Goal: Task Accomplishment & Management: Manage account settings

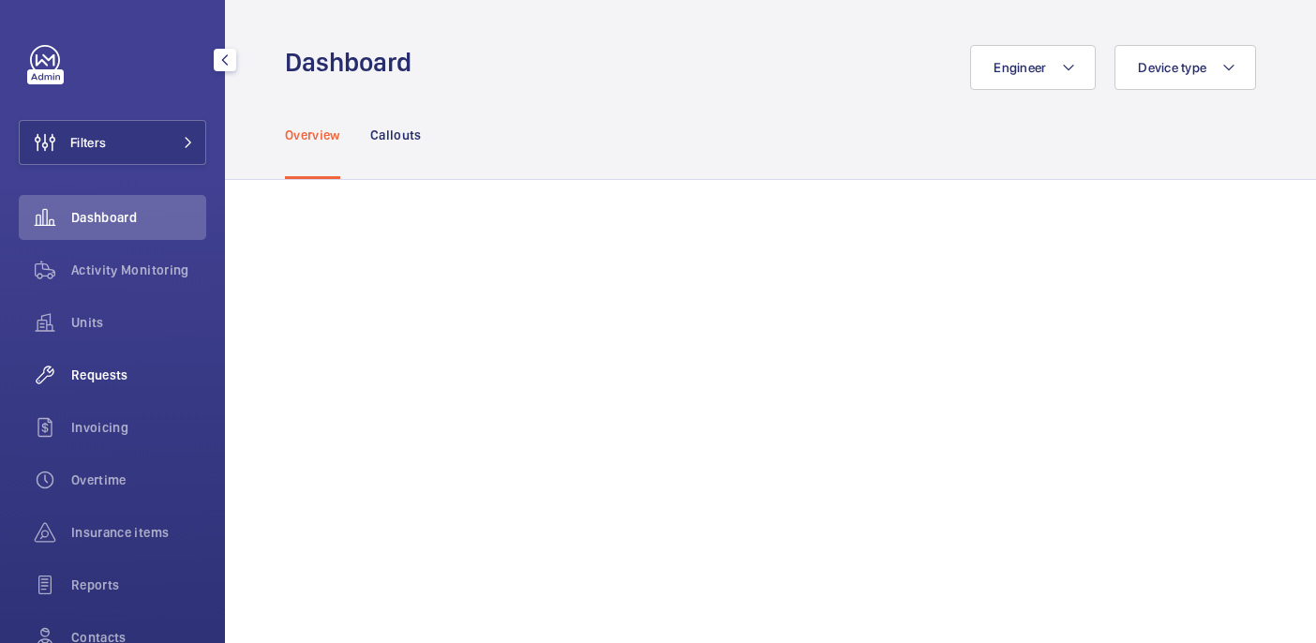
click at [125, 370] on span "Requests" at bounding box center [138, 374] width 135 height 19
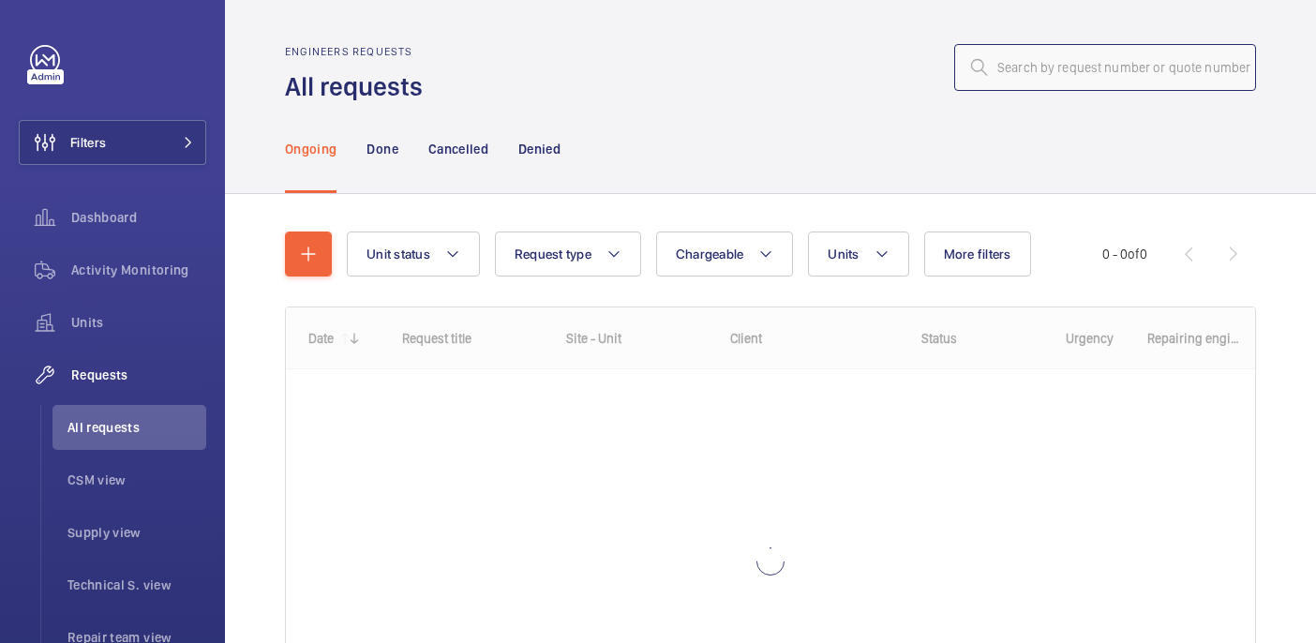
click at [1202, 63] on input "text" at bounding box center [1105, 67] width 302 height 47
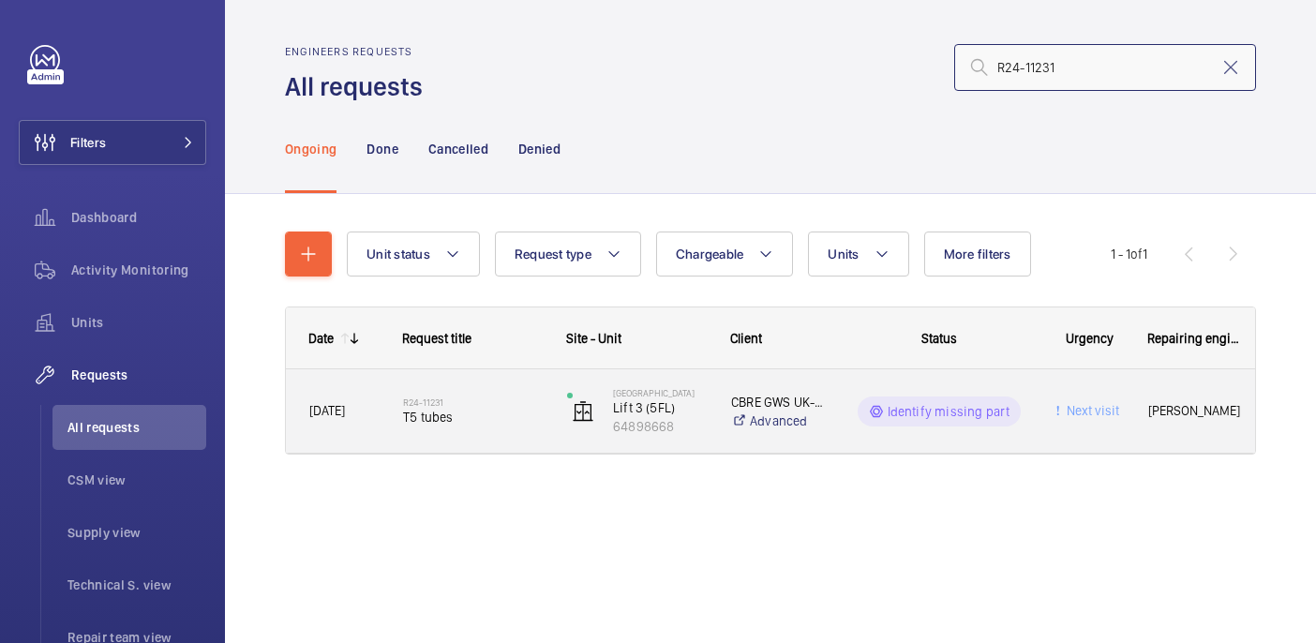
type input "R24-11231"
click at [489, 420] on span "T5 tubes" at bounding box center [473, 417] width 140 height 19
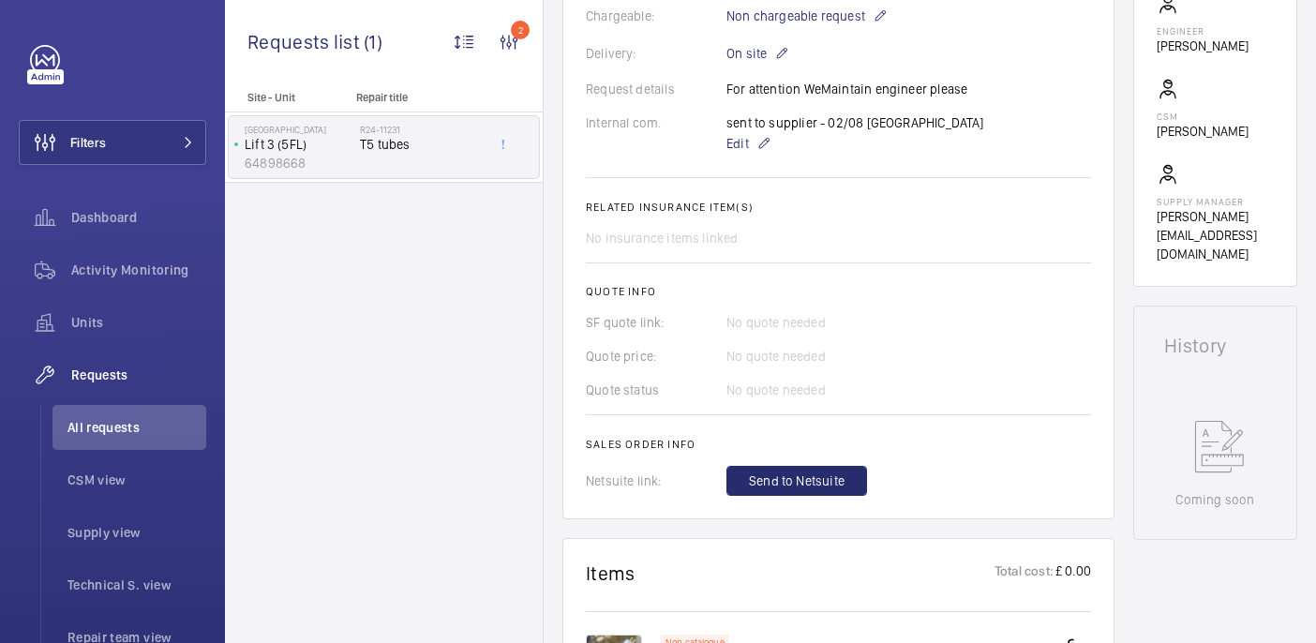
scroll to position [551, 0]
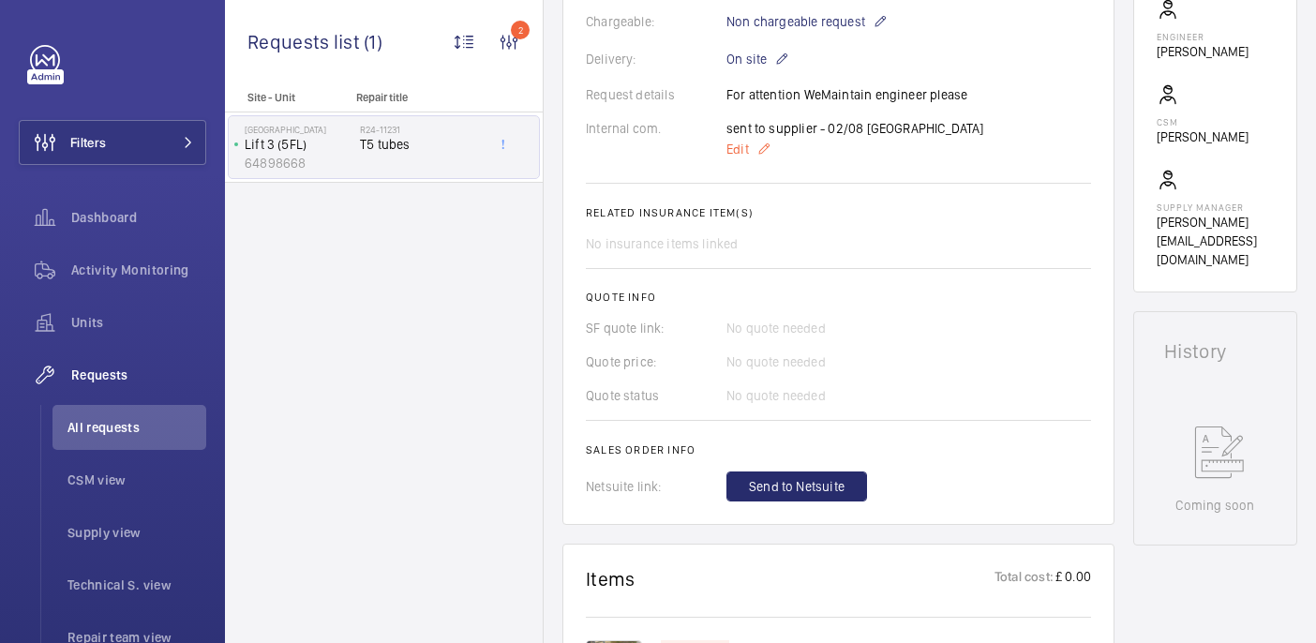
click at [735, 150] on span "Edit" at bounding box center [737, 149] width 22 height 19
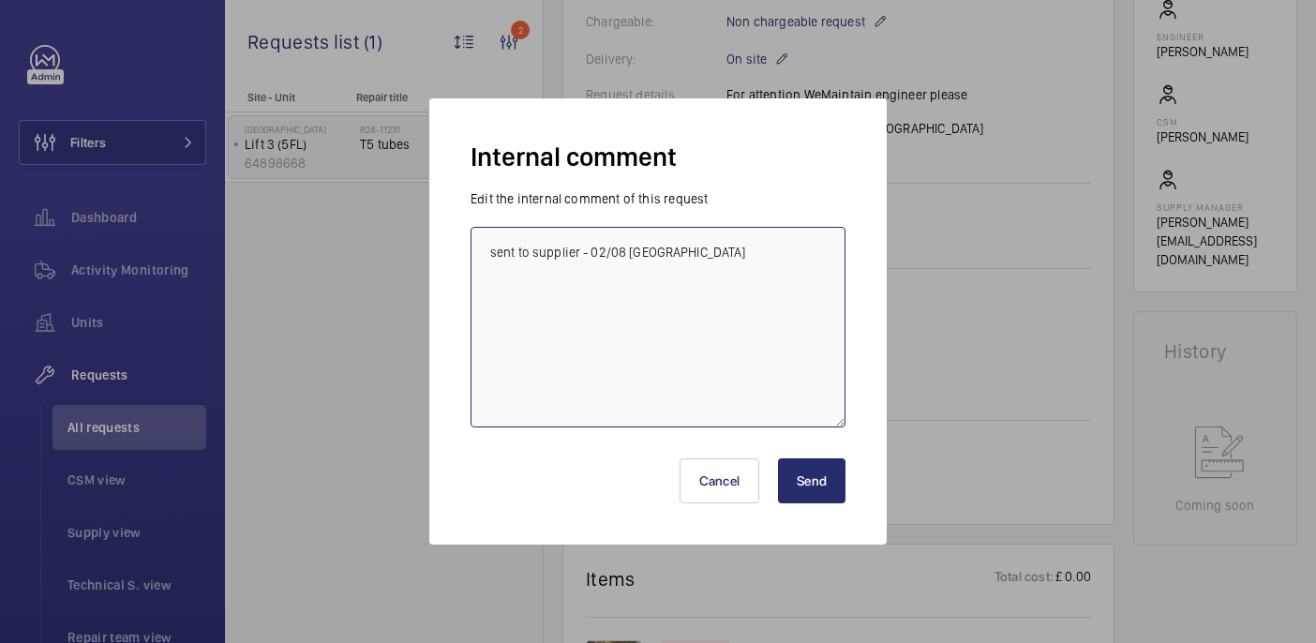
click at [622, 254] on textarea "sent to supplier - 02/08 india" at bounding box center [657, 327] width 375 height 201
type textarea "sent to supplier - [GEOGRAPHIC_DATA]"
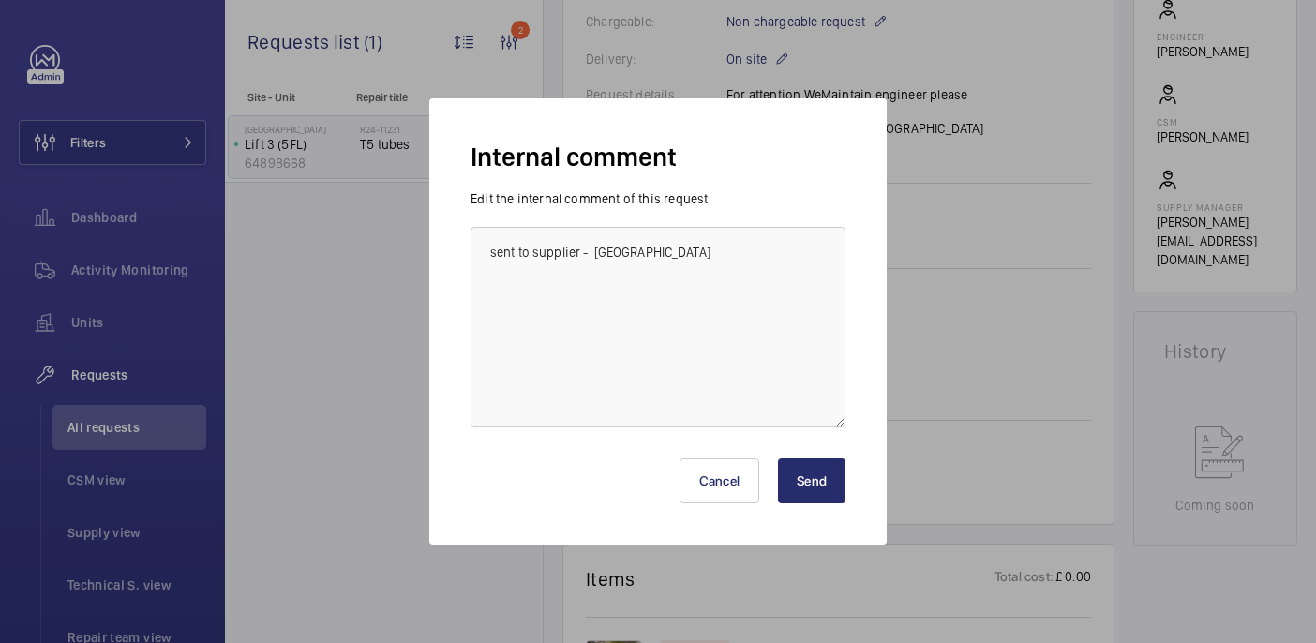
click at [812, 467] on button "Send" at bounding box center [811, 480] width 67 height 45
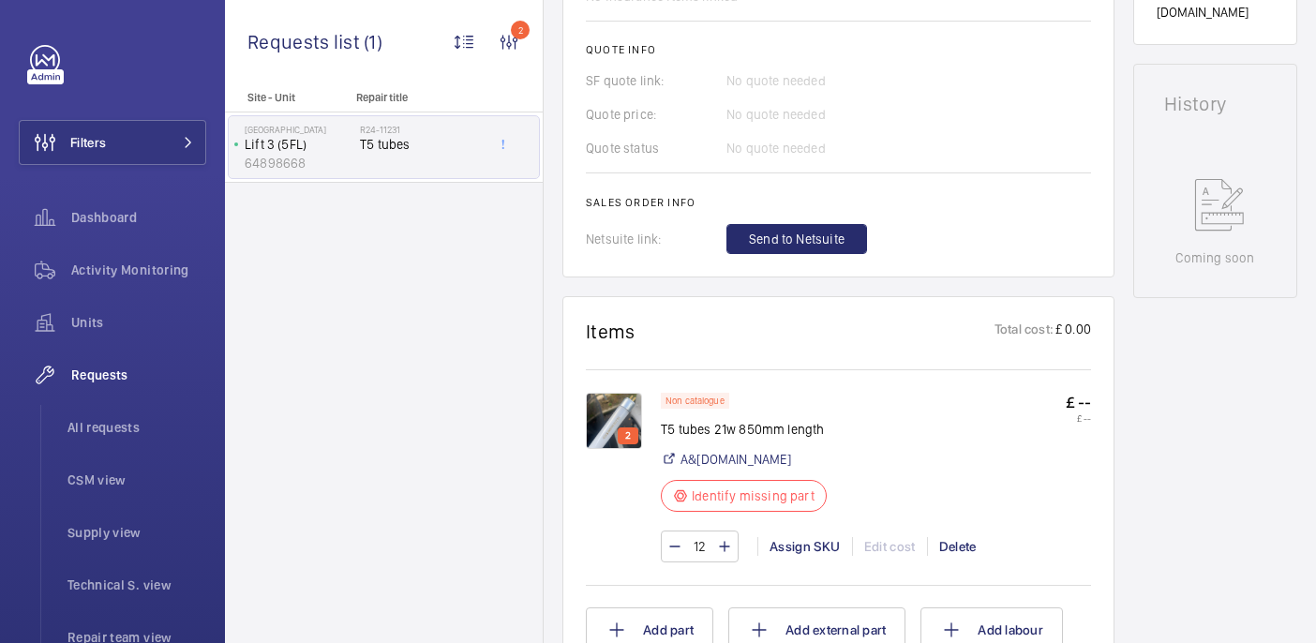
scroll to position [799, 0]
click at [626, 411] on img at bounding box center [614, 420] width 56 height 56
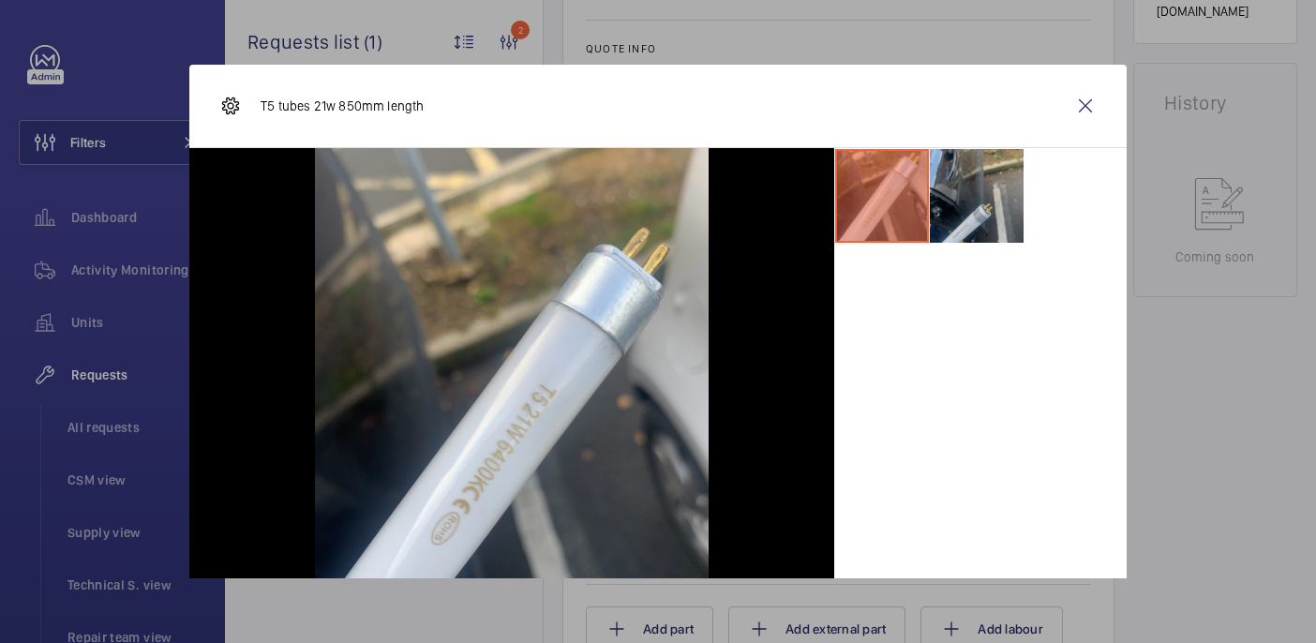
click at [981, 200] on li at bounding box center [977, 196] width 94 height 94
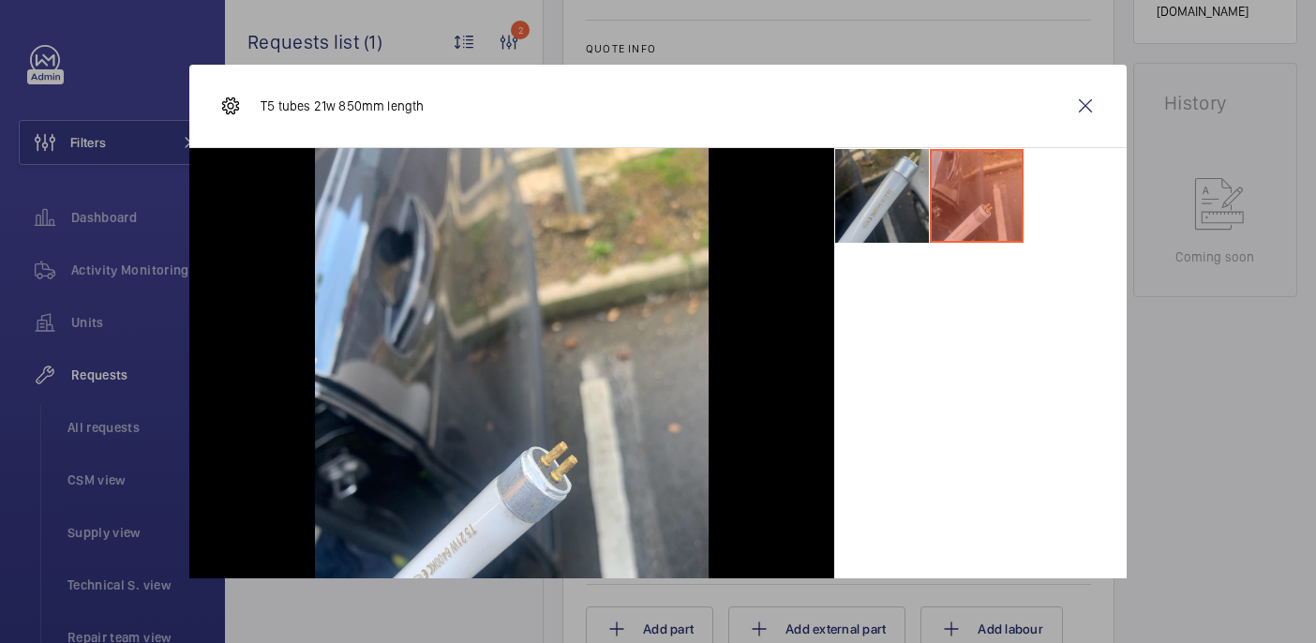
click at [892, 187] on li at bounding box center [882, 196] width 94 height 94
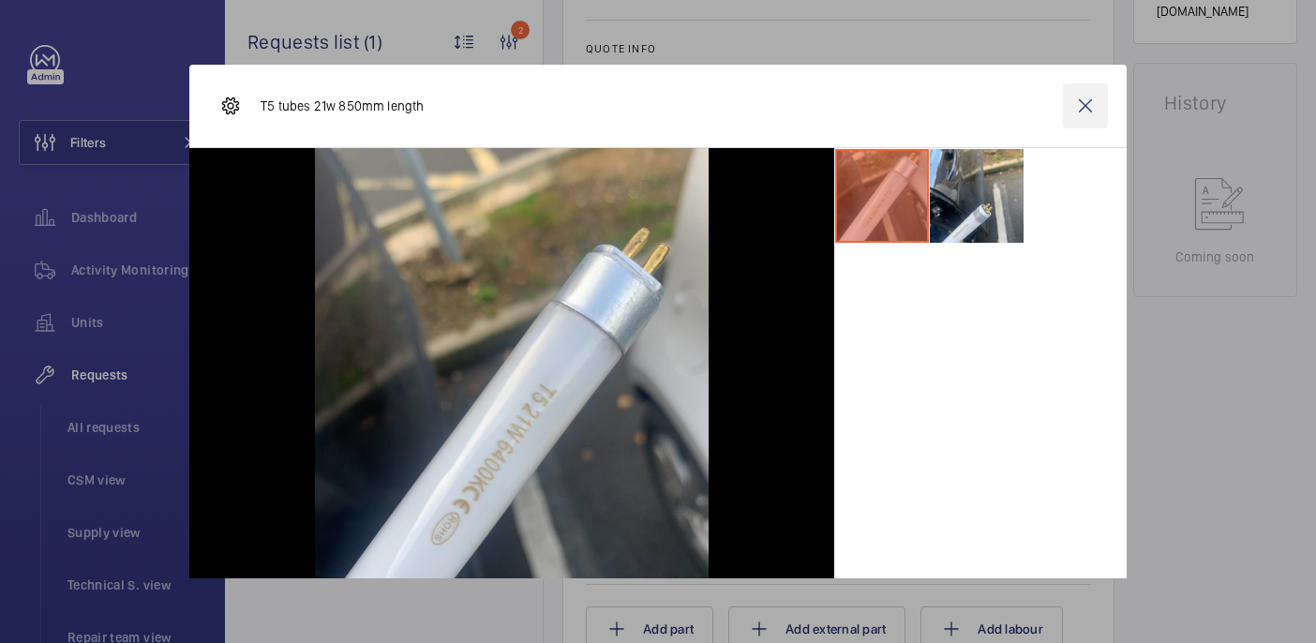
click at [1076, 115] on wm-front-icon-button at bounding box center [1085, 105] width 45 height 45
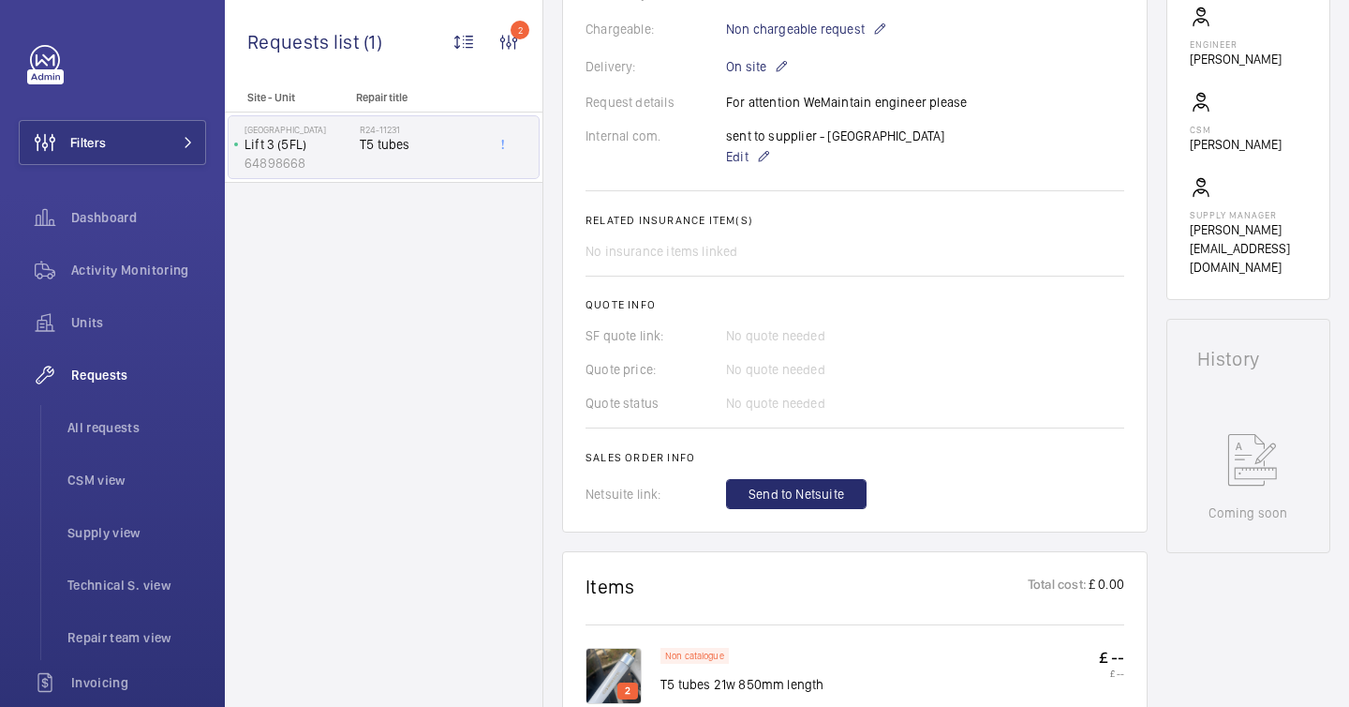
scroll to position [985, 0]
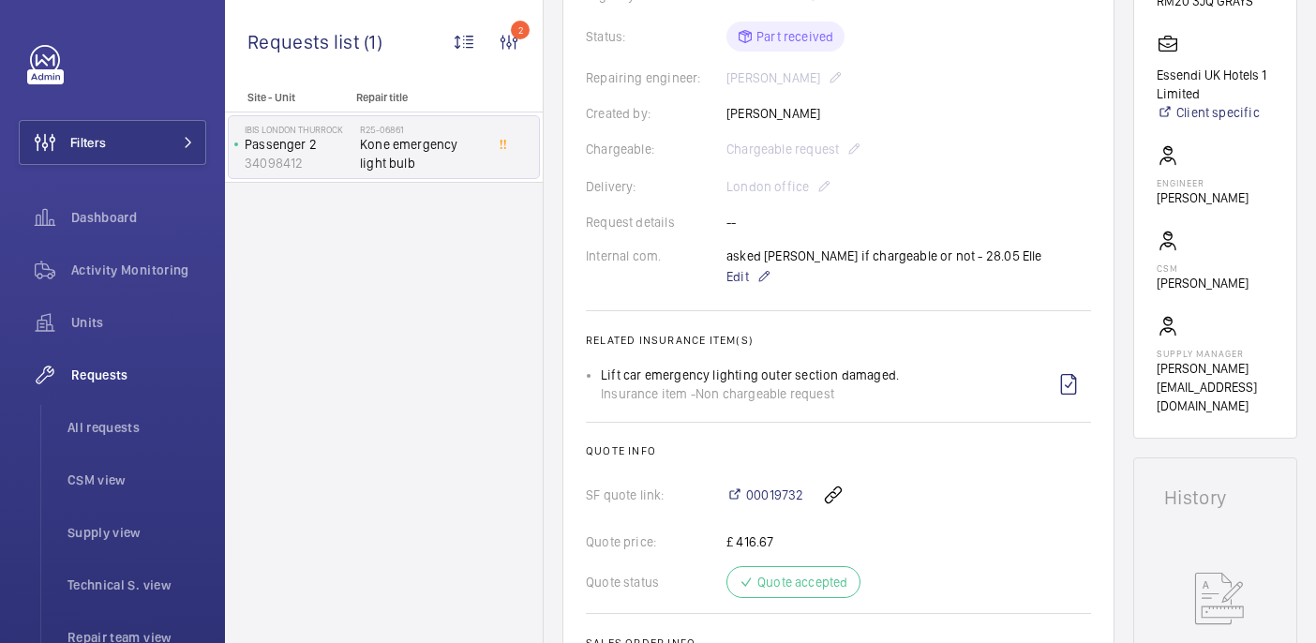
scroll to position [371, 0]
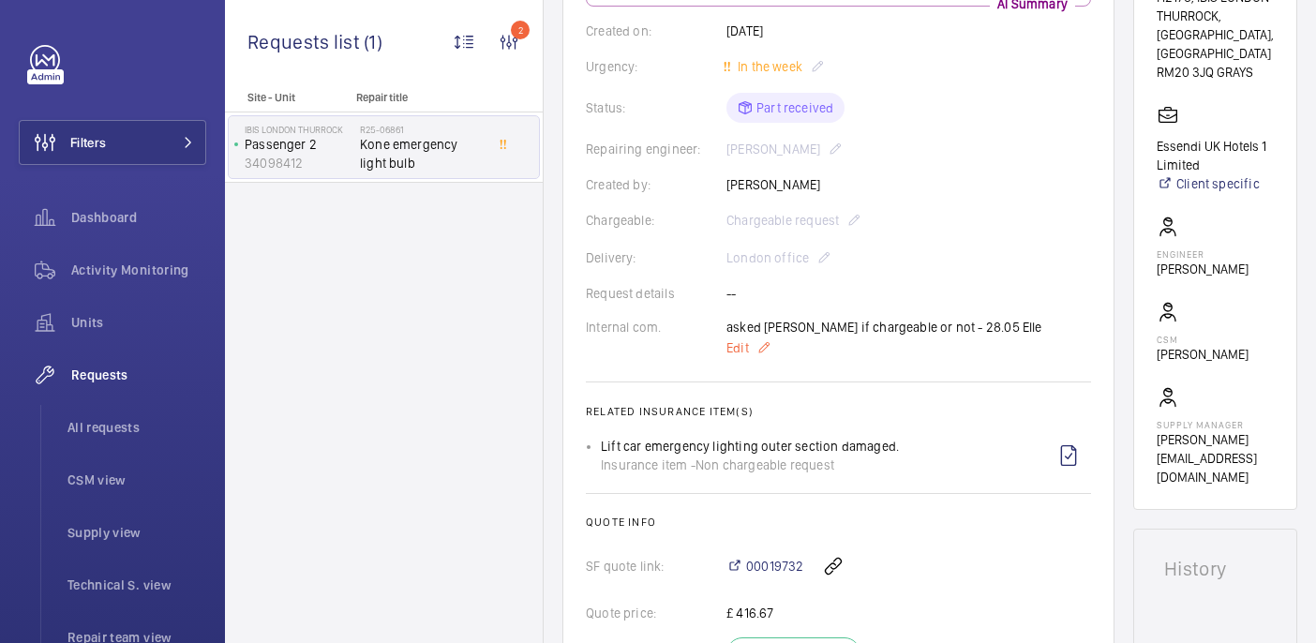
click at [738, 338] on span "Edit" at bounding box center [737, 347] width 22 height 19
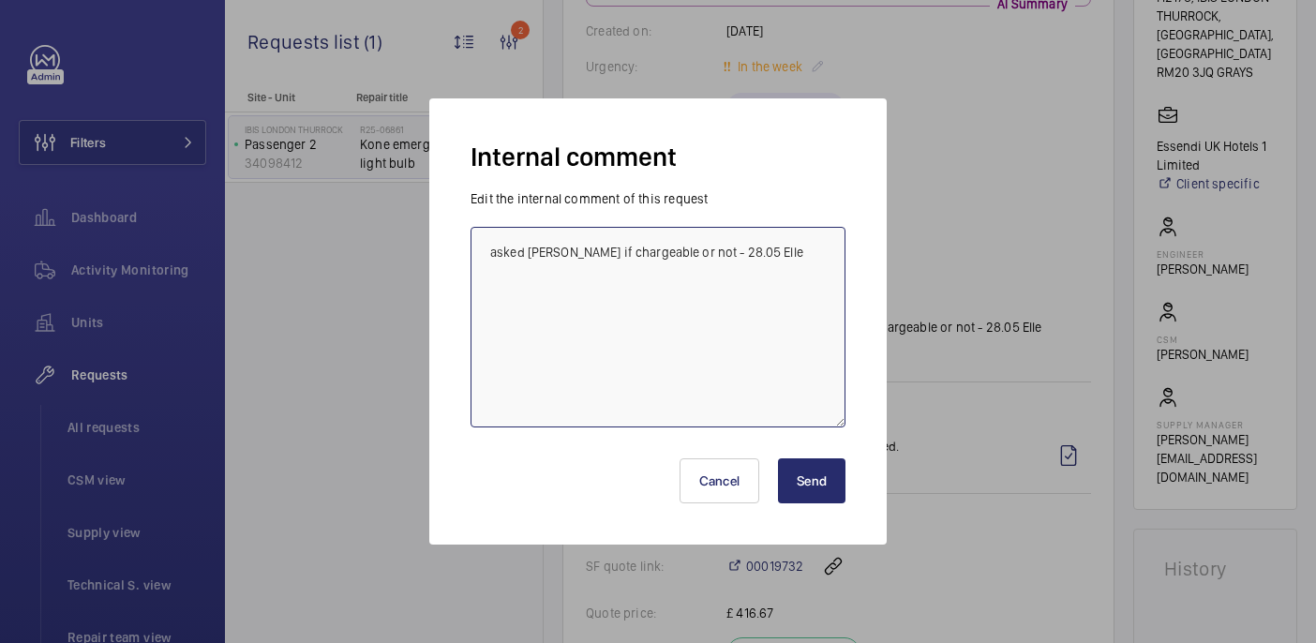
click at [759, 259] on textarea "asked Kirsten if chargeable or not - 28.05 Elle" at bounding box center [657, 327] width 375 height 201
paste textarea "R25-11654"
type textarea "asked Kirsten if chargeable or not - 28.05 Elle Unable to find part in offcie, …"
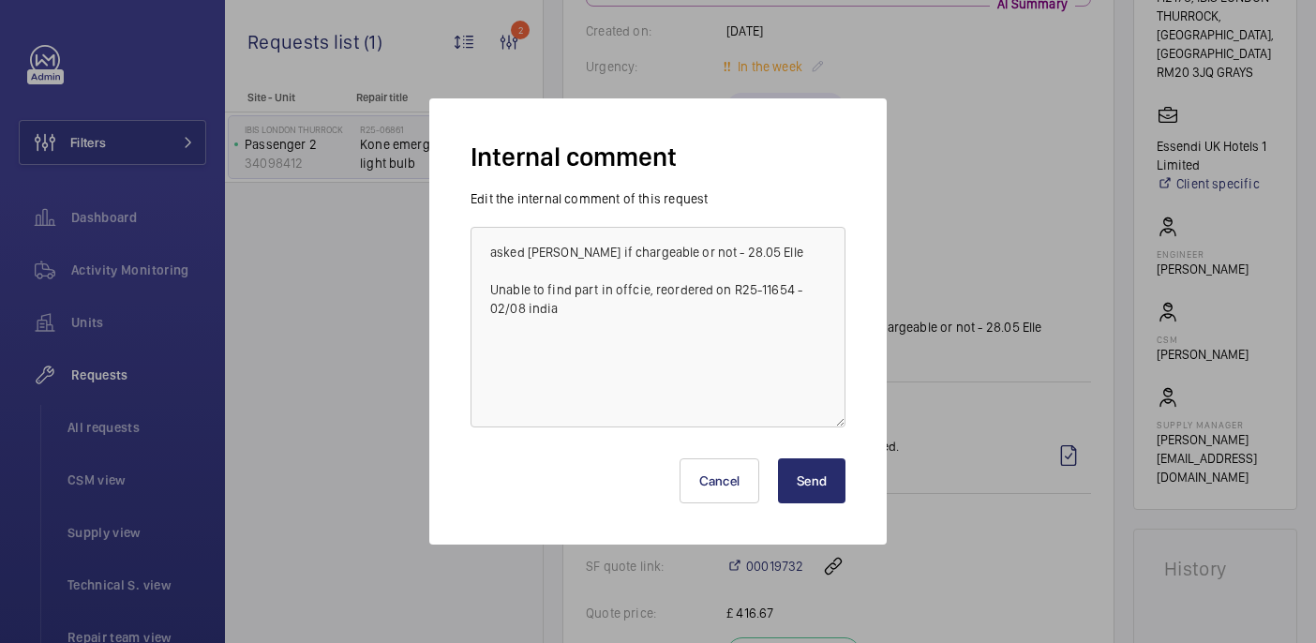
click at [839, 479] on button "Send" at bounding box center [811, 480] width 67 height 45
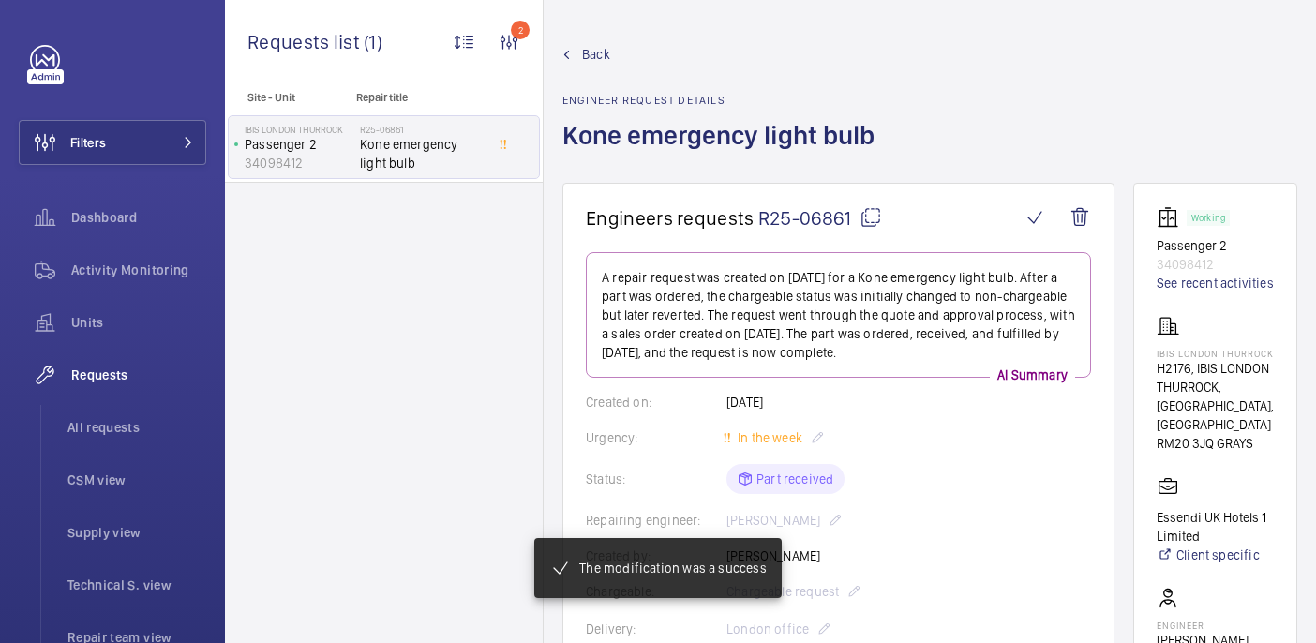
scroll to position [869, 0]
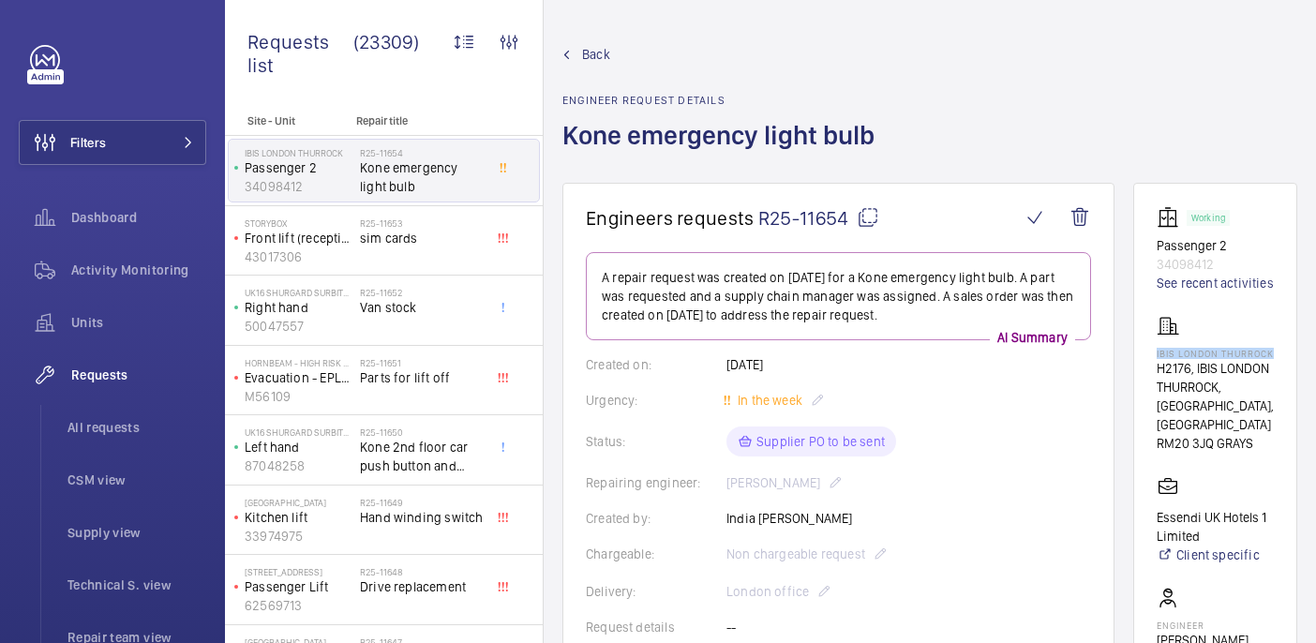
click at [869, 220] on mat-icon at bounding box center [868, 217] width 22 height 22
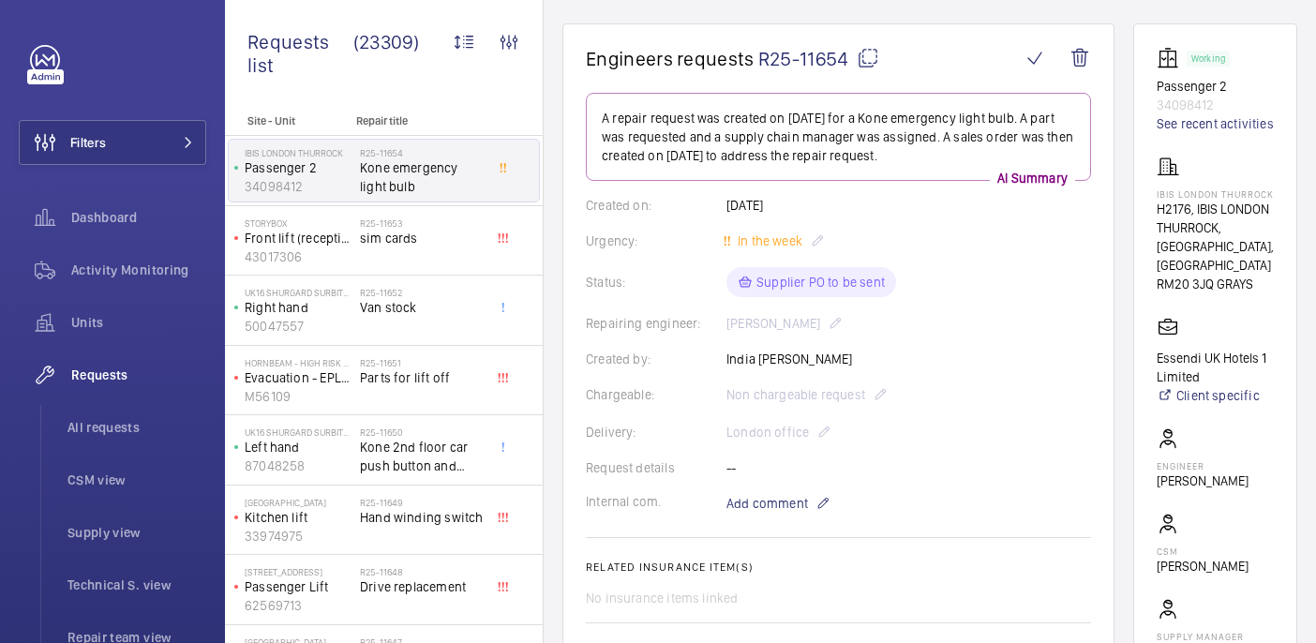
scroll to position [888, 0]
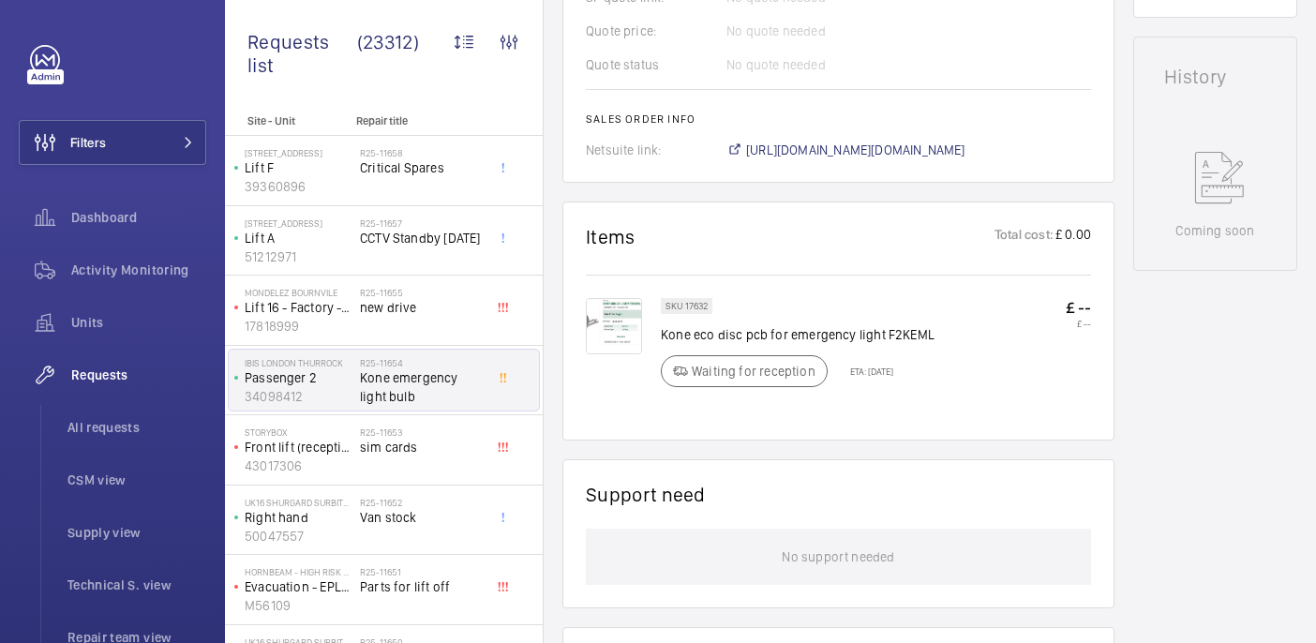
scroll to position [905, 0]
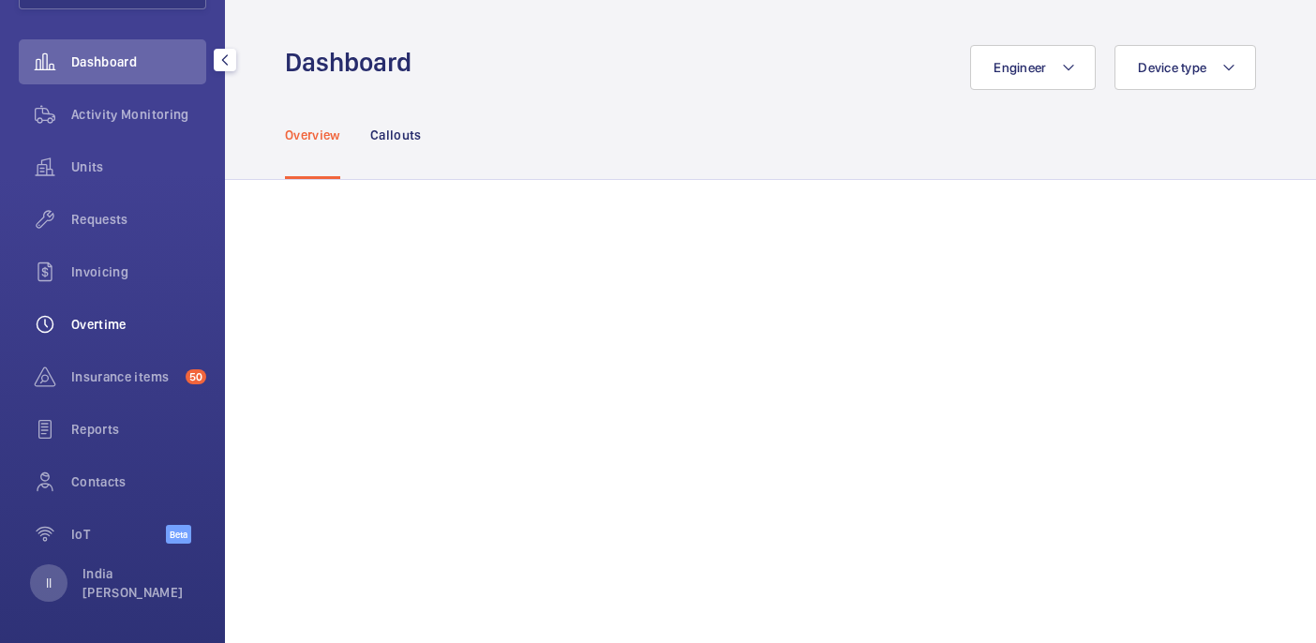
scroll to position [159, 0]
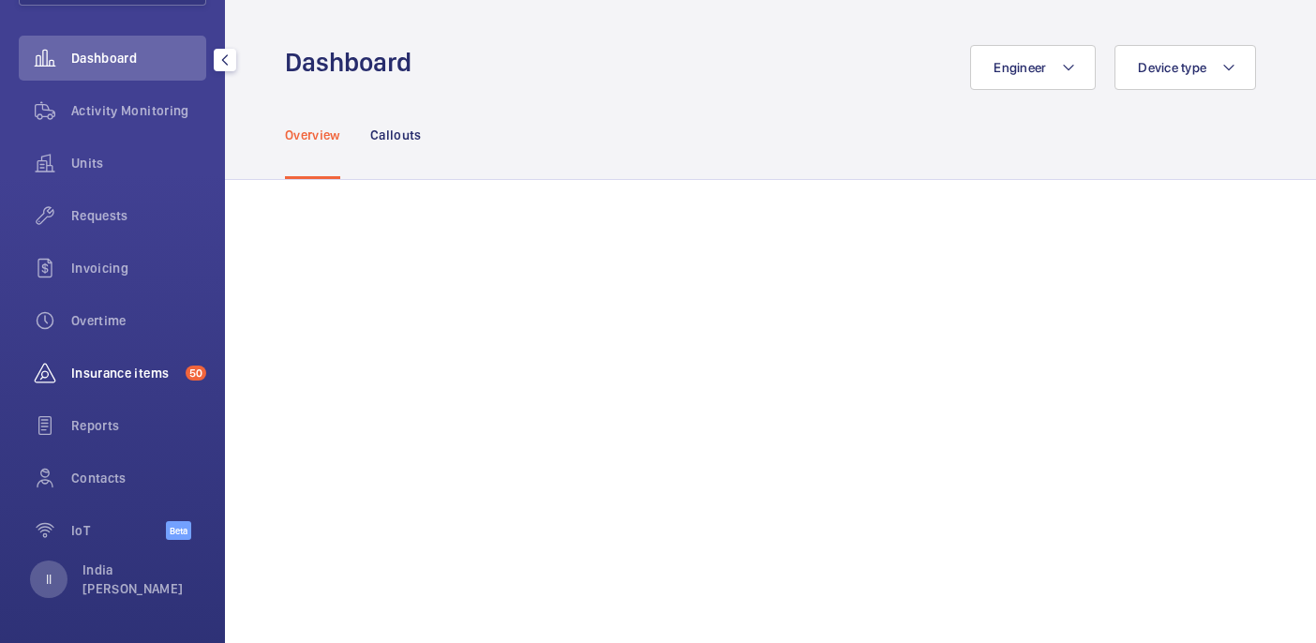
click at [130, 370] on span "Insurance items" at bounding box center [124, 373] width 107 height 19
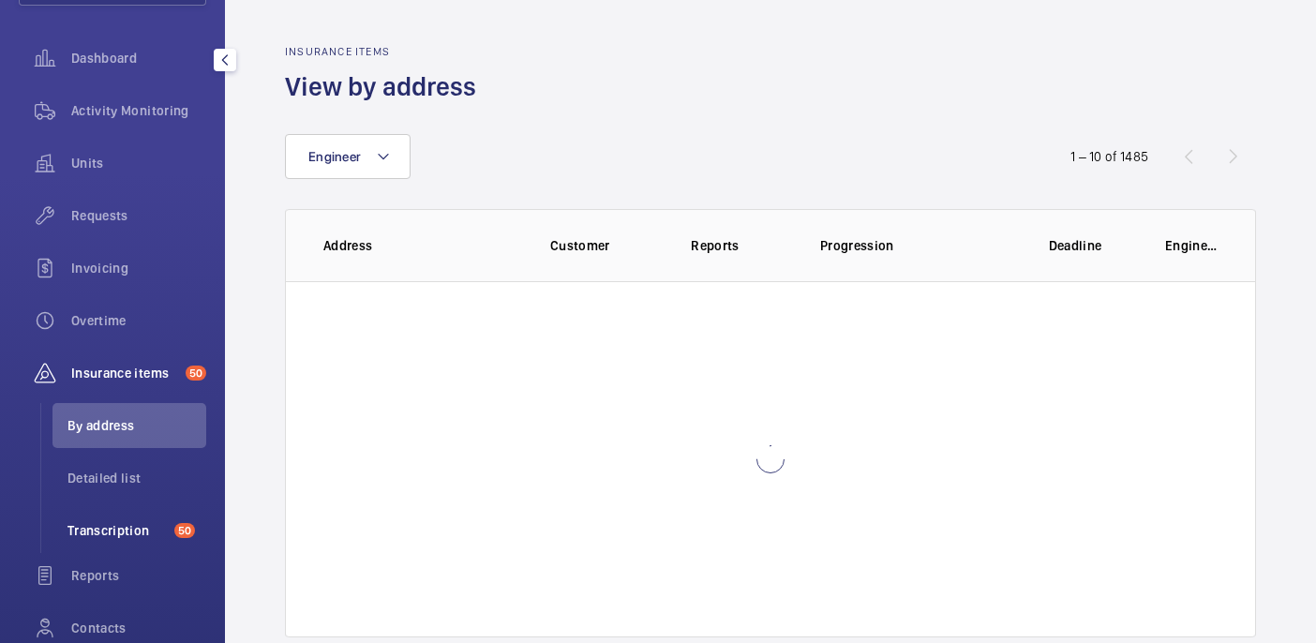
scroll to position [309, 0]
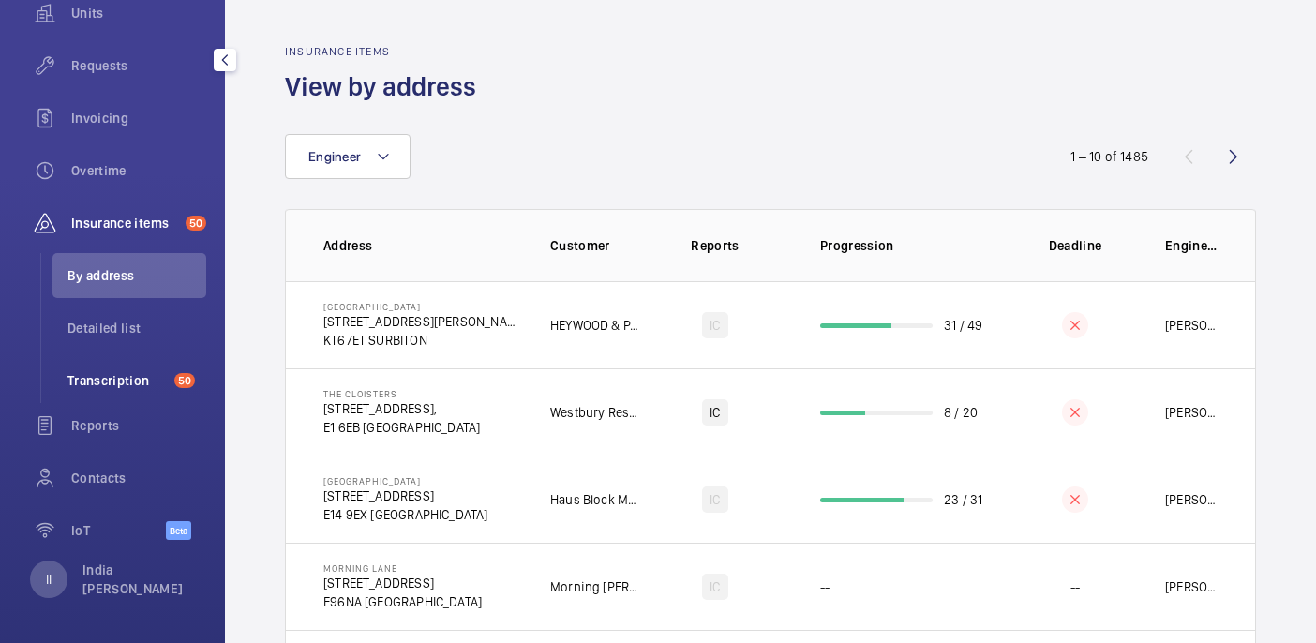
click at [113, 393] on li "Transcription 50" at bounding box center [129, 380] width 154 height 45
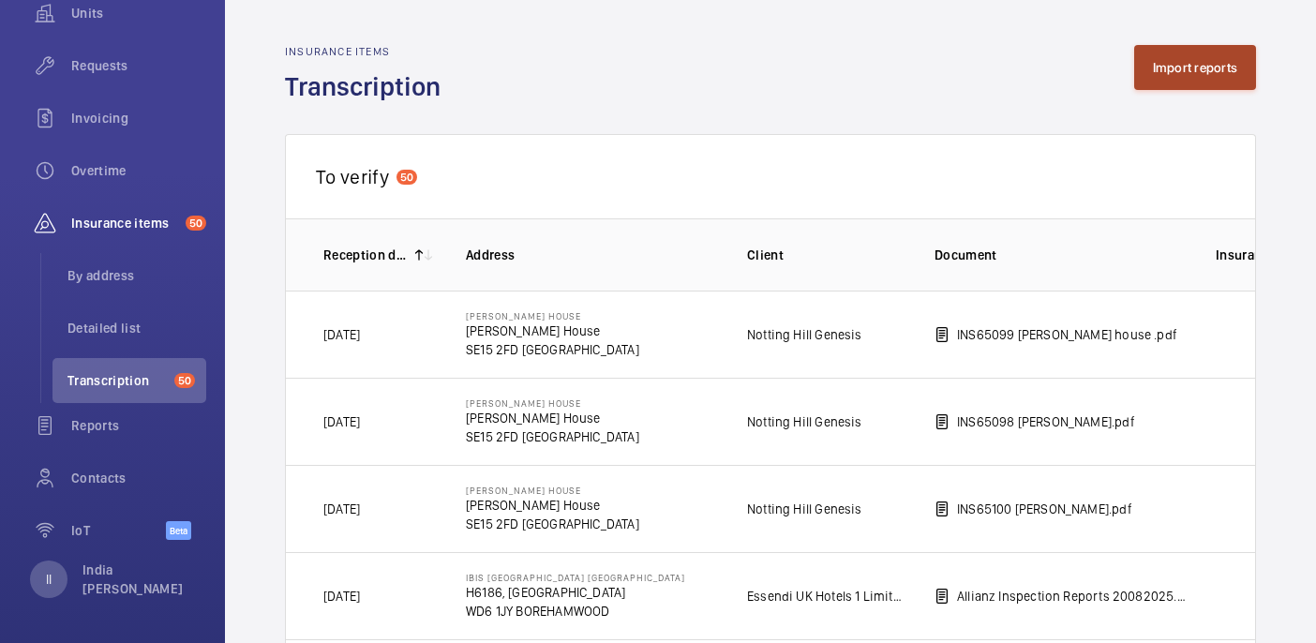
click at [1197, 48] on button "Import reports" at bounding box center [1195, 67] width 123 height 45
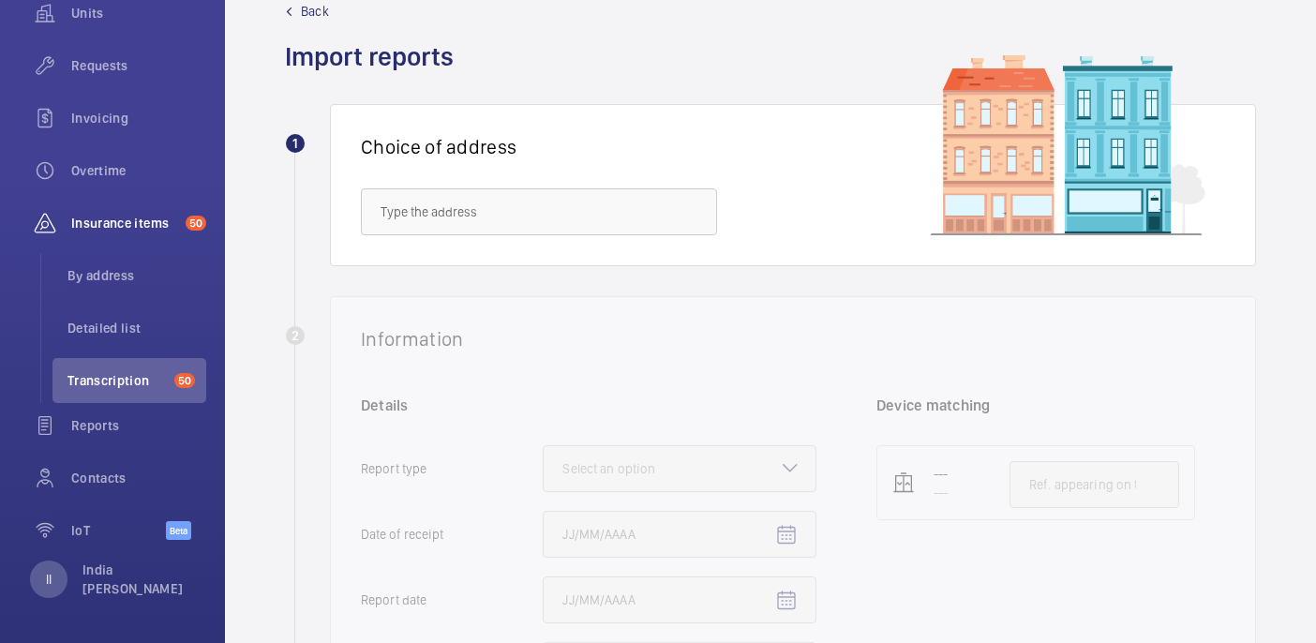
scroll to position [44, 0]
click at [568, 214] on input "text" at bounding box center [539, 210] width 356 height 47
paste input "Location Name: 15 SUFFOLK STREET"
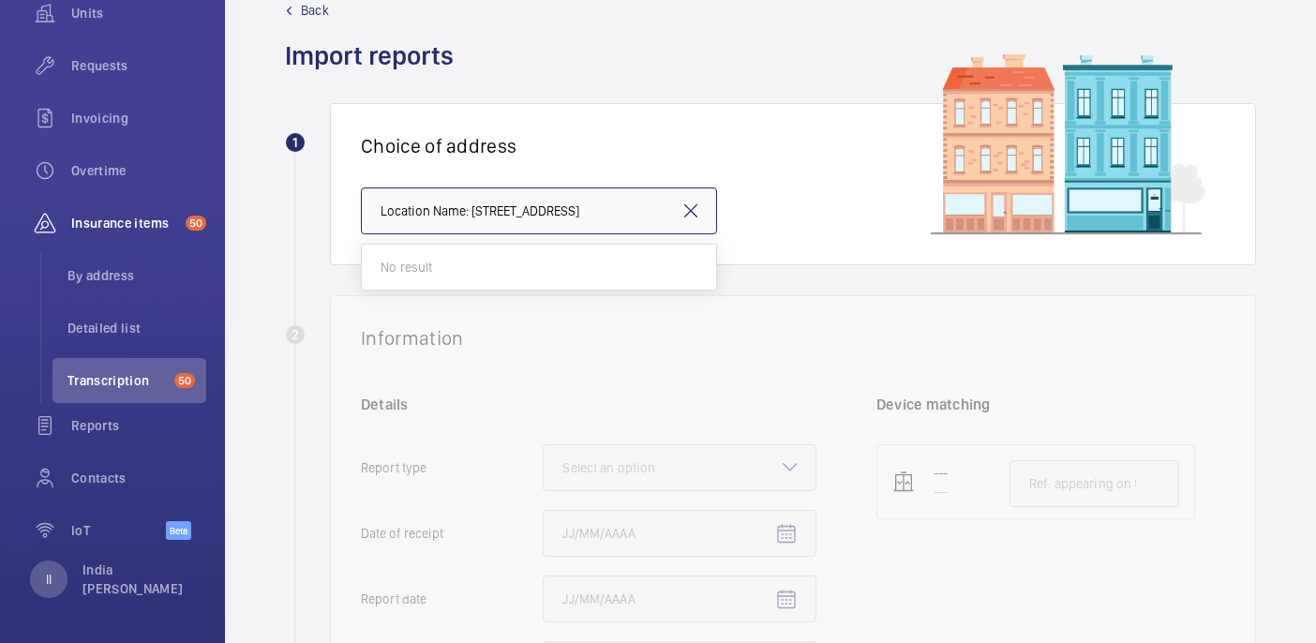
drag, startPoint x: 474, startPoint y: 212, endPoint x: 363, endPoint y: 209, distance: 111.6
click at [363, 209] on input "Location Name: 15 SUFFOLK STREET" at bounding box center [539, 210] width 356 height 47
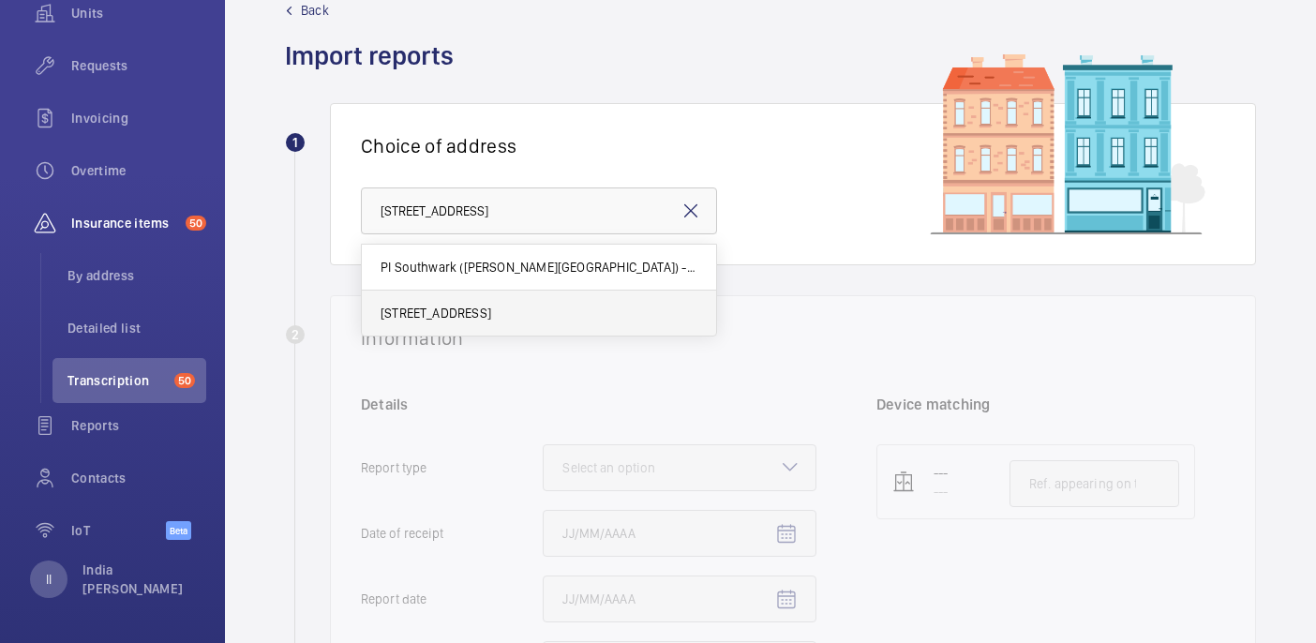
click at [491, 316] on span "15 Suffolk Street - 15 Suffolk St, LONDON SW1Y 4HG" at bounding box center [435, 313] width 111 height 19
type input "15 Suffolk Street - 15 Suffolk St, LONDON SW1Y 4HG"
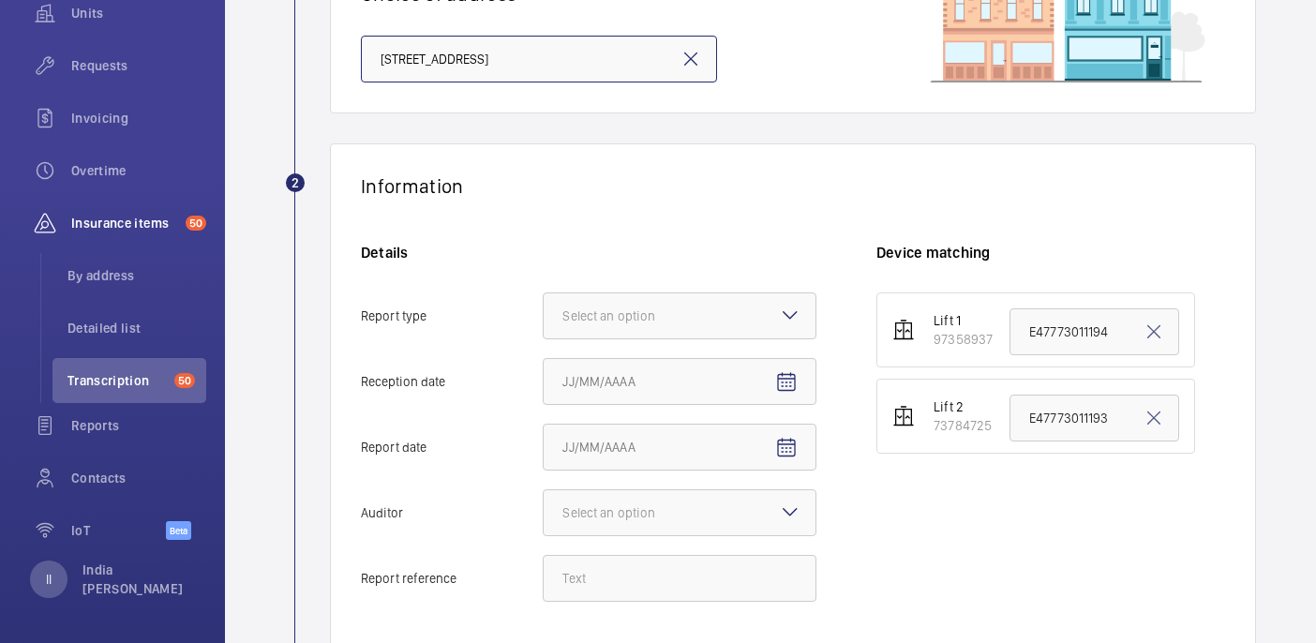
scroll to position [468, 0]
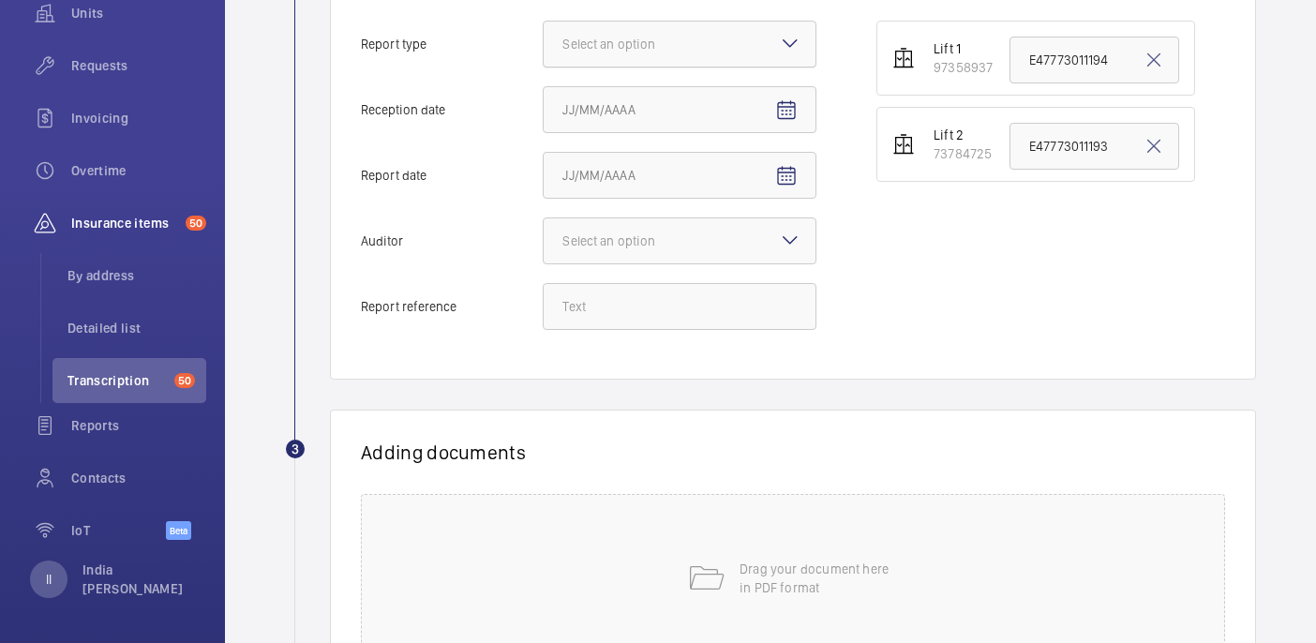
click at [691, 55] on div at bounding box center [680, 44] width 272 height 45
click at [544, 55] on input "Report type Select an option" at bounding box center [544, 44] width 0 height 45
click at [671, 103] on span "Insurance company" at bounding box center [679, 101] width 234 height 19
click at [544, 67] on input "Report type Select an option Insurance company Consultant" at bounding box center [544, 44] width 0 height 45
click at [797, 100] on mat-icon "Open calendar" at bounding box center [786, 110] width 22 height 22
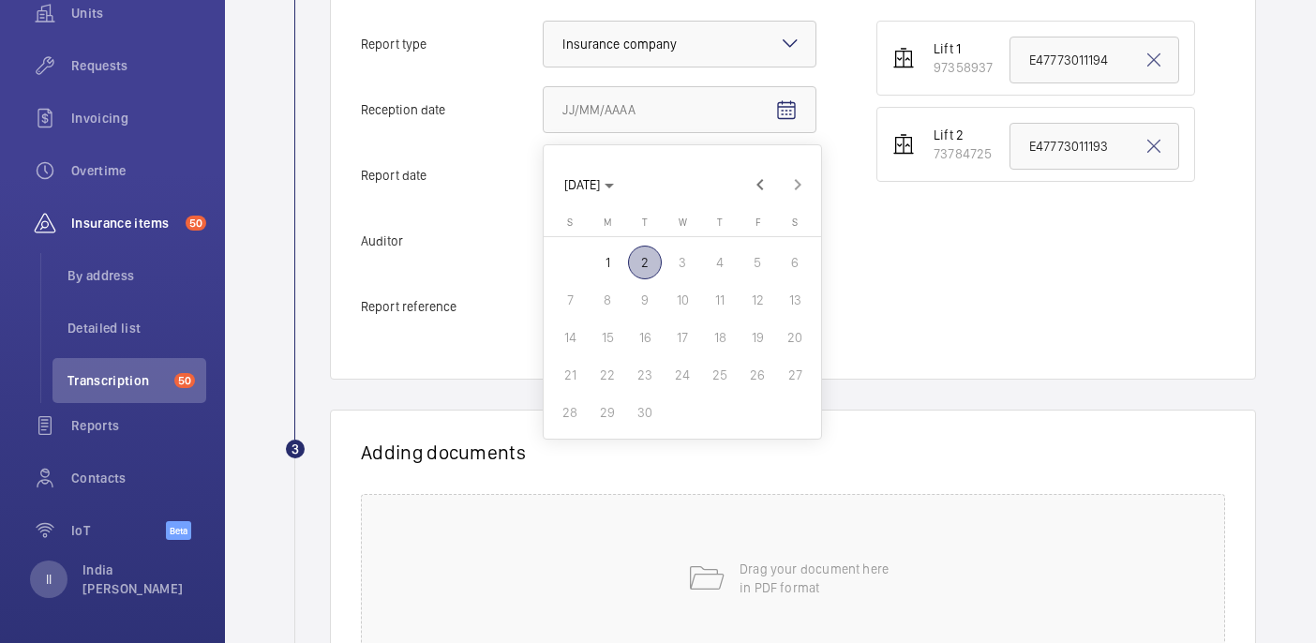
click at [645, 247] on span "2" at bounding box center [645, 263] width 34 height 34
type input "9/2/2025"
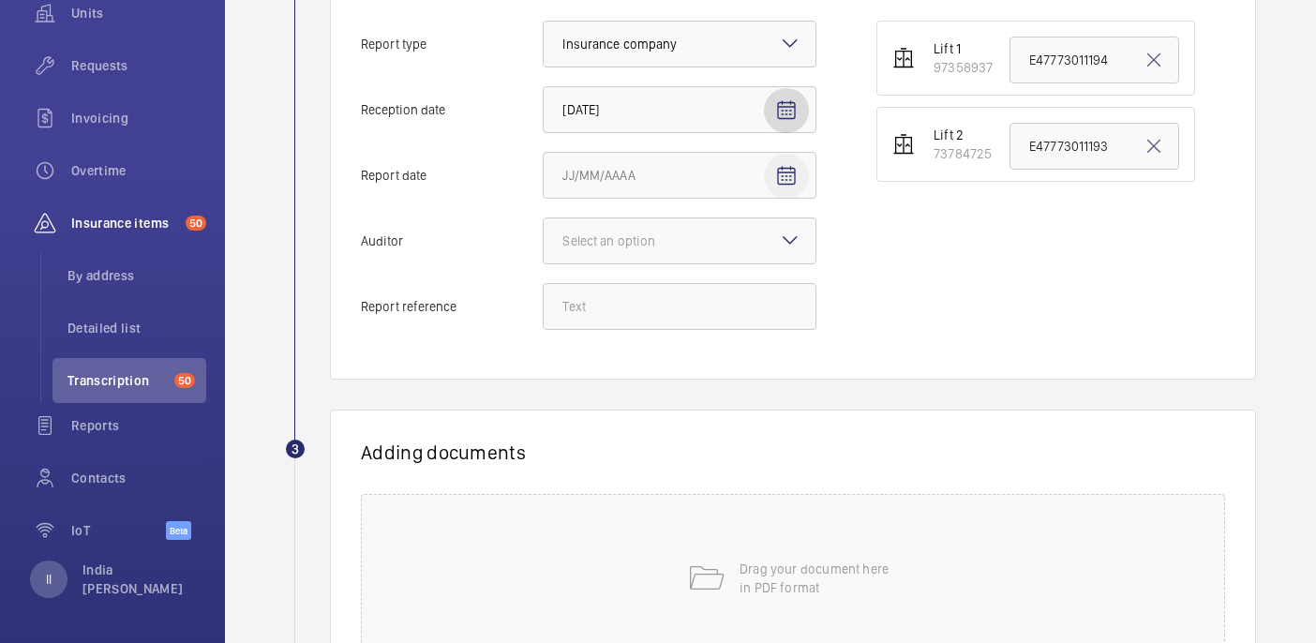
click at [779, 192] on span "Open calendar" at bounding box center [786, 176] width 45 height 45
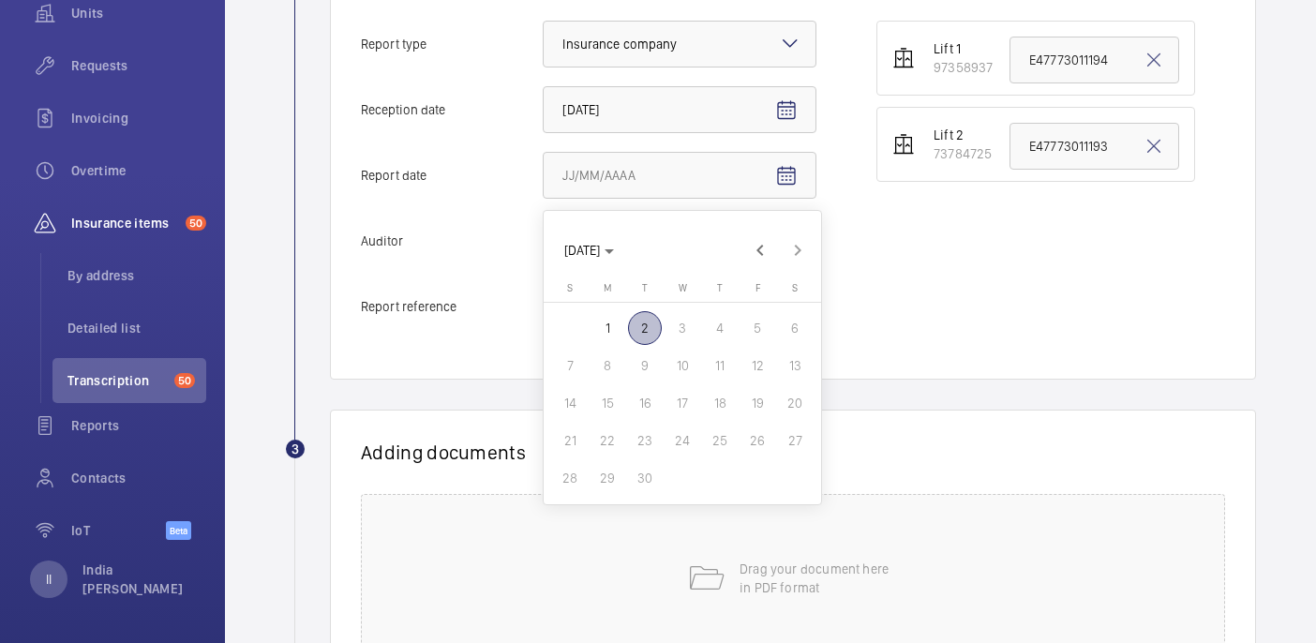
click at [646, 330] on span "2" at bounding box center [645, 328] width 34 height 34
type input "9/2/2025"
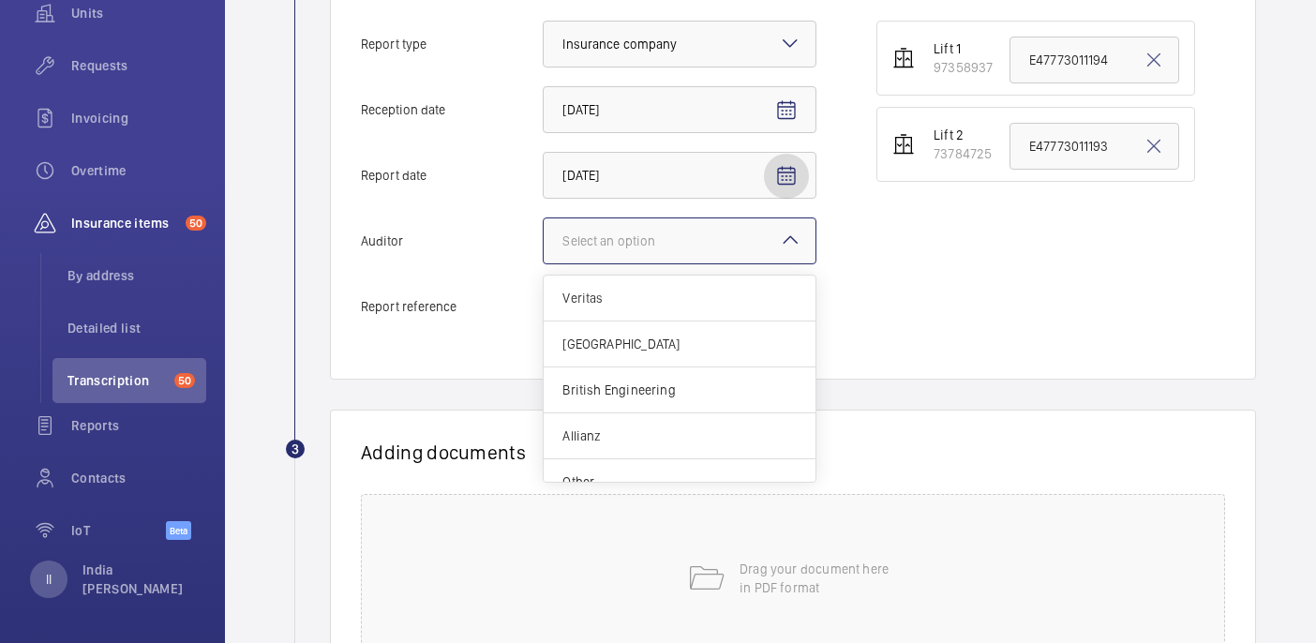
click at [763, 234] on div at bounding box center [680, 240] width 272 height 45
click at [544, 234] on input "Auditor Select an option Veritas Zurich British Engineering Allianz Other" at bounding box center [544, 240] width 0 height 45
click at [620, 443] on span "Allianz" at bounding box center [679, 435] width 234 height 19
click at [544, 263] on input "Auditor Select an option Veritas Zurich British Engineering Allianz Other" at bounding box center [544, 240] width 0 height 45
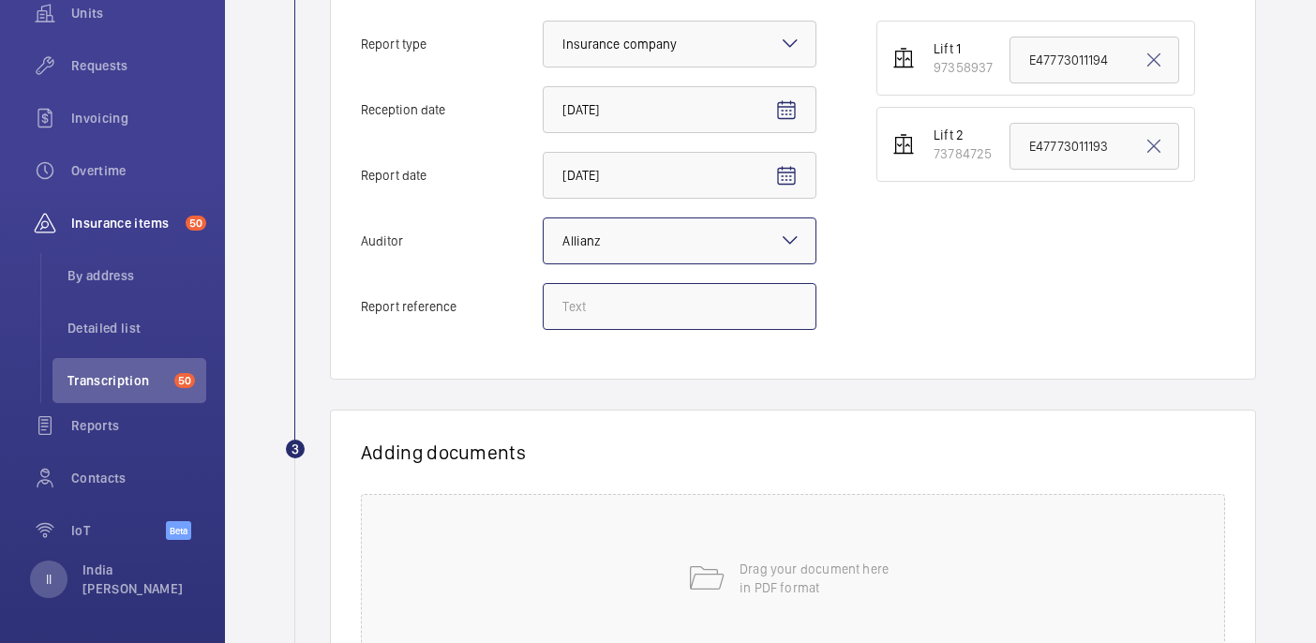
click at [647, 297] on input "Report reference" at bounding box center [680, 306] width 274 height 47
paste input "Preliminary Report"
type input "Preliminary Report"
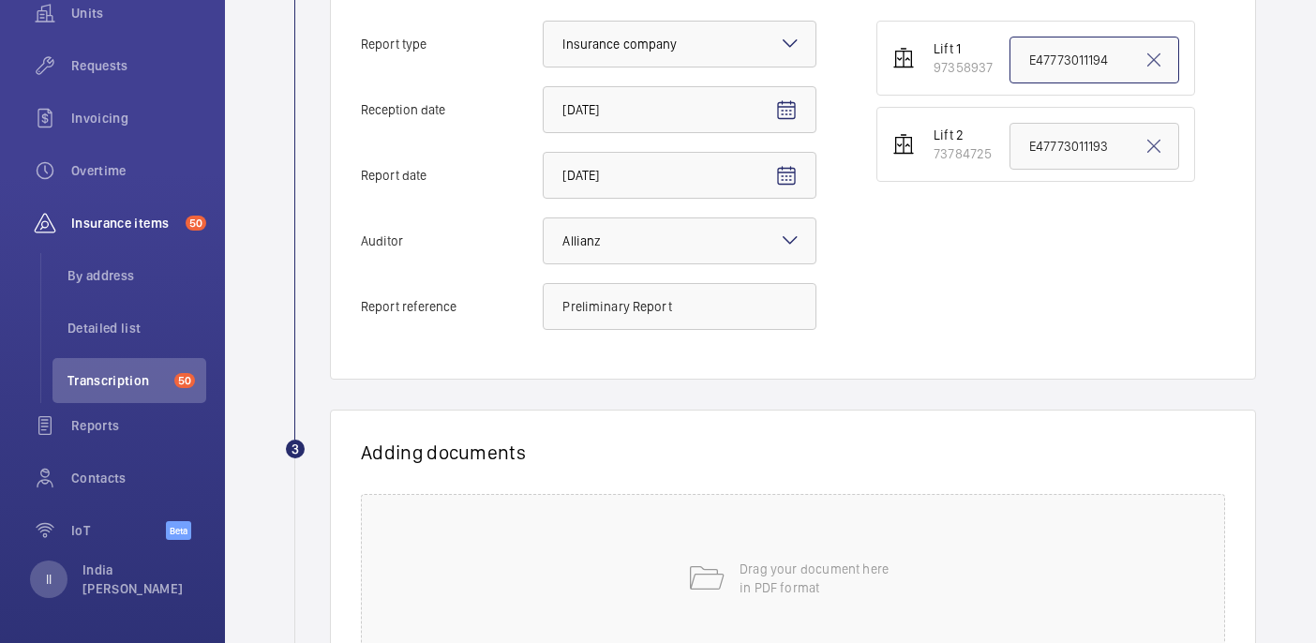
click at [1070, 69] on input "E47773011194" at bounding box center [1094, 60] width 170 height 47
paste input "Preliminary Report"
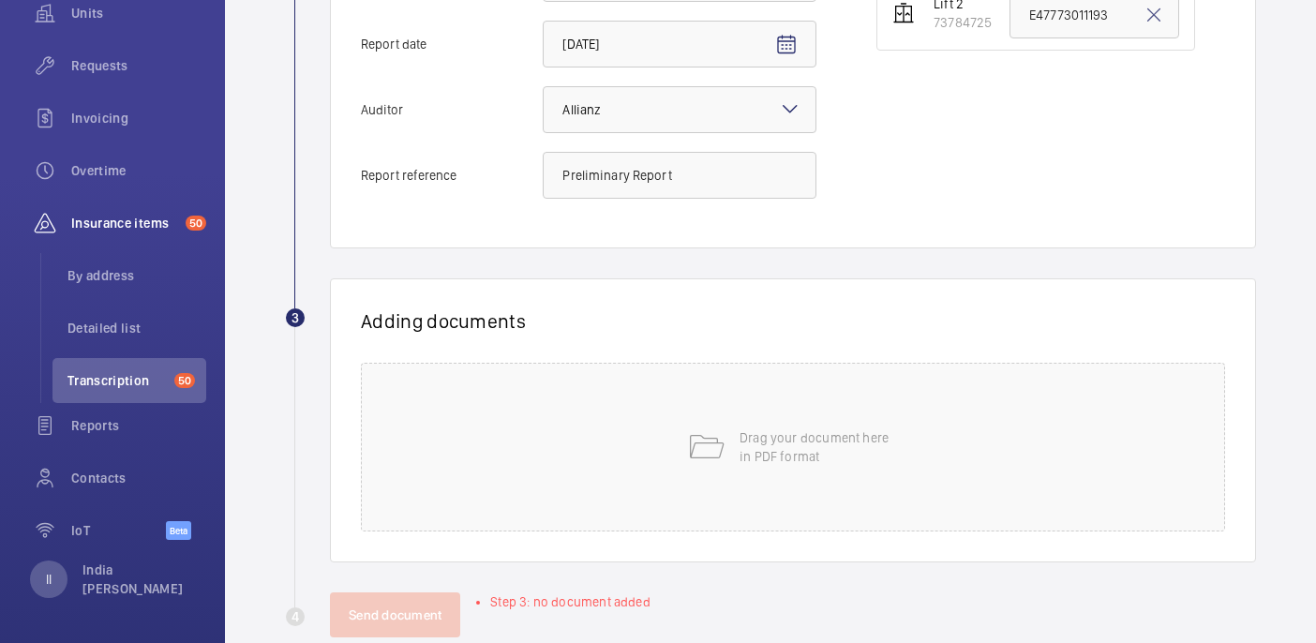
scroll to position [619, 0]
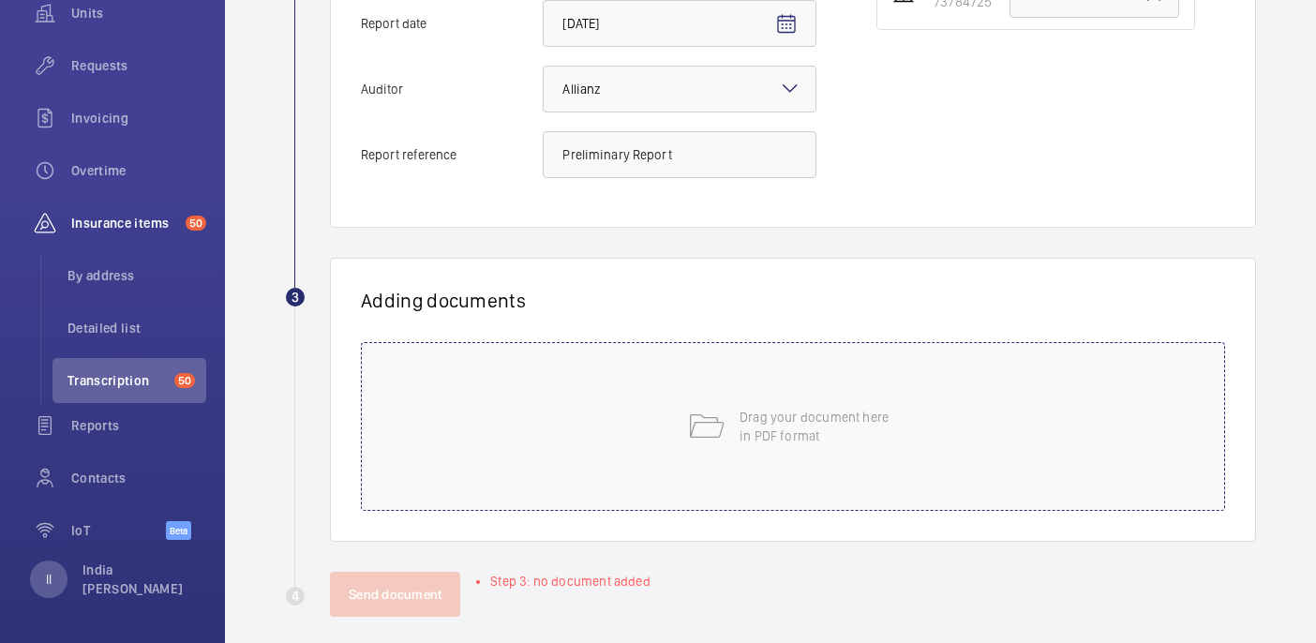
type input "Preliminary Report"
click at [853, 429] on p "Drag your document here in PDF format" at bounding box center [818, 426] width 159 height 37
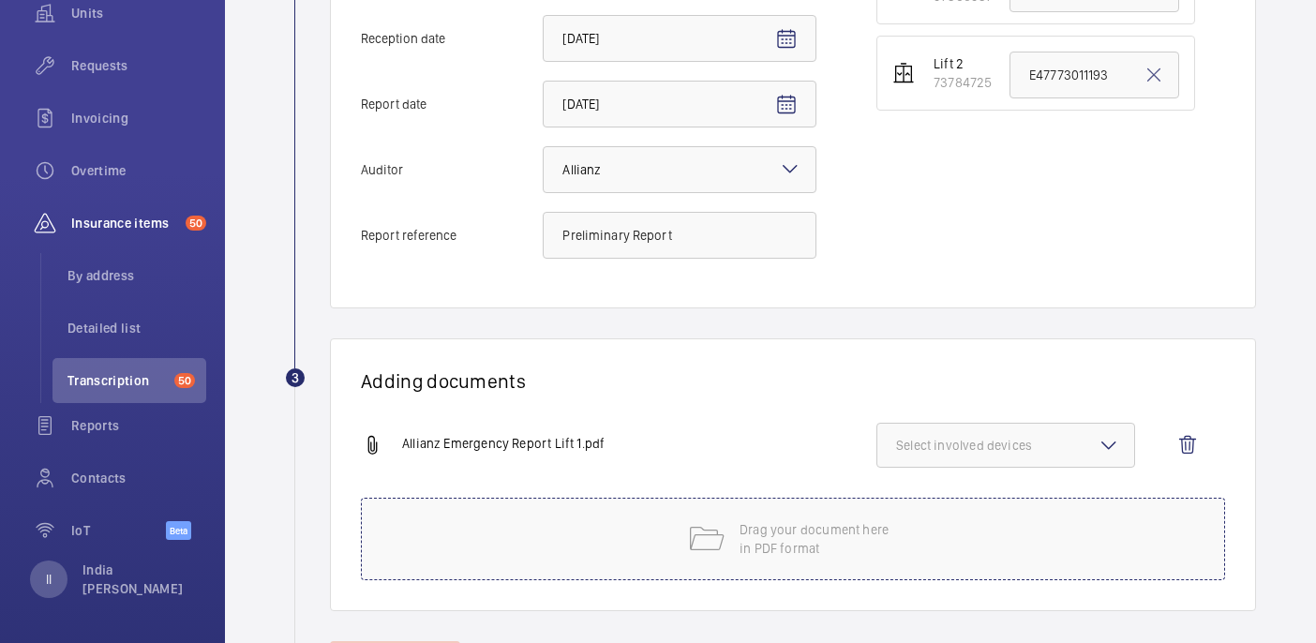
scroll to position [520, 0]
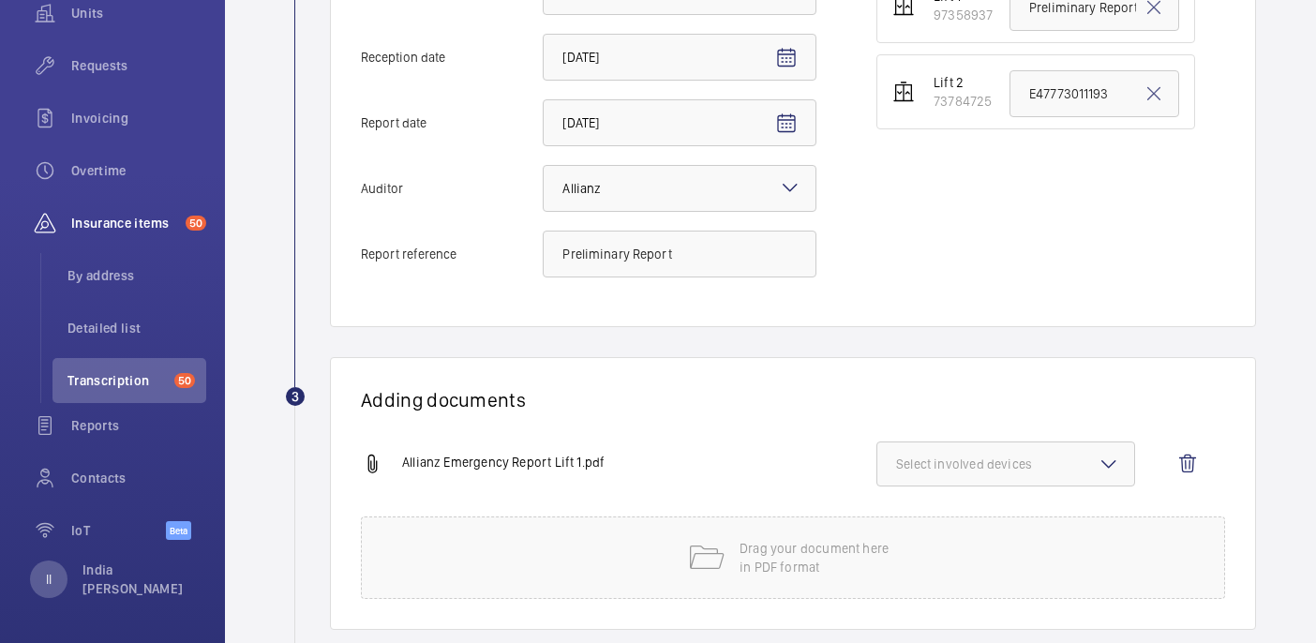
click at [1045, 483] on button "Select involved devices" at bounding box center [1005, 463] width 259 height 45
click at [989, 533] on label "97358937" at bounding box center [991, 522] width 229 height 45
click at [923, 533] on input "97358937" at bounding box center [904, 522] width 37 height 37
checkbox input "true"
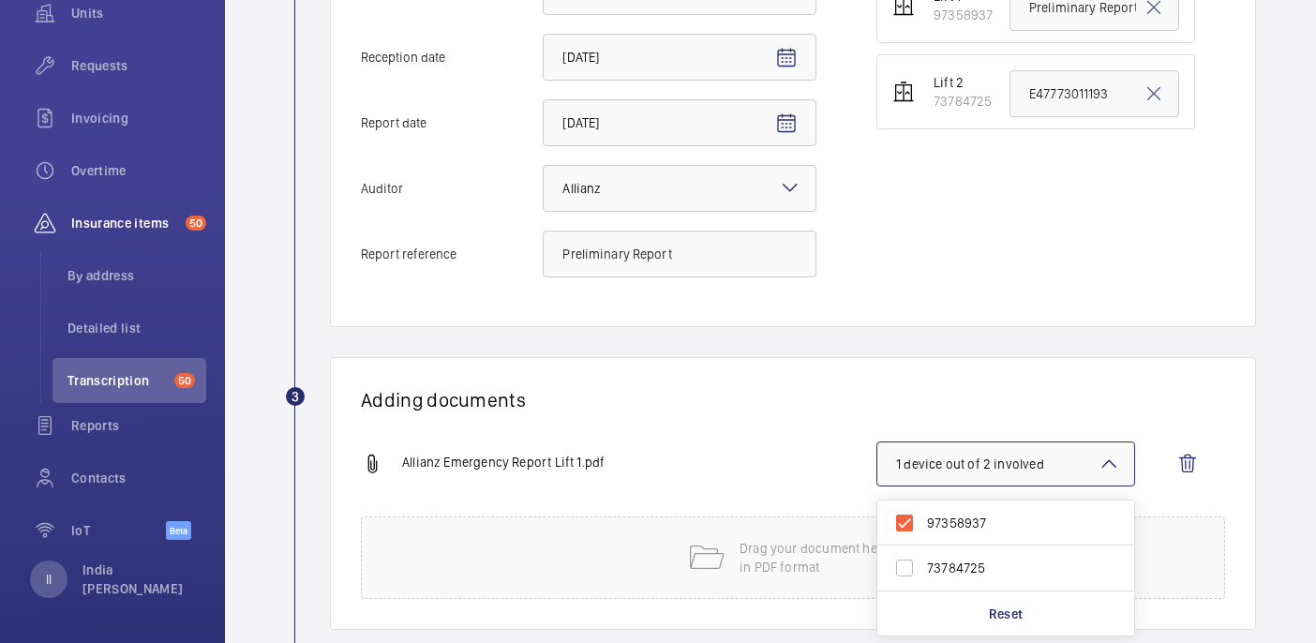
click at [768, 421] on div "Adding documents Allianz Emergency Report Lift 1.pdf 1 device out of 2 involved…" at bounding box center [793, 493] width 926 height 273
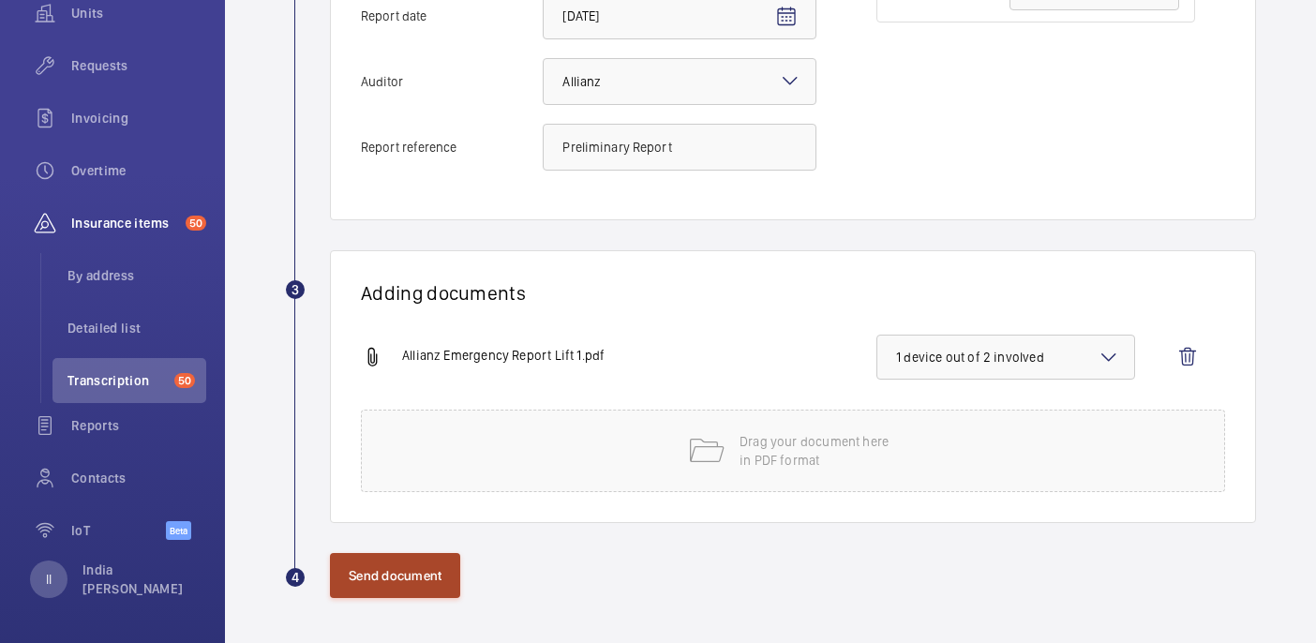
click at [423, 586] on button "Send document" at bounding box center [395, 575] width 130 height 45
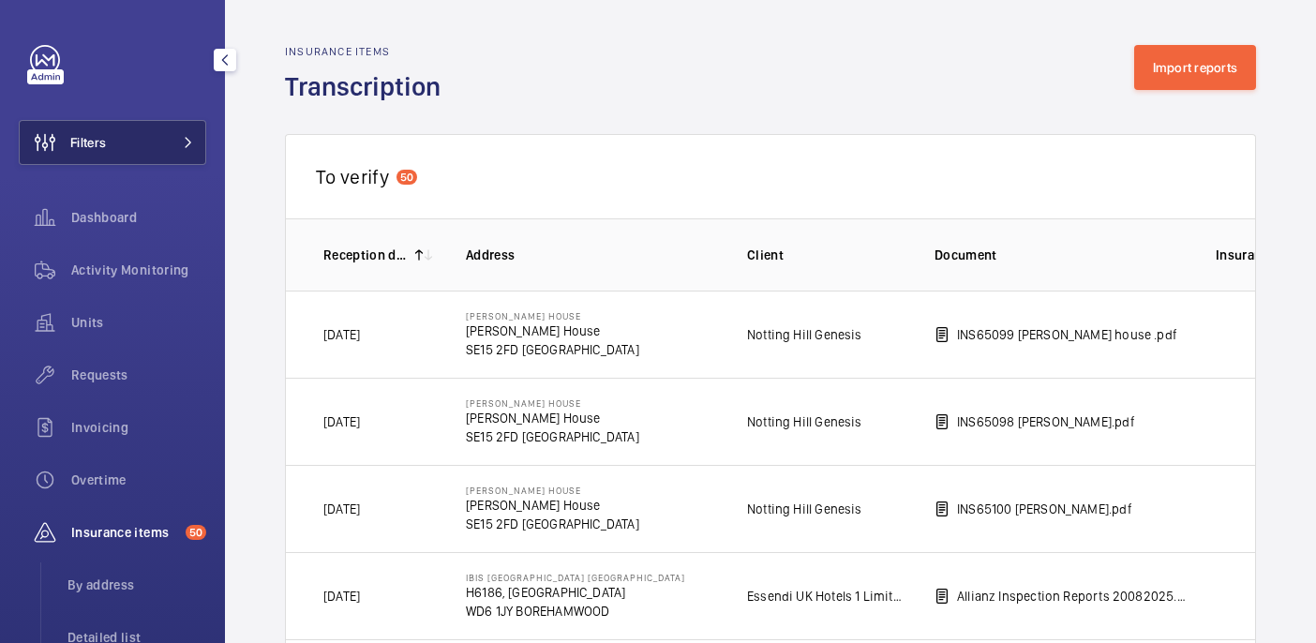
click at [146, 157] on button "Filters" at bounding box center [112, 142] width 187 height 45
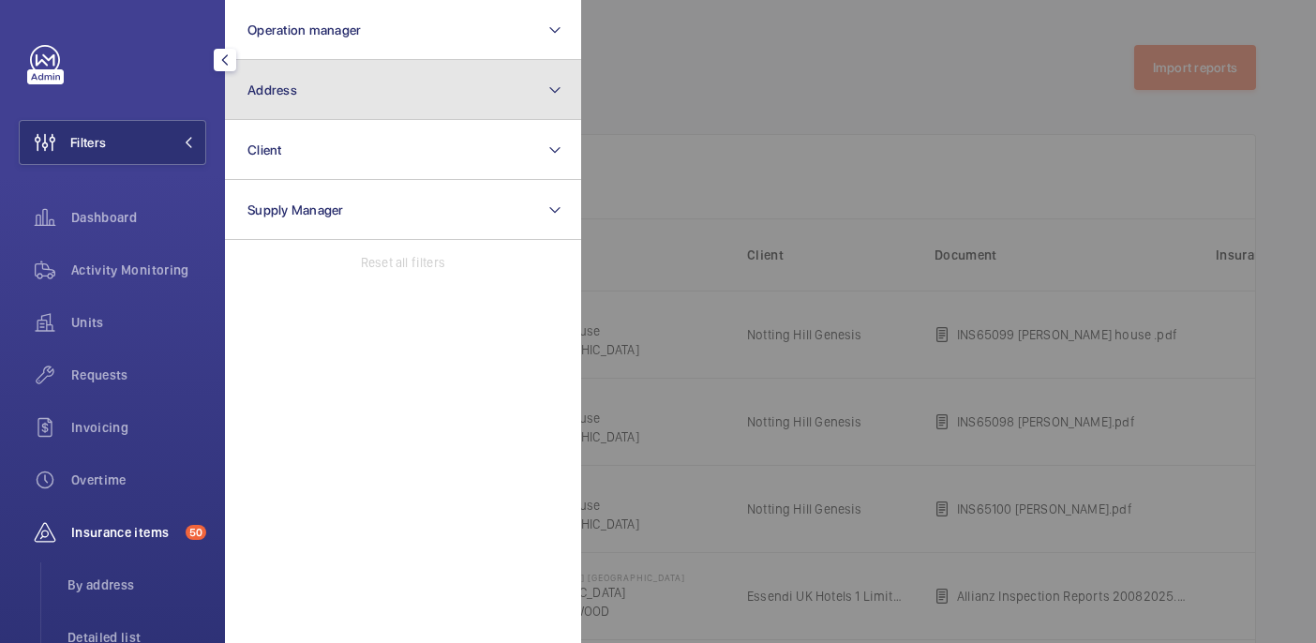
click at [285, 107] on button "Address" at bounding box center [403, 90] width 356 height 60
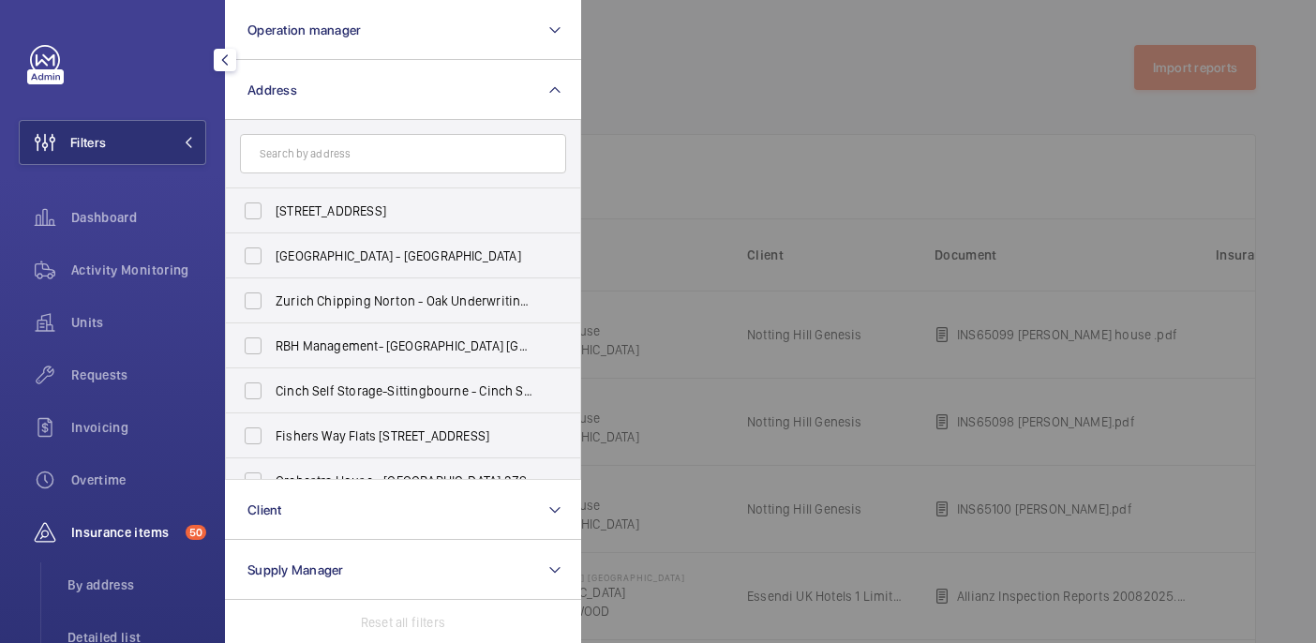
type input "Preliminary Report"
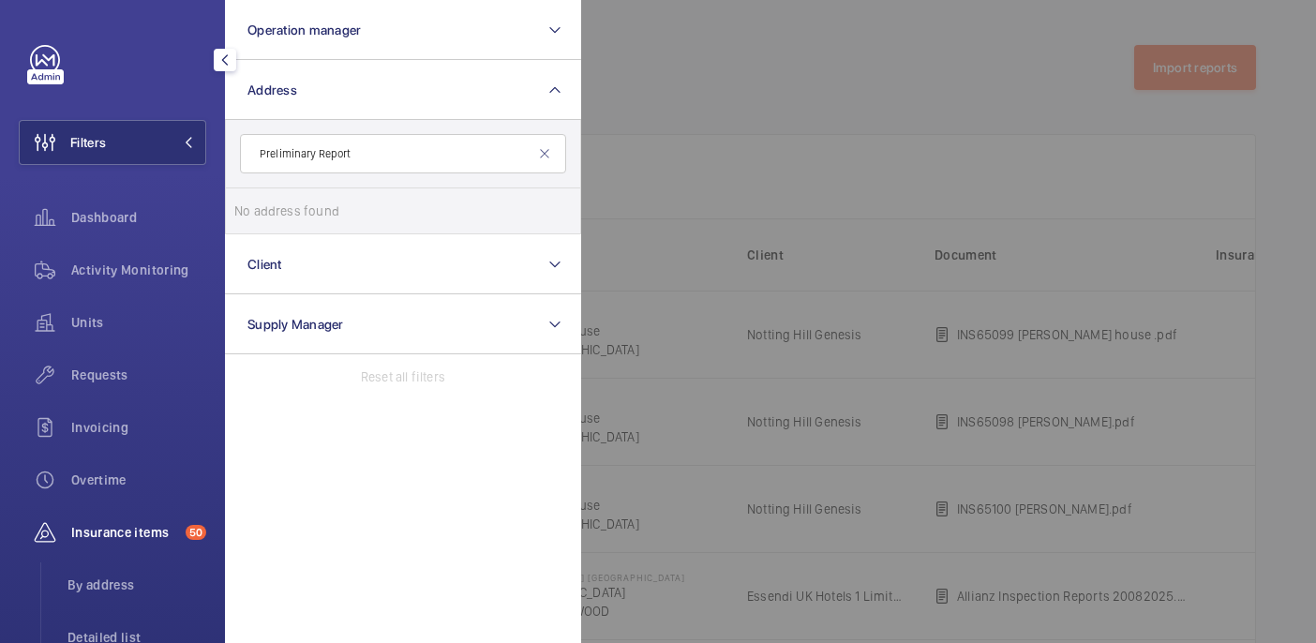
click at [368, 154] on input "Preliminary Report" at bounding box center [403, 153] width 326 height 39
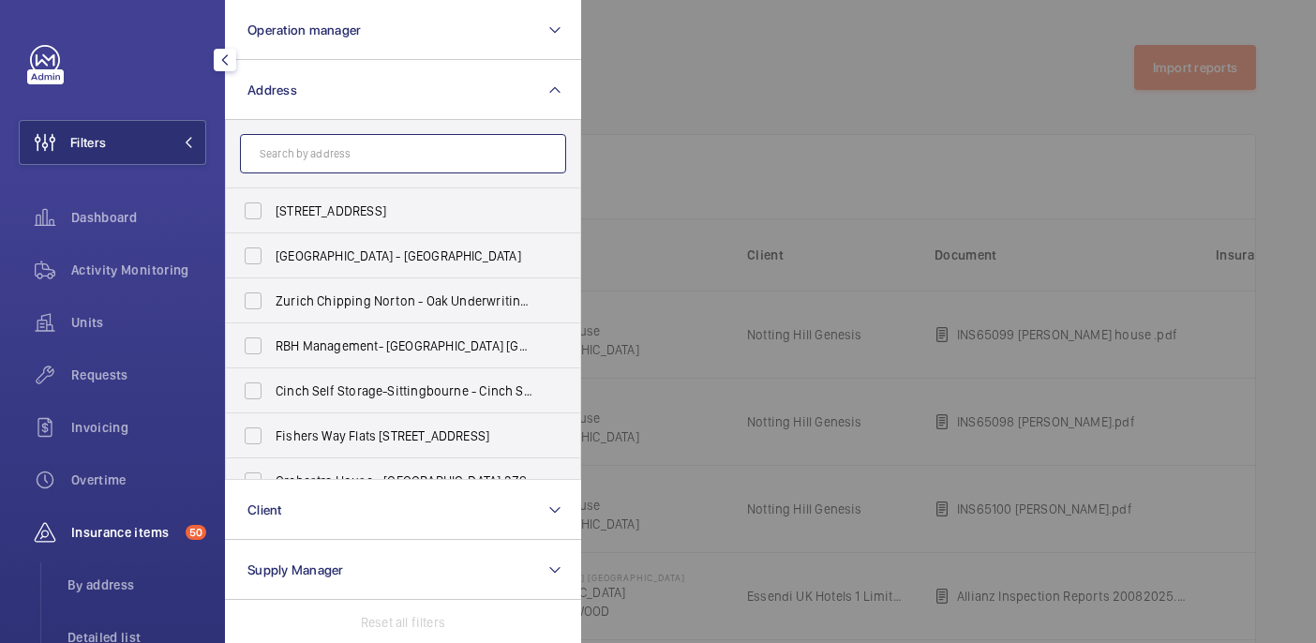
paste input "Location Name: 15 SUFFOLK STREET"
type input "Location Name: 15 SUFFOLK STREET"
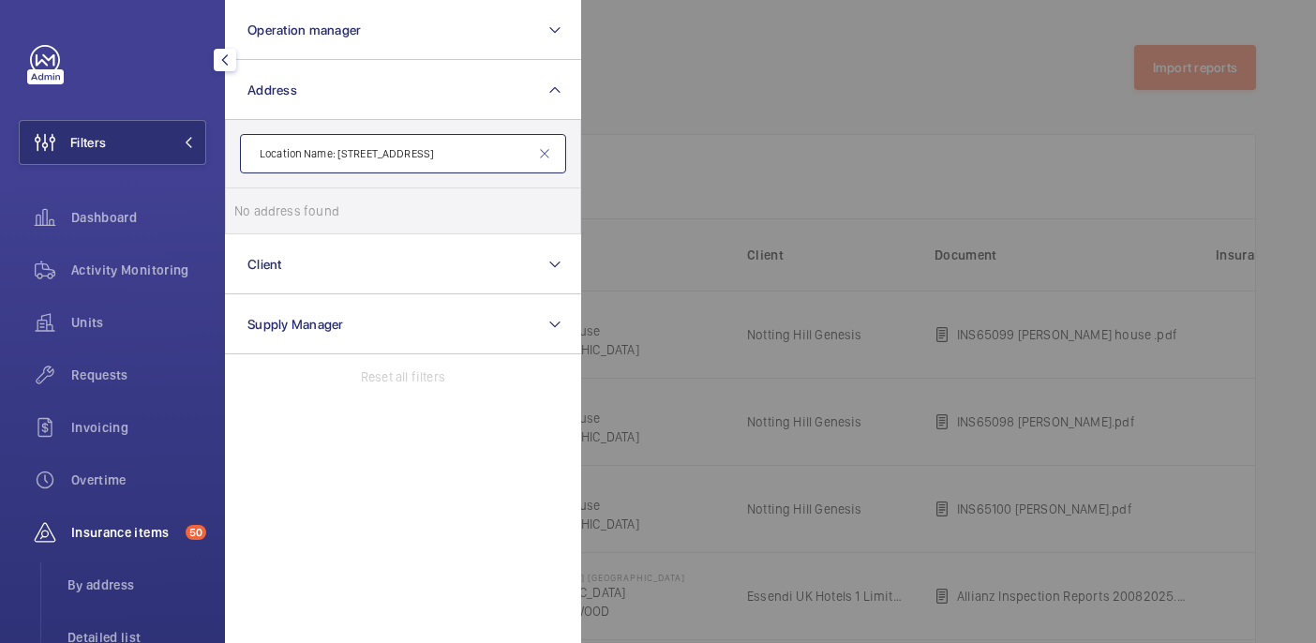
drag, startPoint x: 337, startPoint y: 157, endPoint x: 206, endPoint y: 138, distance: 132.5
click at [206, 138] on div "Filters Operation manager Address Location Name: 15 SUFFOLK STREET No address f…" at bounding box center [112, 321] width 225 height 643
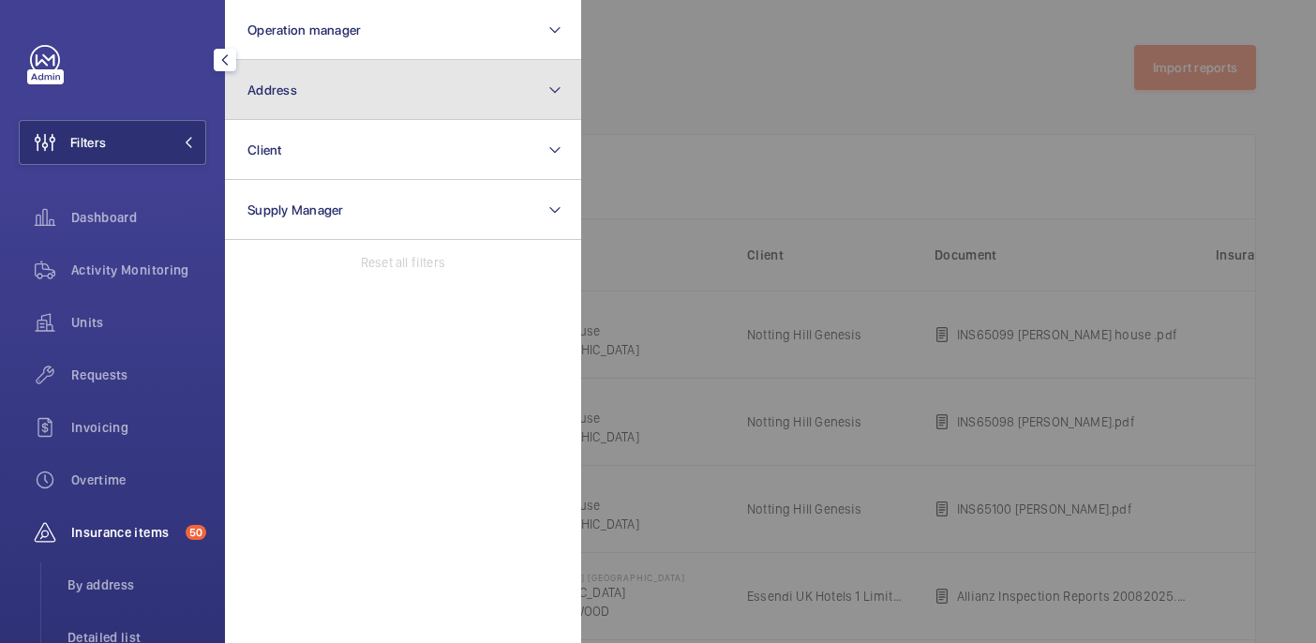
click at [295, 98] on button "Address" at bounding box center [403, 90] width 356 height 60
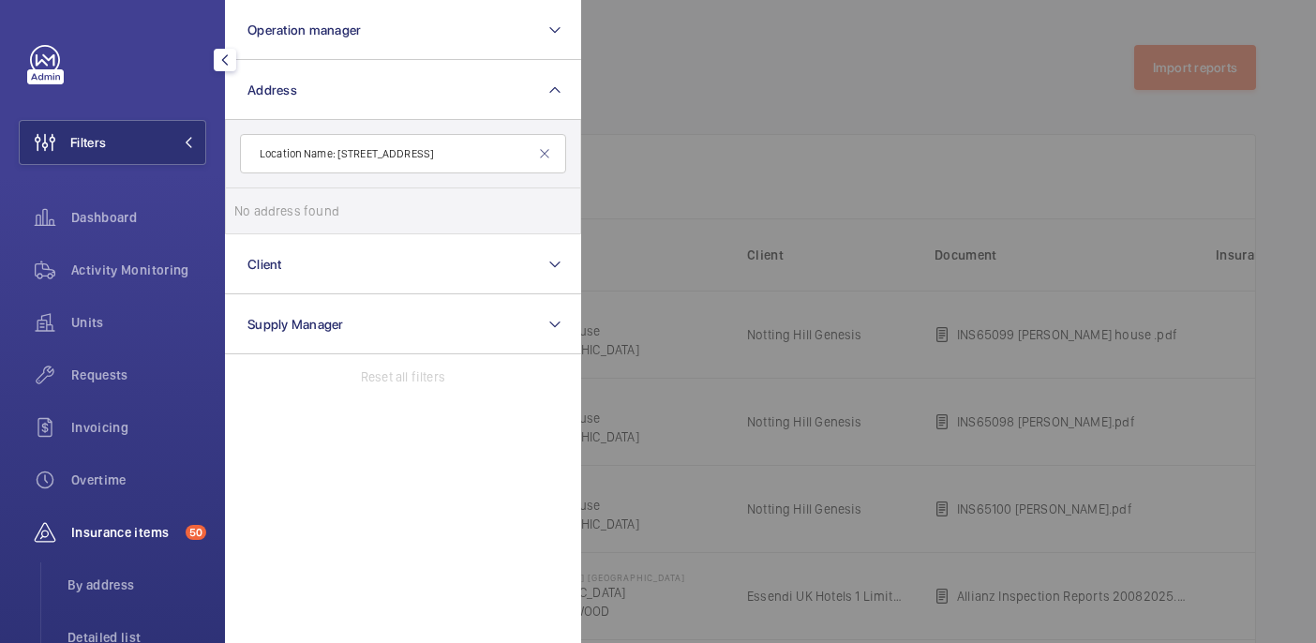
click at [340, 158] on input "Location Name: 15 SUFFOLK STREET" at bounding box center [403, 153] width 326 height 39
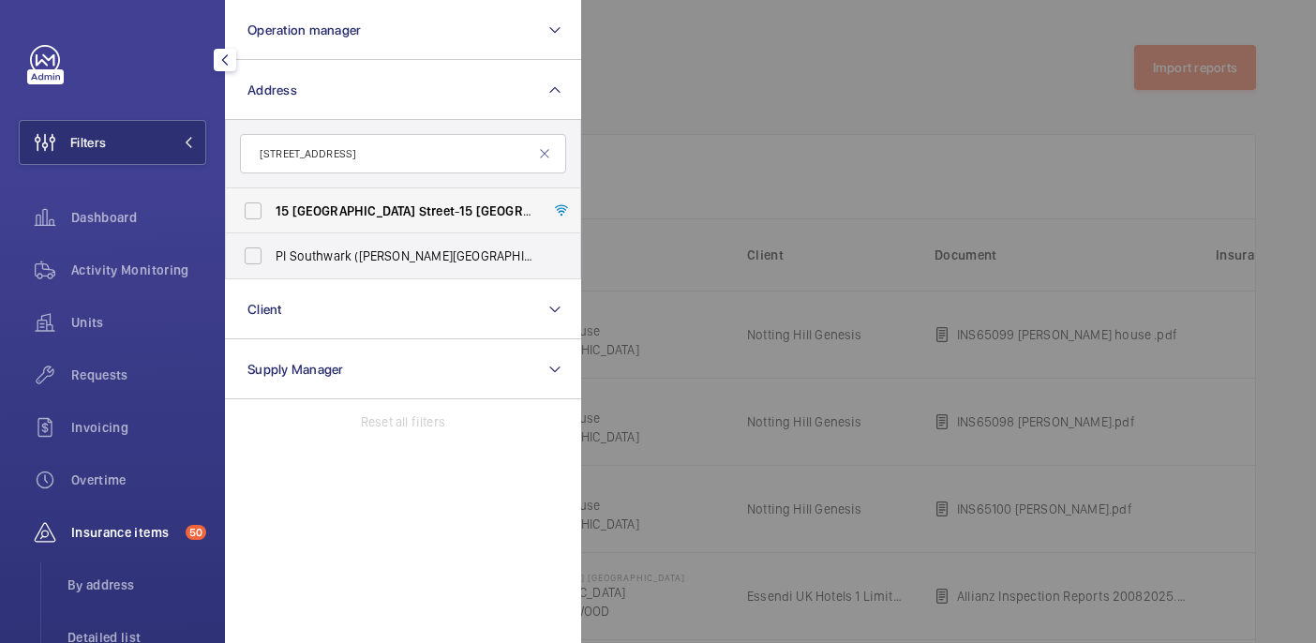
type input "15 SUFFOLK STREET"
click at [476, 215] on span "Suffolk" at bounding box center [538, 210] width 124 height 15
click at [272, 215] on input "15 Suffolk Street - 15 Suffolk St, LONDON SW1Y 4HG" at bounding box center [252, 210] width 37 height 37
checkbox input "true"
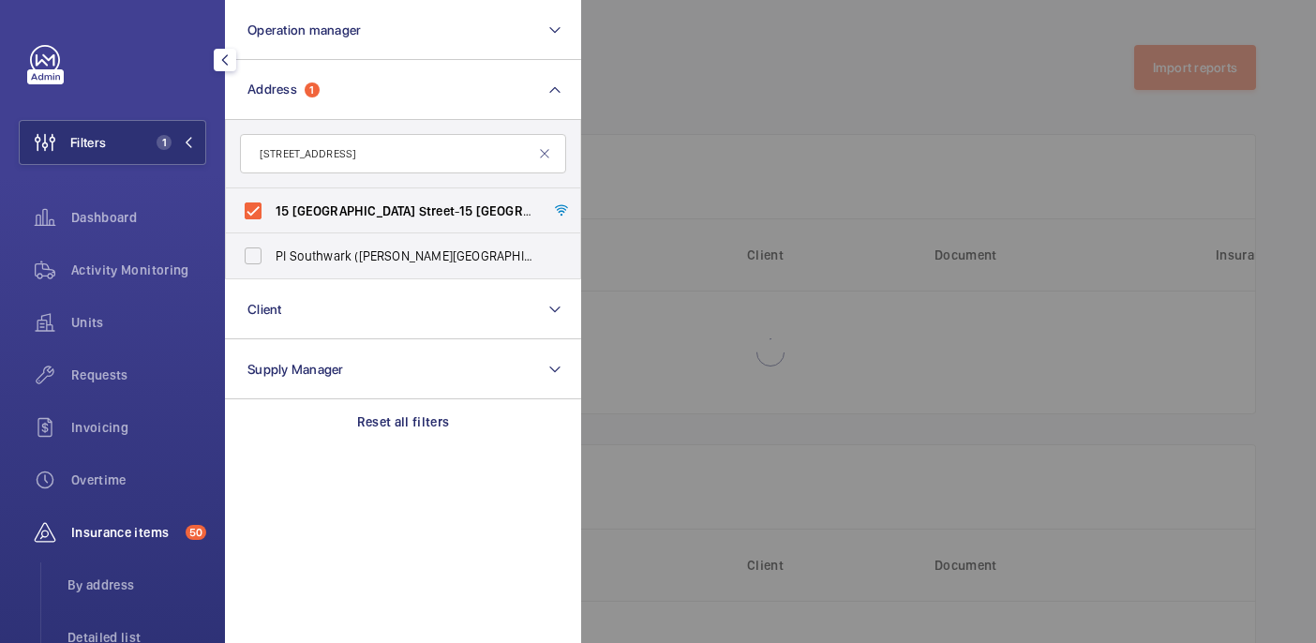
click at [836, 64] on div at bounding box center [1239, 321] width 1316 height 643
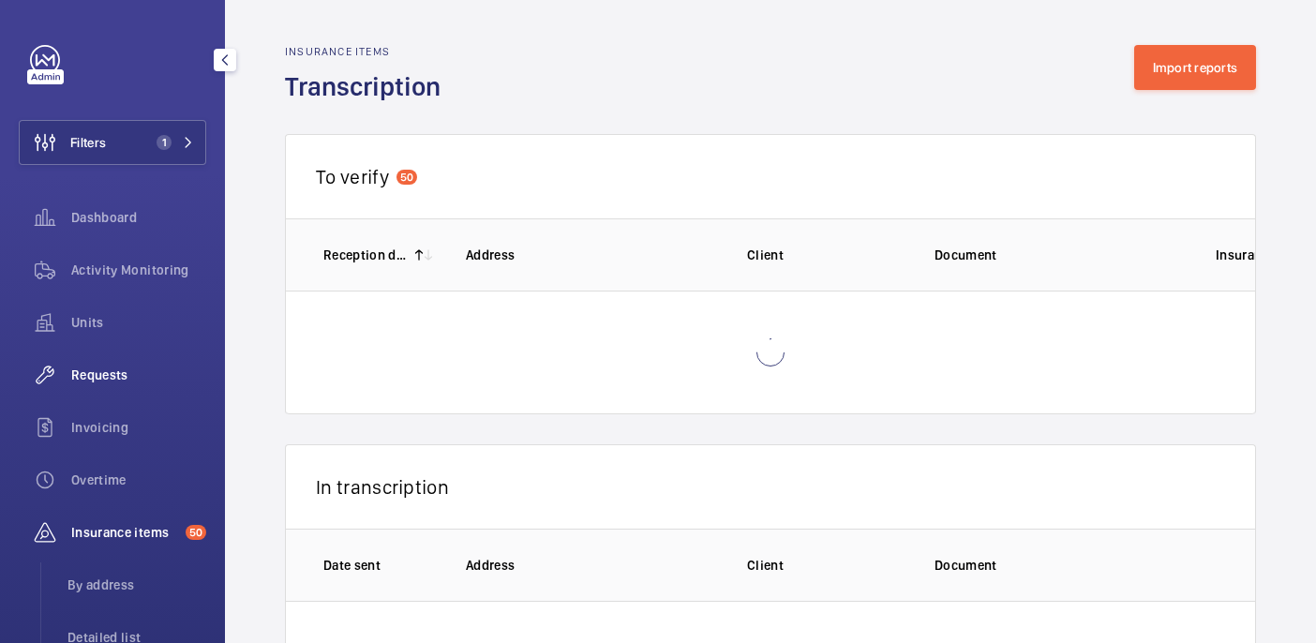
click at [83, 370] on span "Requests" at bounding box center [138, 374] width 135 height 19
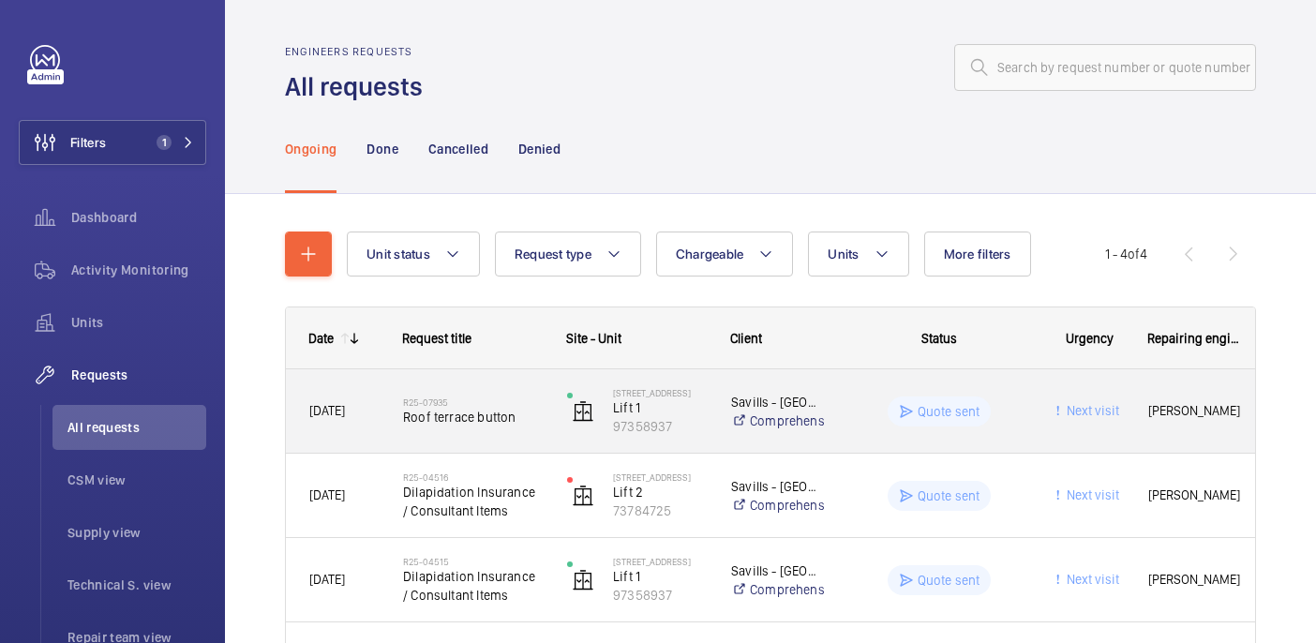
click at [544, 410] on div "15 Suffolk Street Lift 1 97358937" at bounding box center [625, 411] width 162 height 77
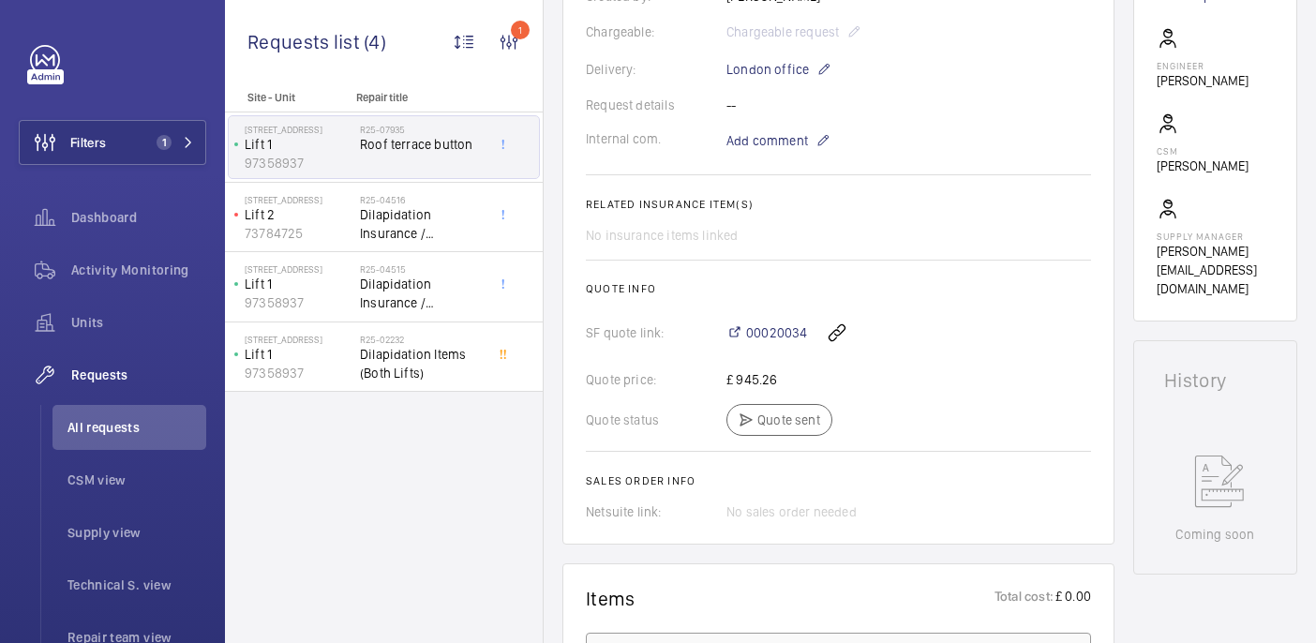
scroll to position [474, 0]
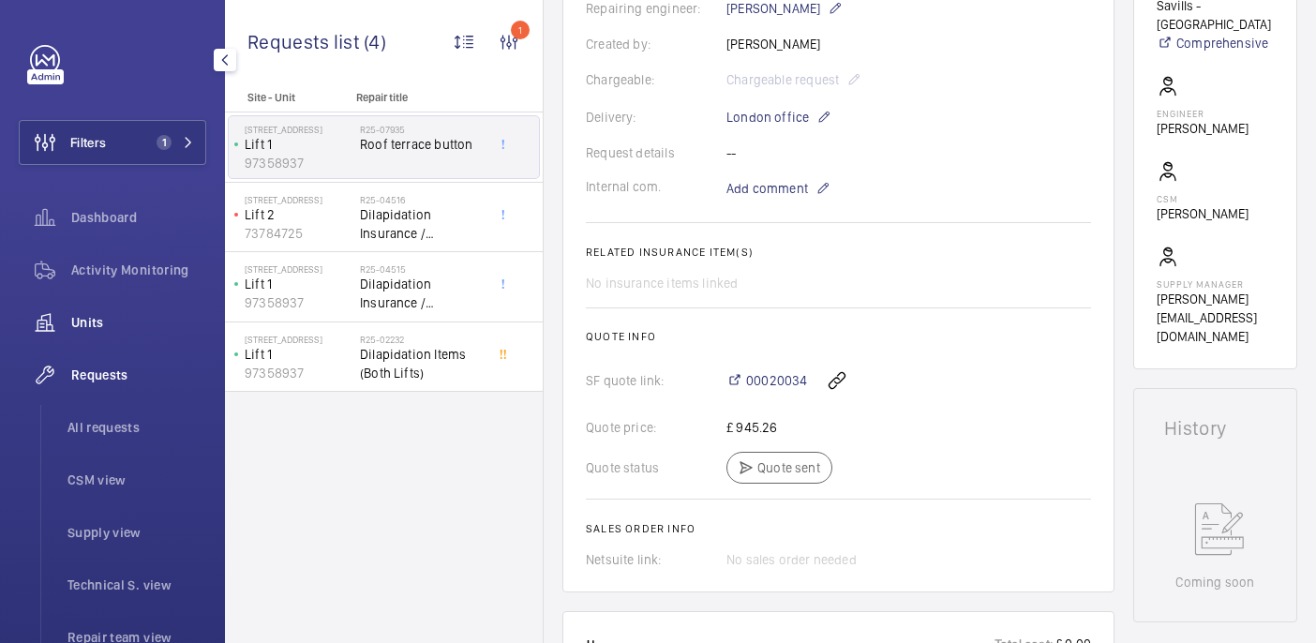
click at [82, 320] on span "Units" at bounding box center [138, 322] width 135 height 19
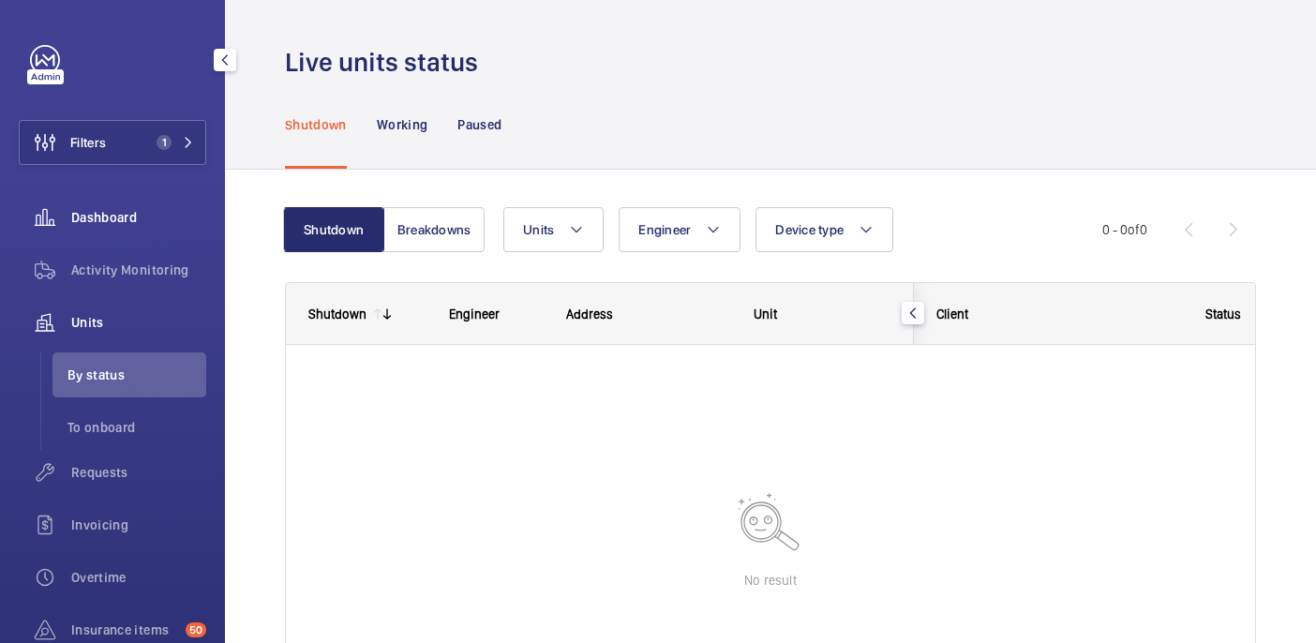
click at [123, 235] on div "Dashboard" at bounding box center [112, 217] width 187 height 45
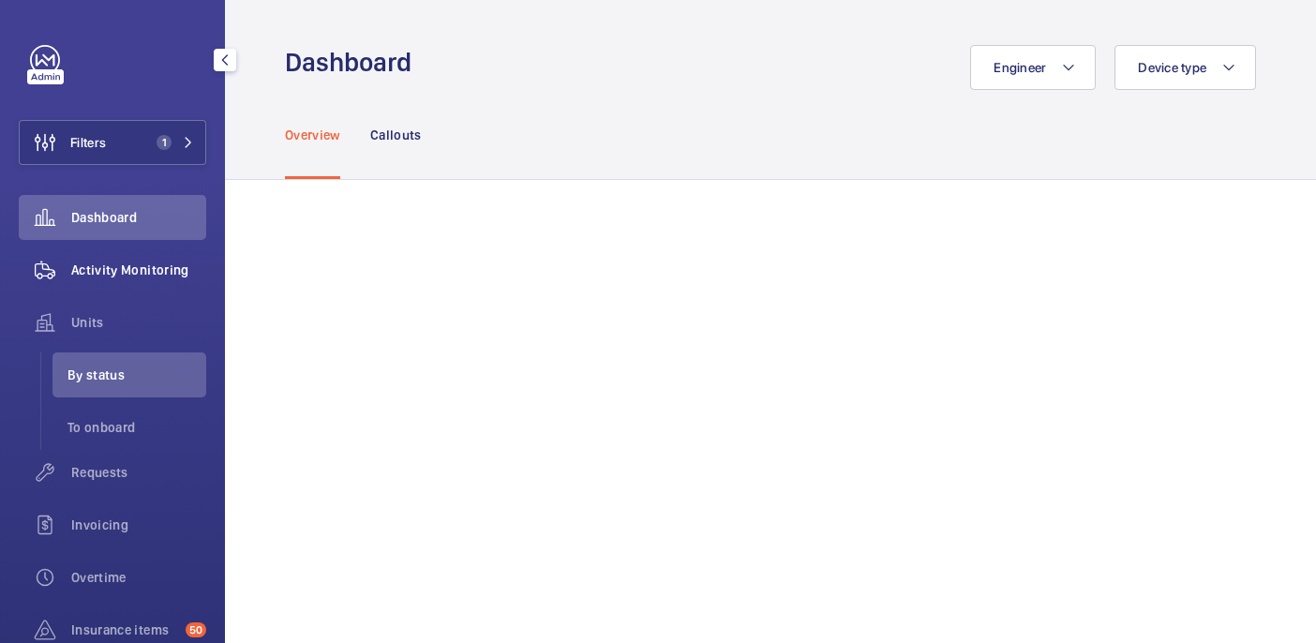
click at [123, 271] on span "Activity Monitoring" at bounding box center [138, 270] width 135 height 19
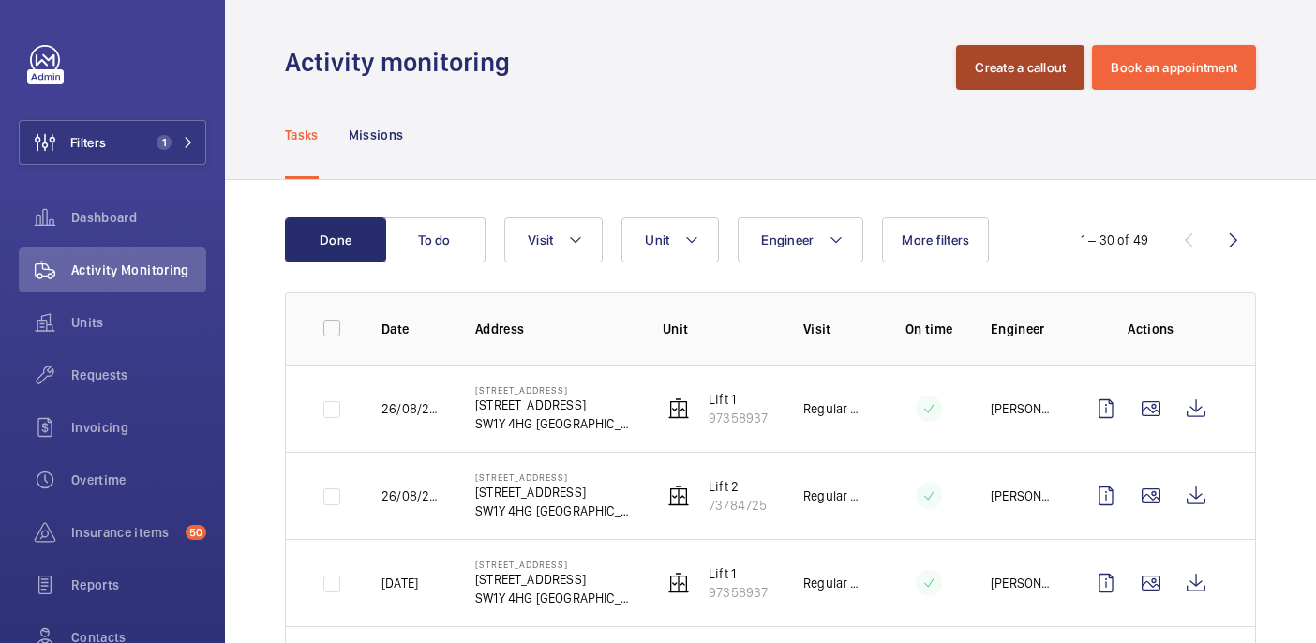
click at [1004, 60] on button "Create a callout" at bounding box center [1020, 67] width 128 height 45
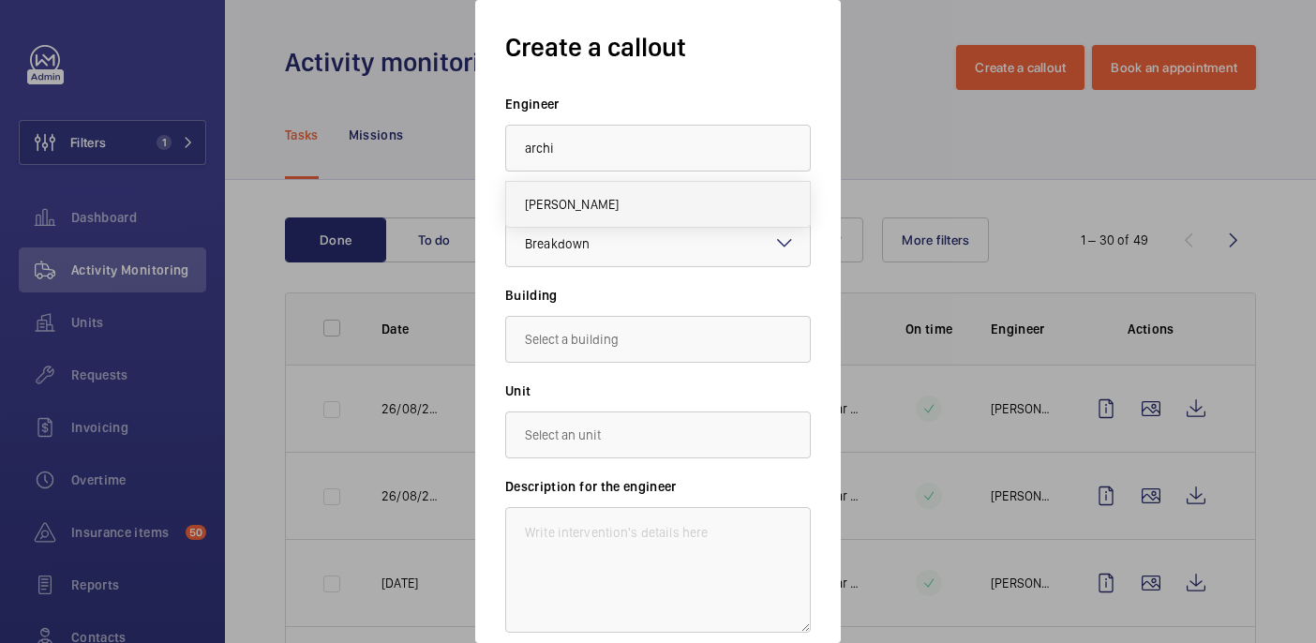
click at [667, 201] on mat-option "Archie Richter" at bounding box center [658, 204] width 304 height 45
type input "Archie Richter"
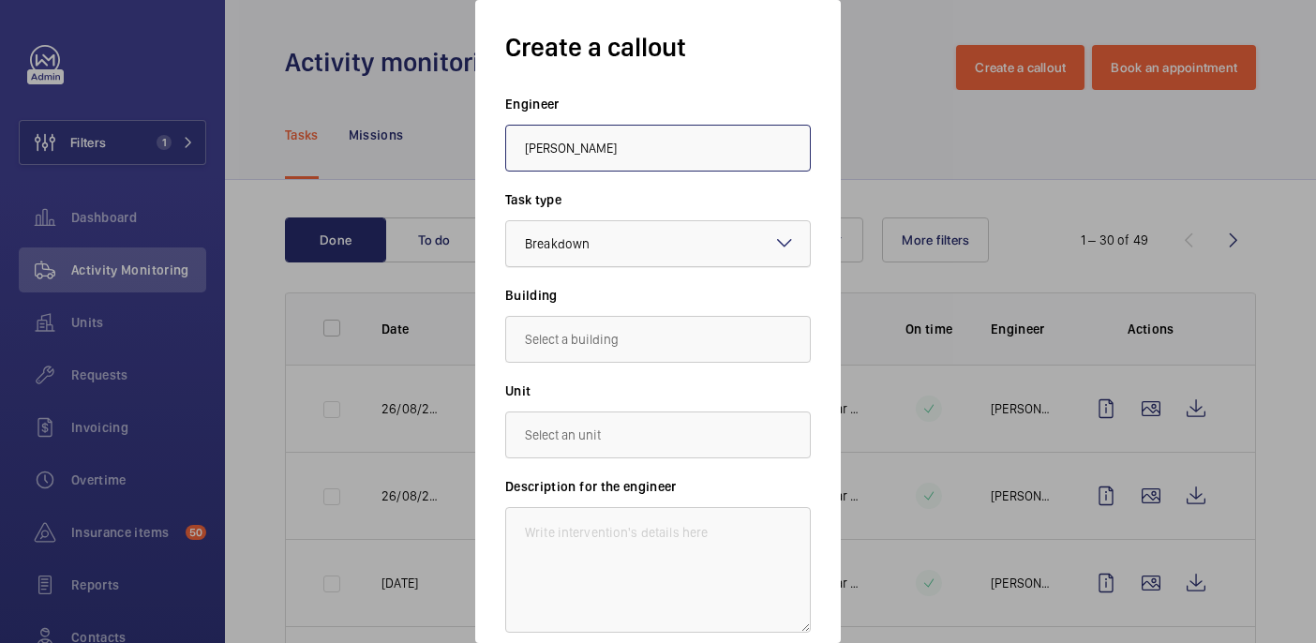
click at [683, 255] on div at bounding box center [658, 243] width 304 height 45
click at [726, 169] on input "Archie Richter" at bounding box center [658, 148] width 306 height 47
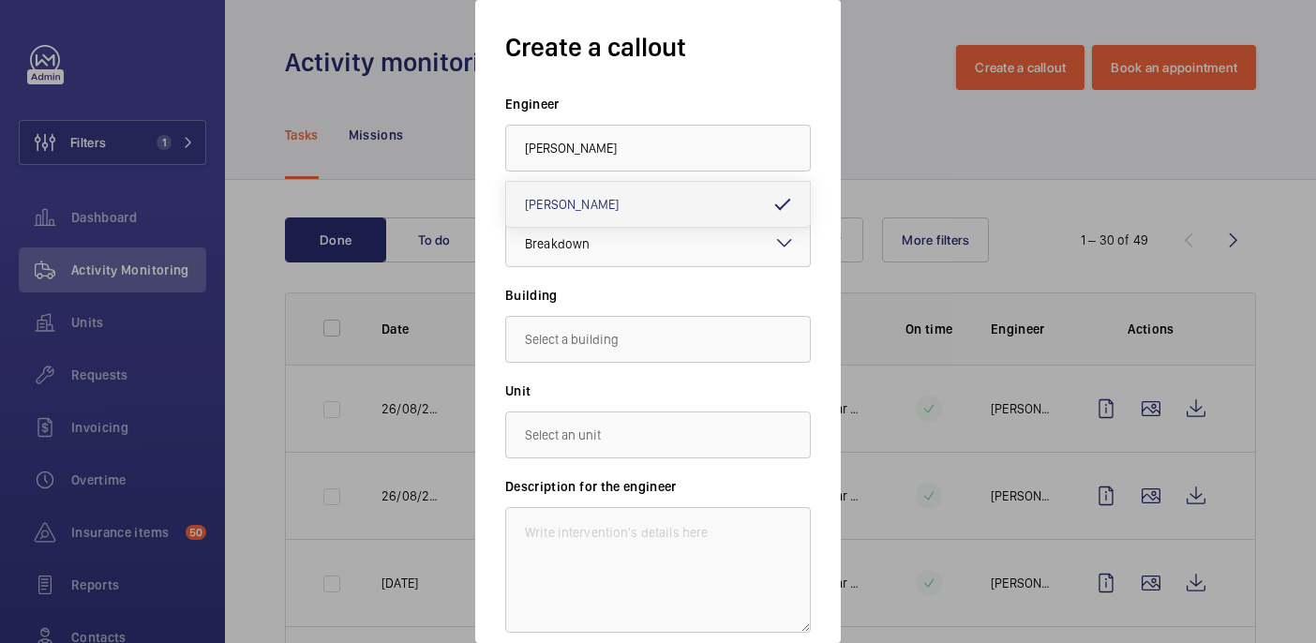
click at [686, 301] on label "Building" at bounding box center [658, 295] width 306 height 19
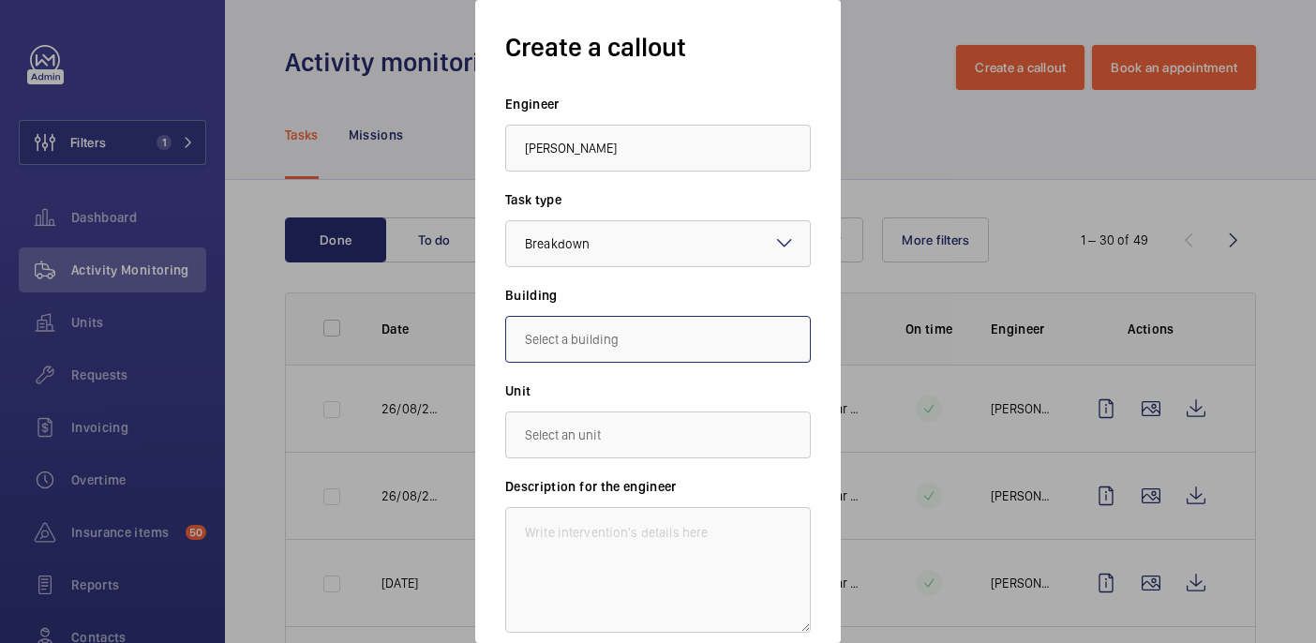
click at [641, 354] on input "text" at bounding box center [658, 339] width 306 height 47
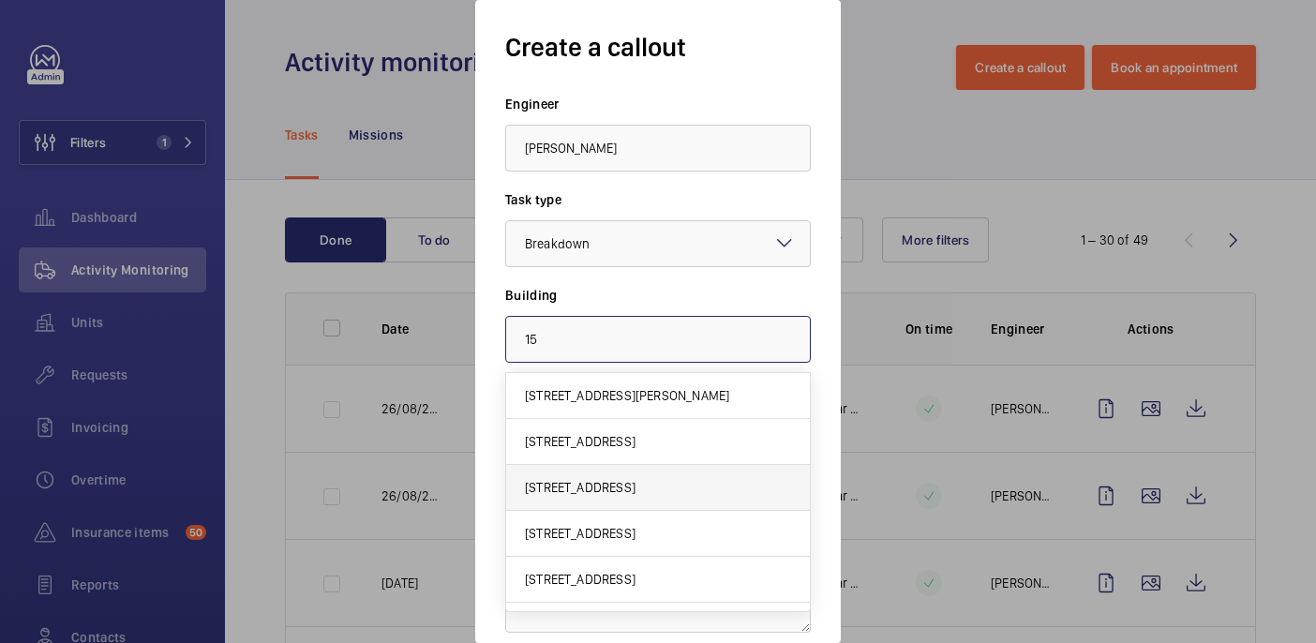
type input "1"
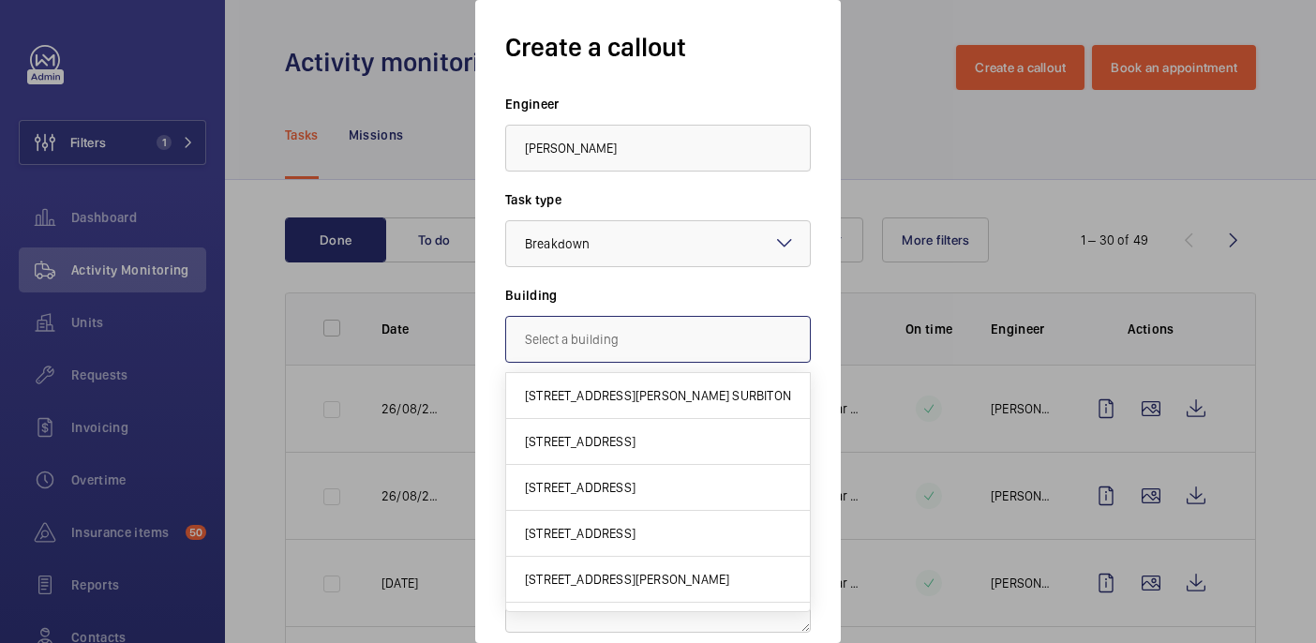
paste input "Location Name: 15 SUFFOLK STREET"
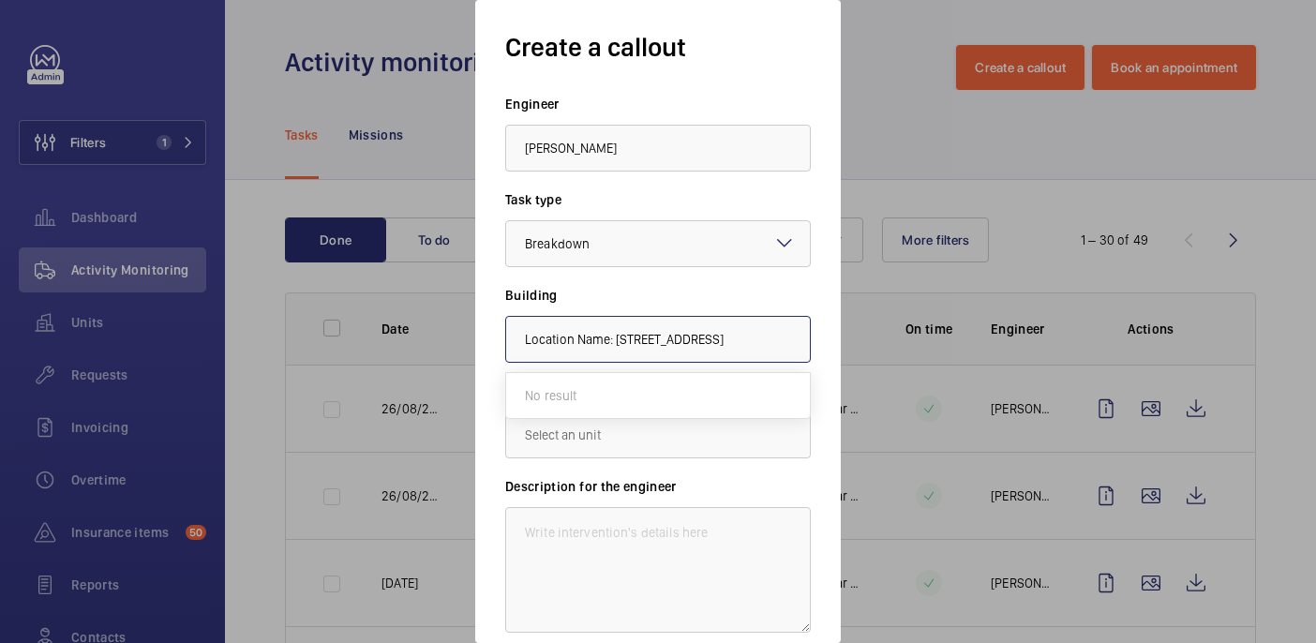
drag, startPoint x: 611, startPoint y: 340, endPoint x: 508, endPoint y: 335, distance: 103.2
click at [508, 335] on input "Location Name: 15 SUFFOLK STREET" at bounding box center [658, 339] width 306 height 47
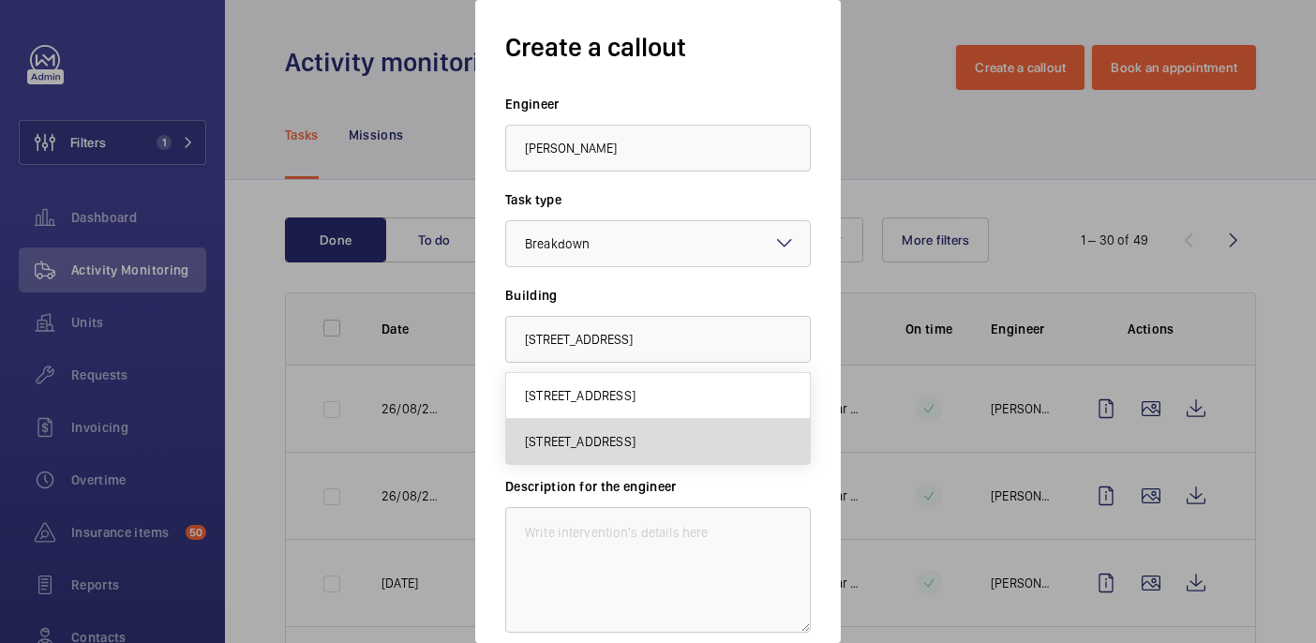
click at [580, 449] on span "15 Suffolk St, SW1Y 4HG LONDON" at bounding box center [580, 441] width 111 height 19
type input "15 Suffolk St, SW1Y 4HG LONDON"
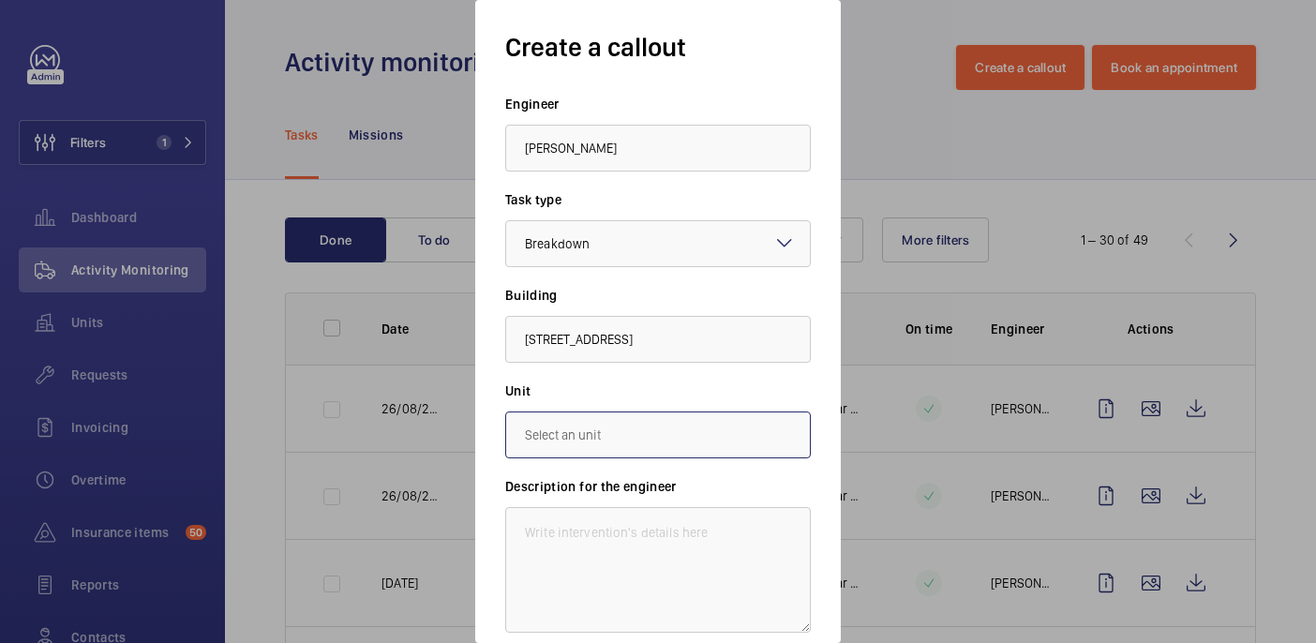
click at [740, 439] on input "text" at bounding box center [658, 434] width 306 height 47
click at [633, 544] on mat-option "97358937 - Lift 1" at bounding box center [658, 536] width 304 height 45
type input "97358937 - Lift 1"
click at [650, 547] on textarea at bounding box center [658, 570] width 306 height 126
click at [570, 555] on textarea at bounding box center [658, 570] width 306 height 126
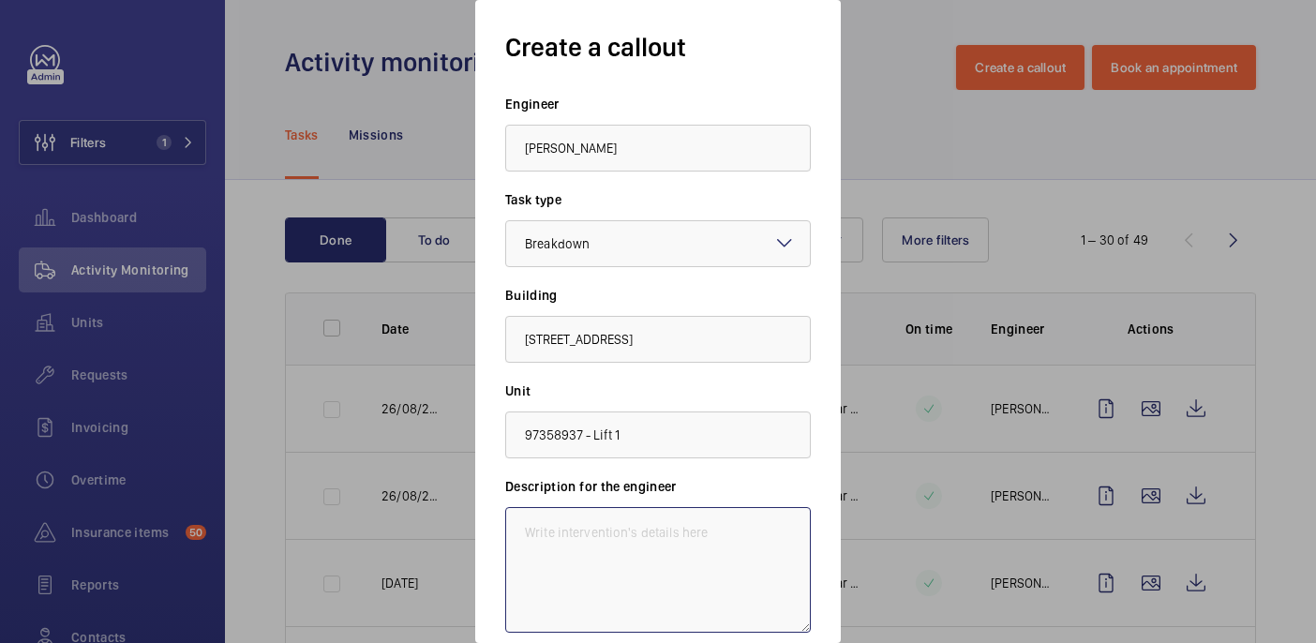
paste textarea "Emergency brake release rescue function inoperative with mains power isolated, …"
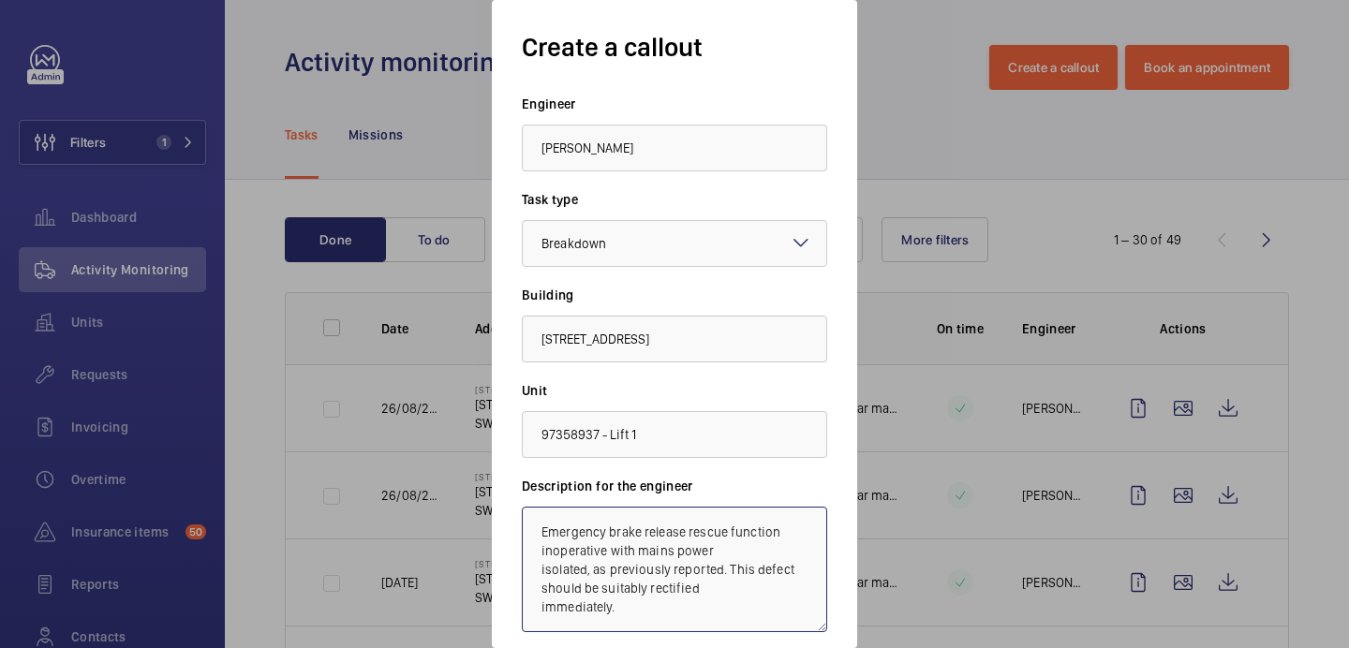
type textarea "Emergency brake release rescue function inoperative with mains power isolated, …"
click at [755, 77] on div "Create a callout Engineer Archie Richter Task type Select a task type × Breakdo…" at bounding box center [675, 363] width 306 height 666
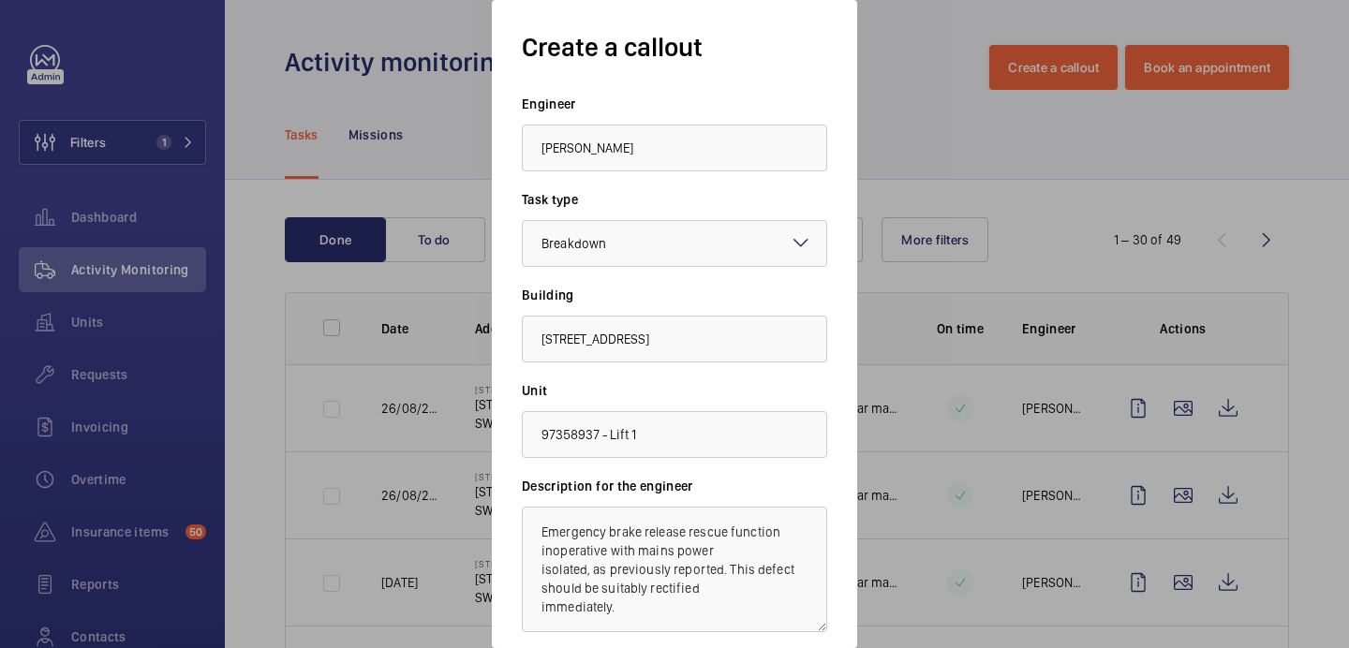
click at [663, 88] on div "Create a callout Engineer Archie Richter Task type Select a task type × Breakdo…" at bounding box center [675, 363] width 306 height 666
click at [625, 618] on textarea "Emergency brake release rescue function inoperative with mains power isolated, …" at bounding box center [675, 570] width 306 height 126
click at [619, 556] on textarea "Emergency brake release rescue function inoperative with mains power isolated, …" at bounding box center [675, 570] width 306 height 126
click at [275, 486] on div at bounding box center [674, 324] width 1349 height 648
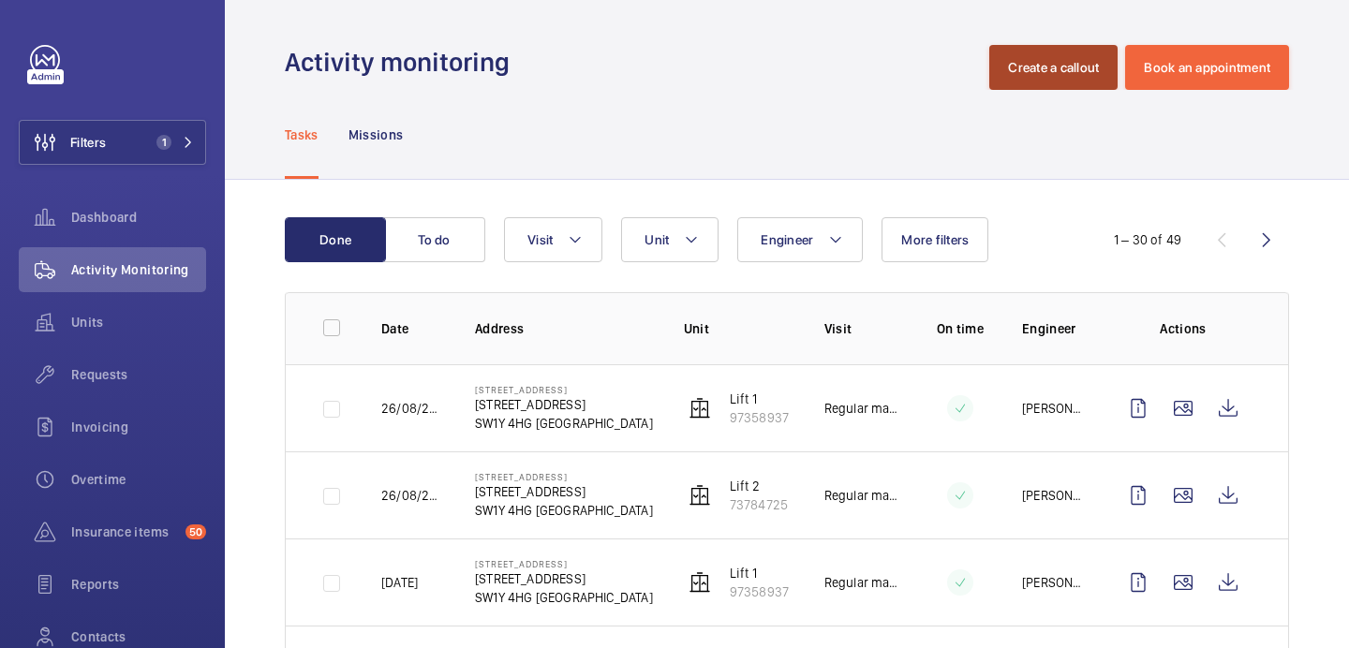
click at [1044, 55] on button "Create a callout" at bounding box center [1054, 67] width 128 height 45
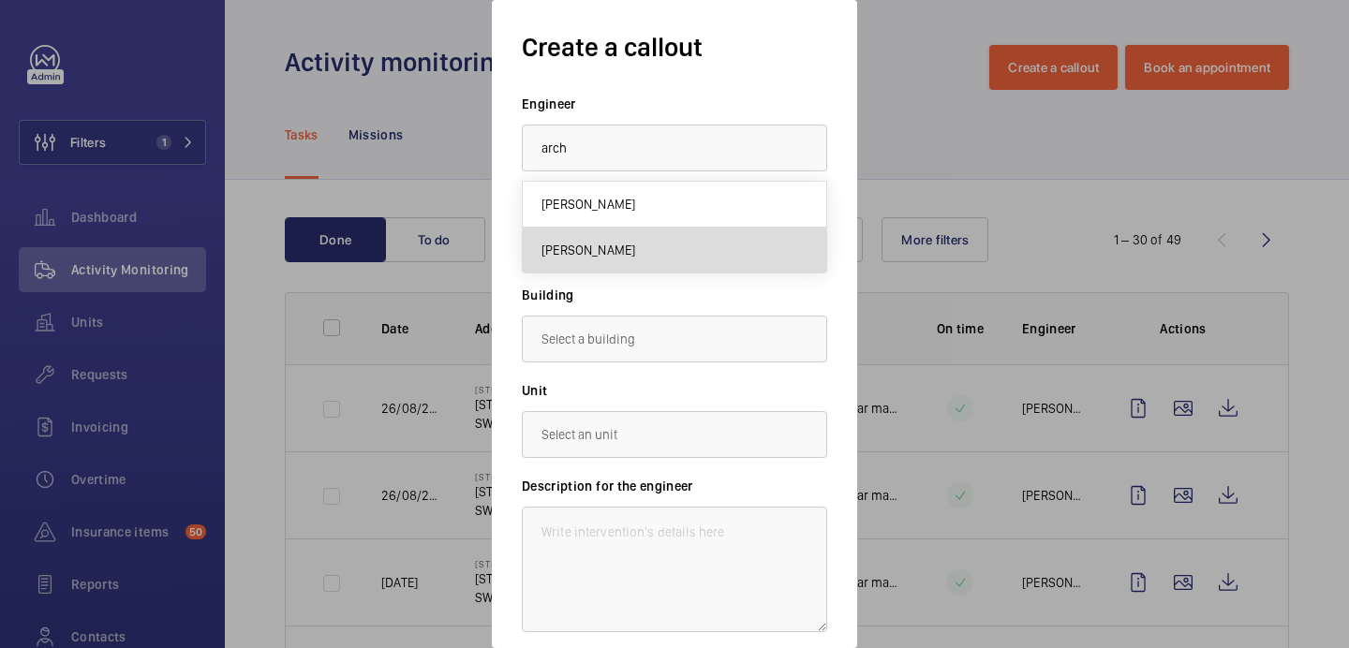
click at [608, 257] on span "Archie Richter" at bounding box center [589, 250] width 94 height 19
type input "Archie Richter"
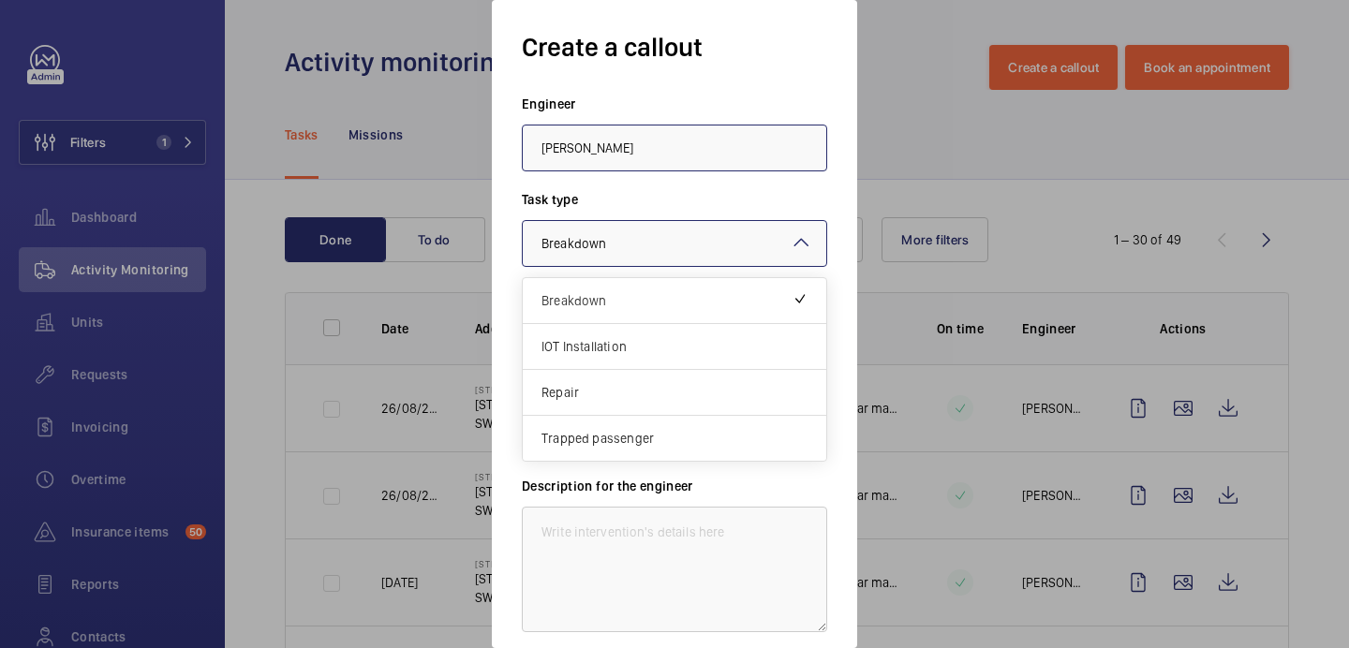
click at [612, 225] on div at bounding box center [675, 243] width 304 height 45
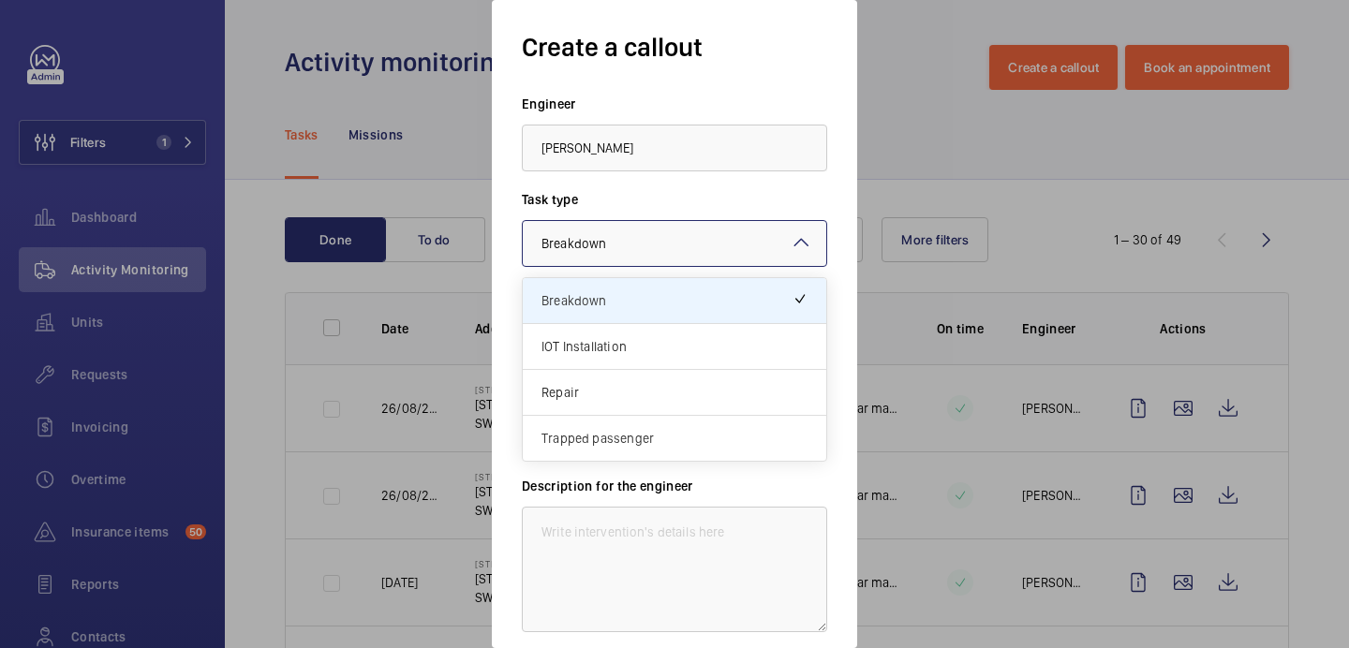
click at [542, 206] on label "Task type" at bounding box center [675, 199] width 306 height 19
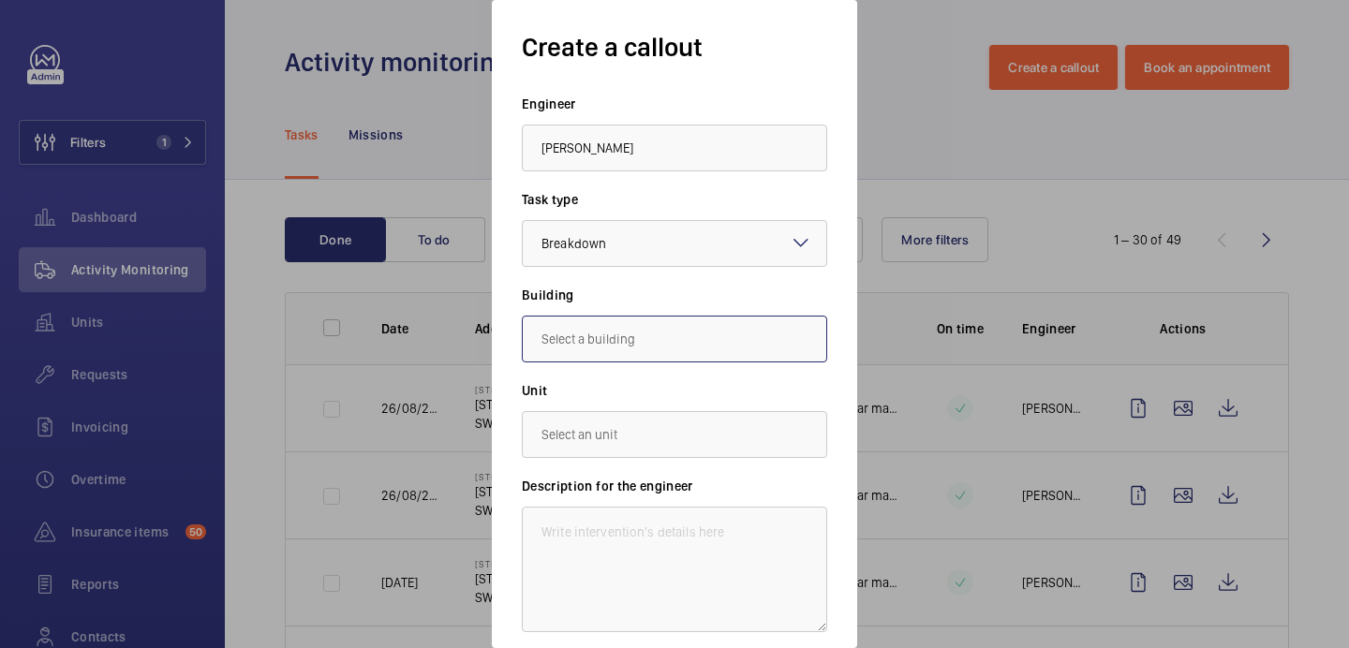
click at [592, 321] on input "text" at bounding box center [675, 339] width 306 height 47
click at [629, 432] on span "15 Suffolk St, SW1Y 4HG LONDON" at bounding box center [597, 441] width 111 height 19
type input "15 Suffolk St, SW1Y 4HG LONDON"
click at [614, 437] on input "text" at bounding box center [675, 434] width 306 height 47
click at [638, 535] on mat-option "97358937 - Lift 1" at bounding box center [675, 536] width 304 height 45
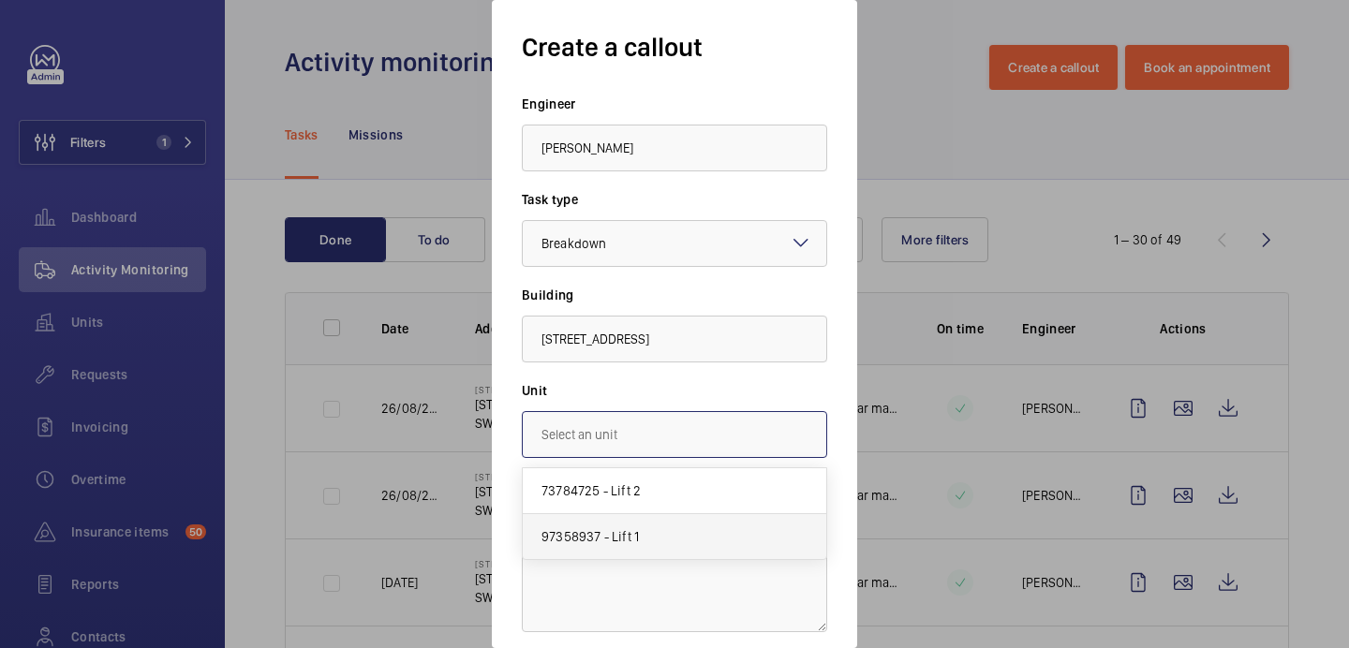
type input "97358937 - Lift 1"
click at [608, 531] on textarea at bounding box center [675, 570] width 306 height 126
paste textarea "Emergency brake release rescue function inoperative with mains power isolated, …"
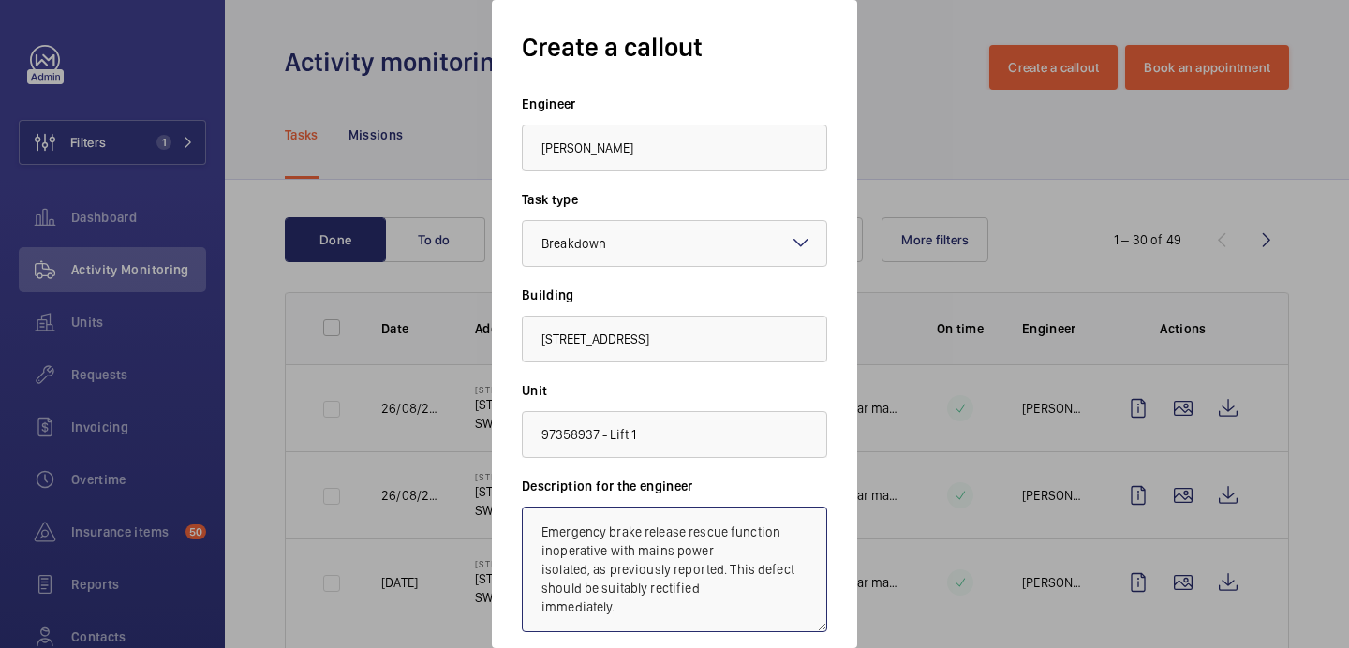
type textarea "Emergency brake release rescue function inoperative with mains power isolated, …"
click at [726, 483] on label "Description for the engineer" at bounding box center [675, 486] width 306 height 19
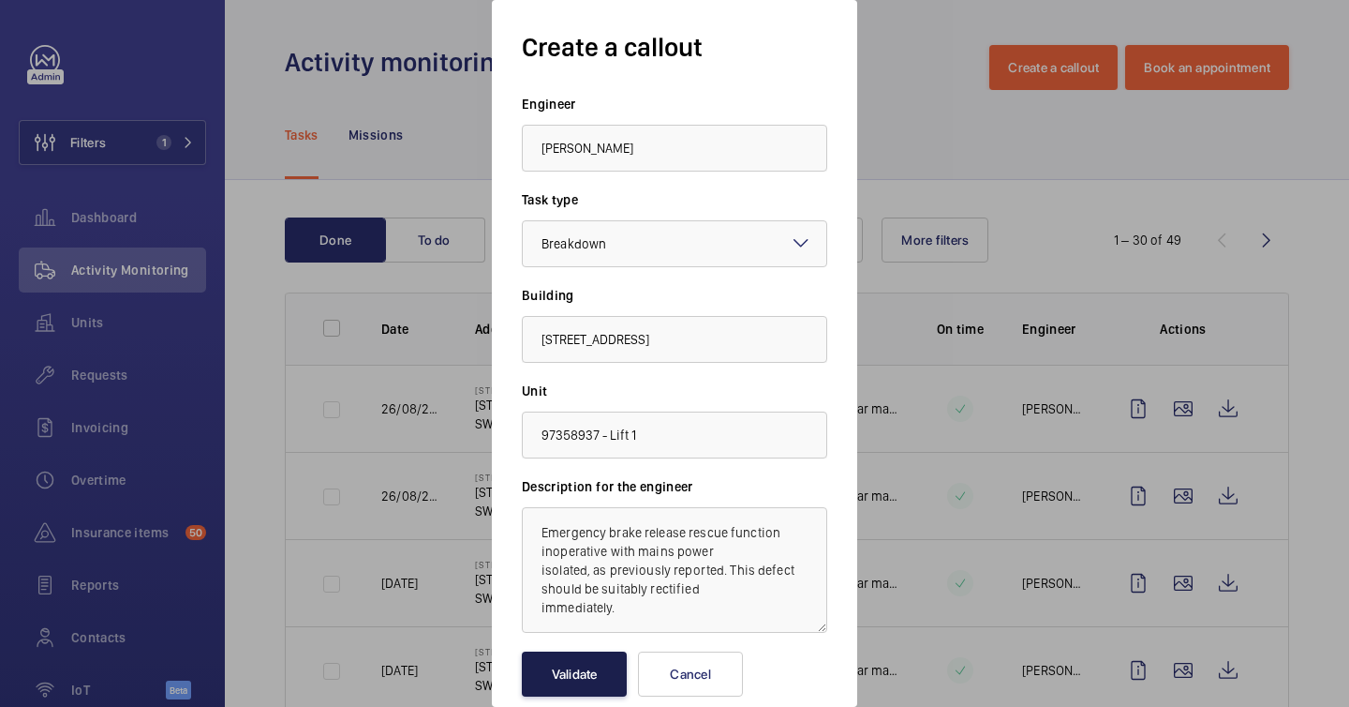
click at [583, 642] on button "Validate" at bounding box center [574, 673] width 105 height 45
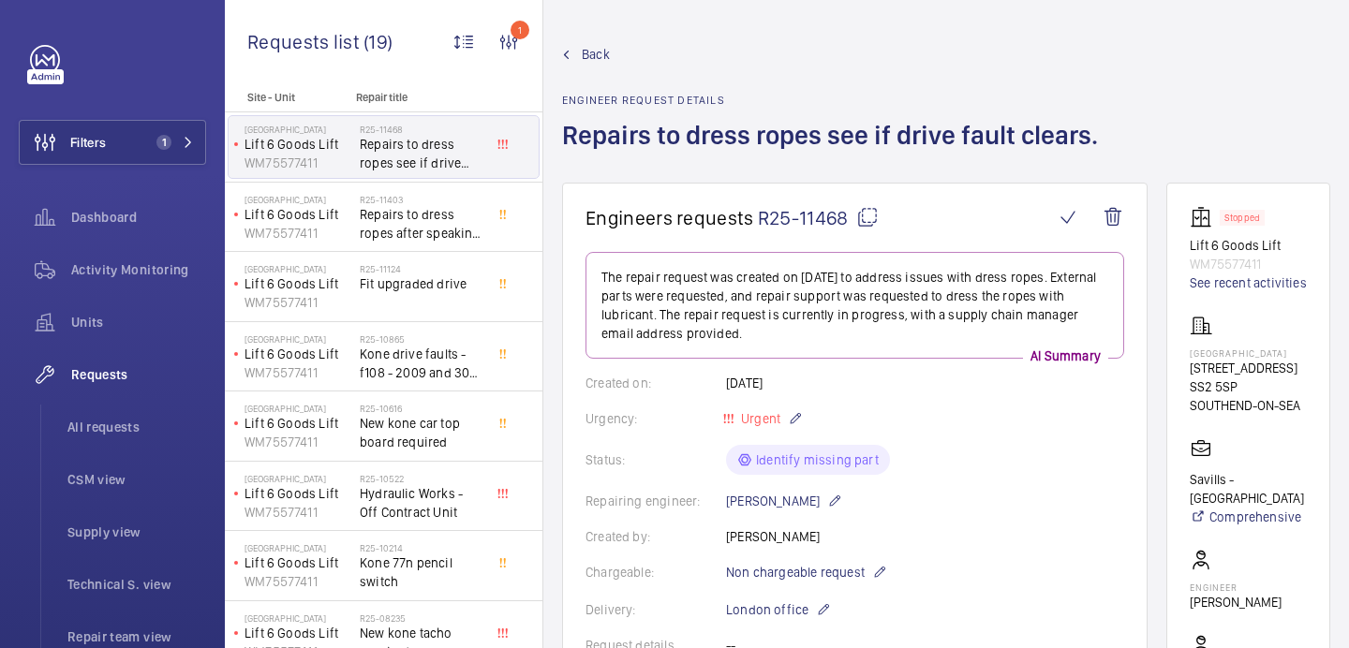
scroll to position [920, 0]
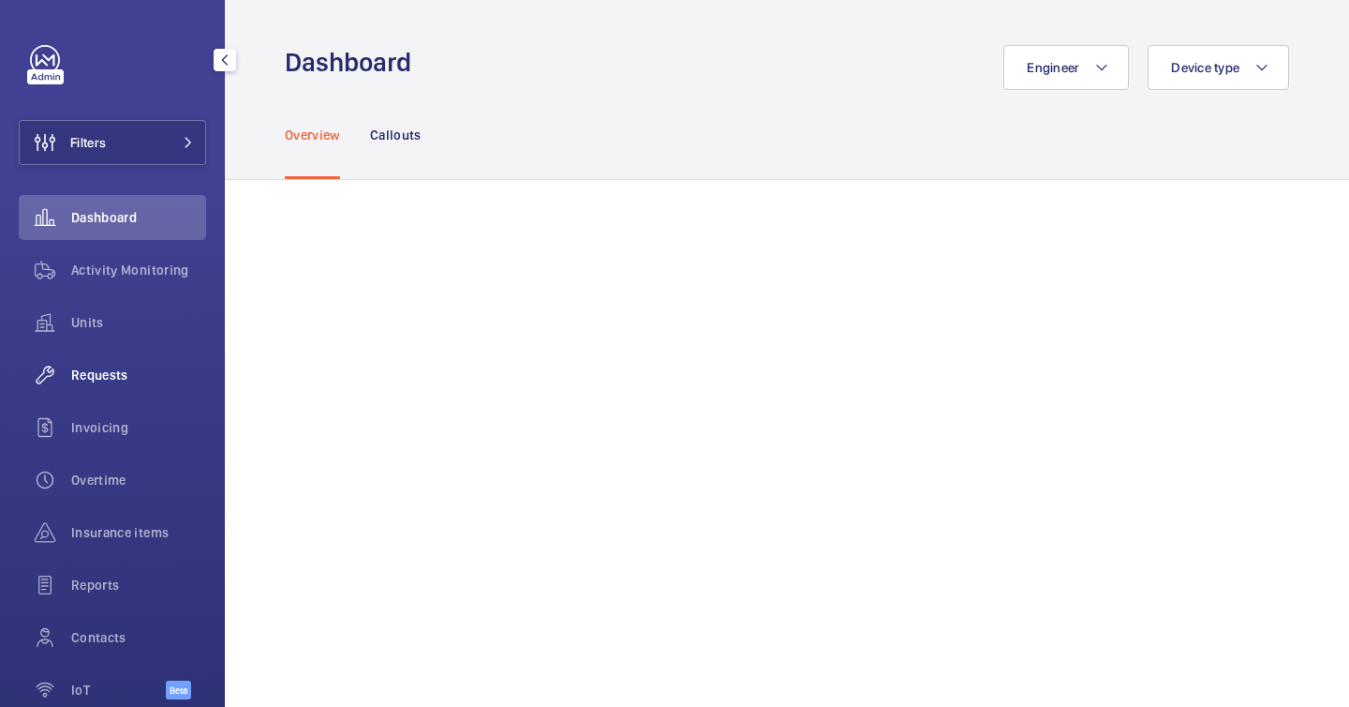
click at [93, 371] on span "Requests" at bounding box center [138, 374] width 135 height 19
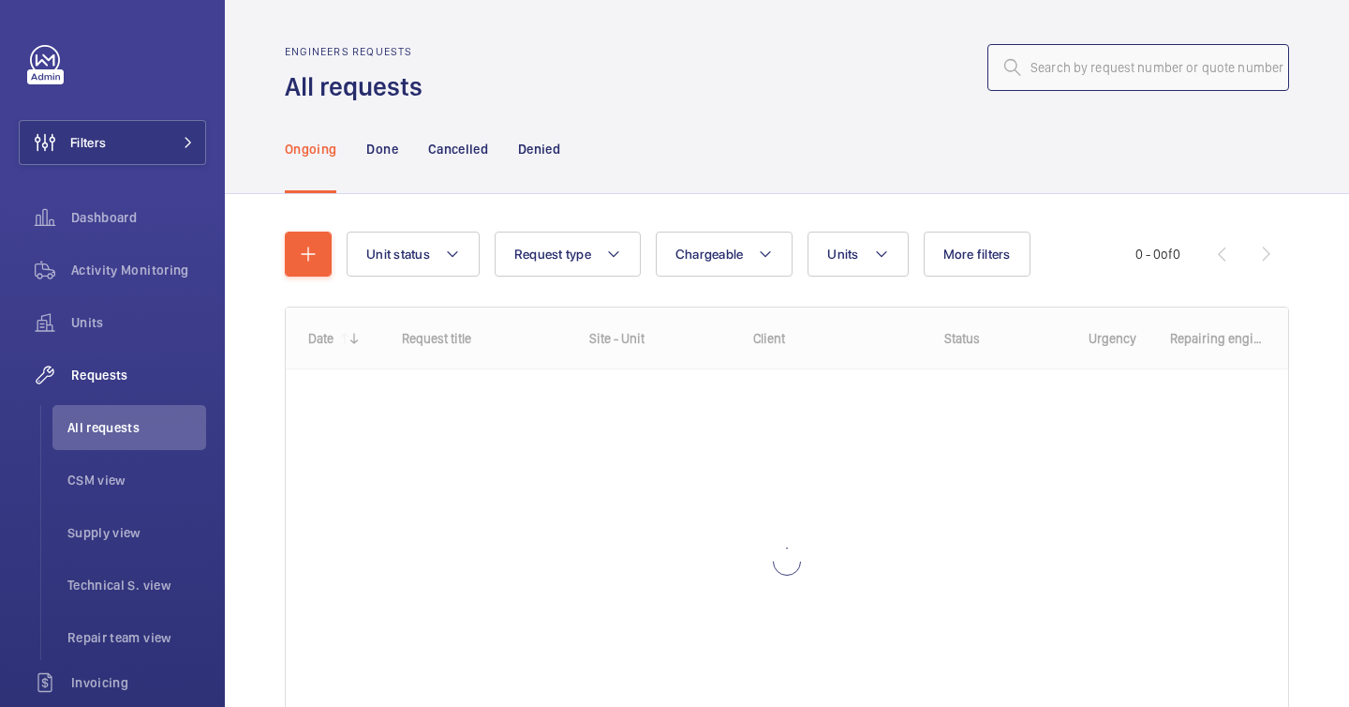
click at [1039, 70] on input "text" at bounding box center [1139, 67] width 302 height 47
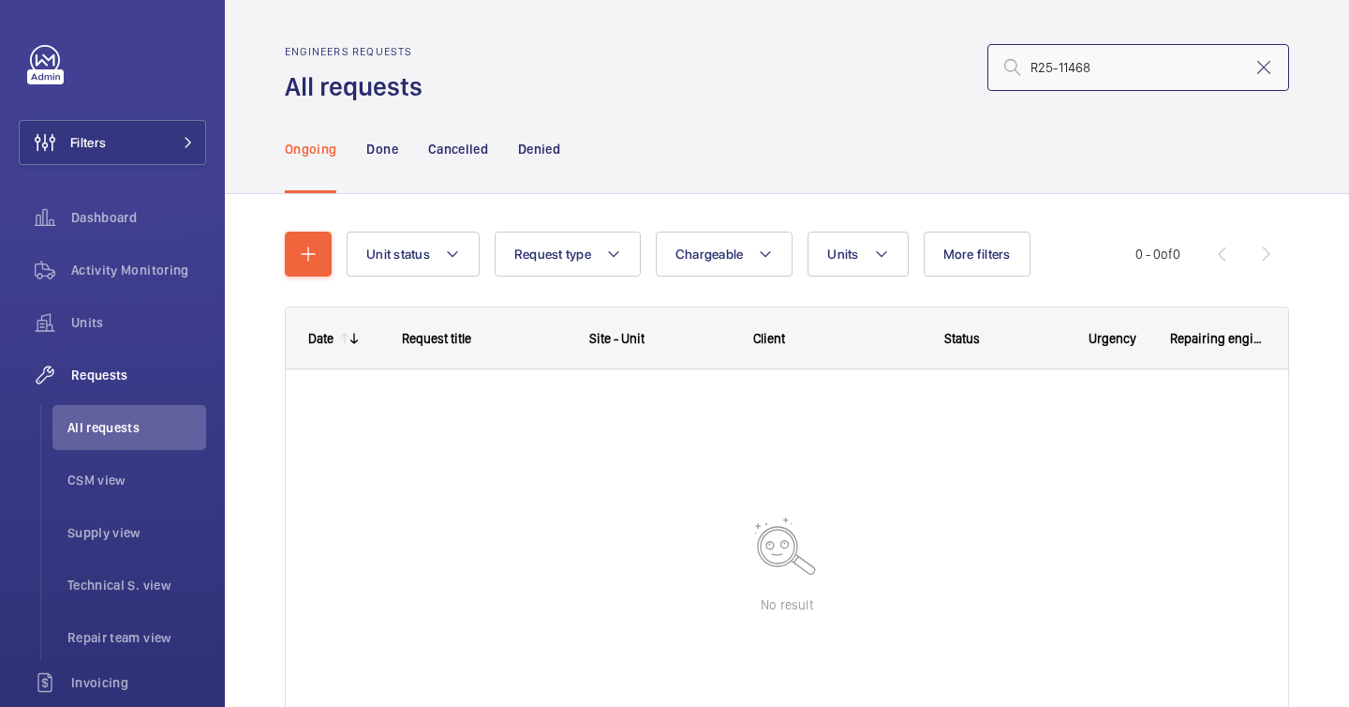
click at [1035, 68] on input "R25-11468" at bounding box center [1139, 67] width 302 height 47
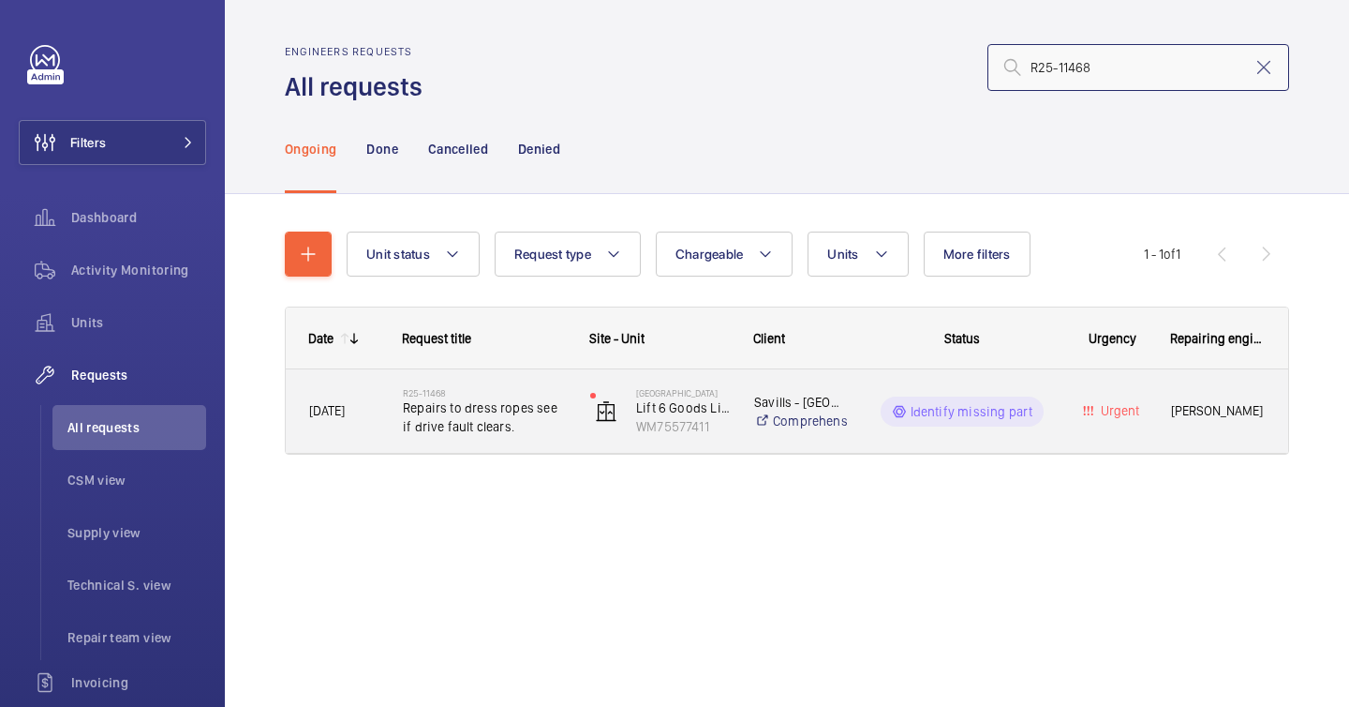
type input "R25-11468"
click at [434, 414] on span "Repairs to dress ropes see if drive fault clears." at bounding box center [484, 416] width 163 height 37
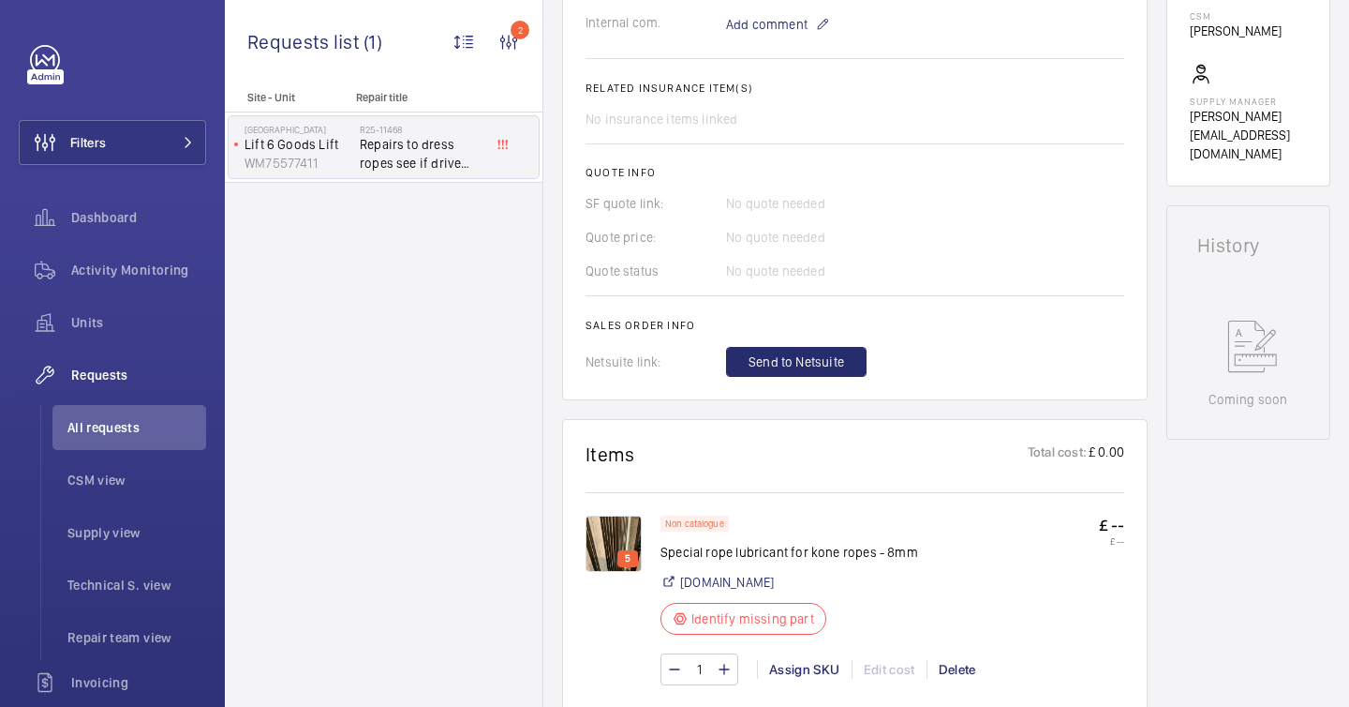
scroll to position [1069, 0]
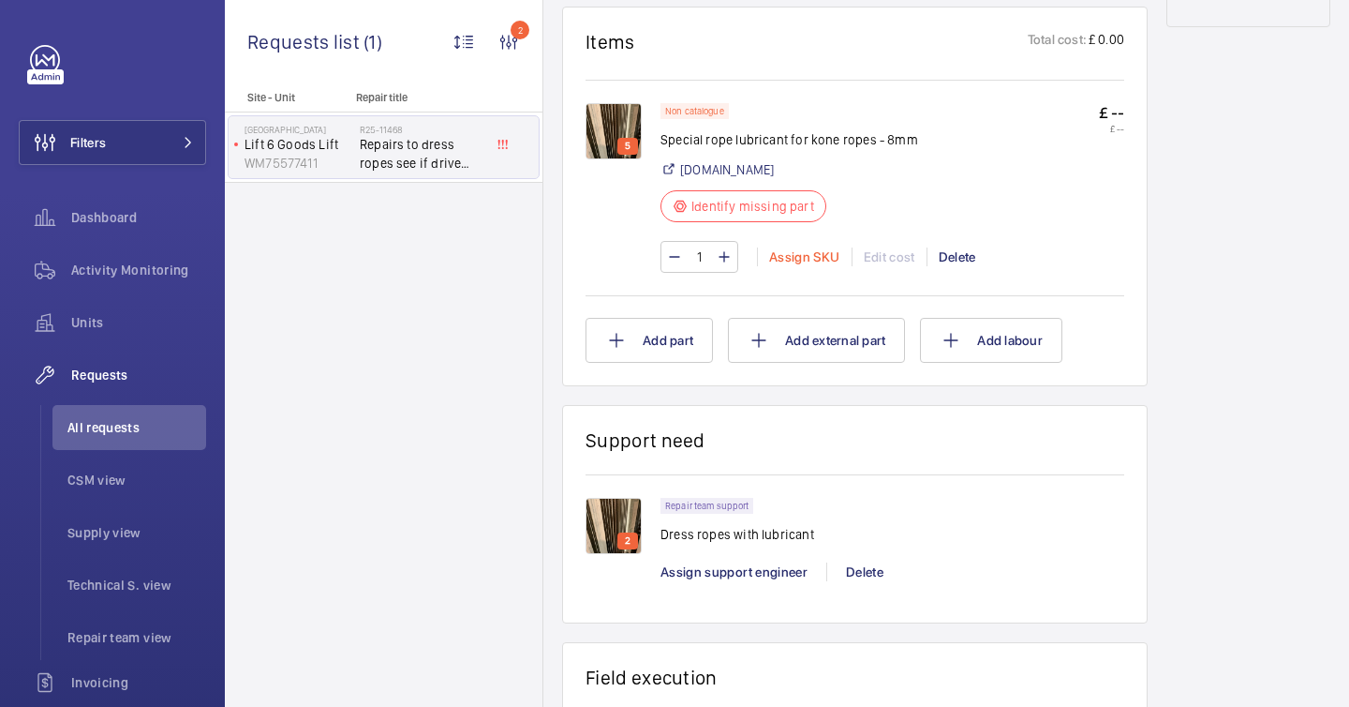
click at [795, 264] on div "Assign SKU" at bounding box center [804, 256] width 95 height 19
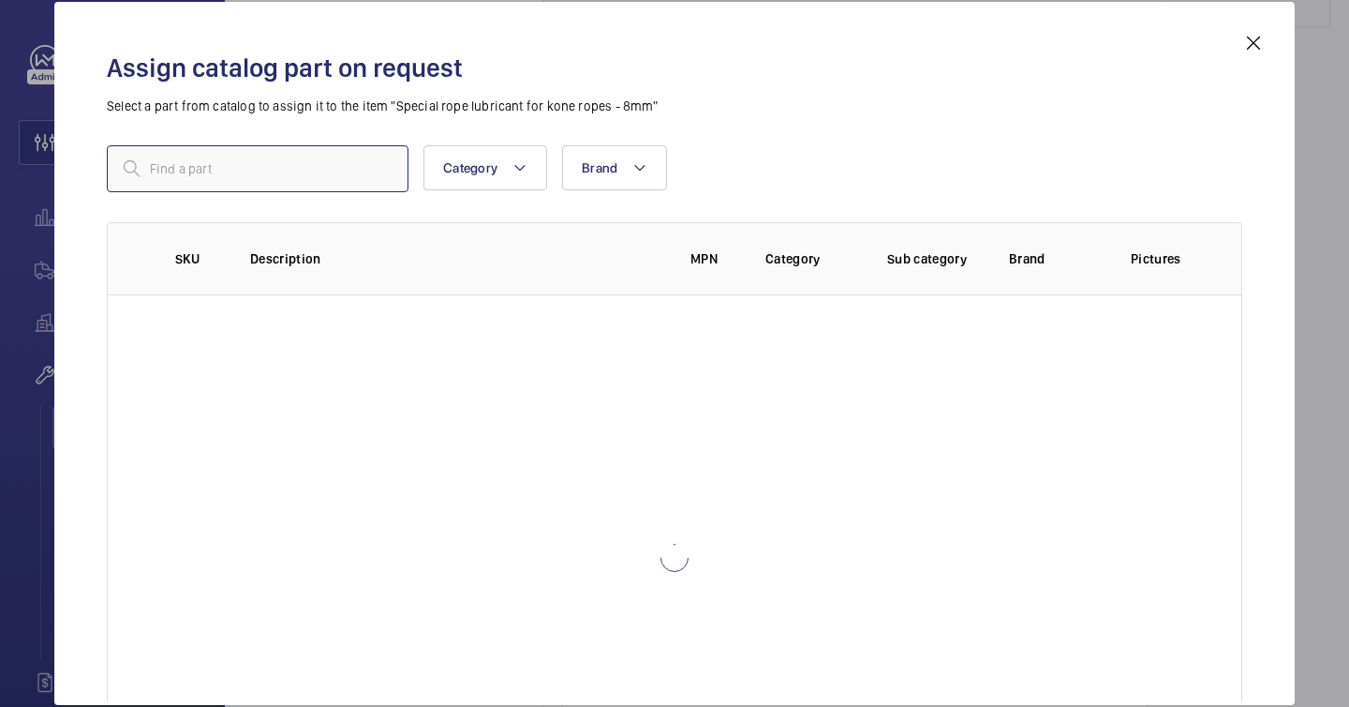
click at [260, 164] on input "text" at bounding box center [258, 168] width 302 height 47
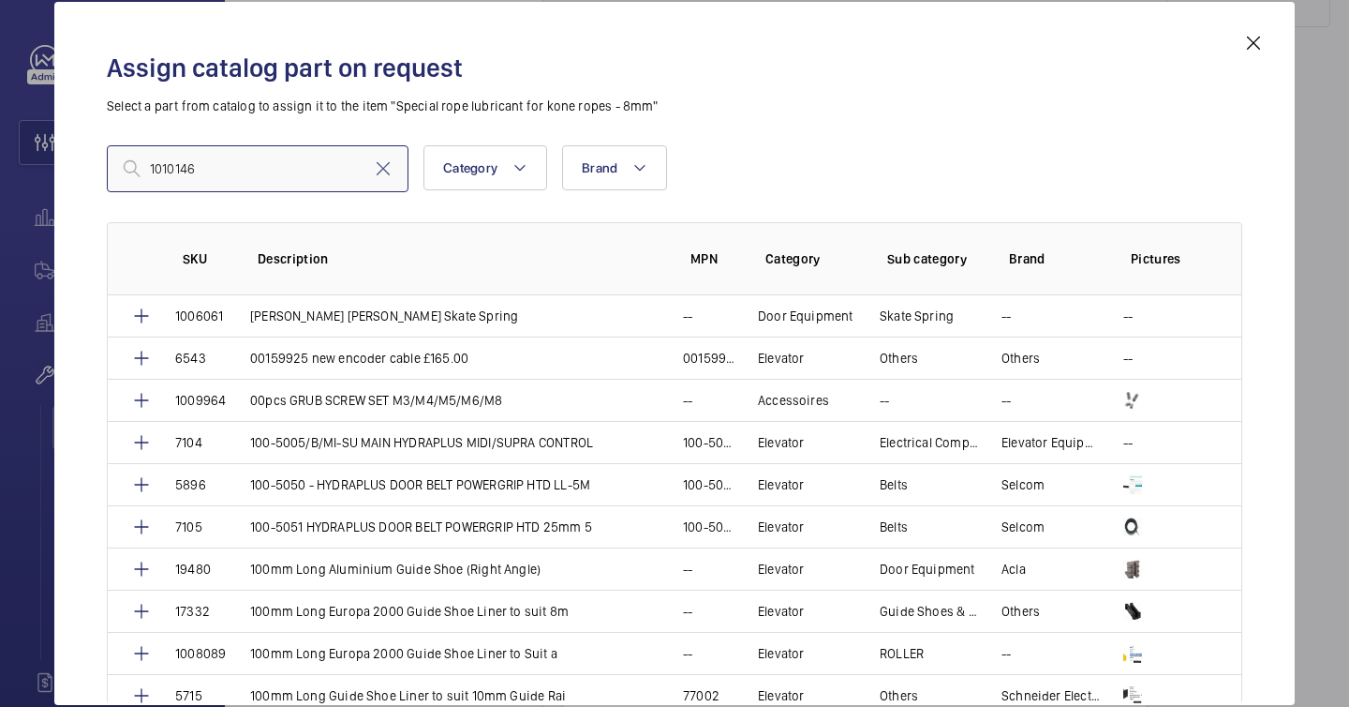
click at [154, 172] on input "1010146" at bounding box center [258, 168] width 302 height 47
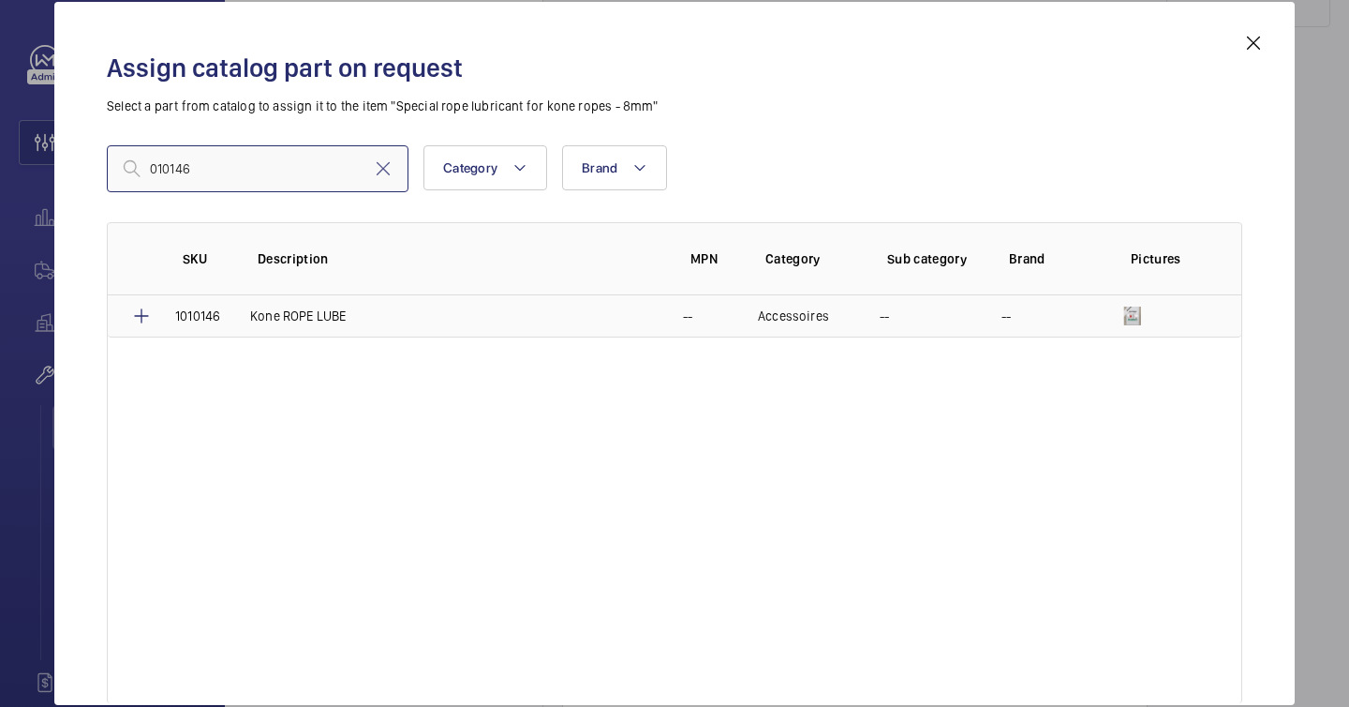
type input "010146"
click at [150, 315] on mat-icon at bounding box center [141, 316] width 22 height 22
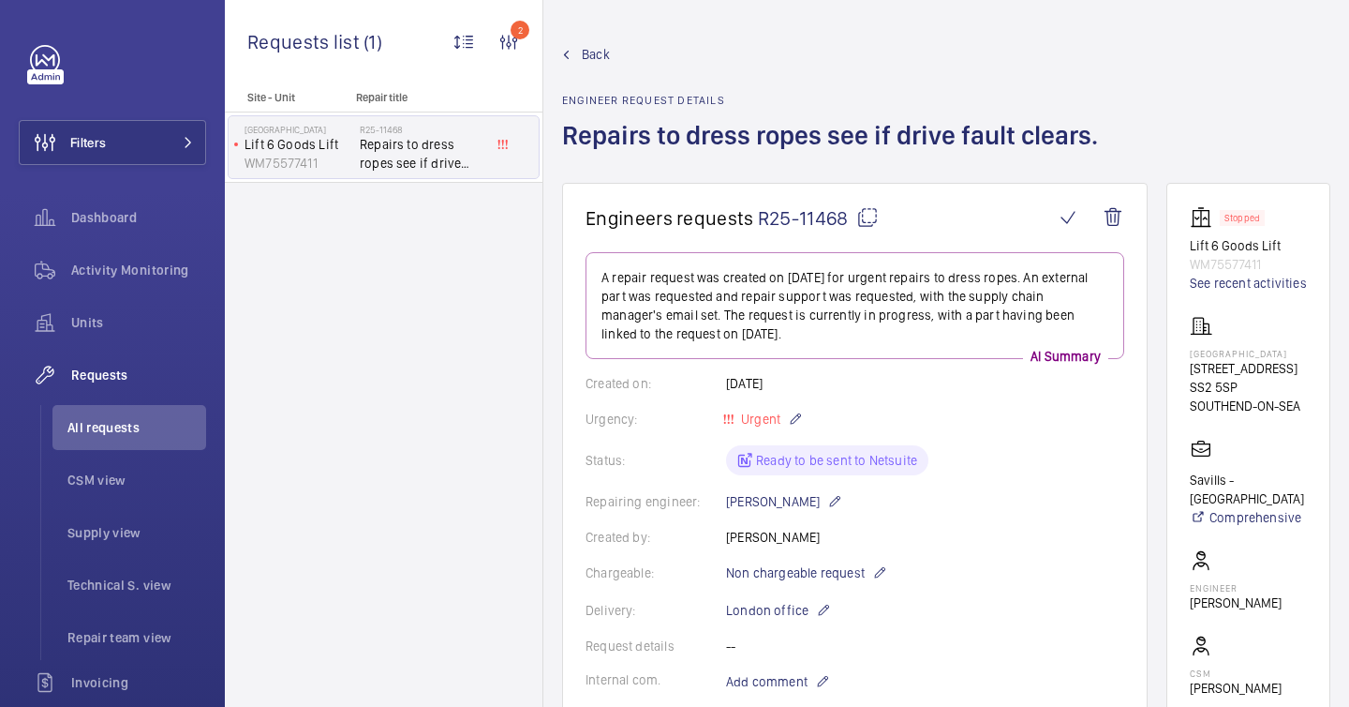
click at [868, 217] on mat-icon at bounding box center [868, 217] width 22 height 22
drag, startPoint x: 1185, startPoint y: 349, endPoint x: 1249, endPoint y: 365, distance: 66.8
click at [1249, 365] on wm-front-card "Stopped Lift 6 Goods Lift WM75577411 See recent activities [GEOGRAPHIC_DATA] [S…" at bounding box center [1249, 513] width 164 height 661
copy p "[GEOGRAPHIC_DATA]"
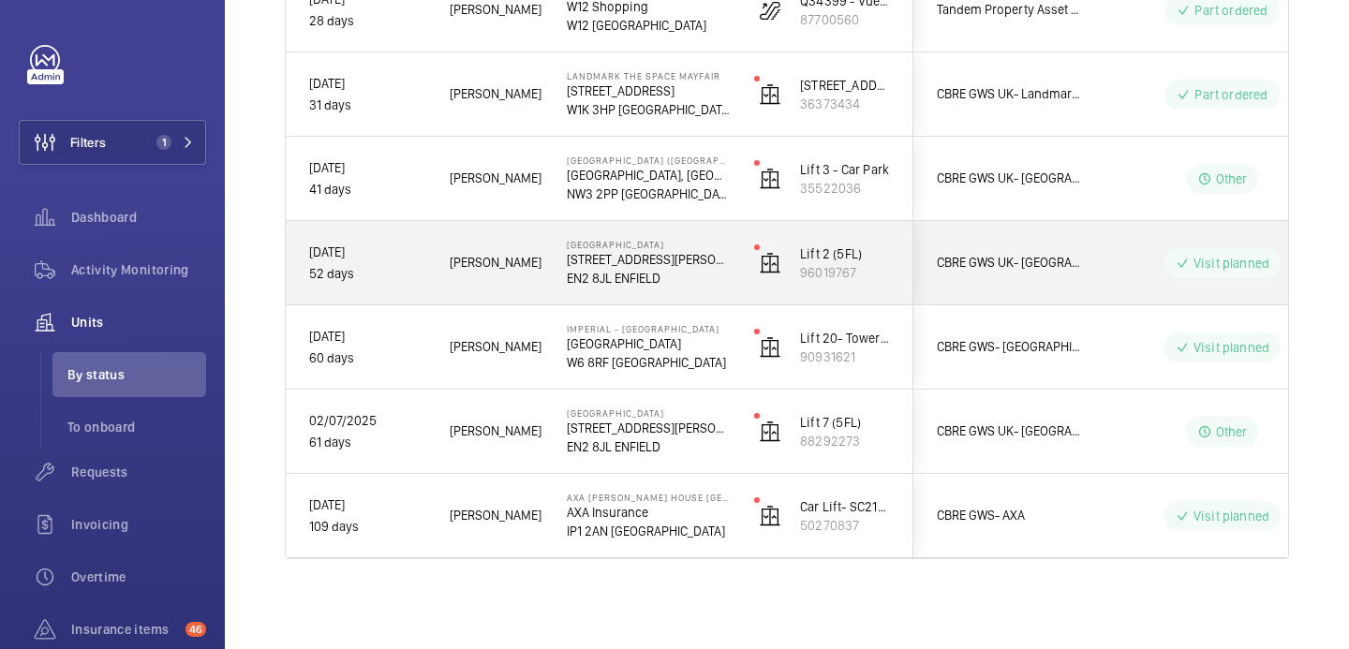
scroll to position [726, 0]
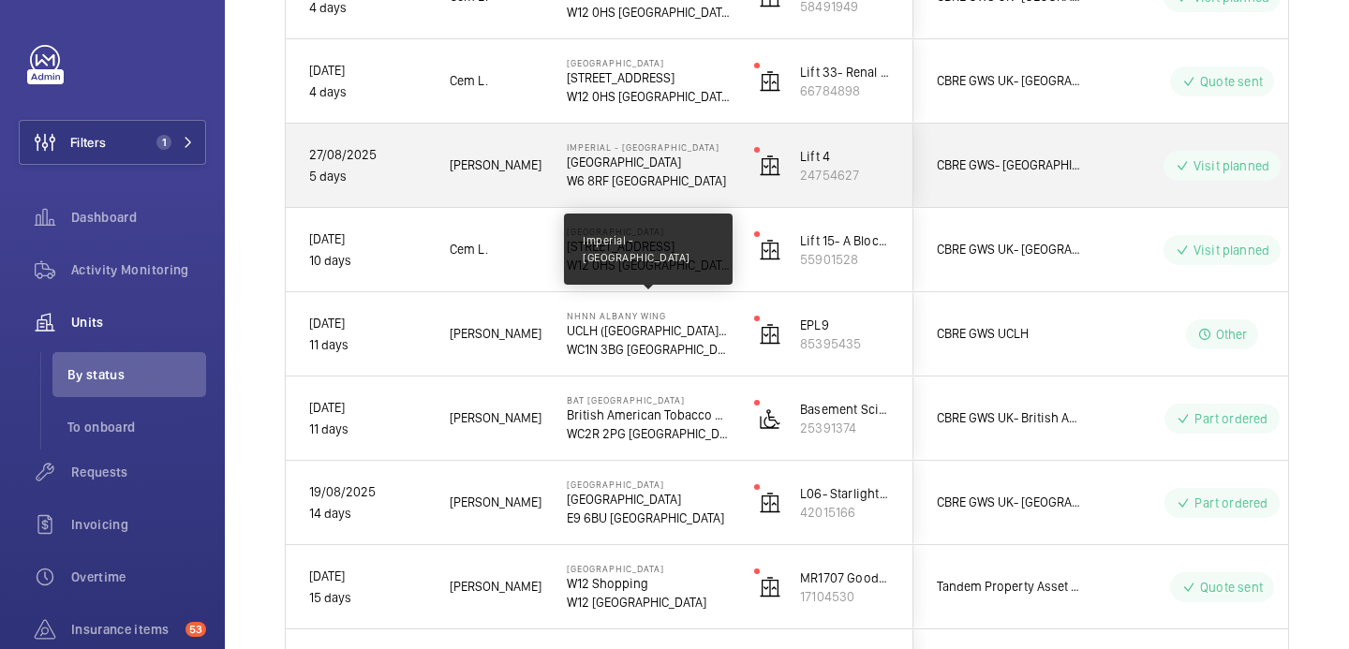
scroll to position [653, 0]
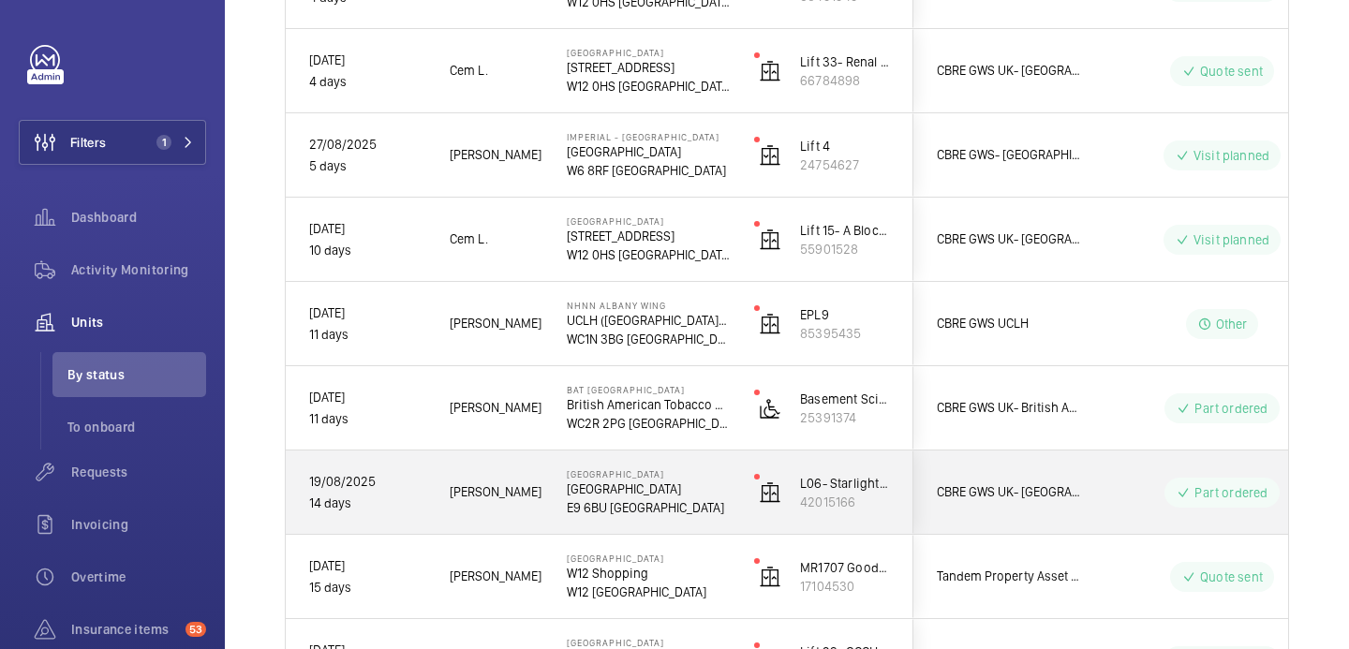
click at [697, 489] on p "[GEOGRAPHIC_DATA]" at bounding box center [648, 489] width 163 height 19
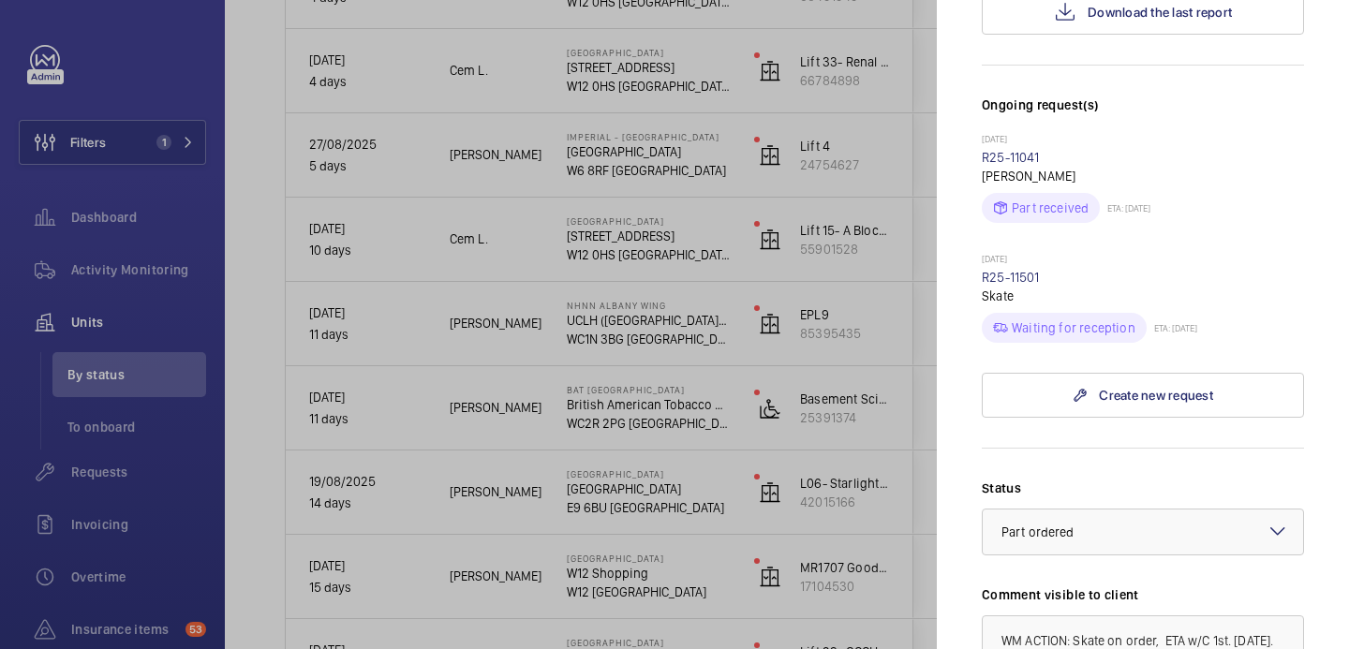
scroll to position [504, 0]
click at [1031, 251] on wm-front-repair-request-minimized-display-item "29/08/2025 R25-11501 Skate Waiting for reception ETA: 02/09/2025" at bounding box center [1143, 296] width 322 height 90
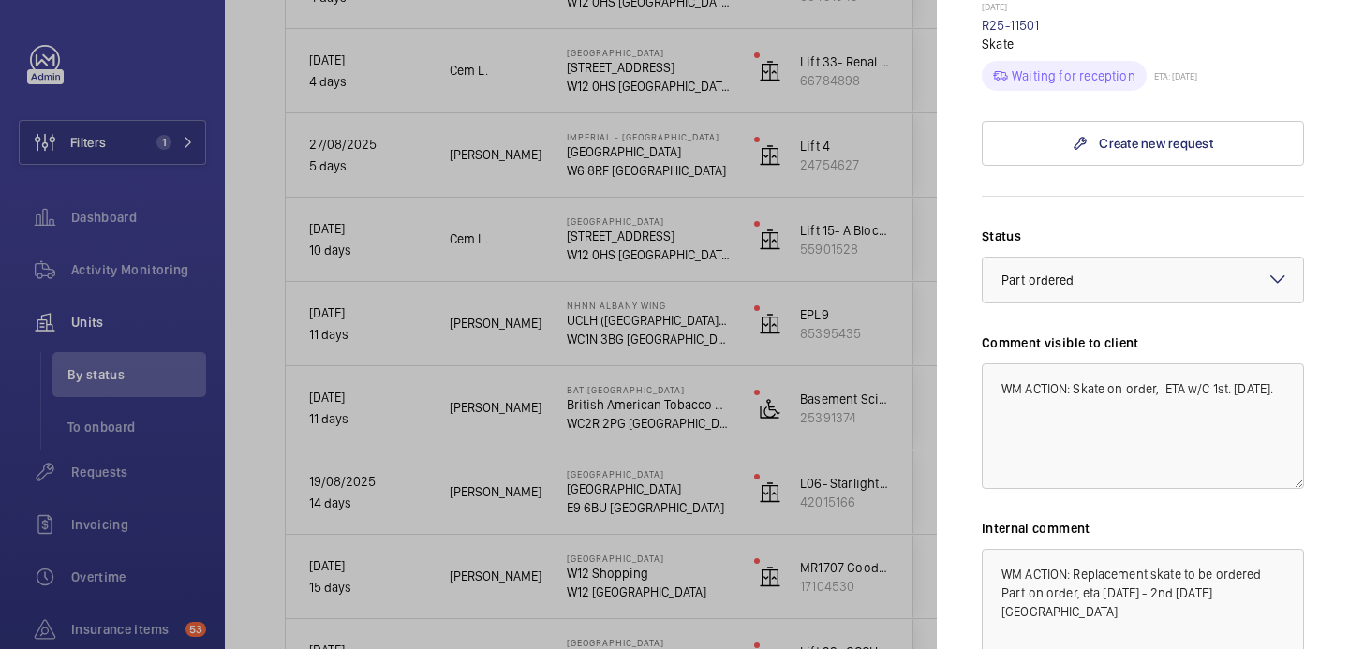
scroll to position [675, 0]
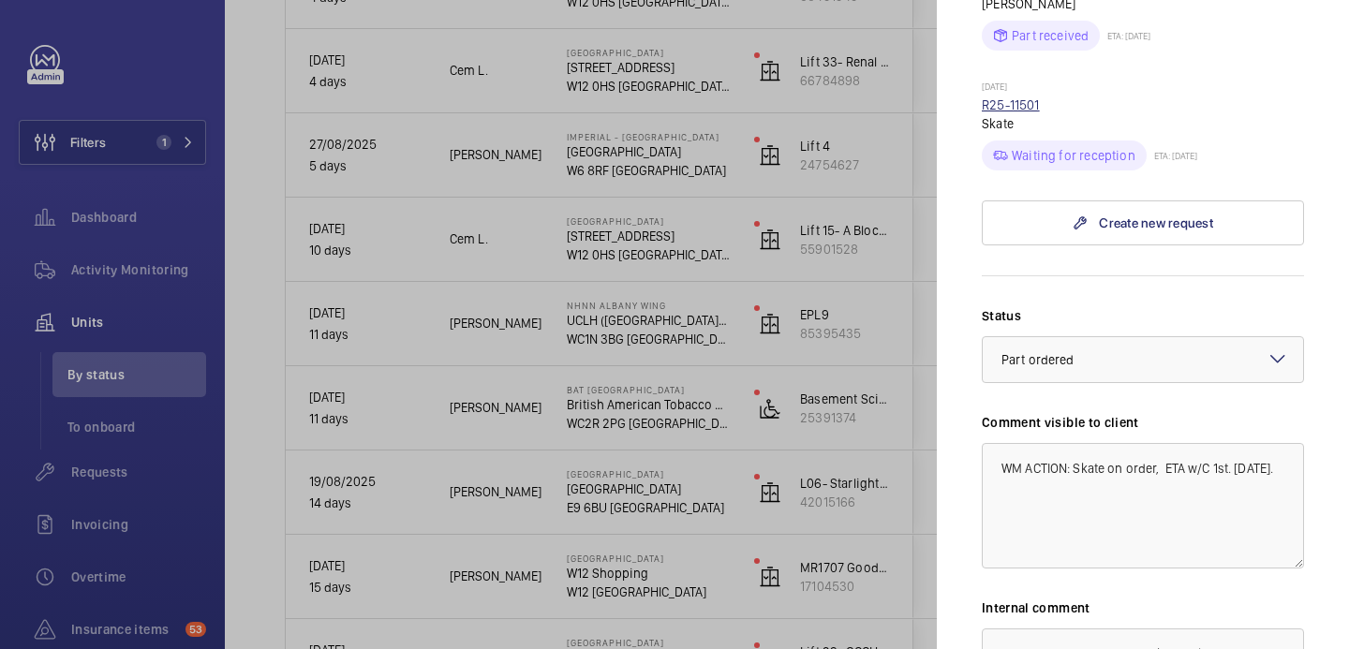
click at [1018, 97] on link "R25-11501" at bounding box center [1011, 104] width 58 height 15
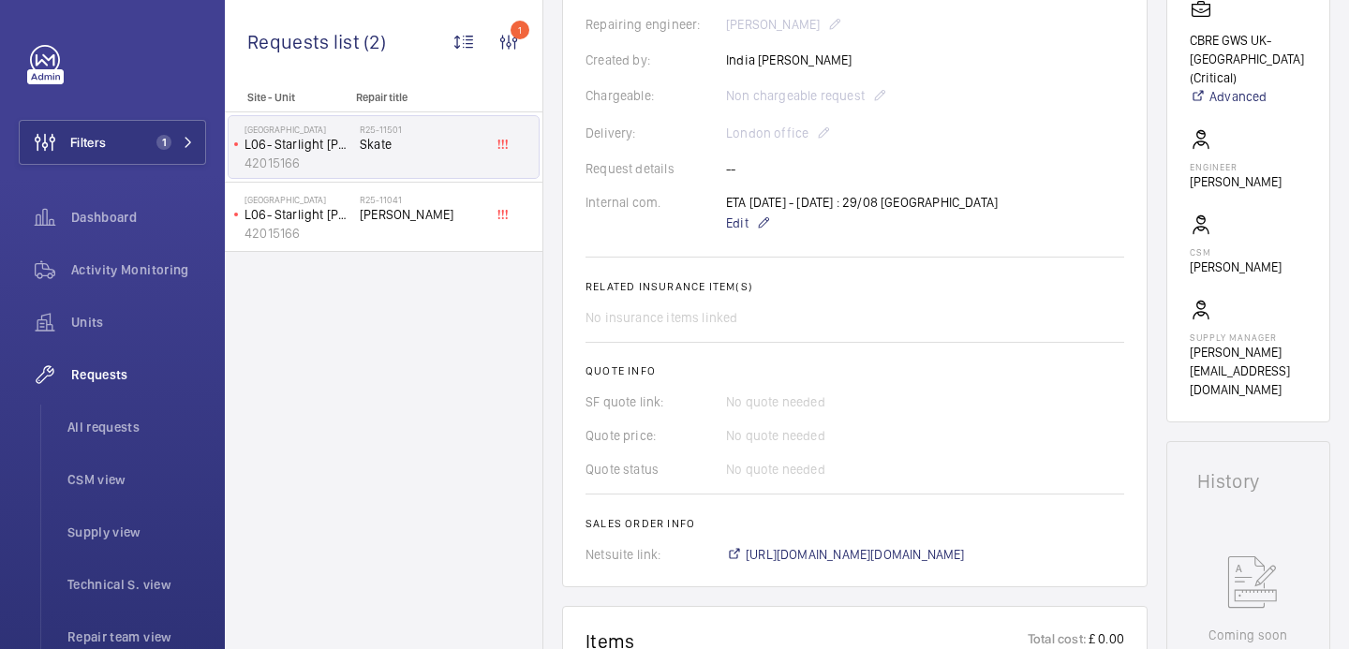
scroll to position [509, 0]
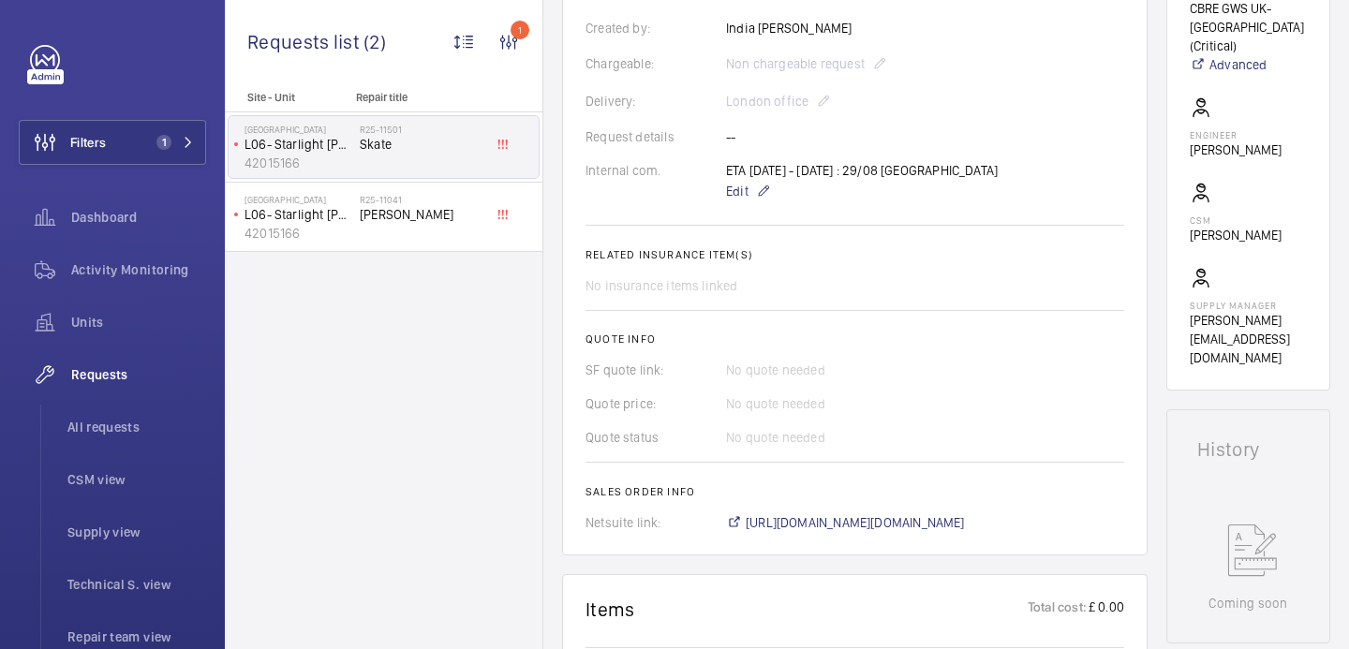
click at [859, 538] on wm-front-card "Engineers requests R25-11501 The repair request was created on 2025-08-29 for a…" at bounding box center [855, 115] width 586 height 882
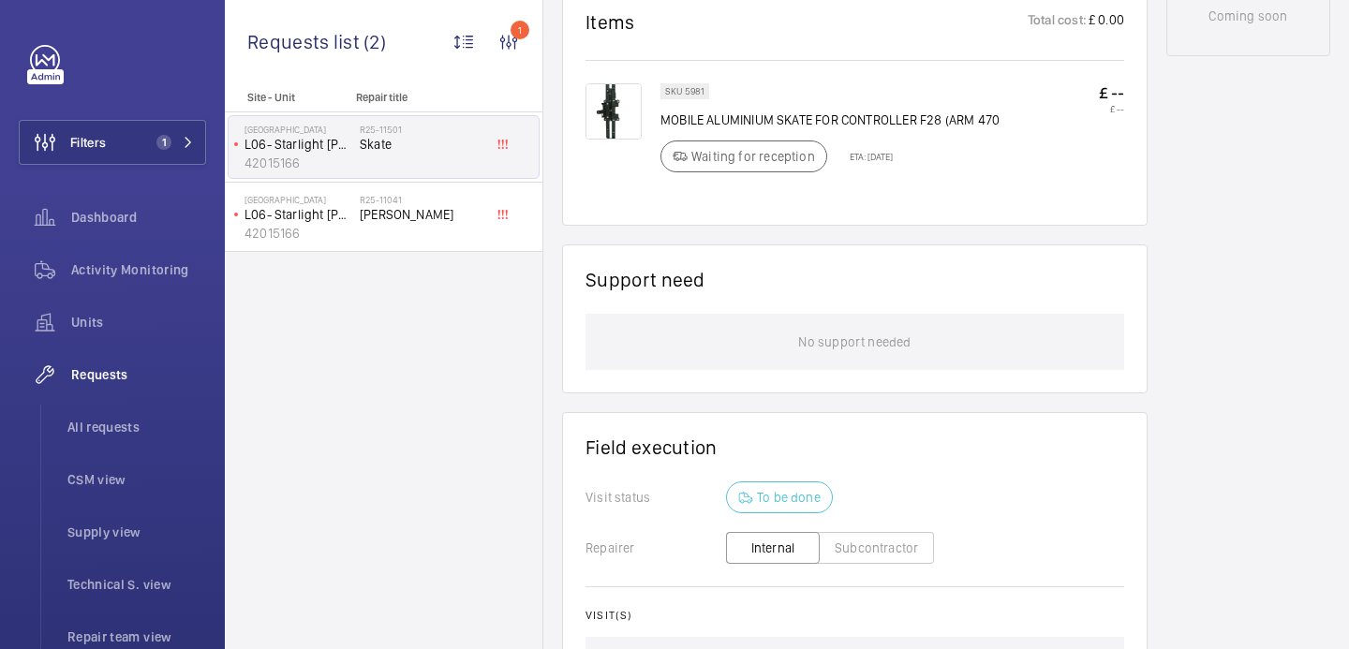
scroll to position [796, 0]
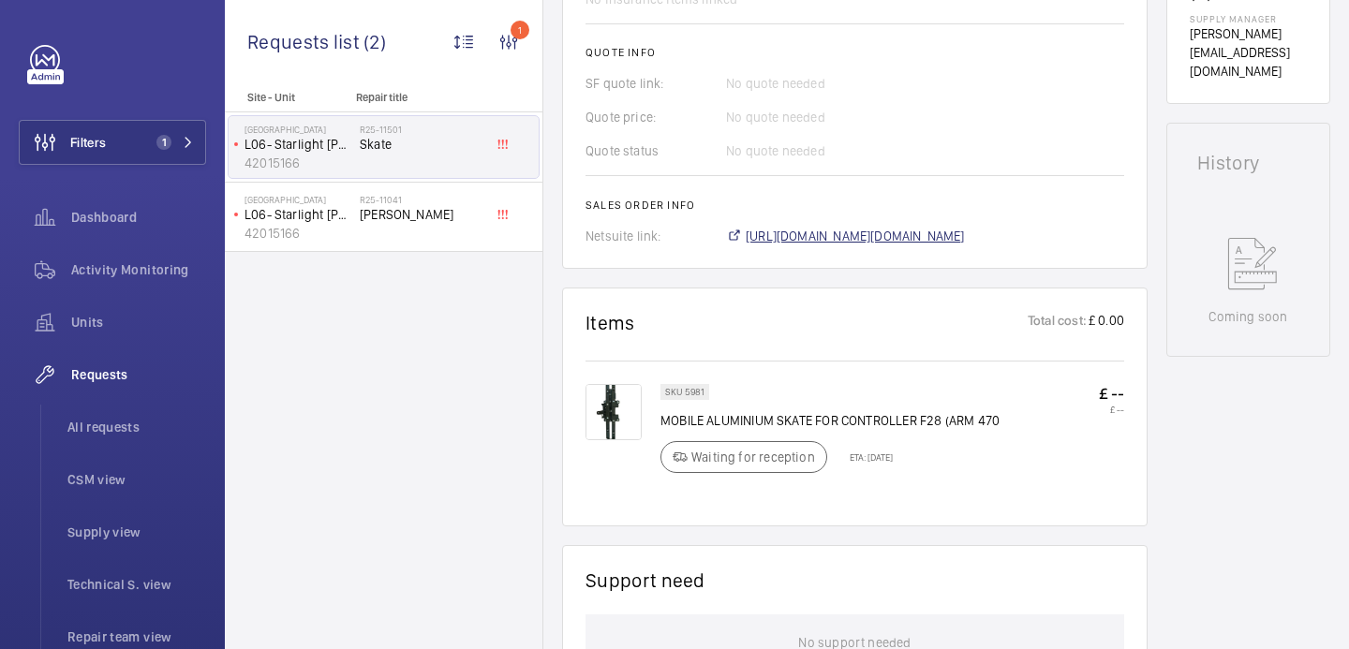
click at [854, 236] on span "https://6461500.app.netsuite.com/app/accounting/transactions/salesord.nl?id=295…" at bounding box center [855, 236] width 219 height 19
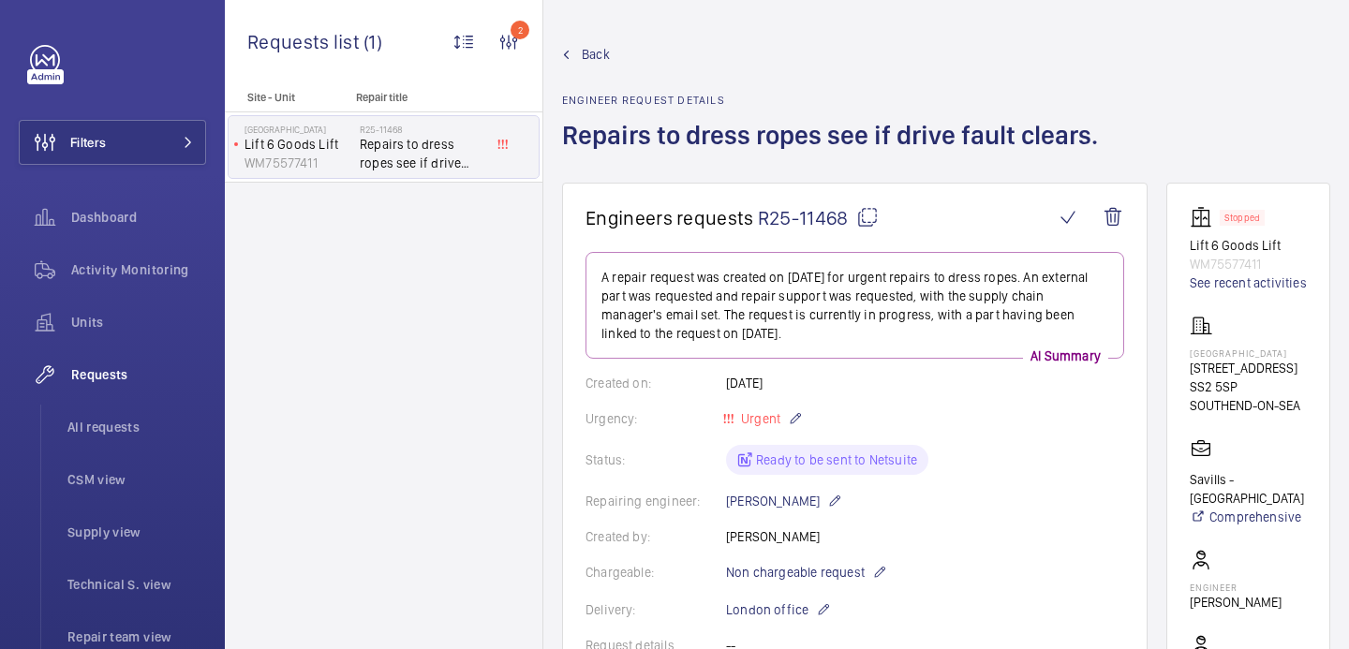
scroll to position [32, 0]
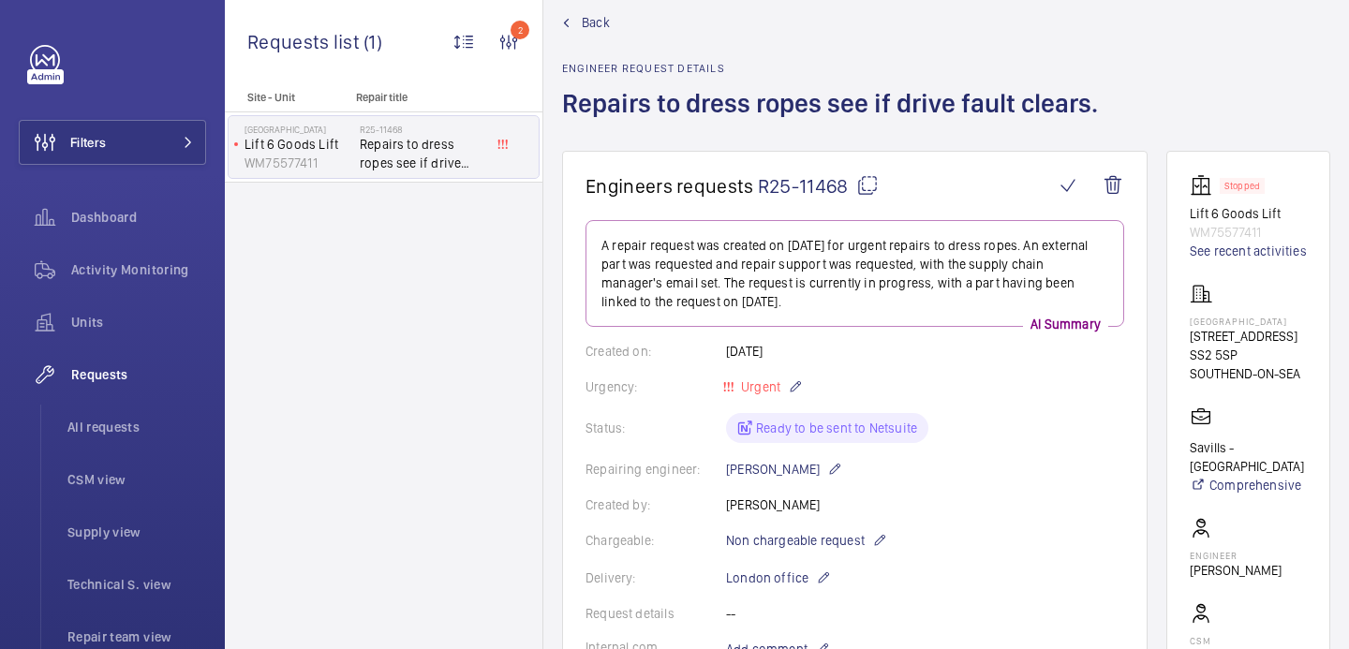
click at [1233, 346] on p "[STREET_ADDRESS]" at bounding box center [1248, 336] width 117 height 19
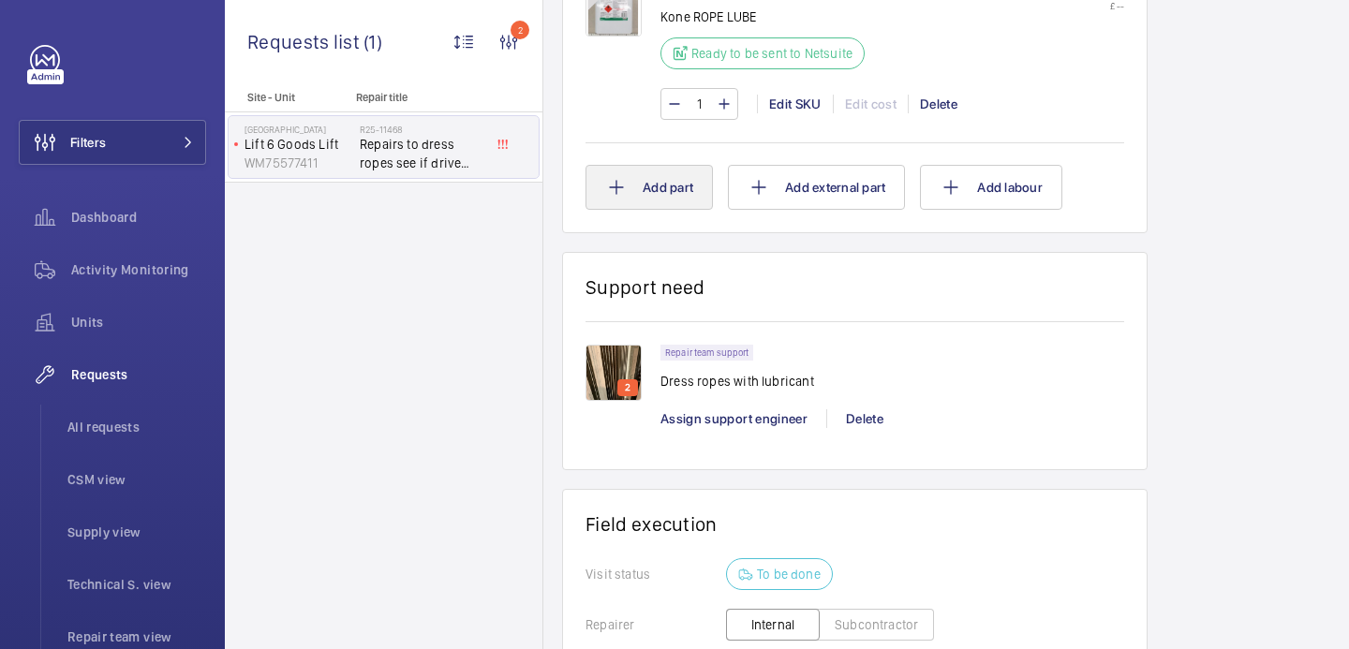
scroll to position [995, 0]
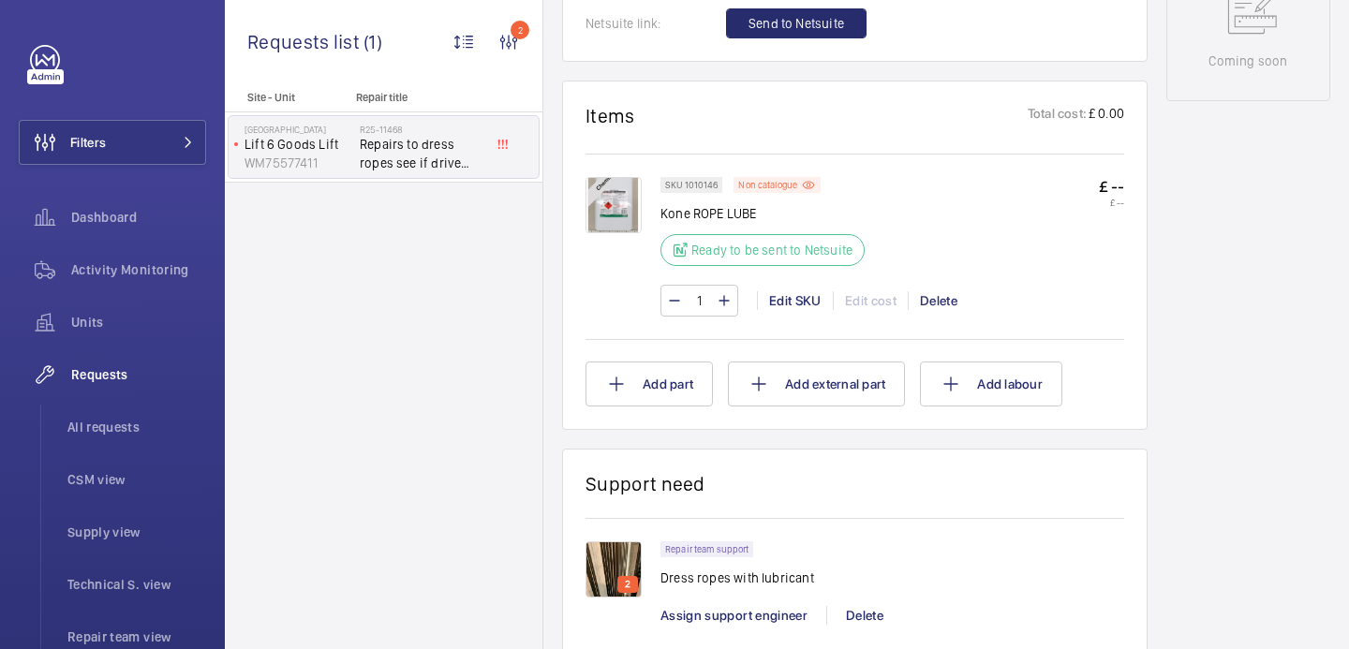
click at [621, 188] on img at bounding box center [614, 205] width 56 height 56
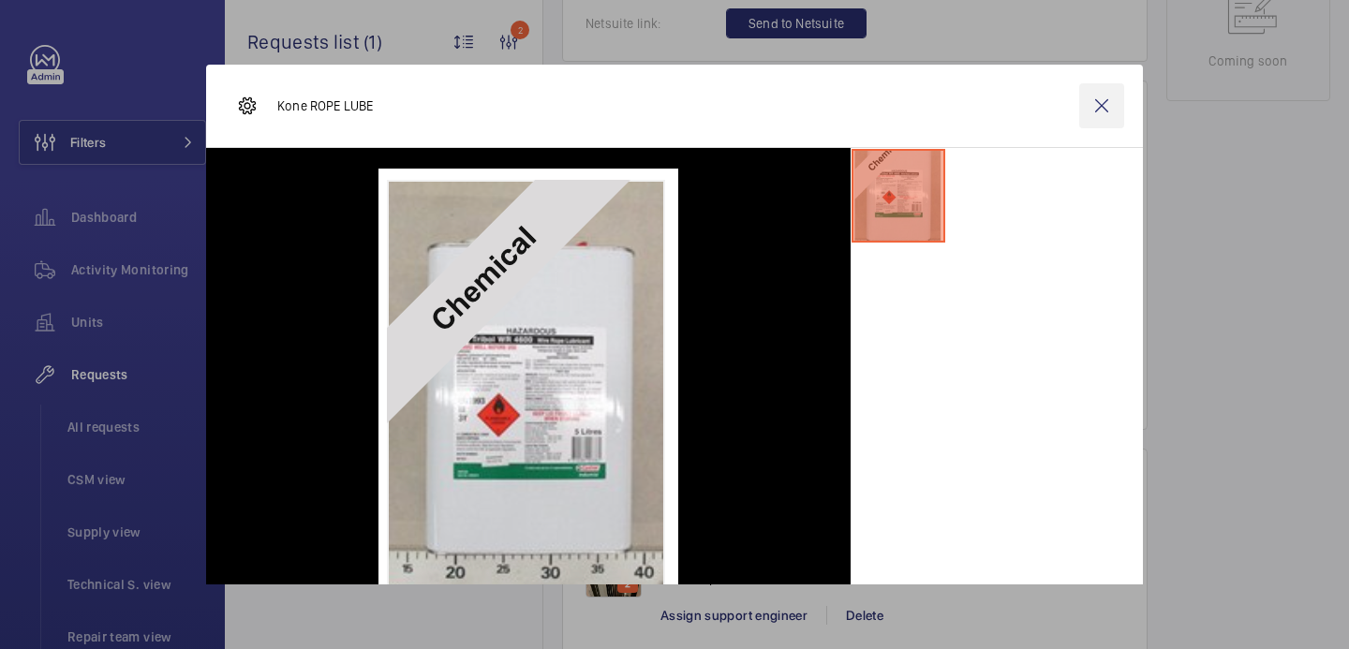
click at [1107, 110] on wm-front-icon-button at bounding box center [1102, 105] width 45 height 45
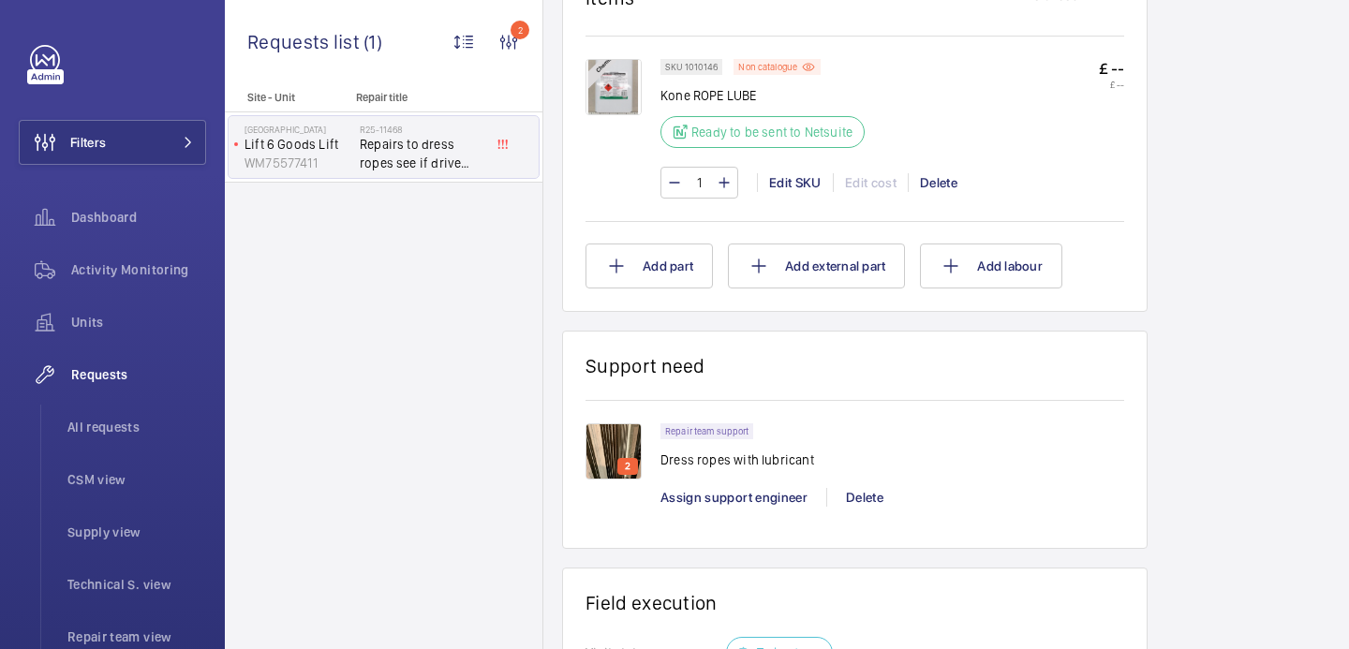
scroll to position [1259, 0]
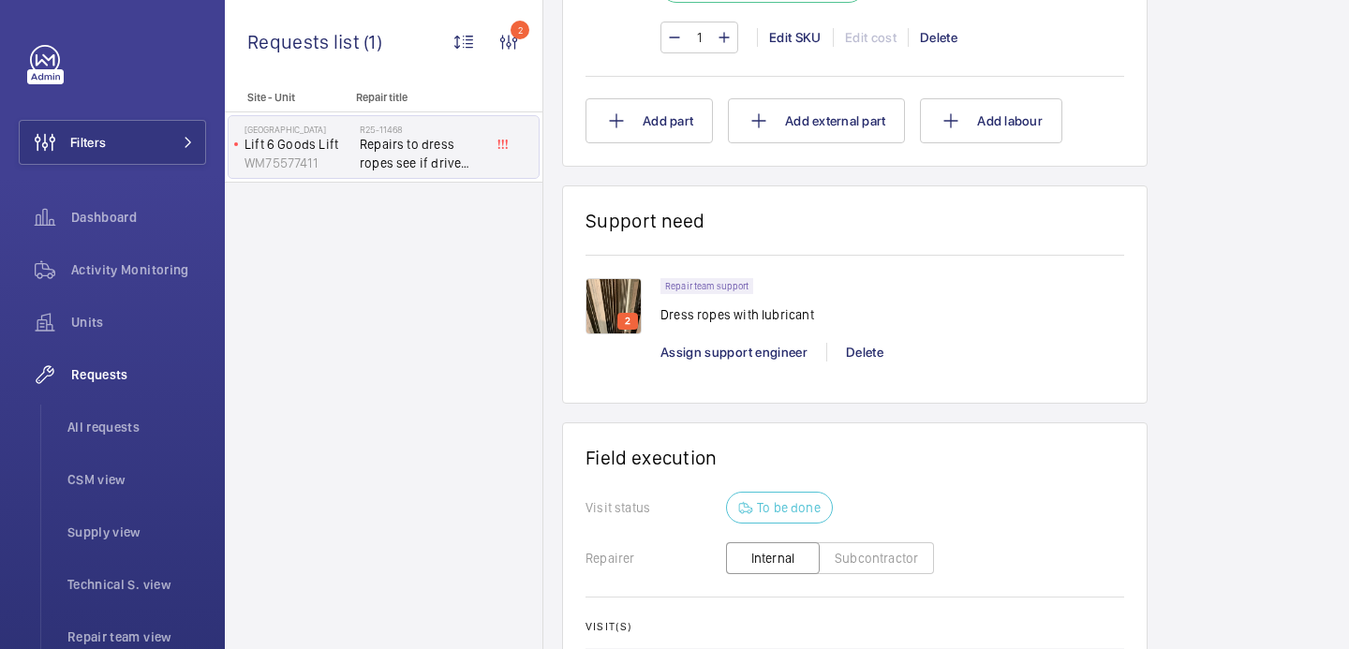
click at [617, 368] on div "2 Repair team support Dress ropes with lubricant Assign support engineer [PERSO…" at bounding box center [855, 329] width 539 height 102
click at [617, 340] on div "2" at bounding box center [614, 344] width 56 height 18
click at [617, 324] on div "2" at bounding box center [623, 319] width 75 height 83
click at [619, 297] on img at bounding box center [614, 306] width 56 height 56
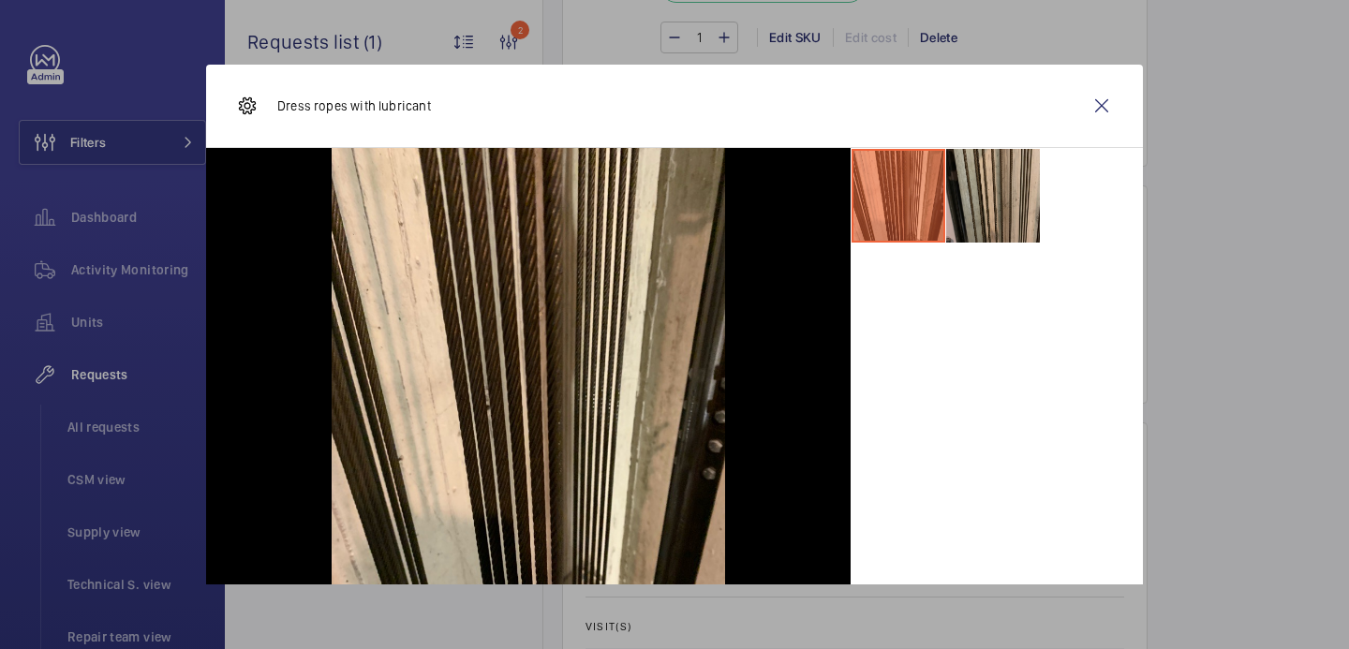
click at [1006, 182] on li at bounding box center [994, 196] width 94 height 94
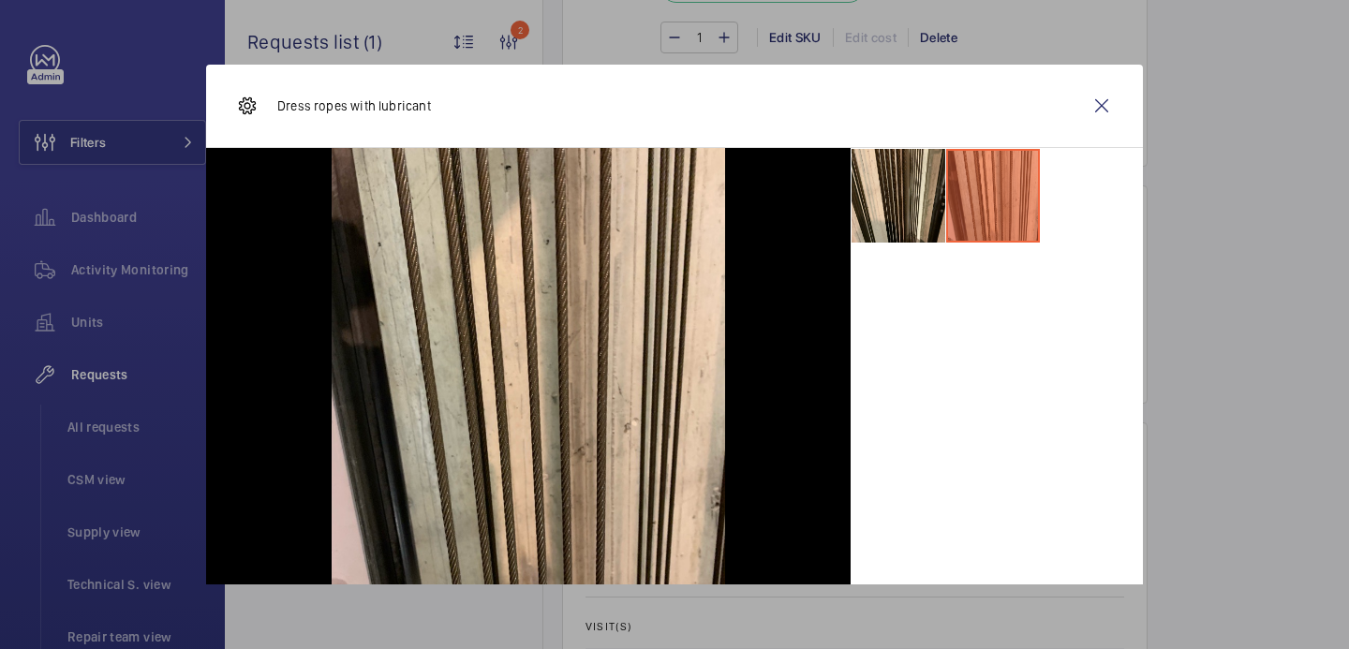
click at [1144, 102] on div at bounding box center [674, 324] width 1349 height 649
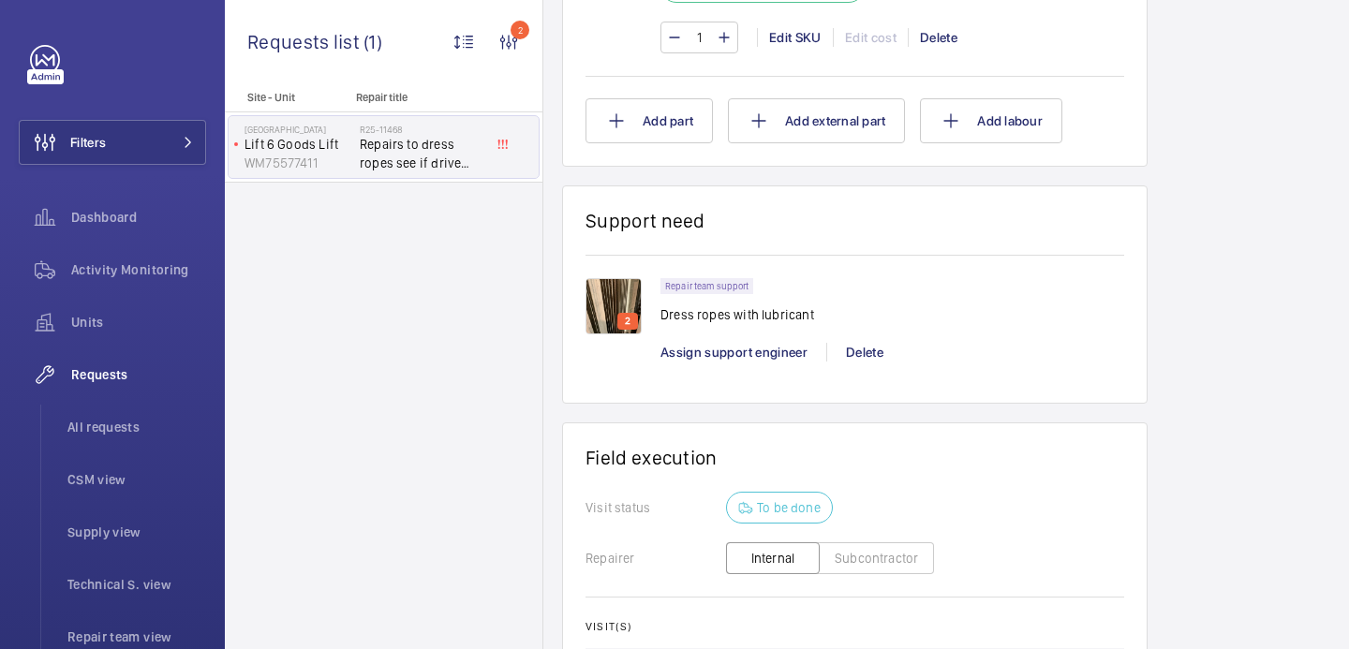
click at [1111, 102] on div "Add part Add external part Add labour" at bounding box center [855, 120] width 539 height 45
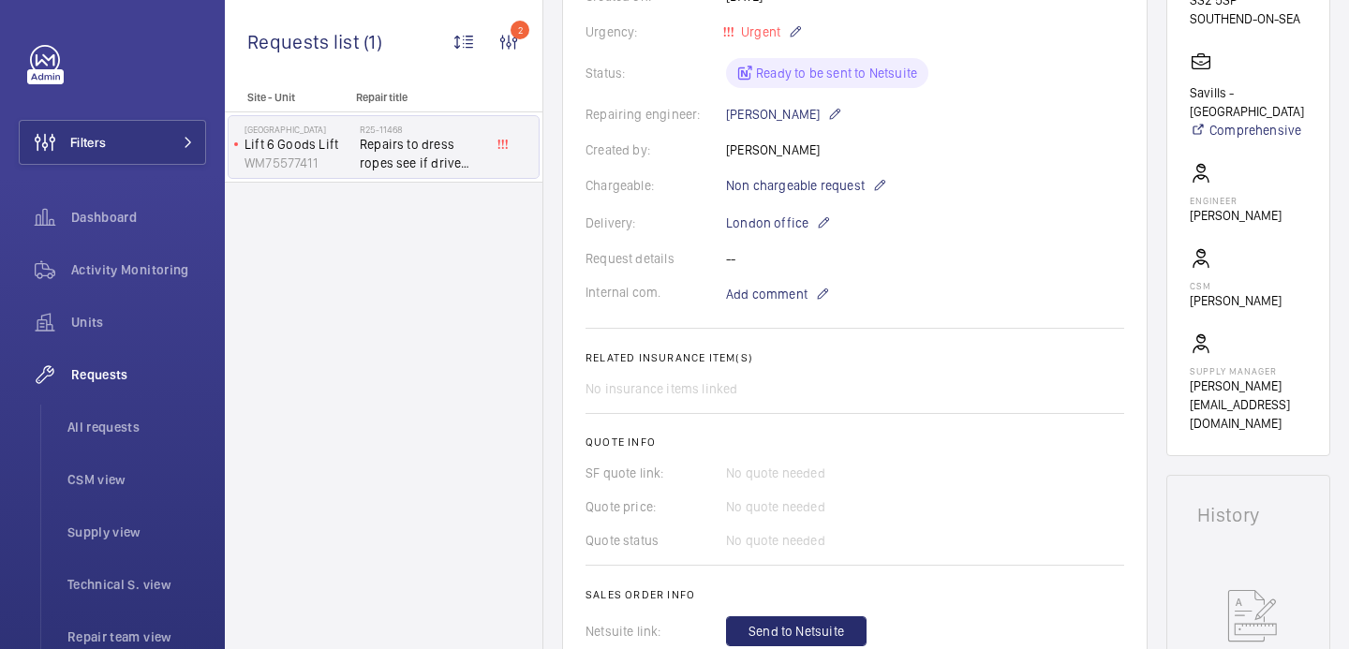
scroll to position [157, 0]
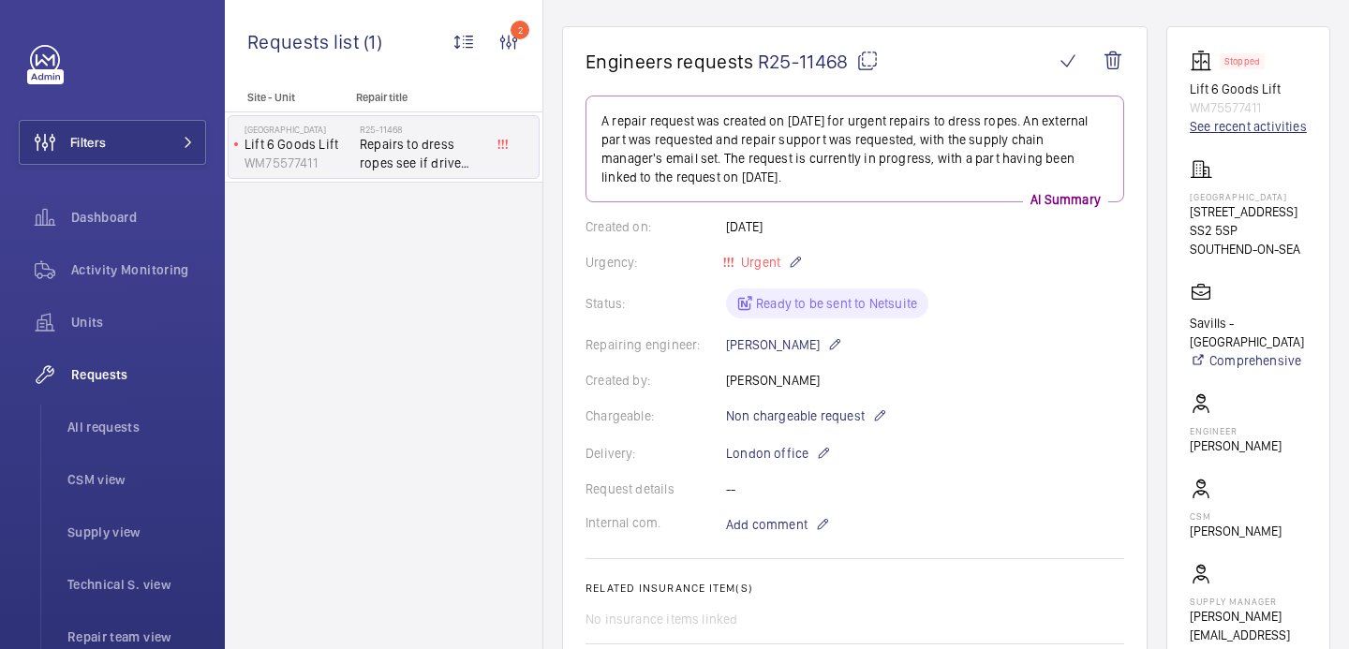
click at [1267, 127] on link "See recent activities" at bounding box center [1248, 126] width 117 height 19
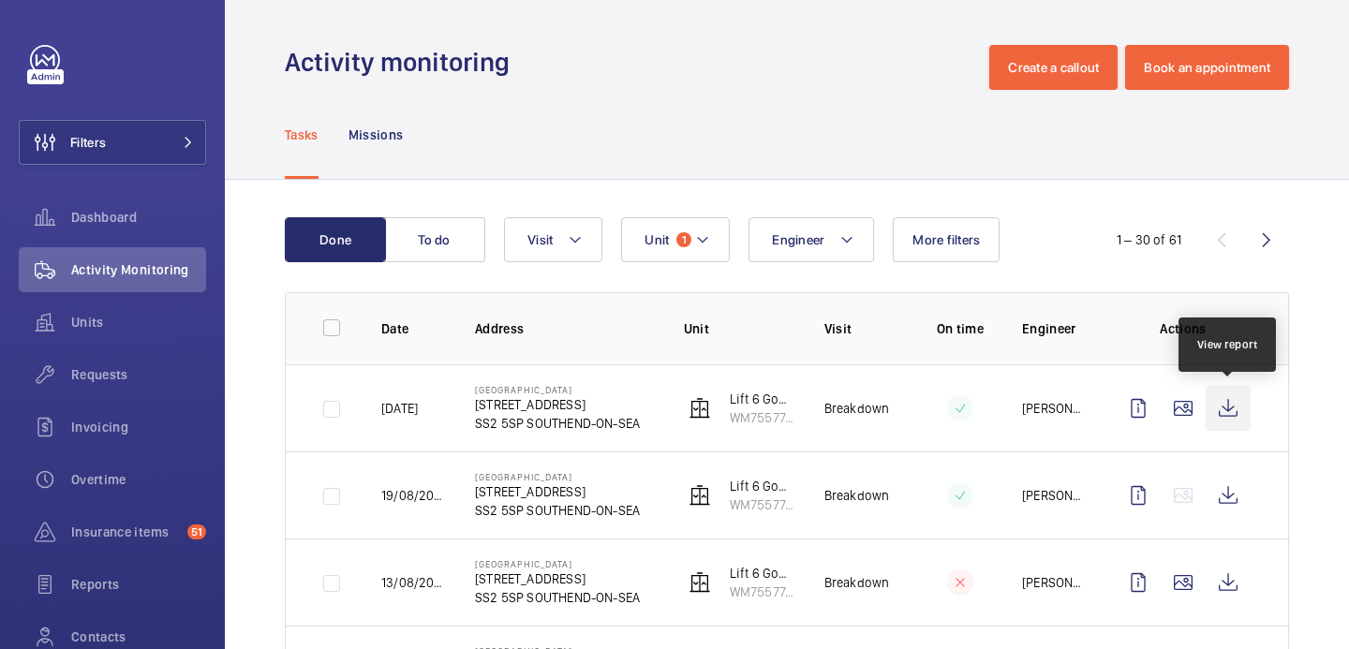
click at [1231, 406] on wm-front-icon-button at bounding box center [1228, 408] width 45 height 45
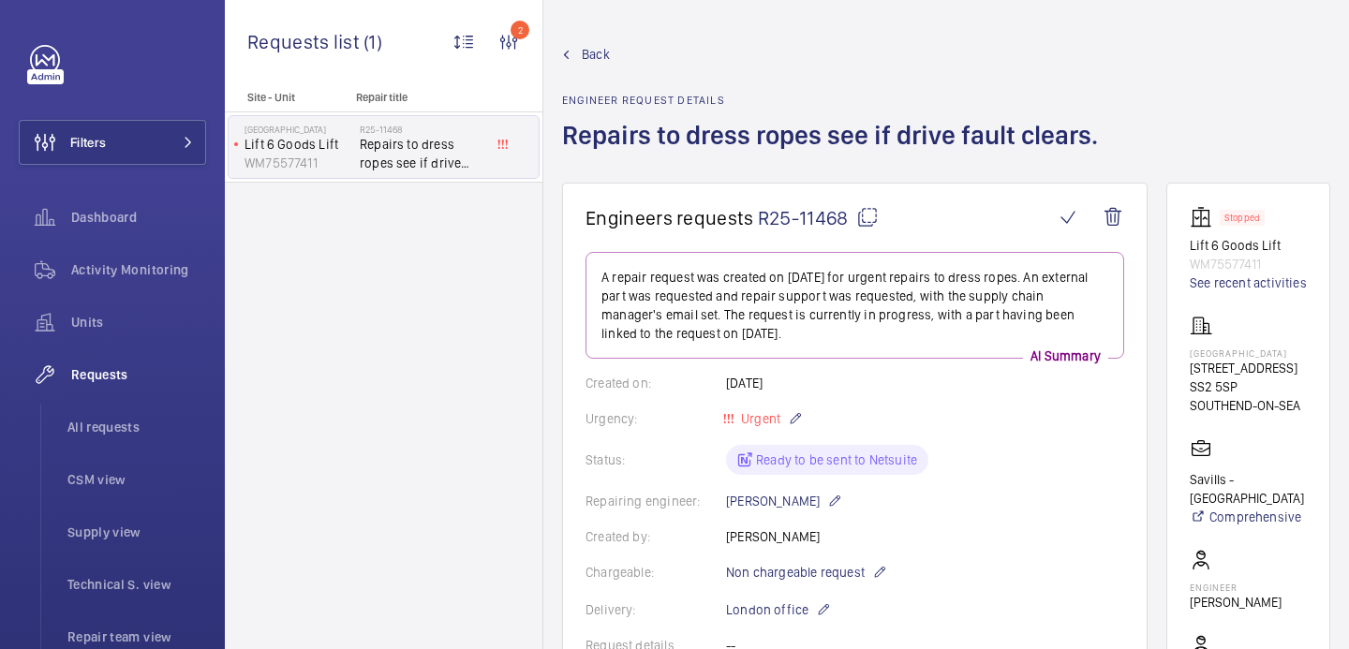
click at [859, 213] on mat-icon at bounding box center [868, 217] width 22 height 22
click at [1215, 347] on div "[GEOGRAPHIC_DATA] [STREET_ADDRESS]" at bounding box center [1248, 365] width 117 height 100
copy p "[GEOGRAPHIC_DATA]"
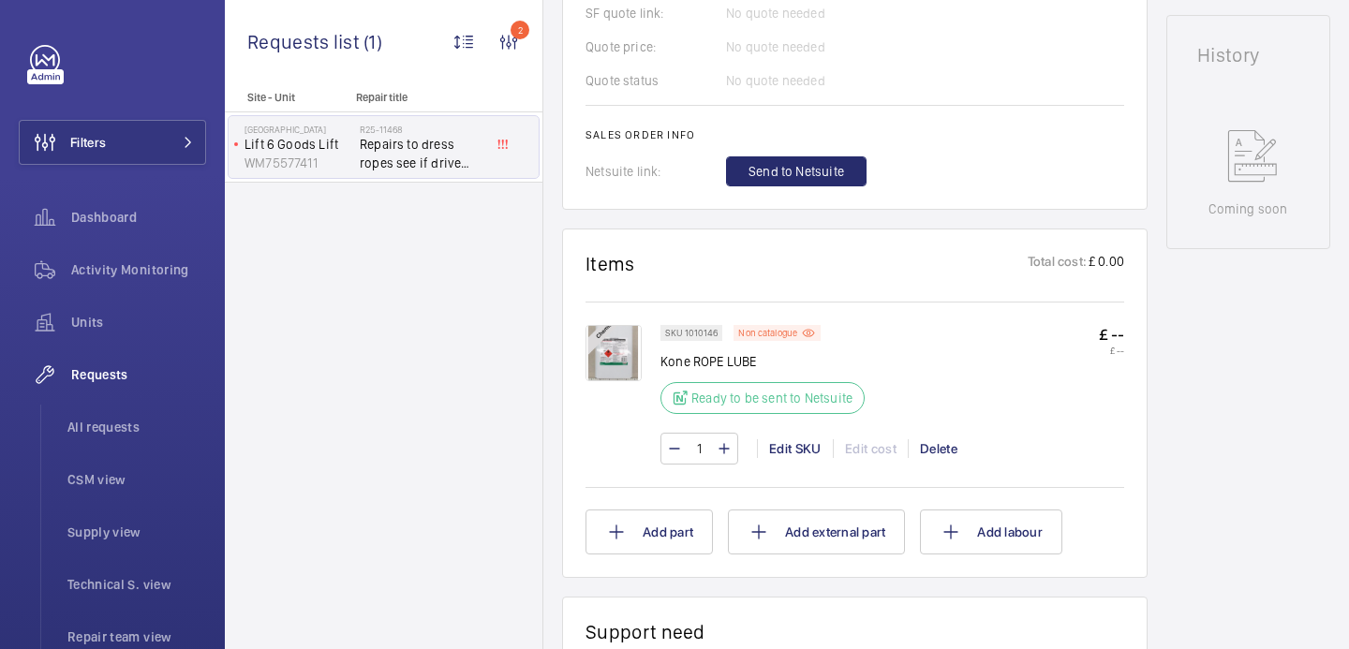
scroll to position [828, 0]
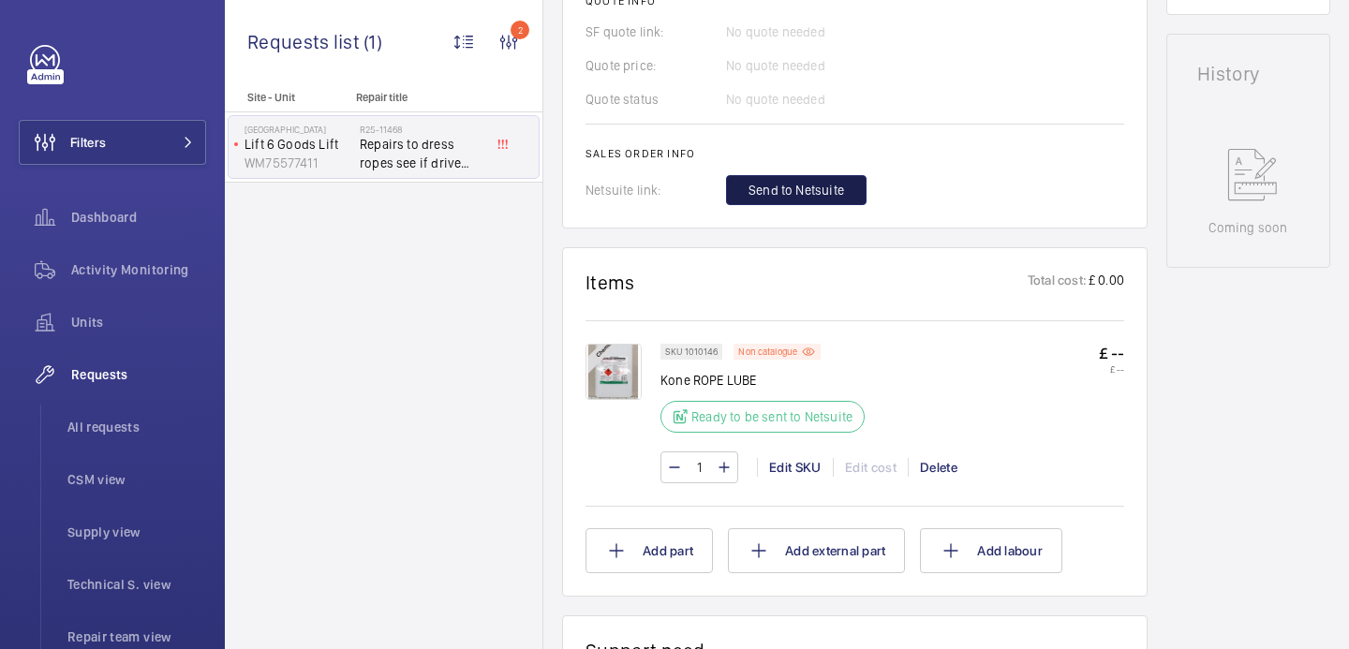
click at [787, 200] on span "Send to Netsuite" at bounding box center [797, 190] width 96 height 19
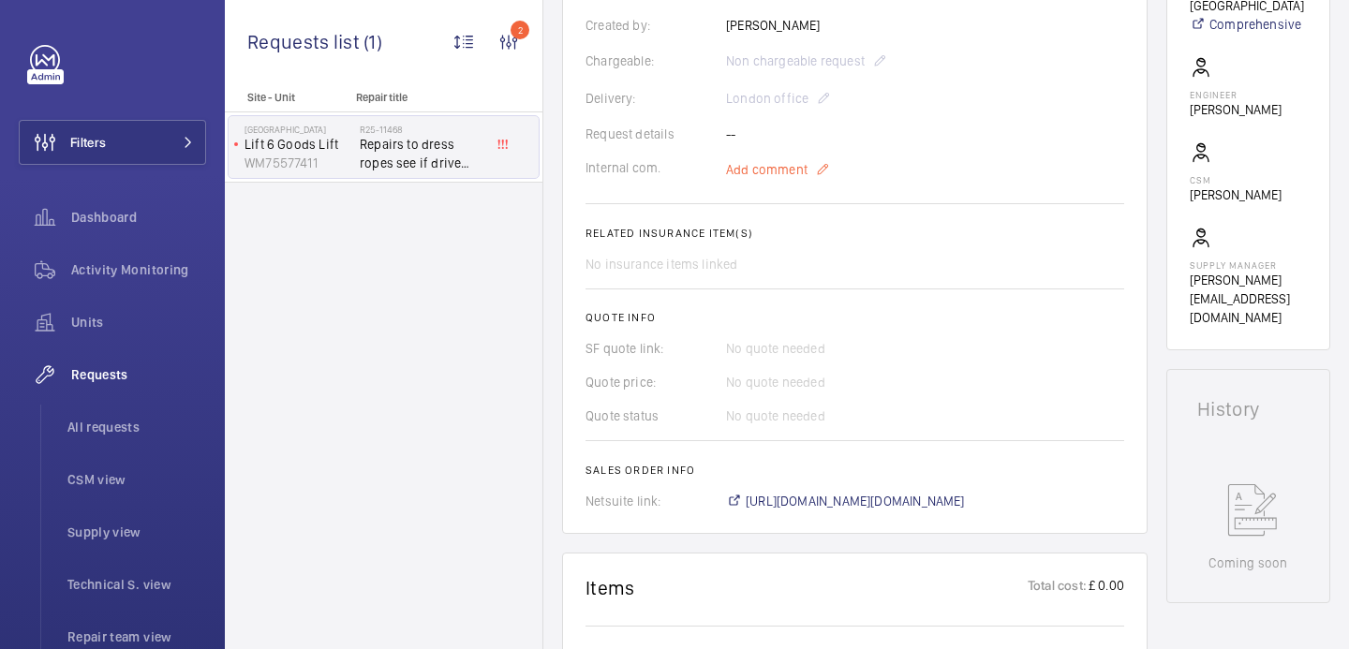
scroll to position [512, 0]
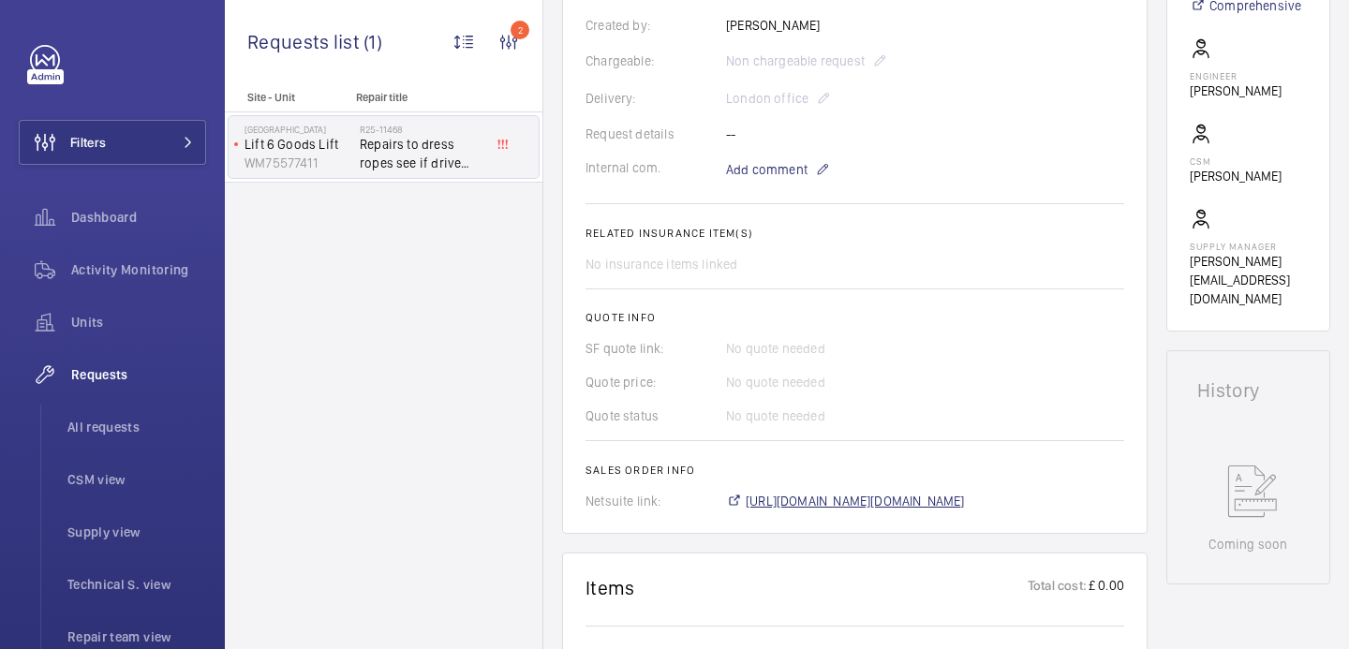
click at [776, 511] on span "[URL][DOMAIN_NAME][DOMAIN_NAME]" at bounding box center [855, 501] width 219 height 19
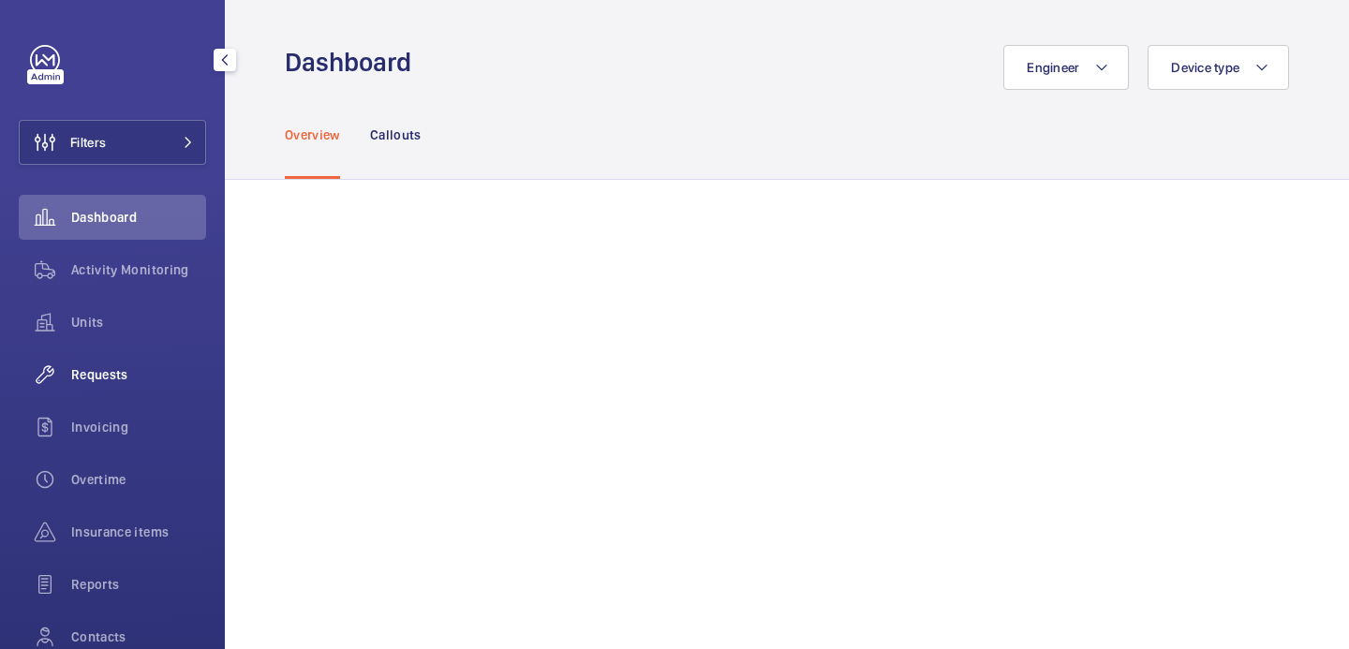
click at [109, 368] on span "Requests" at bounding box center [138, 374] width 135 height 19
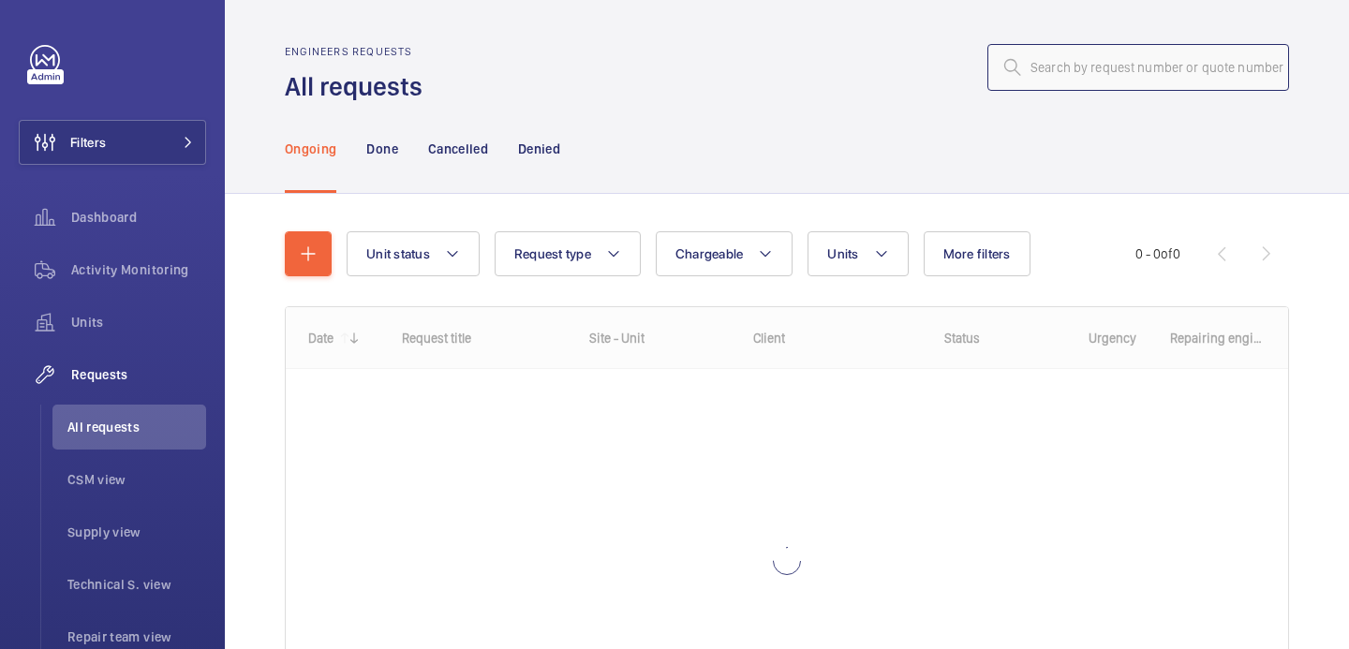
click at [1047, 80] on input "text" at bounding box center [1139, 67] width 302 height 47
paste input "R25-11527"
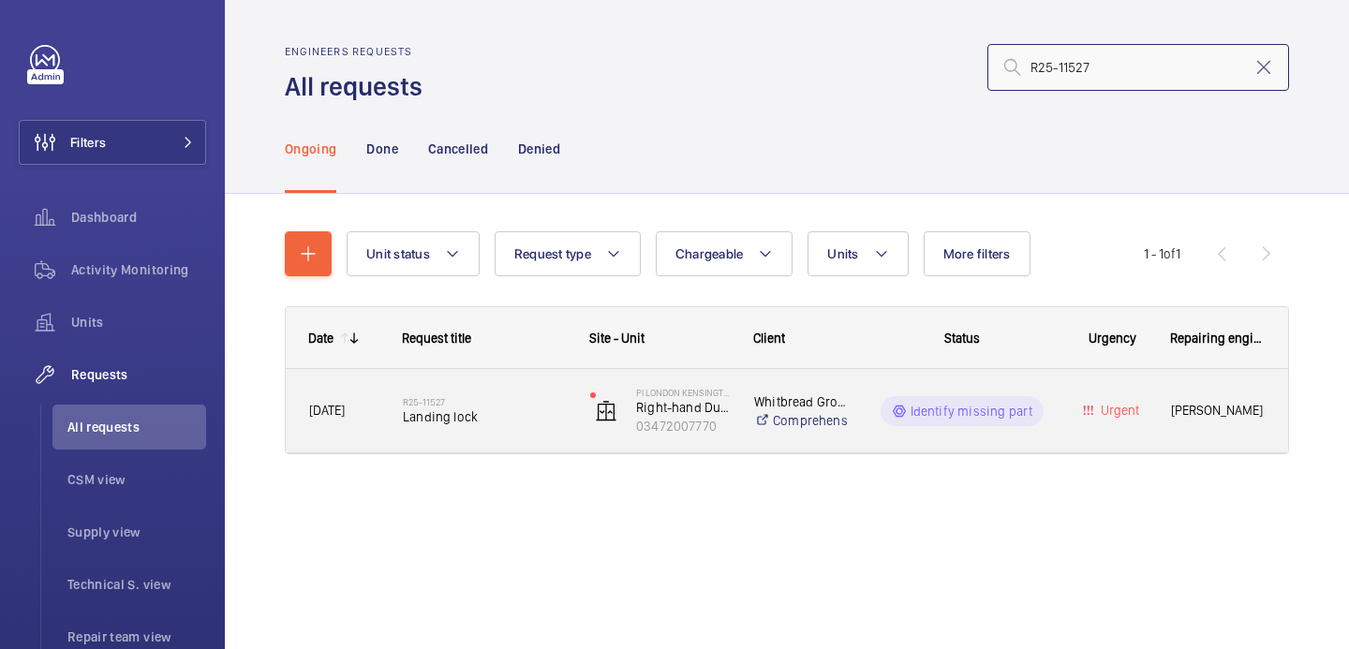
type input "R25-11527"
click at [476, 432] on div "R25-11527 Landing lock" at bounding box center [484, 411] width 163 height 54
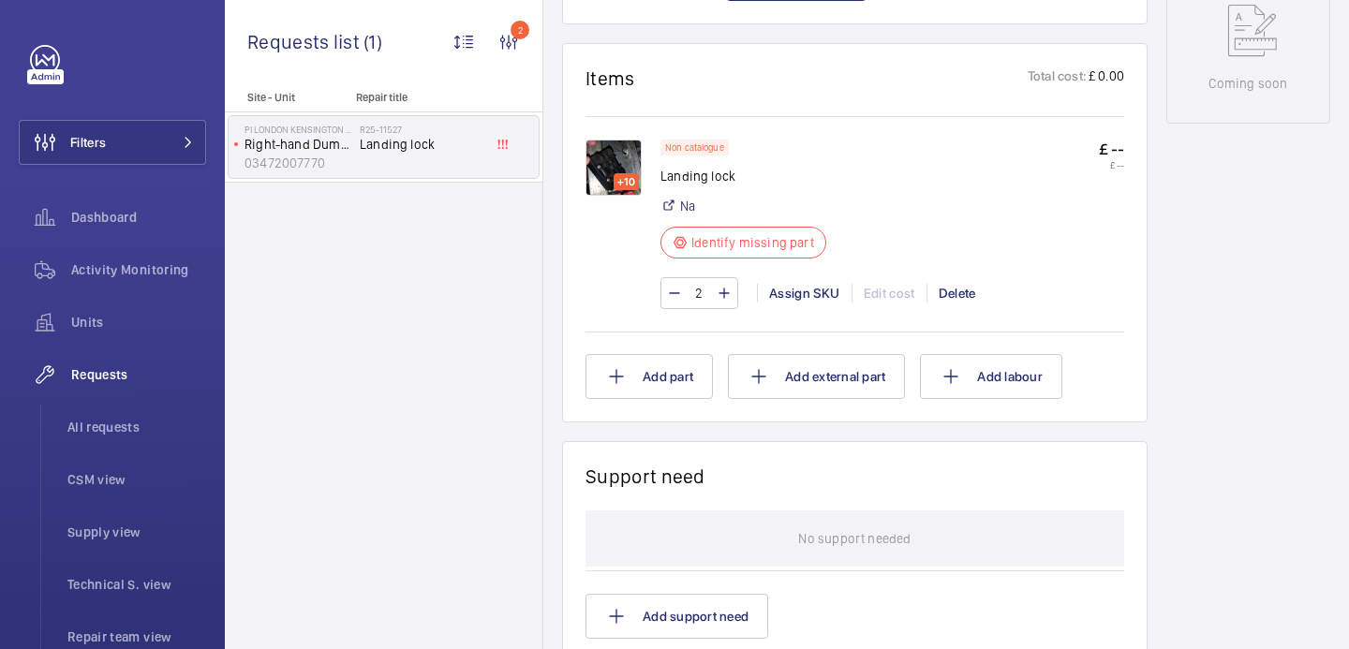
scroll to position [1056, 0]
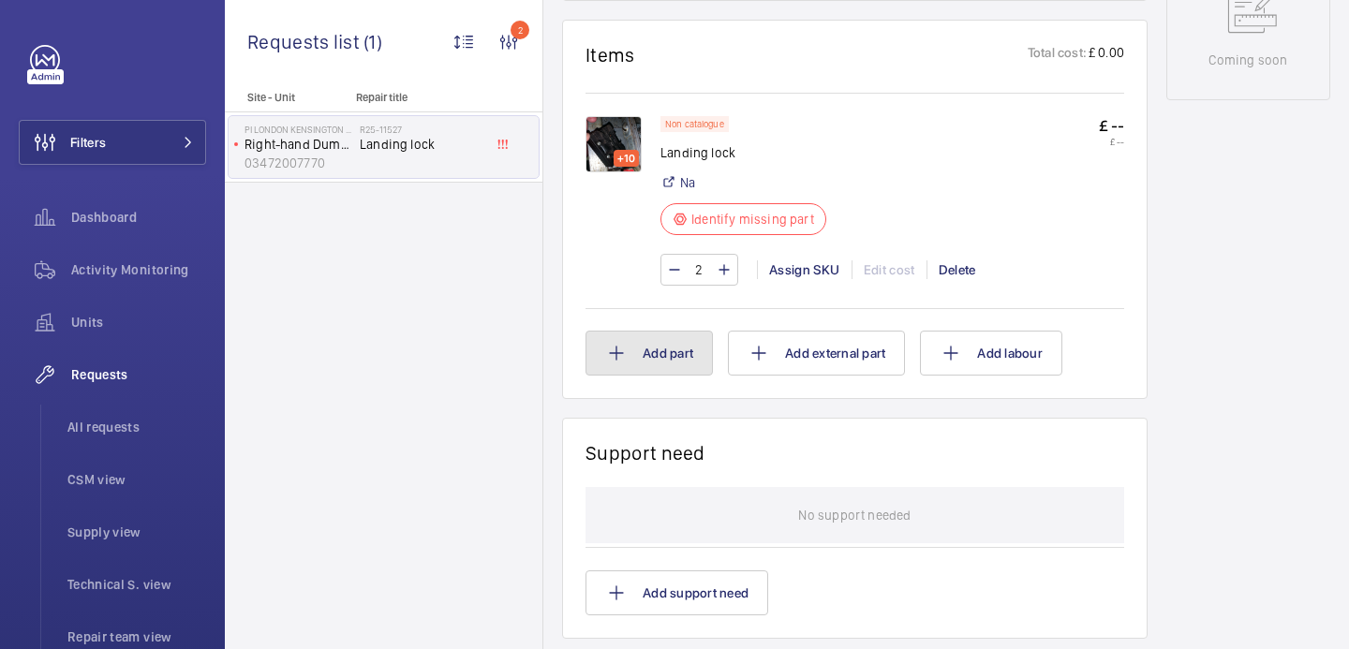
click at [656, 361] on button "Add part" at bounding box center [649, 353] width 127 height 45
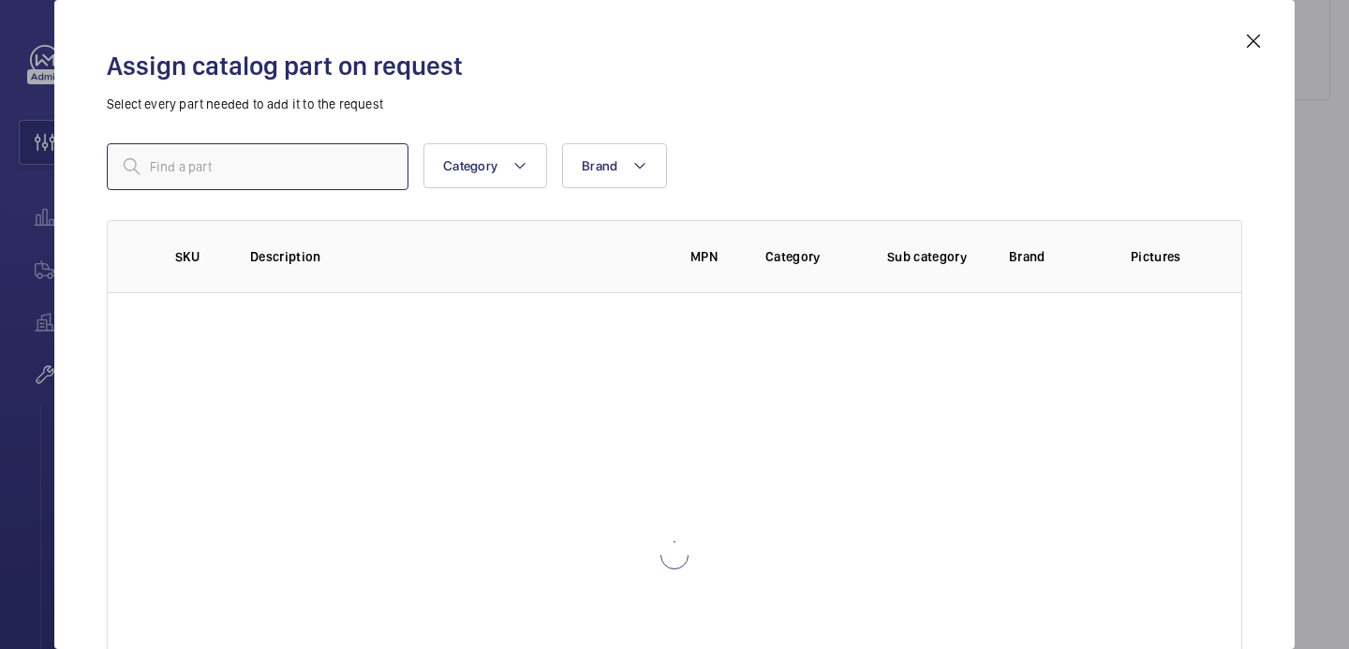
click at [329, 182] on input "text" at bounding box center [258, 166] width 302 height 47
paste input "1010157"
click at [153, 163] on input "1010157" at bounding box center [258, 166] width 302 height 47
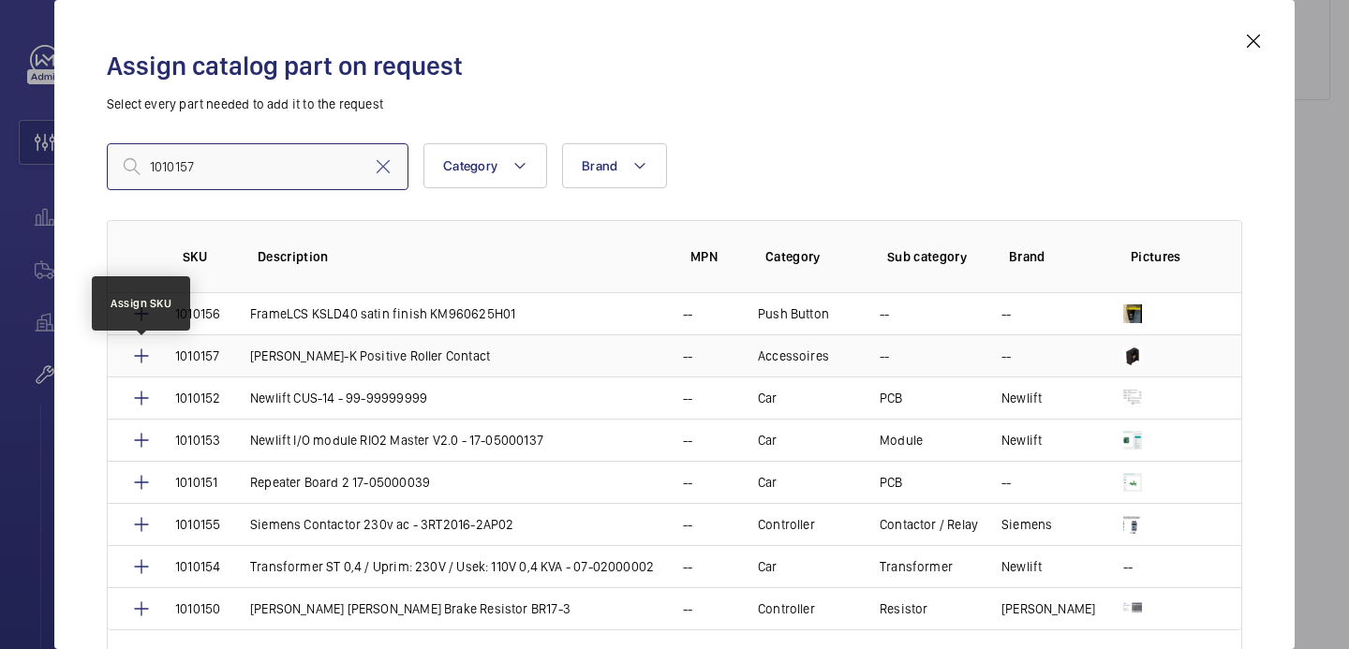
type input "1010157"
click at [142, 358] on mat-icon at bounding box center [141, 356] width 22 height 22
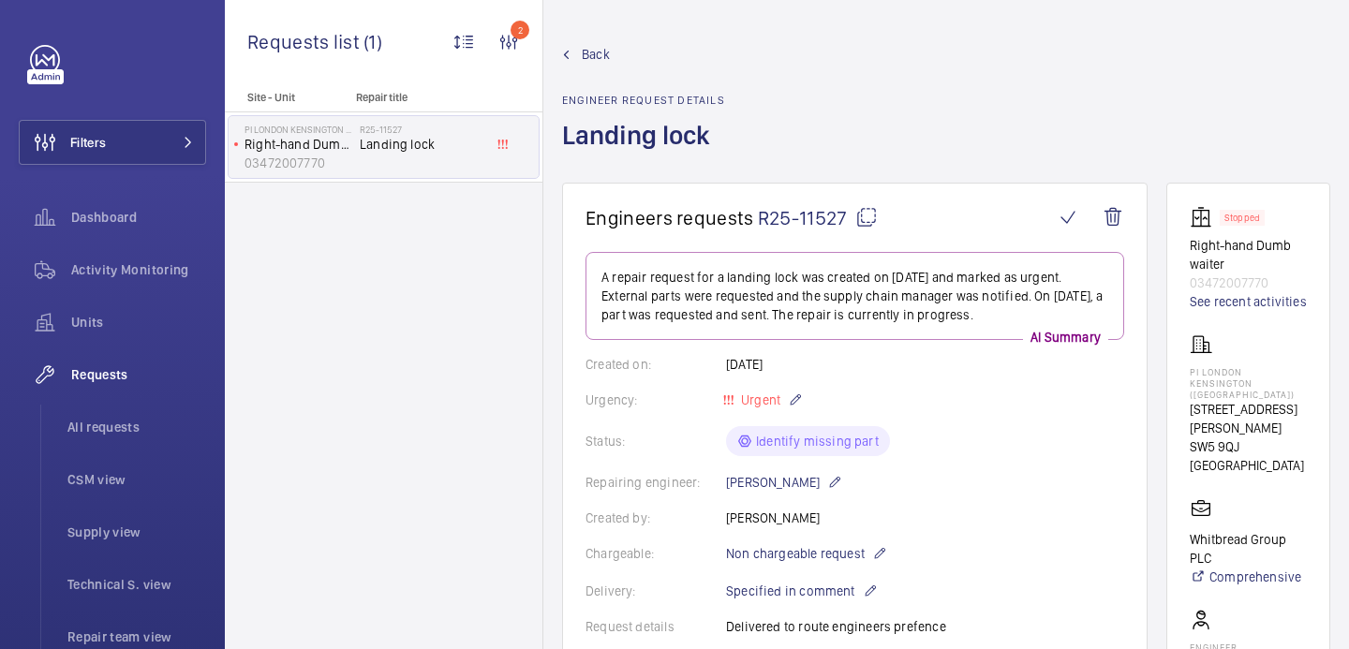
scroll to position [1094, 0]
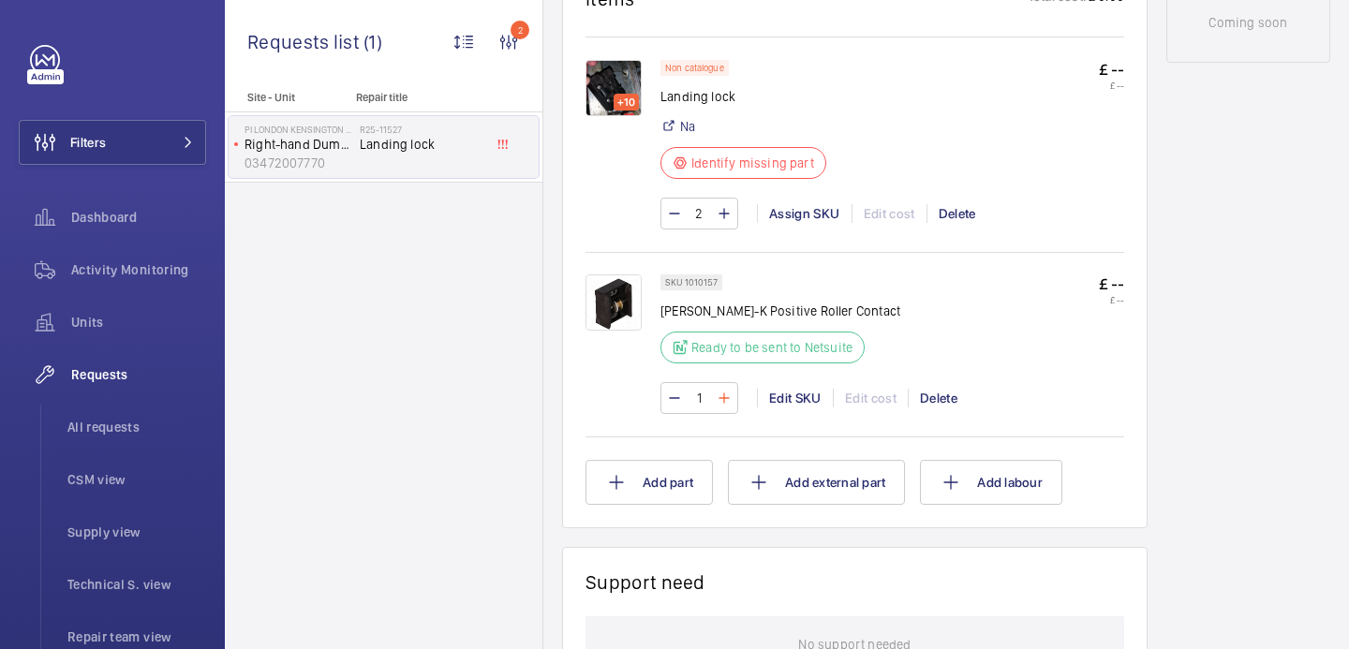
click at [730, 399] on mat-icon at bounding box center [724, 398] width 15 height 22
type input "2"
click at [772, 216] on div "Assign SKU" at bounding box center [804, 213] width 95 height 19
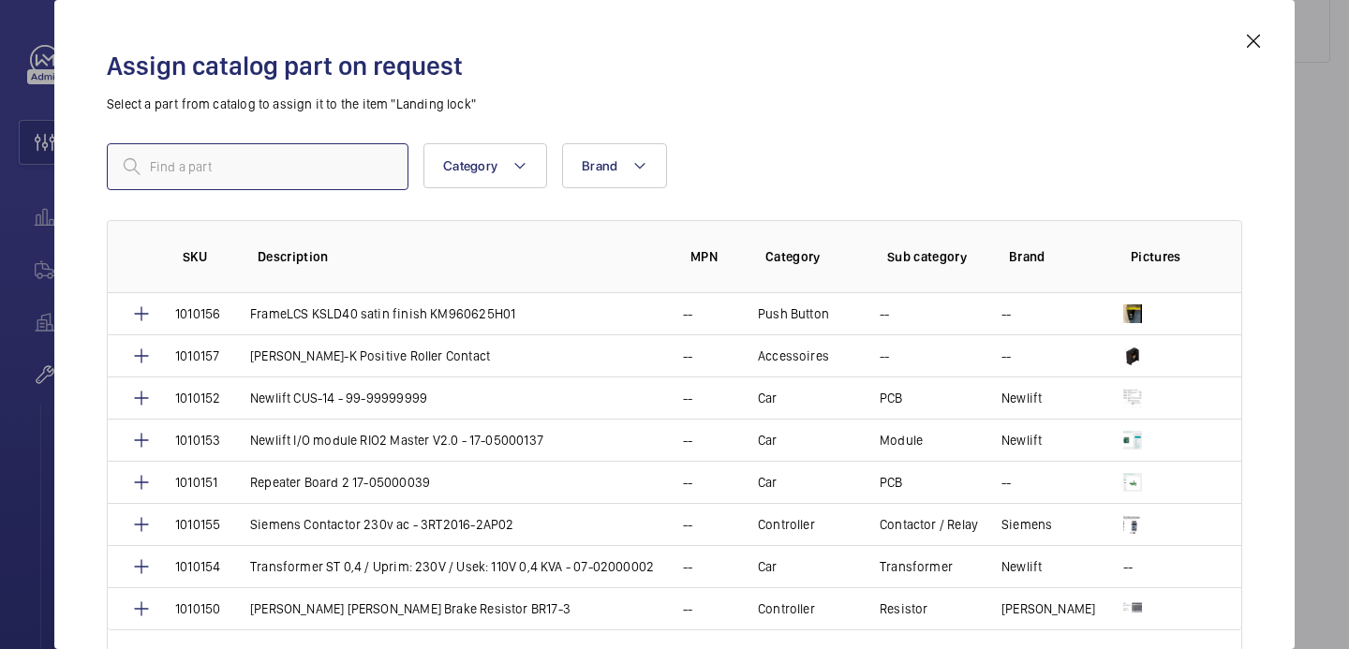
click at [349, 175] on input "text" at bounding box center [258, 166] width 302 height 47
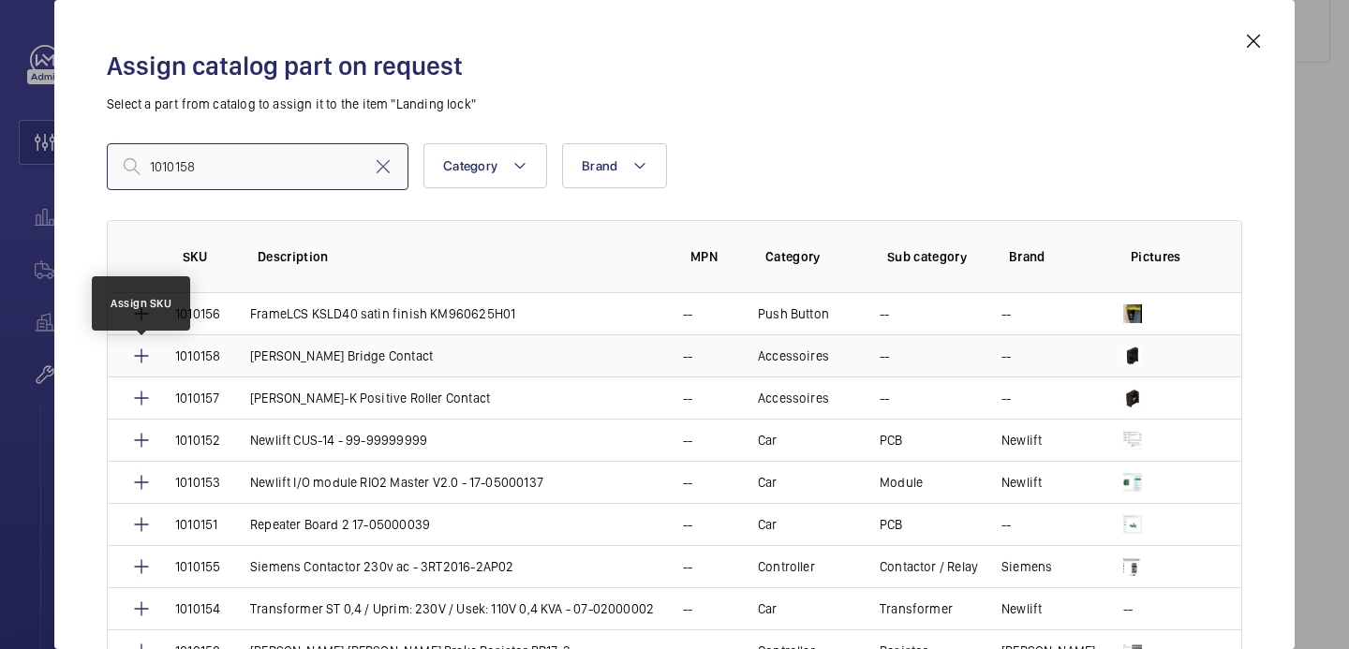
type input "1010158"
click at [146, 349] on mat-icon at bounding box center [141, 356] width 22 height 22
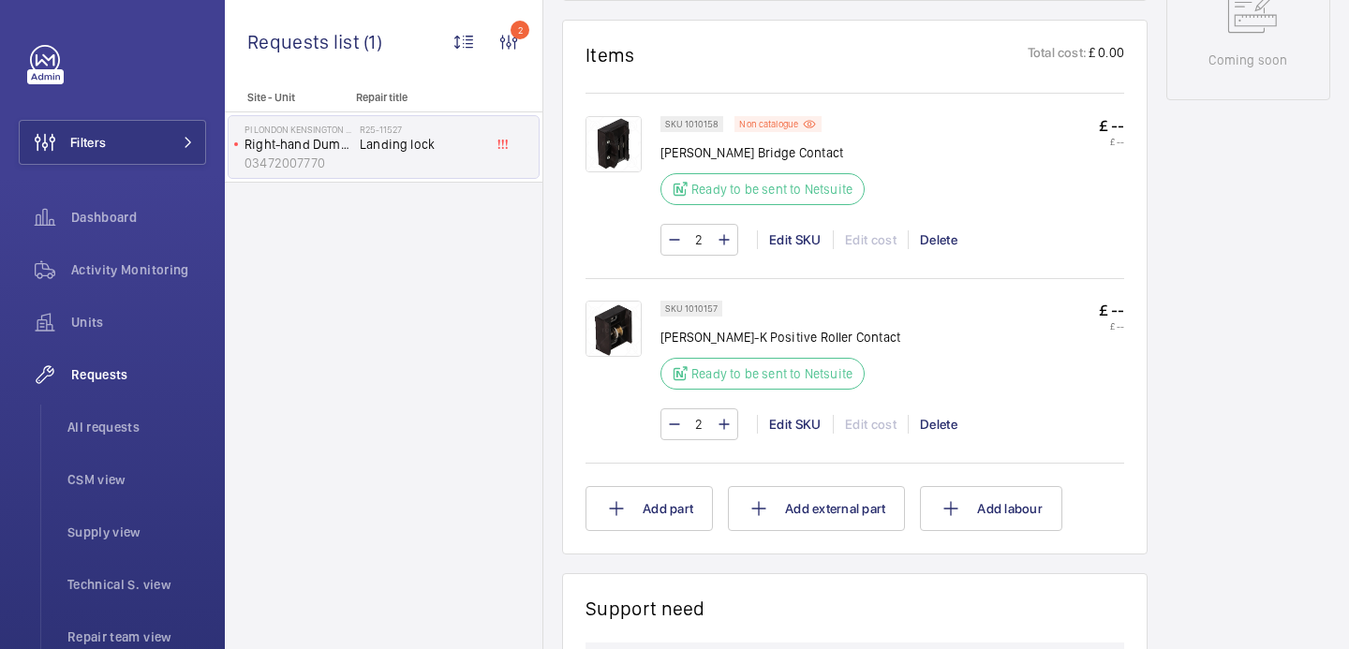
scroll to position [950, 0]
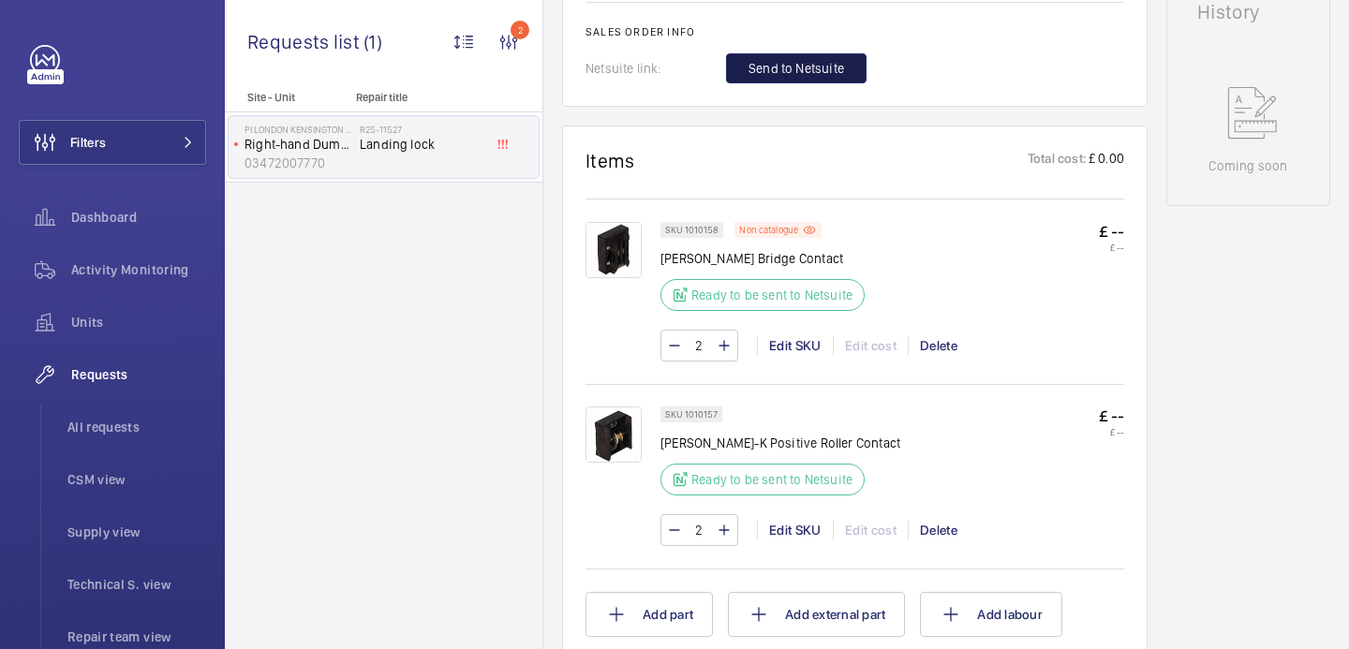
click at [795, 67] on span "Send to Netsuite" at bounding box center [797, 68] width 96 height 19
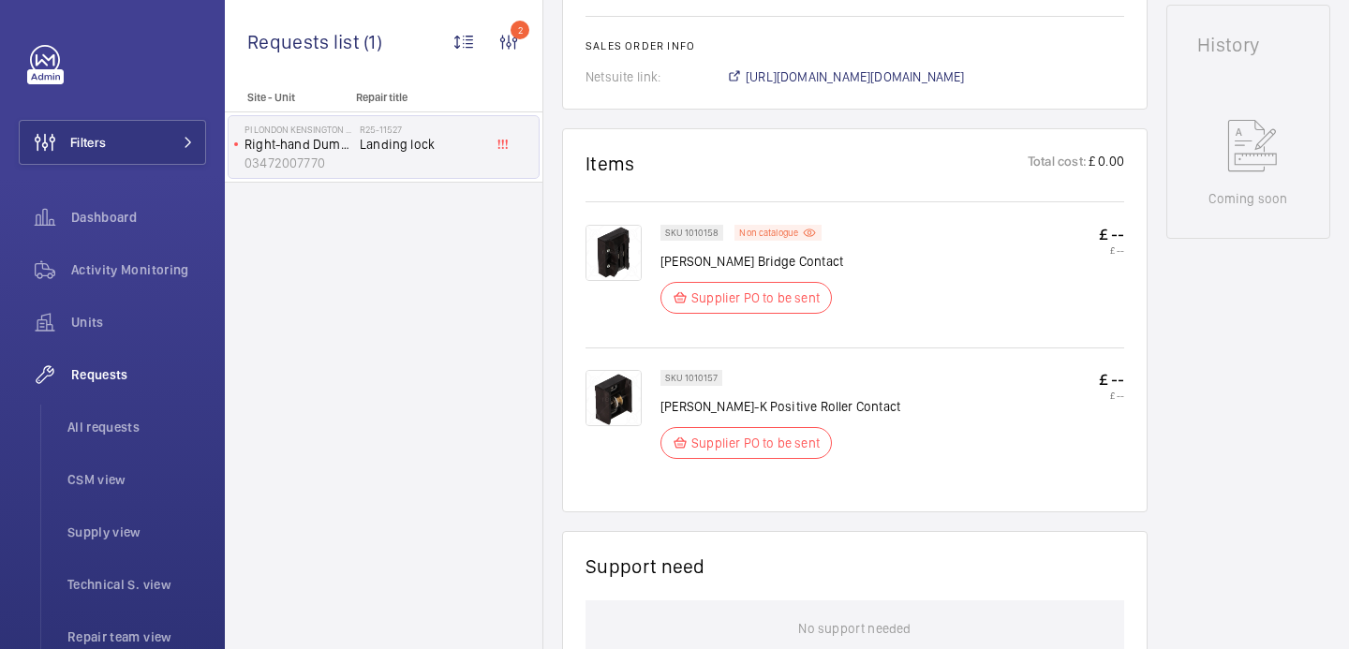
scroll to position [909, 0]
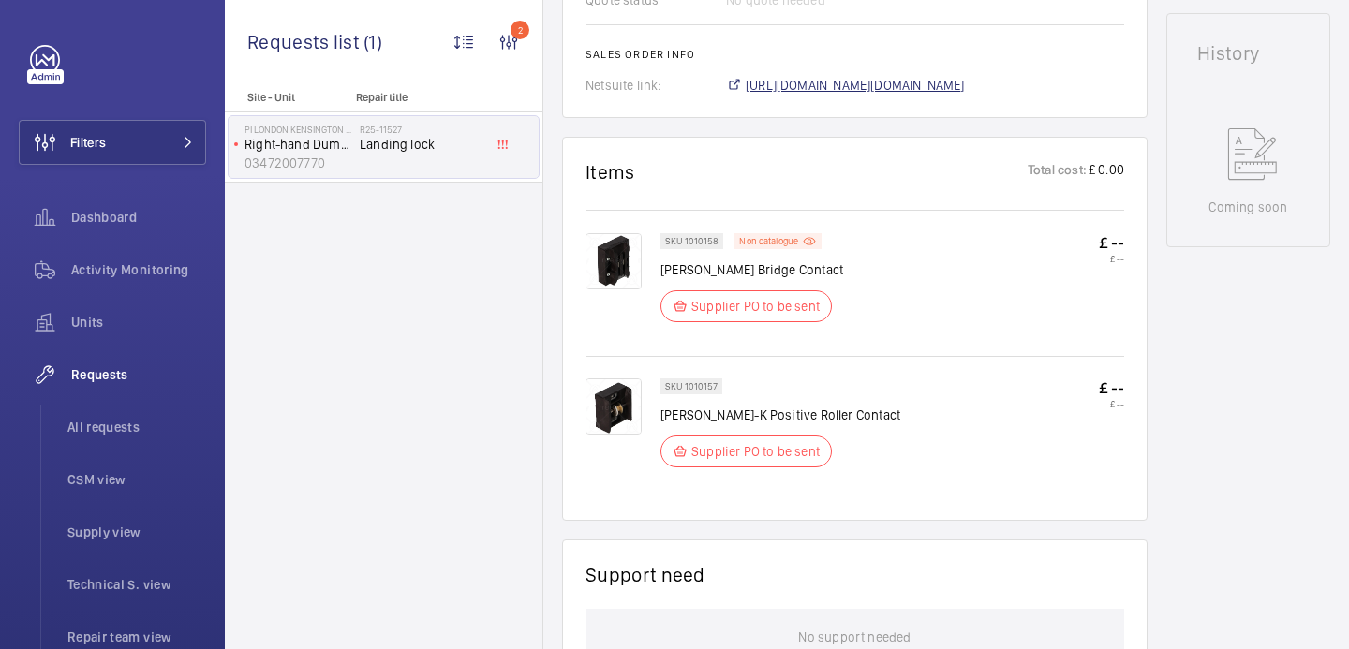
click at [897, 95] on span "https://6461500.app.netsuite.com/app/accounting/transactions/salesord.nl?id=297…" at bounding box center [855, 85] width 219 height 19
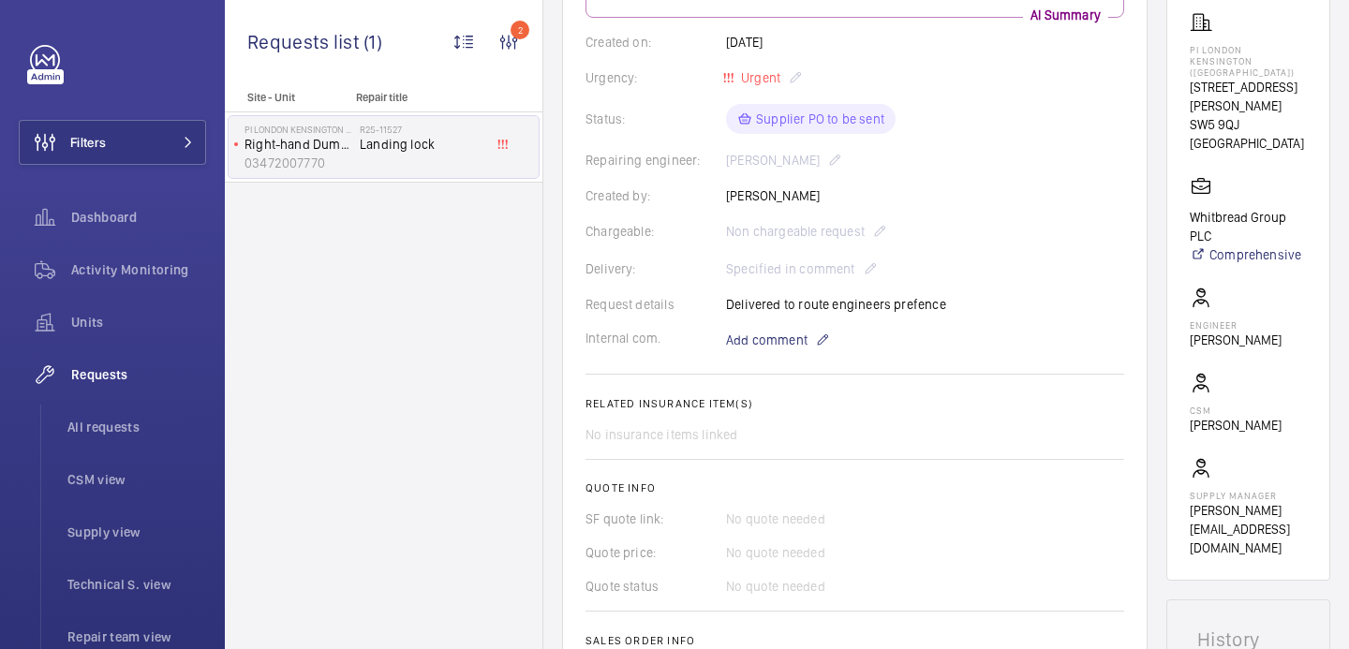
scroll to position [900, 0]
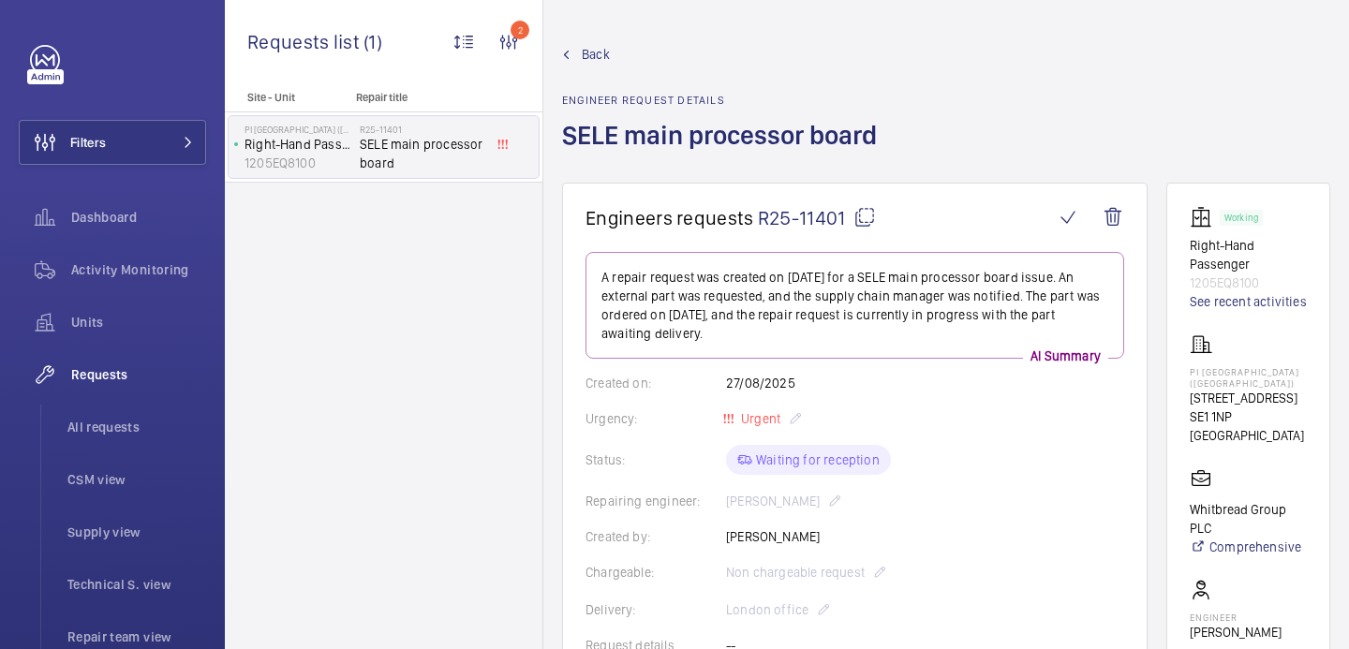
scroll to position [956, 0]
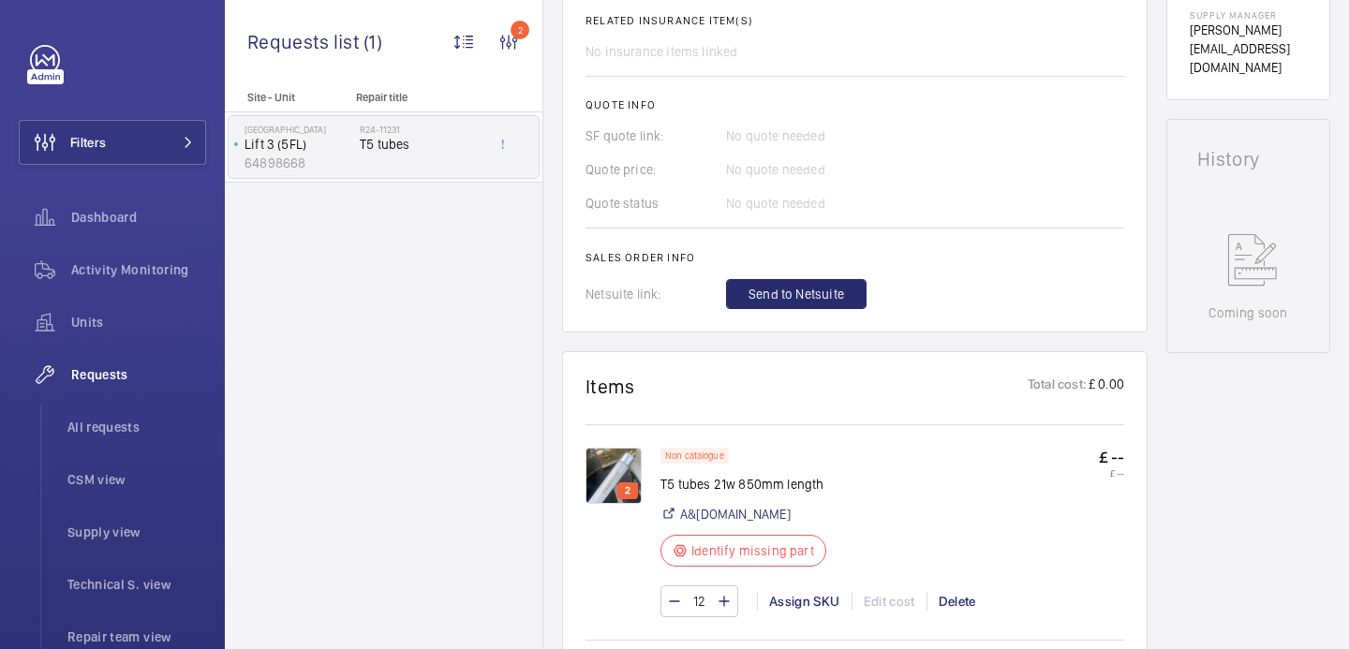
scroll to position [647, 0]
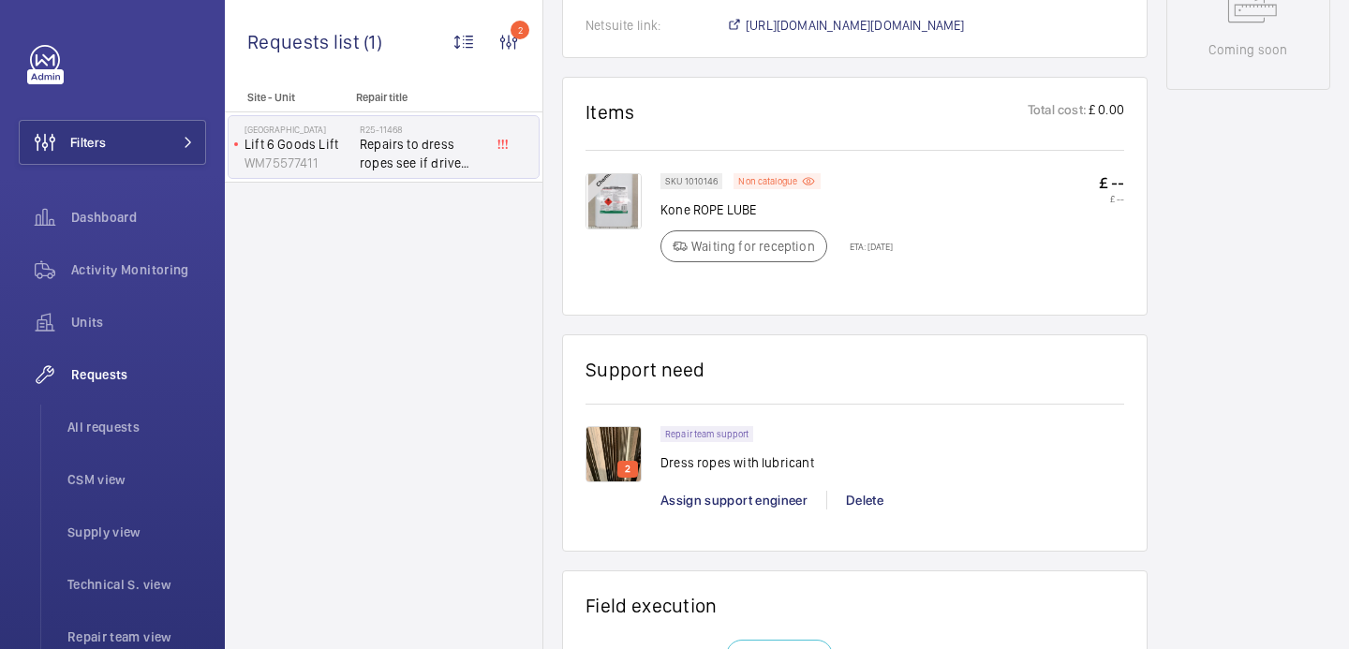
scroll to position [1010, 0]
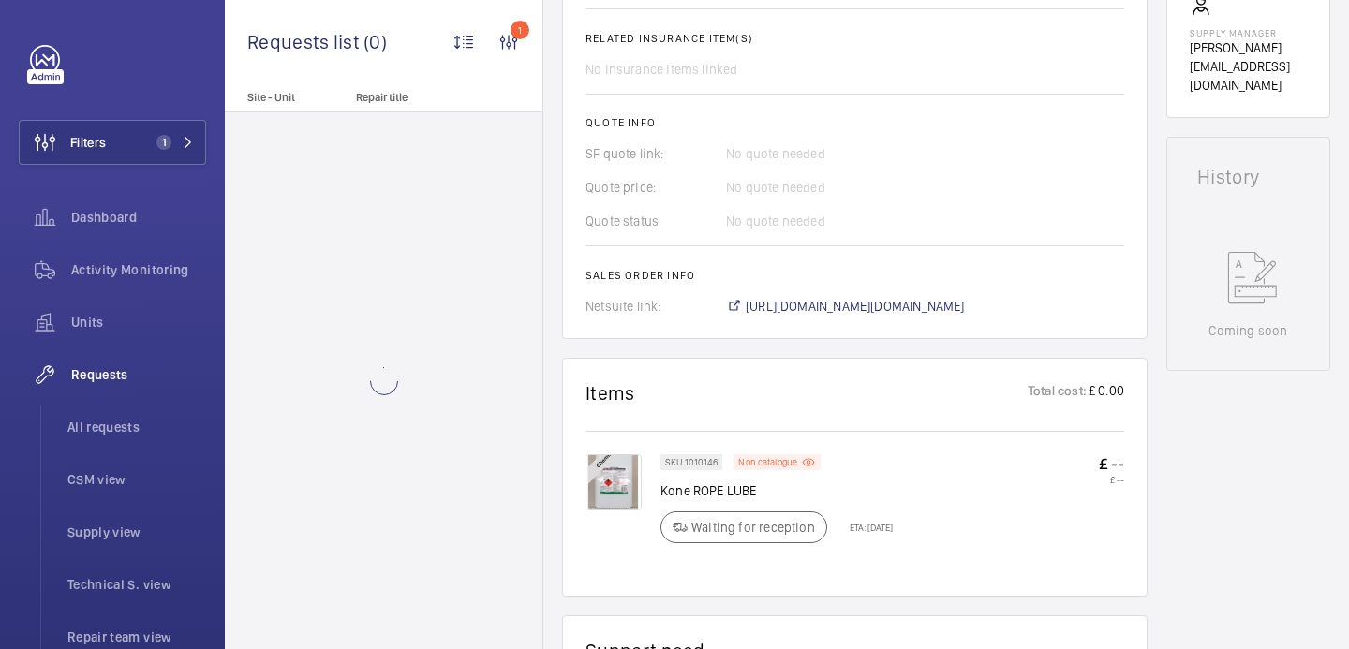
scroll to position [741, 0]
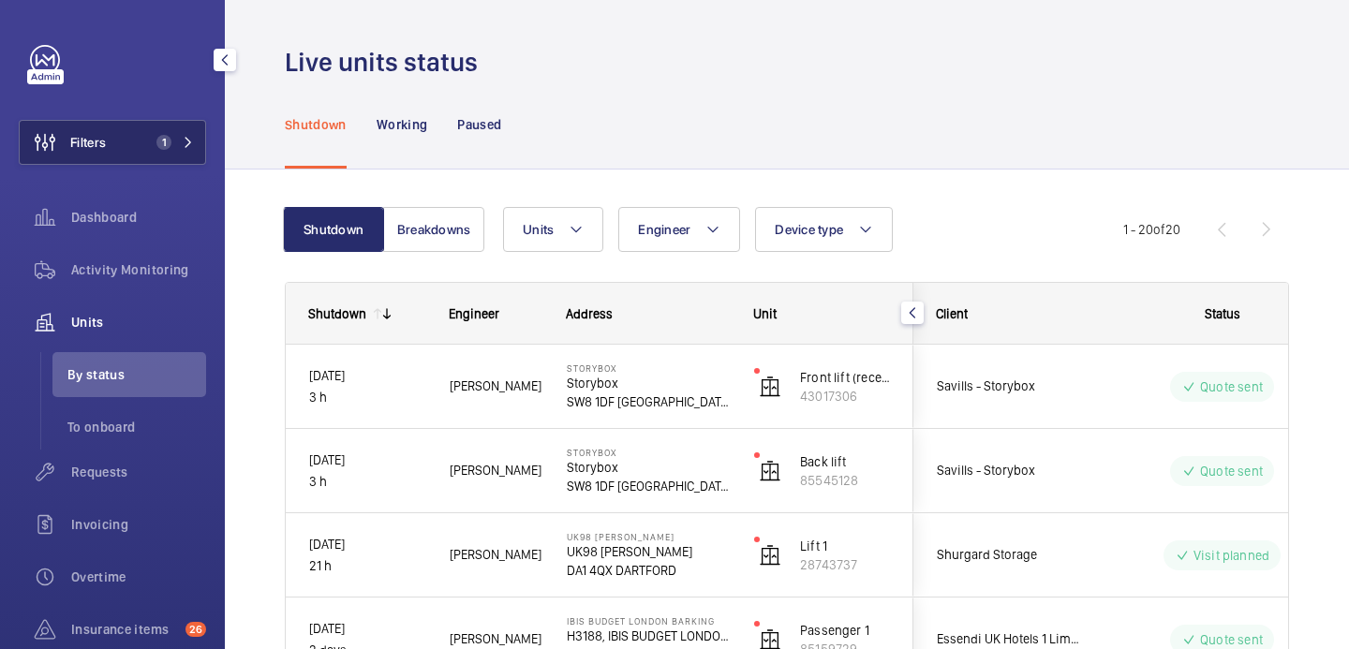
click at [162, 142] on span "1" at bounding box center [164, 142] width 15 height 15
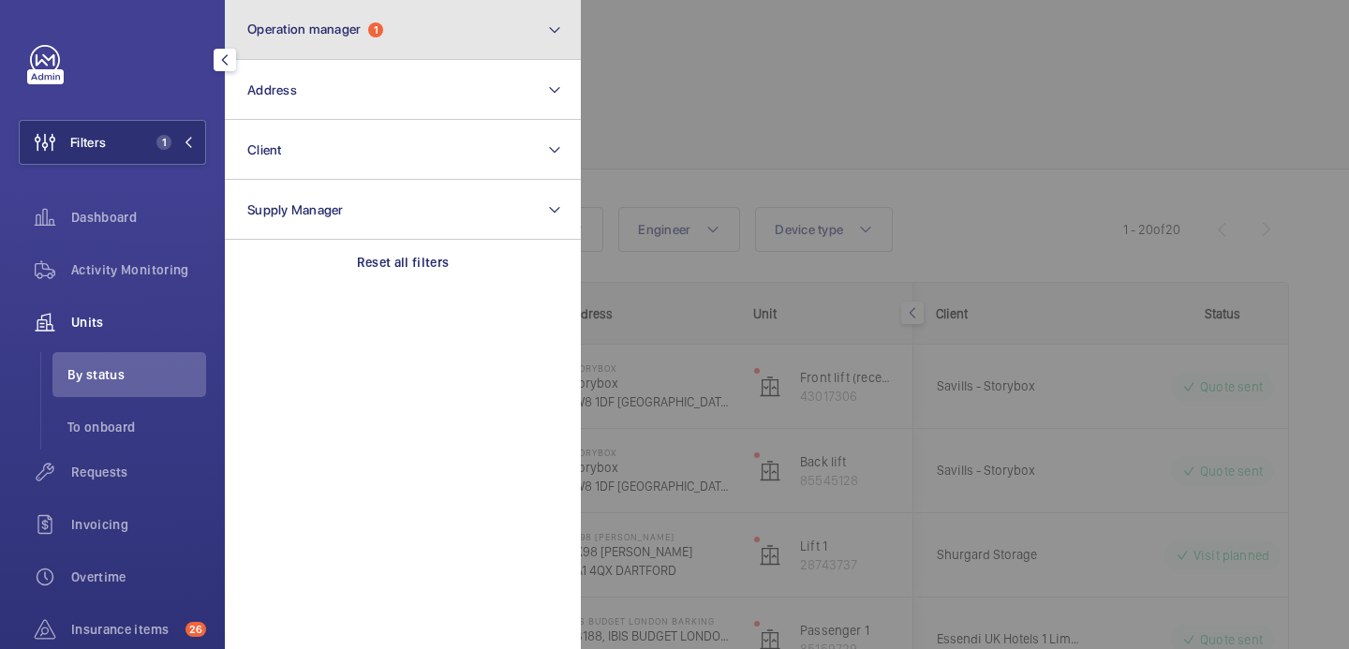
click at [365, 13] on button "Operation manager 1" at bounding box center [403, 30] width 356 height 60
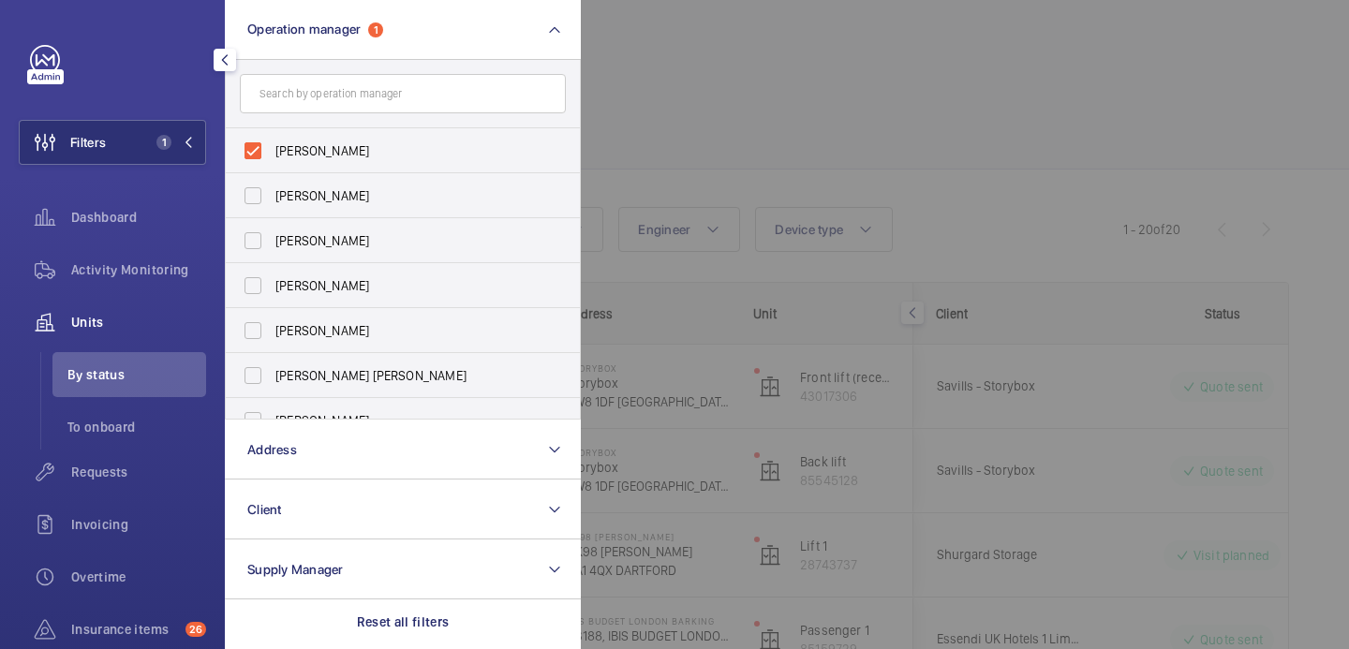
click at [740, 116] on div at bounding box center [1255, 324] width 1349 height 649
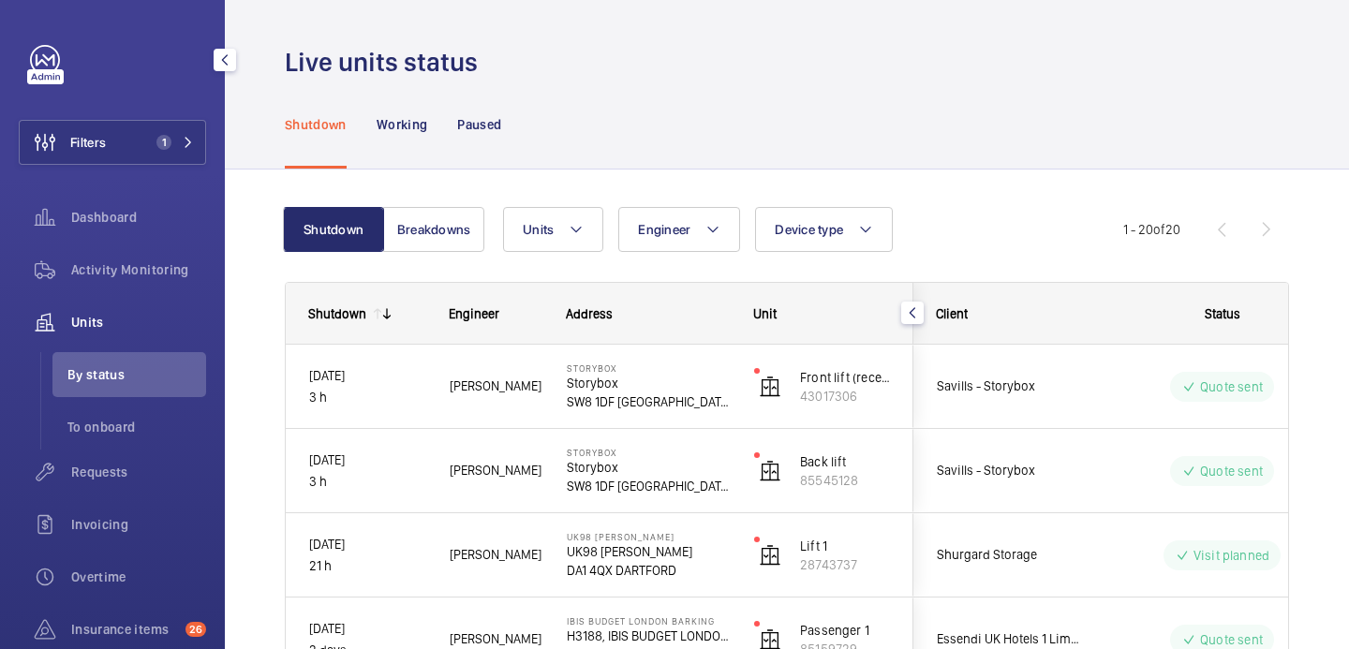
click at [103, 316] on span "Units" at bounding box center [138, 322] width 135 height 19
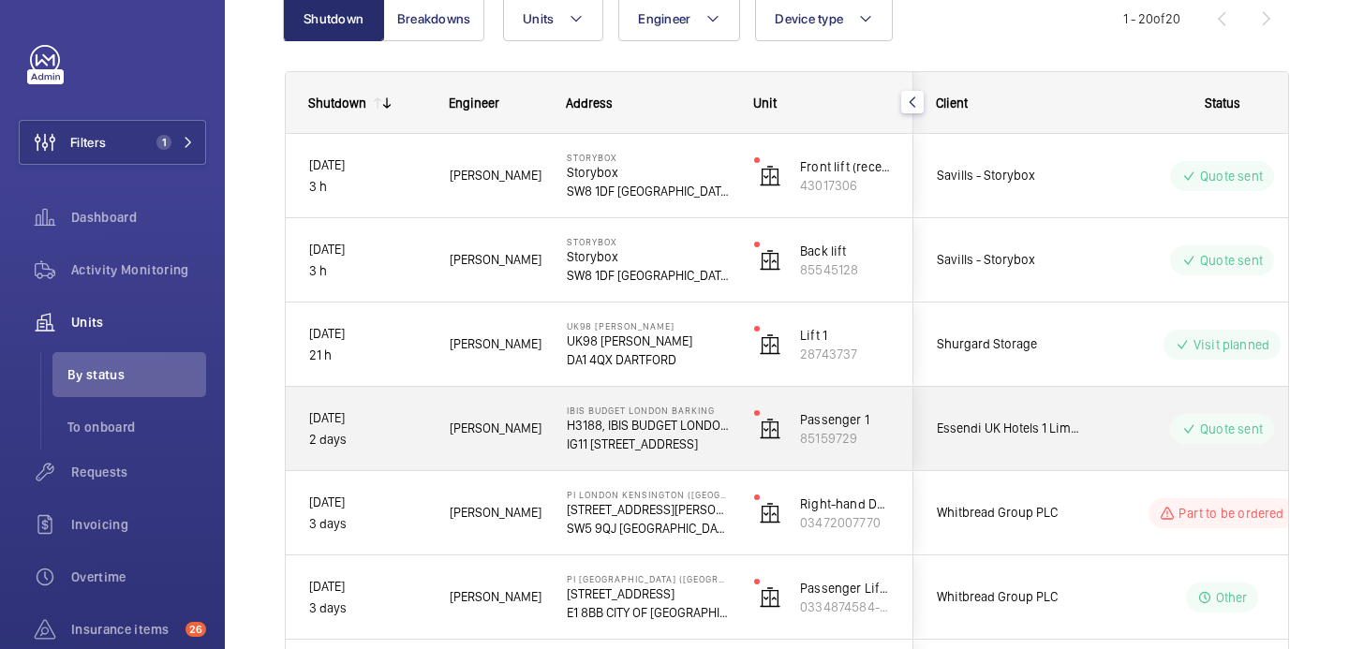
scroll to position [213, 0]
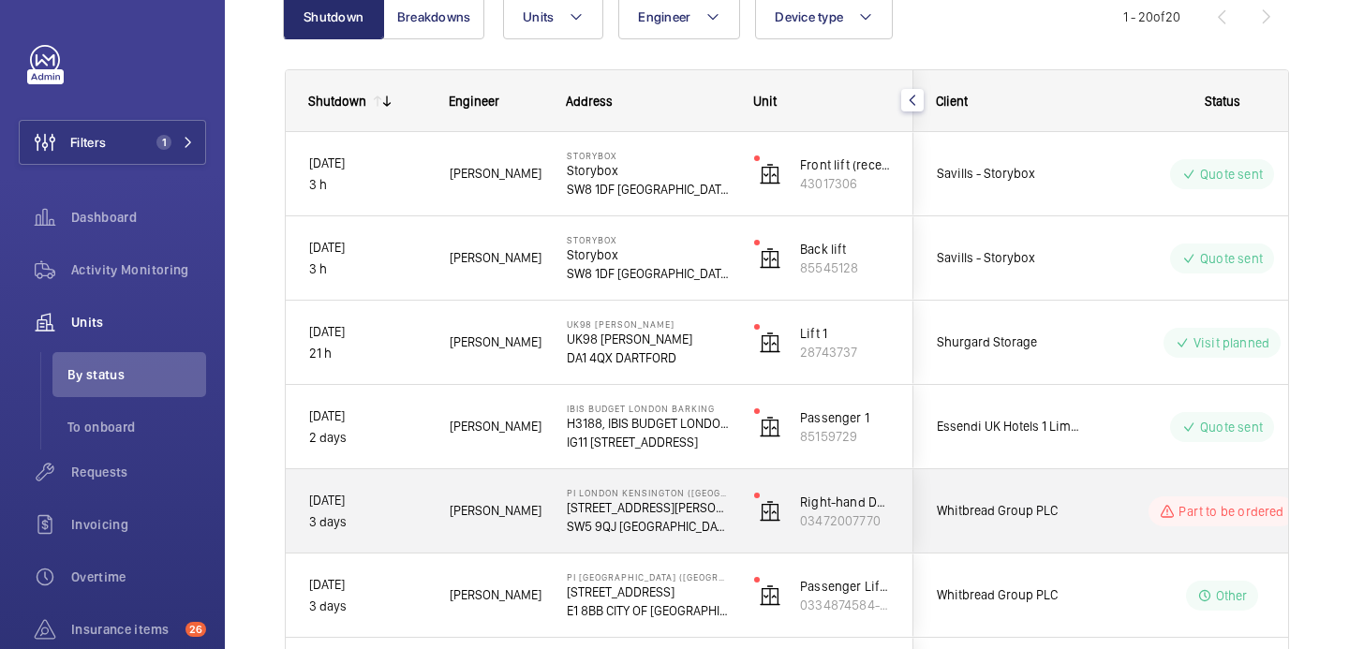
click at [1078, 494] on div "Whitbread Group PLC" at bounding box center [998, 511] width 167 height 59
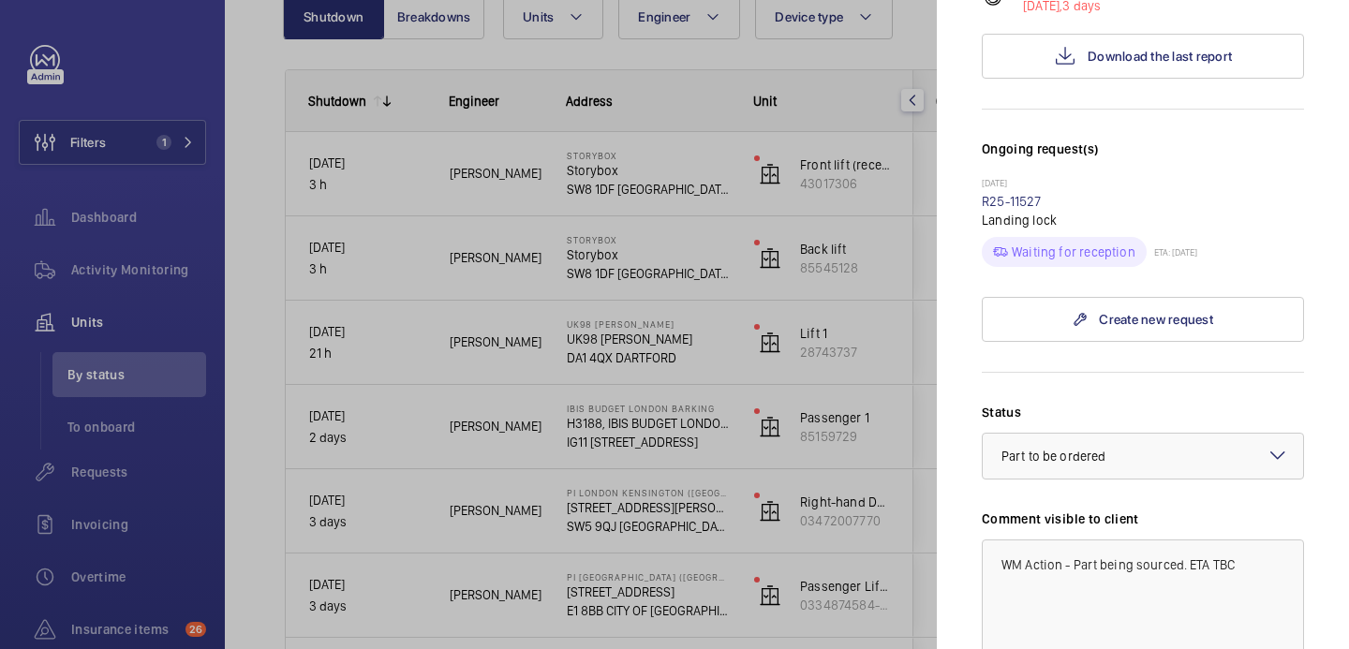
scroll to position [449, 0]
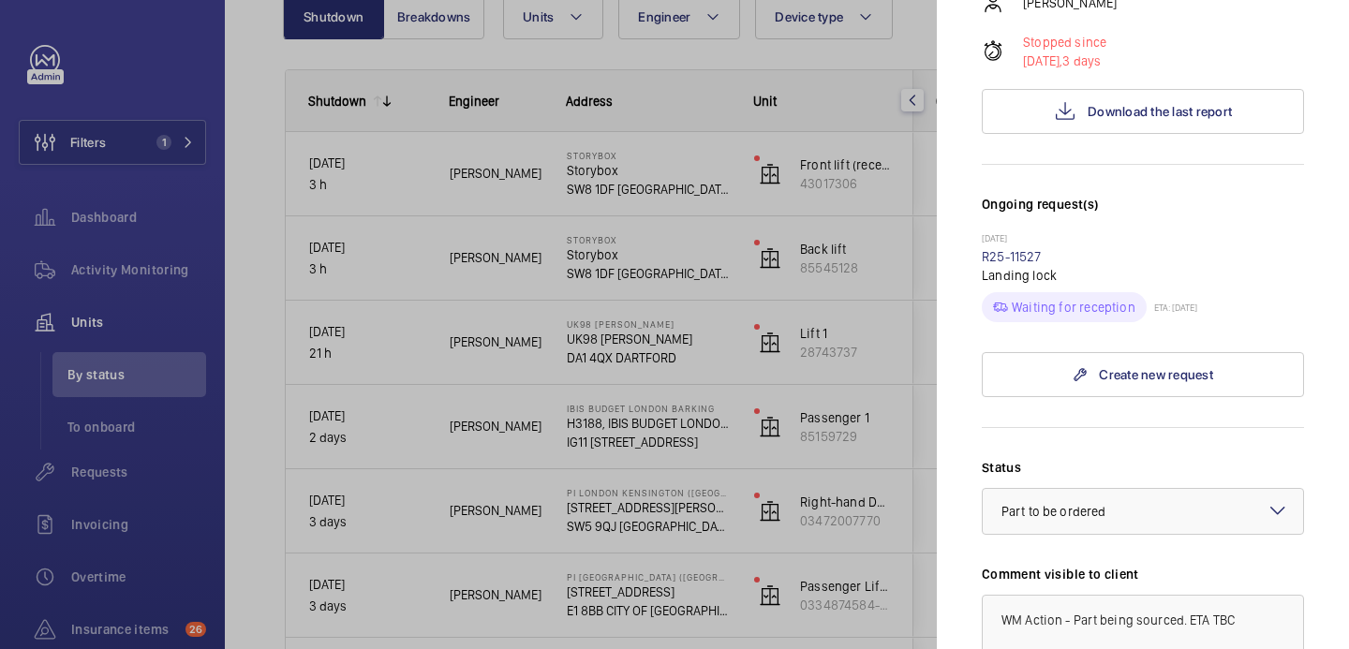
click at [1096, 489] on div at bounding box center [1143, 511] width 320 height 45
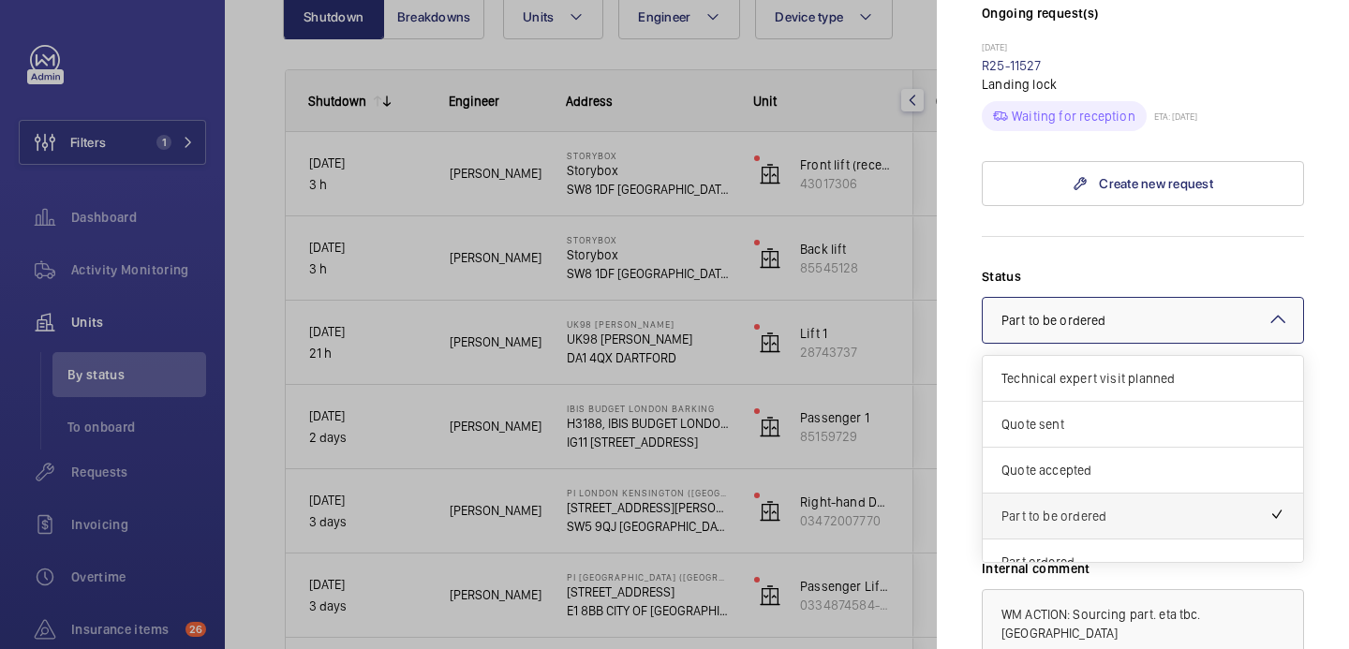
scroll to position [50, 0]
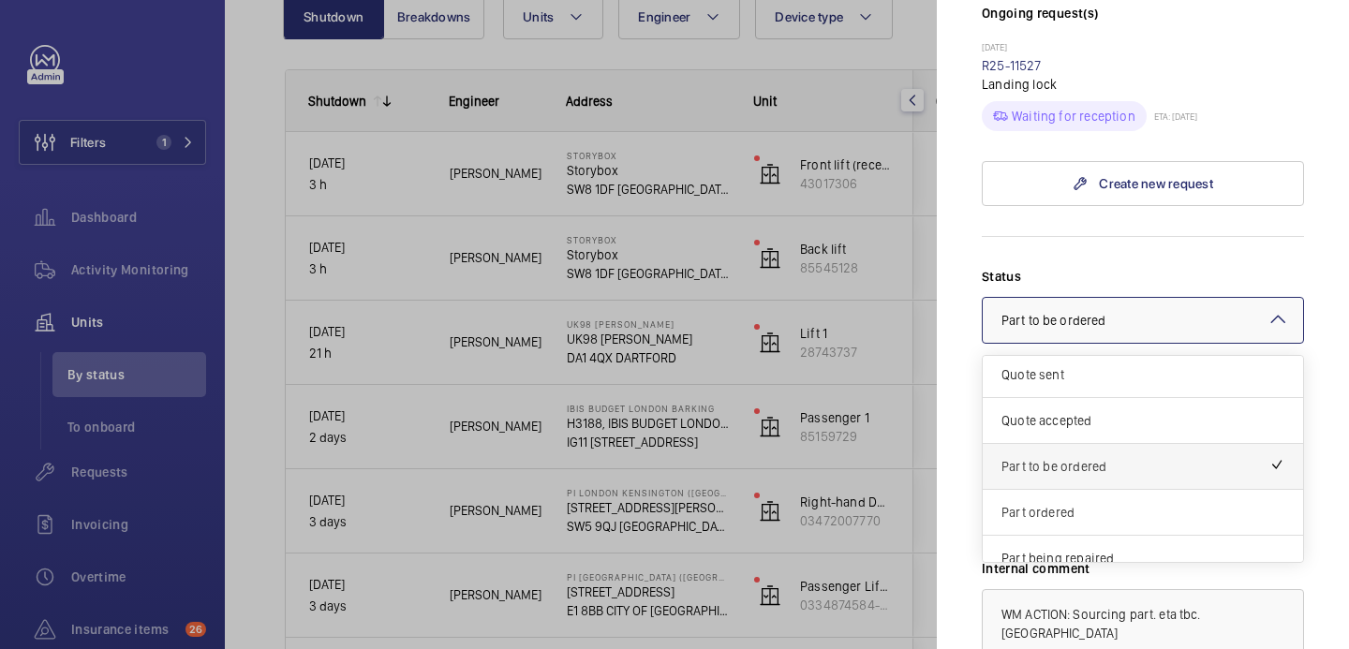
click at [1078, 503] on span "Part ordered" at bounding box center [1143, 512] width 283 height 19
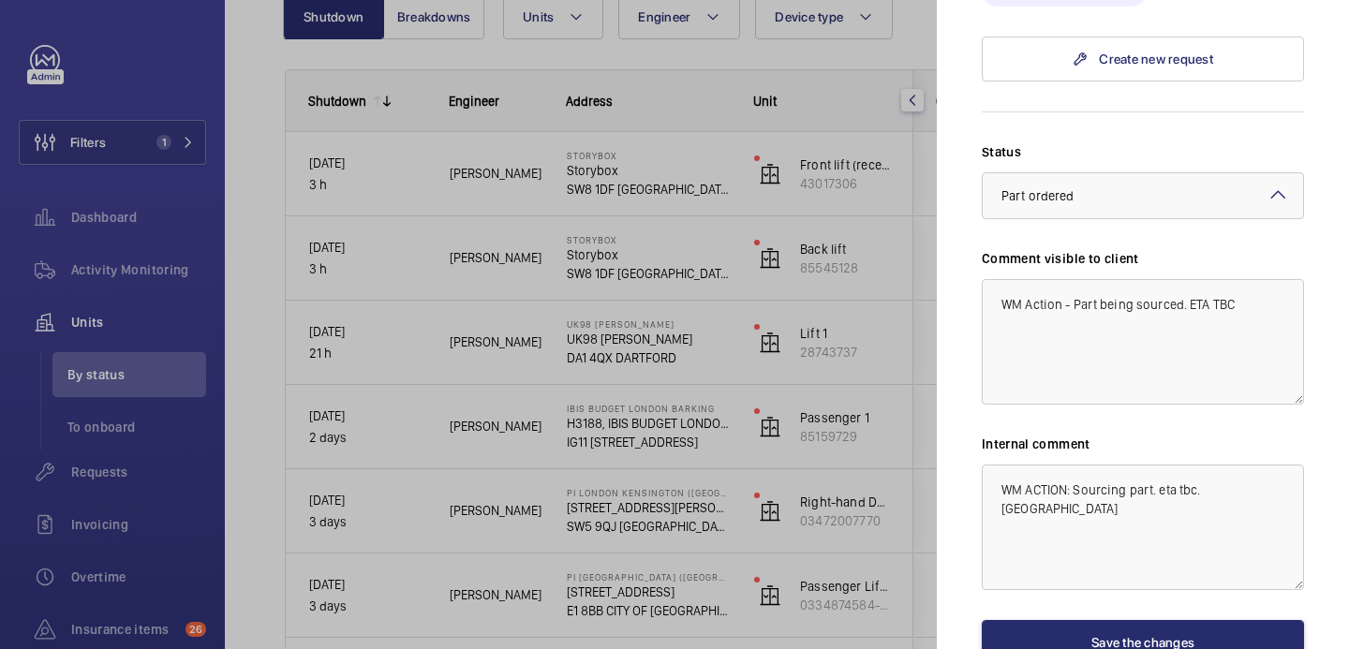
scroll to position [793, 0]
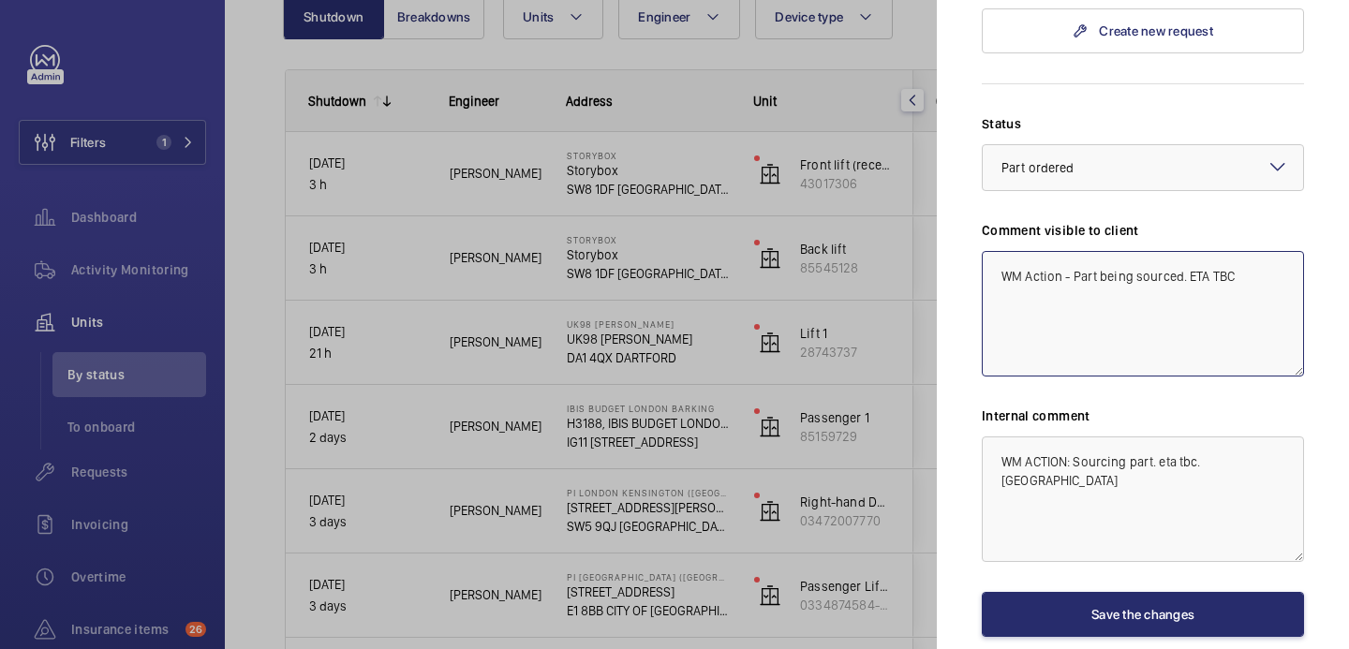
click at [1247, 251] on textarea "WM Action - Part being sourced. ETA TBC" at bounding box center [1143, 314] width 322 height 126
click at [1196, 251] on textarea "WM Action - Part being sourced. ETA TBC WM ACTION: Parts on order, ETA 4th-5th.…" at bounding box center [1143, 314] width 322 height 126
type textarea "WM Action - Part being sourced. ETA TBC WM ACTION: Parts on order, ETA 4th-5th.…"
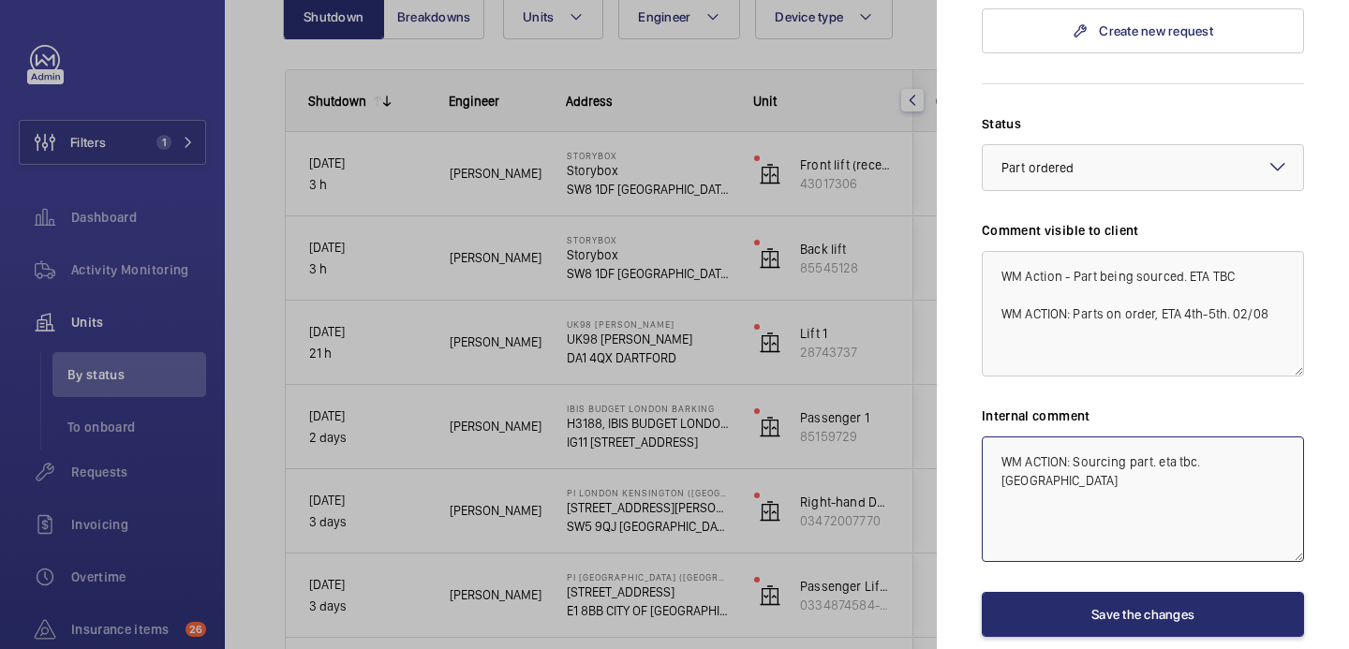
click at [1260, 437] on textarea "WM ACTION: Sourcing part. eta tbc. india" at bounding box center [1143, 500] width 322 height 126
paste textarea "WM ACTION: Parts on order, ETA 4th-5th. 02/08"
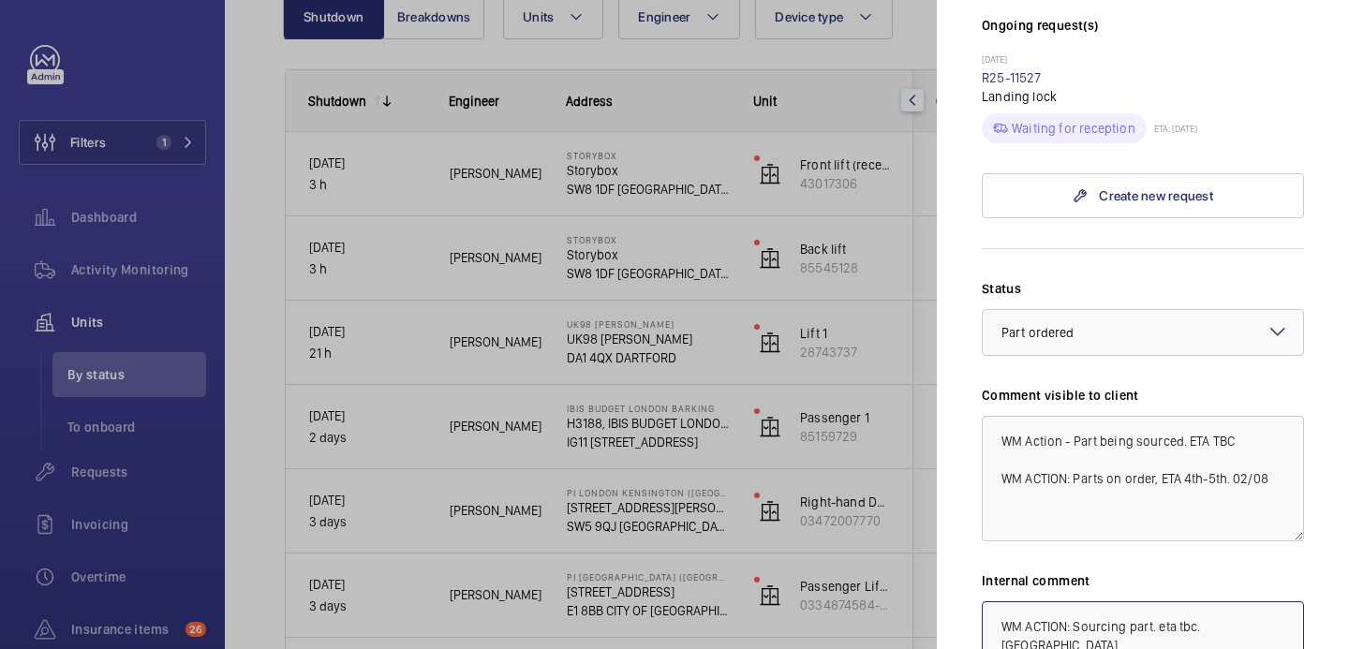
scroll to position [817, 0]
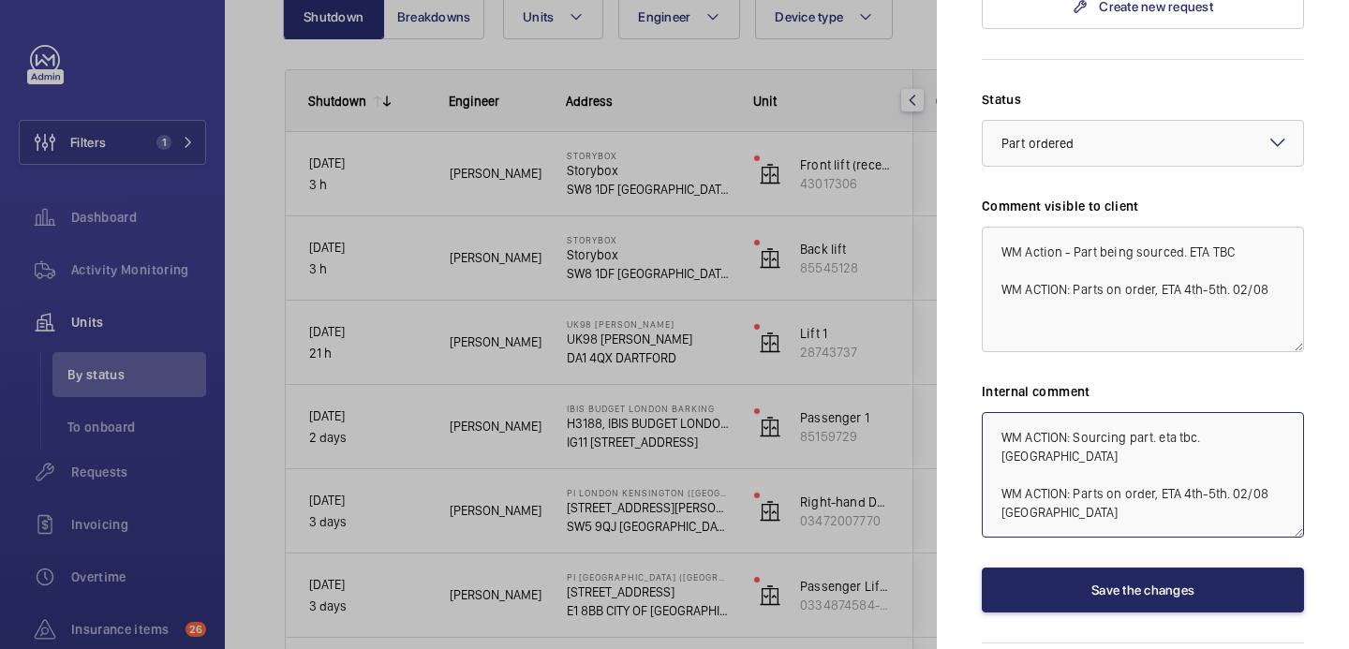
type textarea "WM ACTION: Sourcing part. eta tbc. india WM ACTION: Parts on order, ETA 4th-5th…"
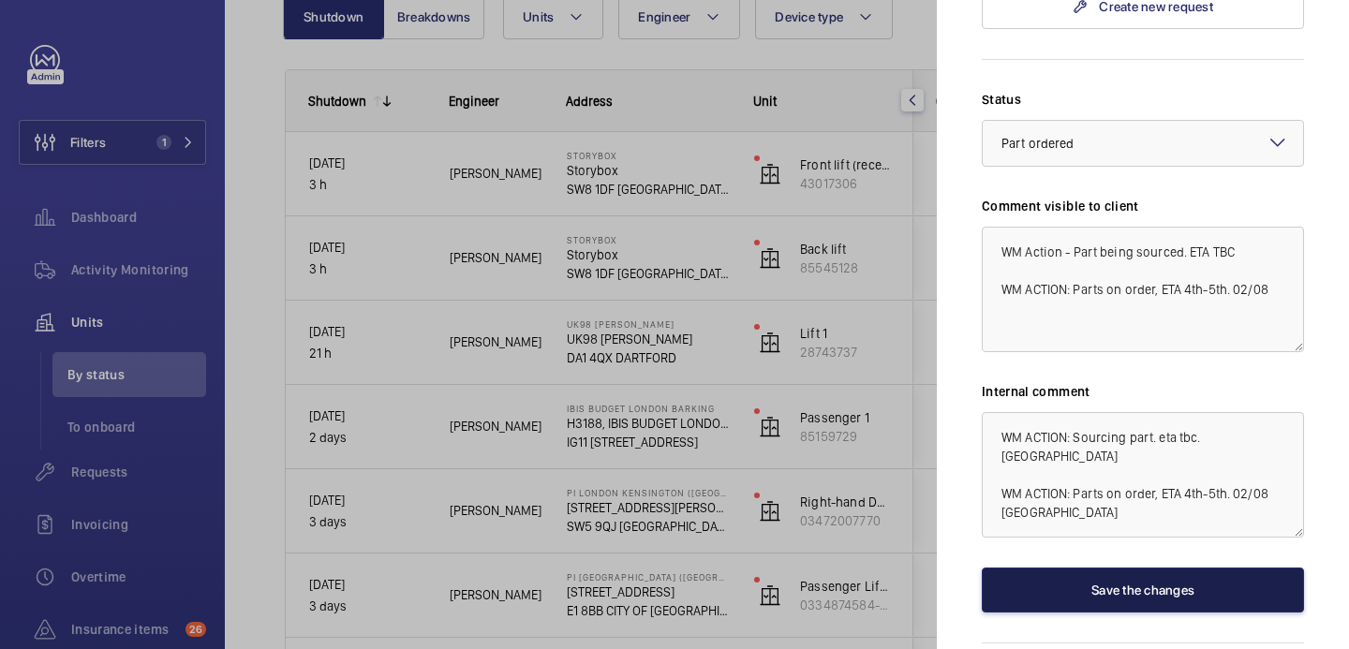
click at [1153, 568] on button "Save the changes" at bounding box center [1143, 590] width 322 height 45
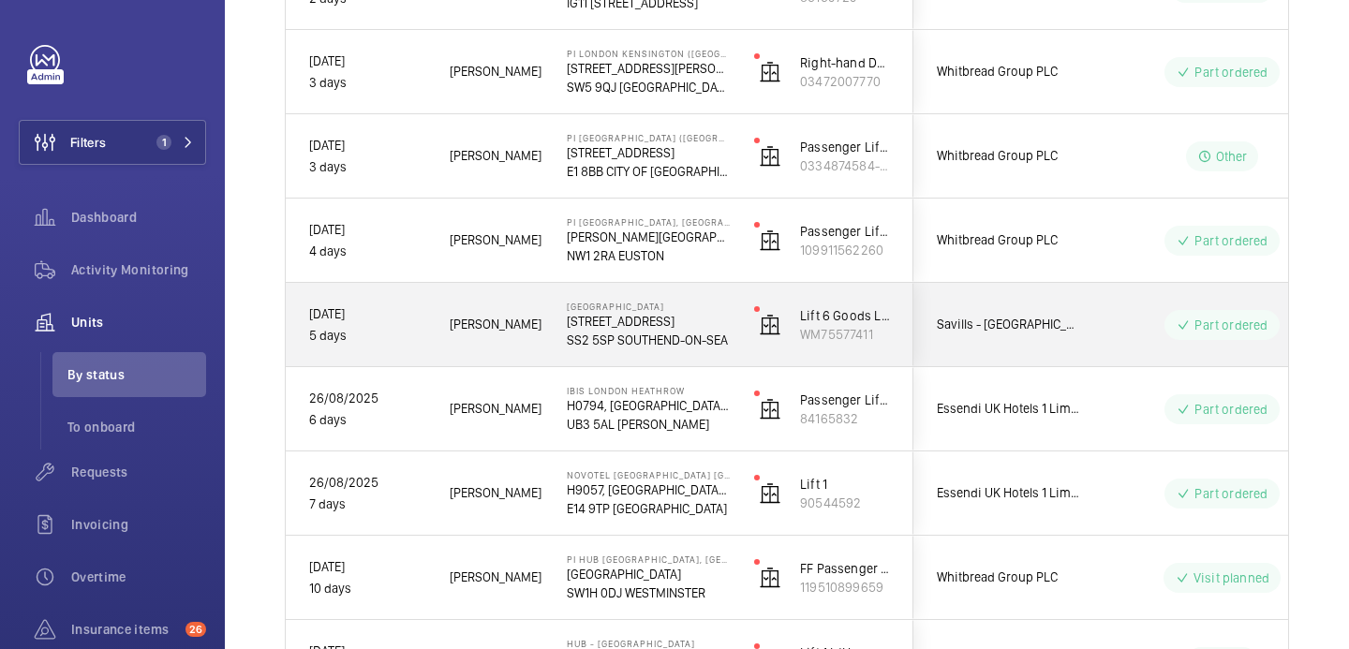
scroll to position [653, 0]
click at [714, 350] on div "Victoria Shopping Centre 362 Chartwell Square, Southend on Sea SS2 5SP SOUTHEND…" at bounding box center [637, 324] width 186 height 84
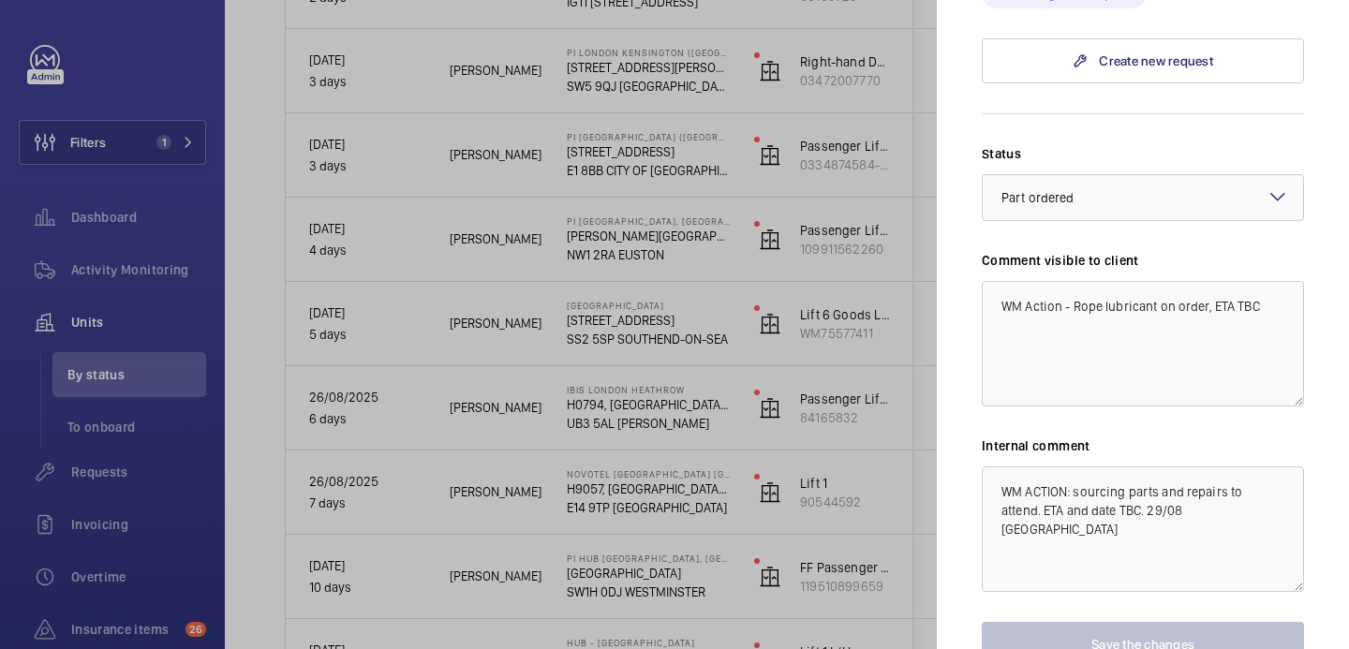
scroll to position [1620, 0]
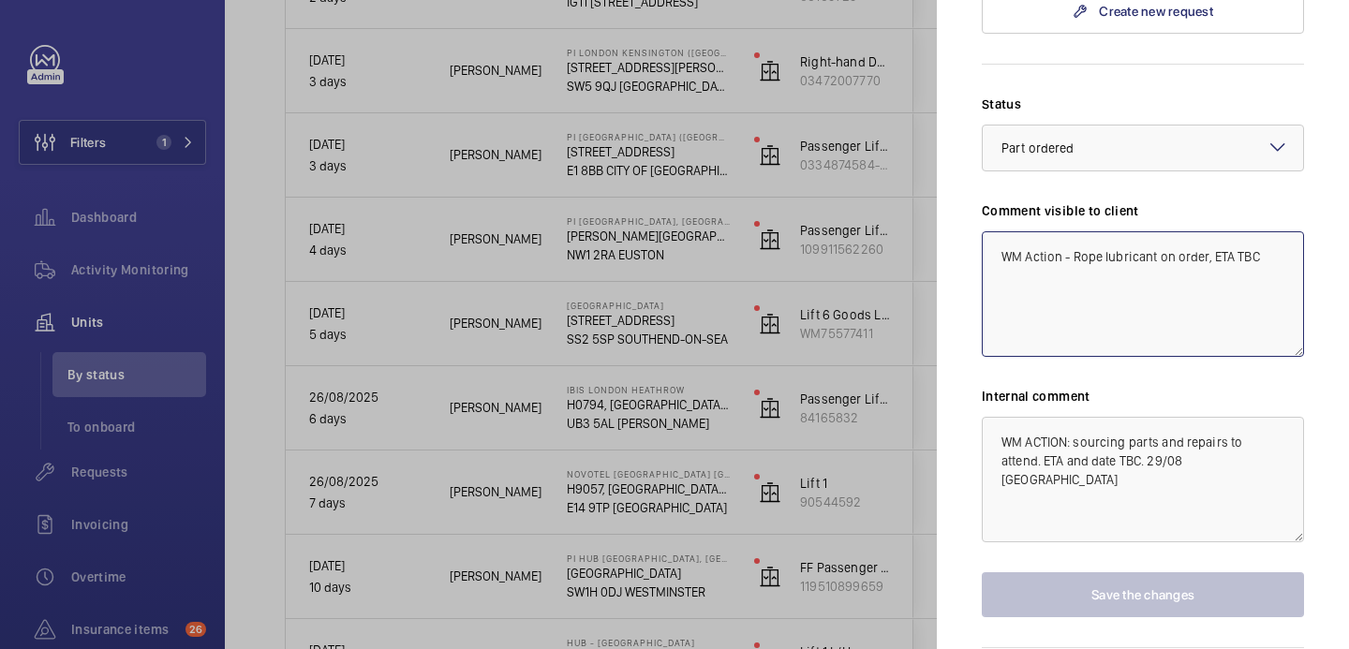
click at [1259, 276] on textarea "WM Action - Rope lubricant on order, ETA TBC" at bounding box center [1143, 294] width 322 height 126
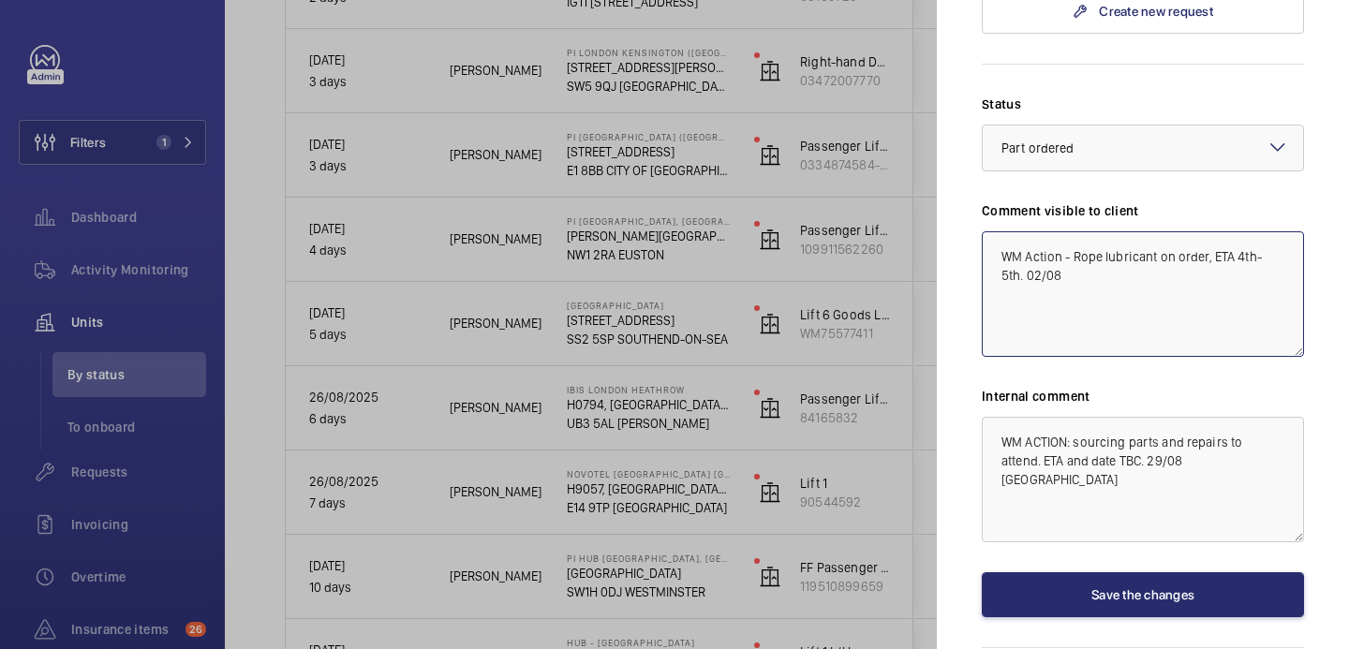
type textarea "WM Action - Rope lubricant on order, ETA 4th- 5th. 02/08"
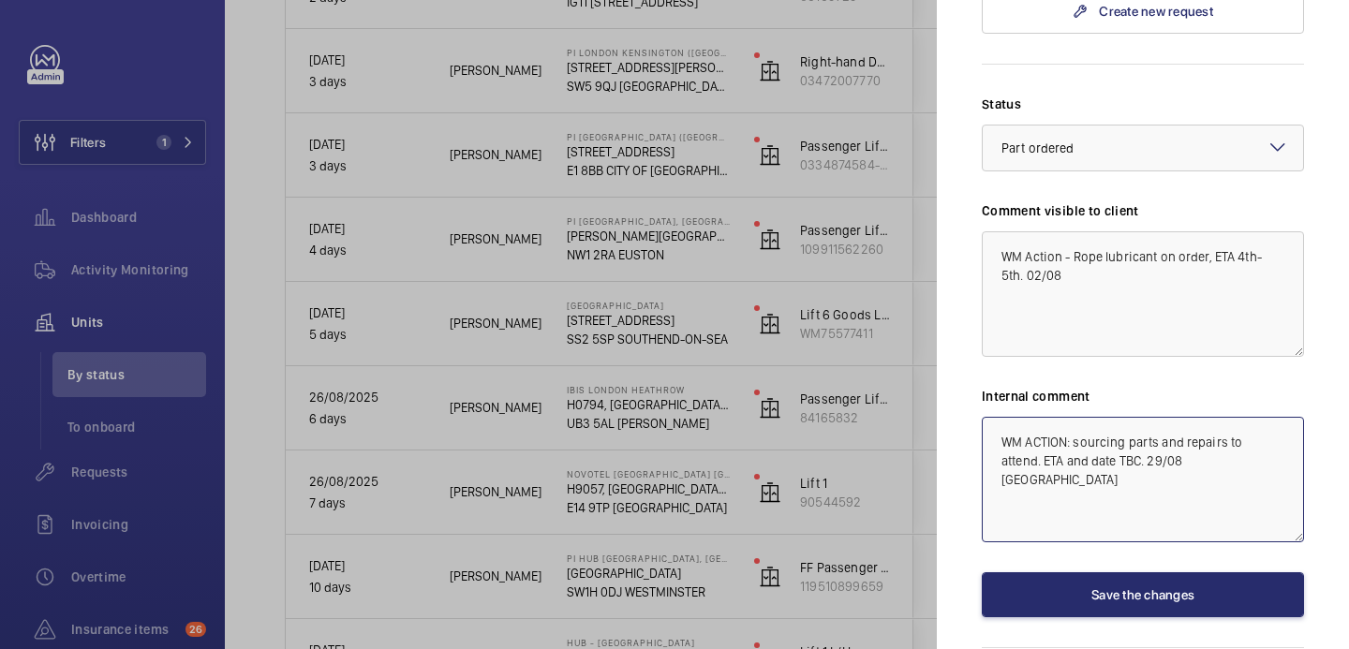
drag, startPoint x: 1155, startPoint y: 459, endPoint x: 1074, endPoint y: 462, distance: 81.6
click at [1074, 462] on textarea "WM ACTION: sourcing parts and repairs to attend. ETA and date TBC. 29/08 india" at bounding box center [1143, 480] width 322 height 126
drag, startPoint x: 1162, startPoint y: 453, endPoint x: 1171, endPoint y: 464, distance: 14.6
click at [1171, 464] on textarea "WM ACTION: parts on order and repairs to attend. ETA and date TBC. 29/08 india" at bounding box center [1143, 480] width 322 height 126
click at [1163, 461] on textarea "WM ACTION: parts on order and repairs to attend. ETA and date TBC. 29/08 india" at bounding box center [1143, 480] width 322 height 126
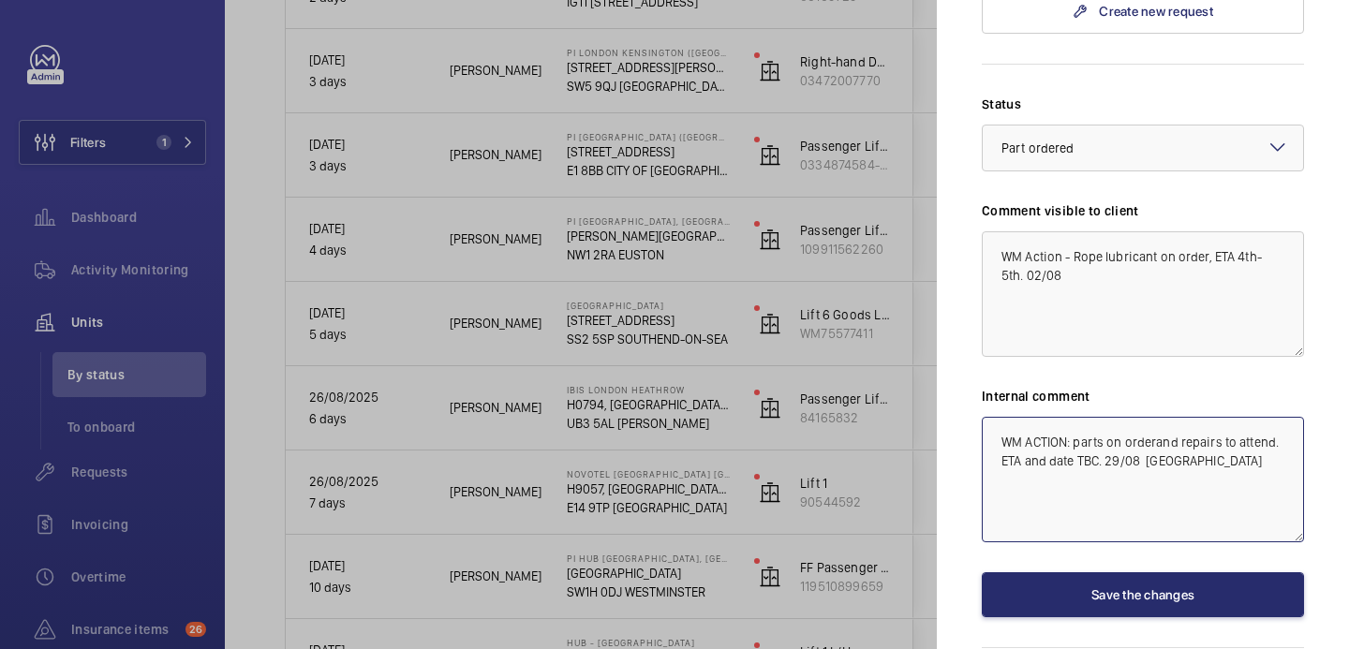
drag, startPoint x: 1105, startPoint y: 479, endPoint x: 1027, endPoint y: 484, distance: 77.9
click at [1027, 484] on textarea "WM ACTION: parts on orderand repairs to attend. ETA and date TBC. 29/08 india" at bounding box center [1143, 480] width 322 height 126
type textarea "WM ACTION: parts on orderand repairs to attend. ETA 3rd 29/08 [GEOGRAPHIC_DATA]"
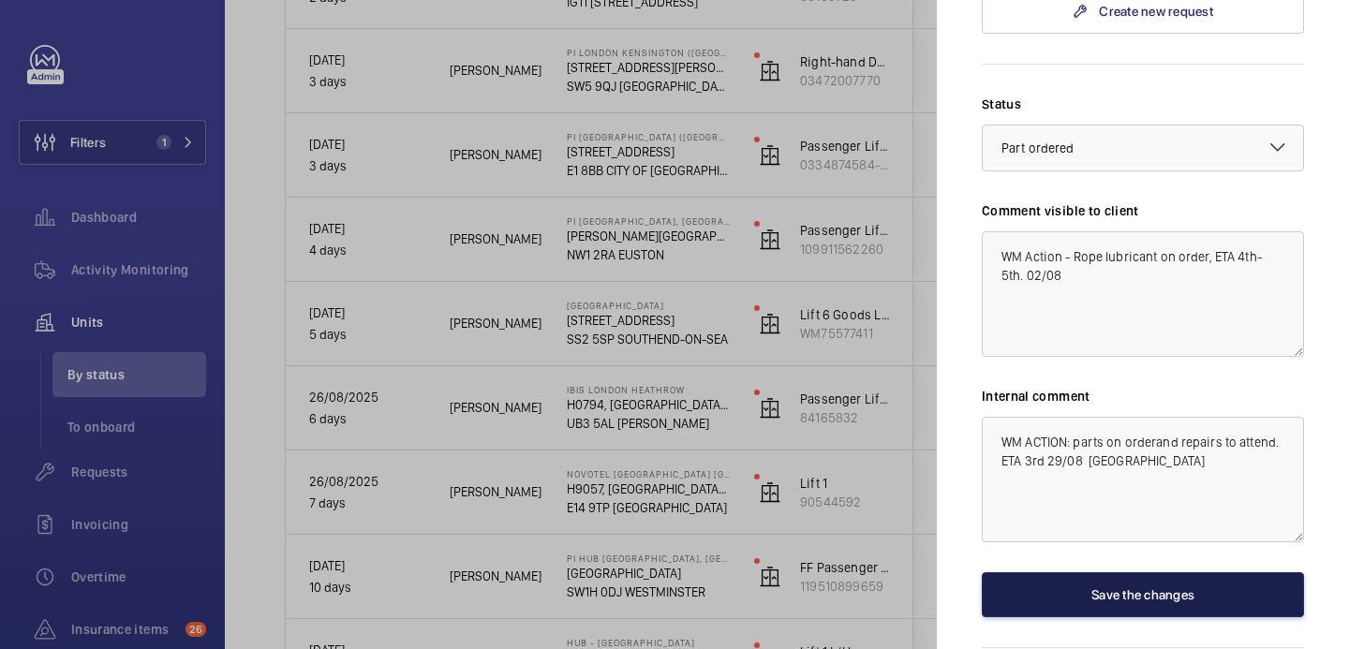
click at [1157, 618] on button "Save the changes" at bounding box center [1143, 595] width 322 height 45
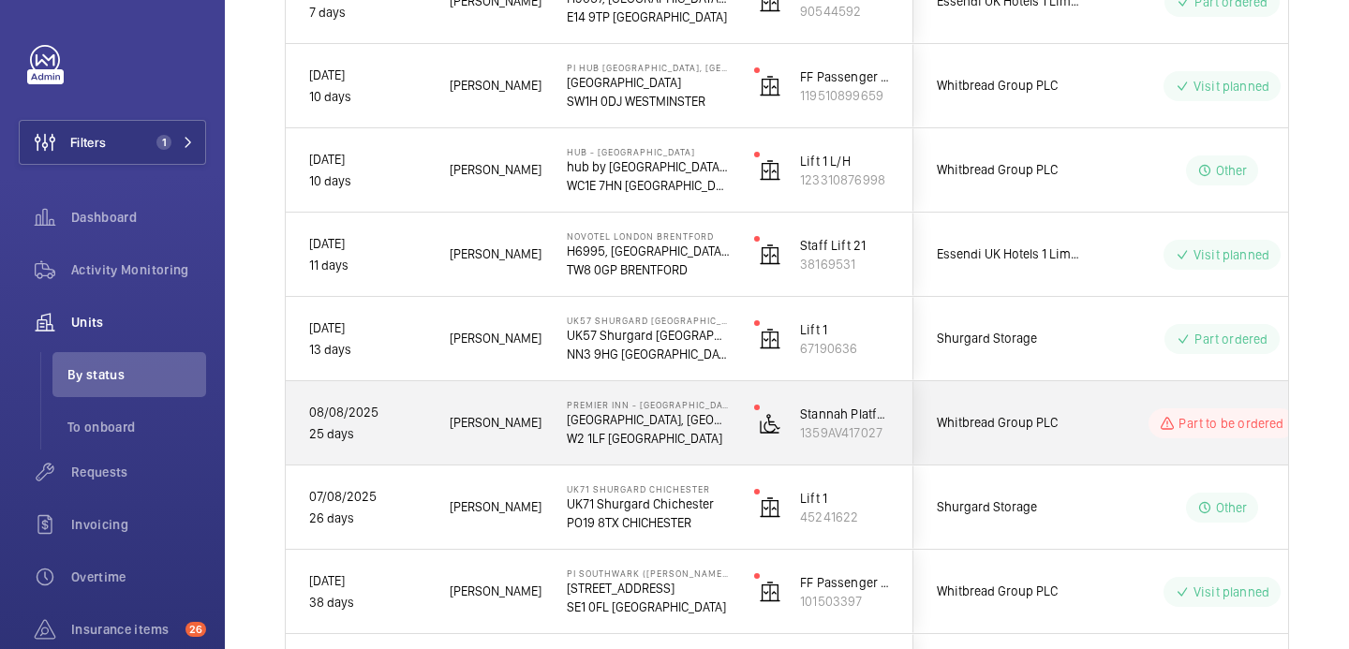
scroll to position [1139, 0]
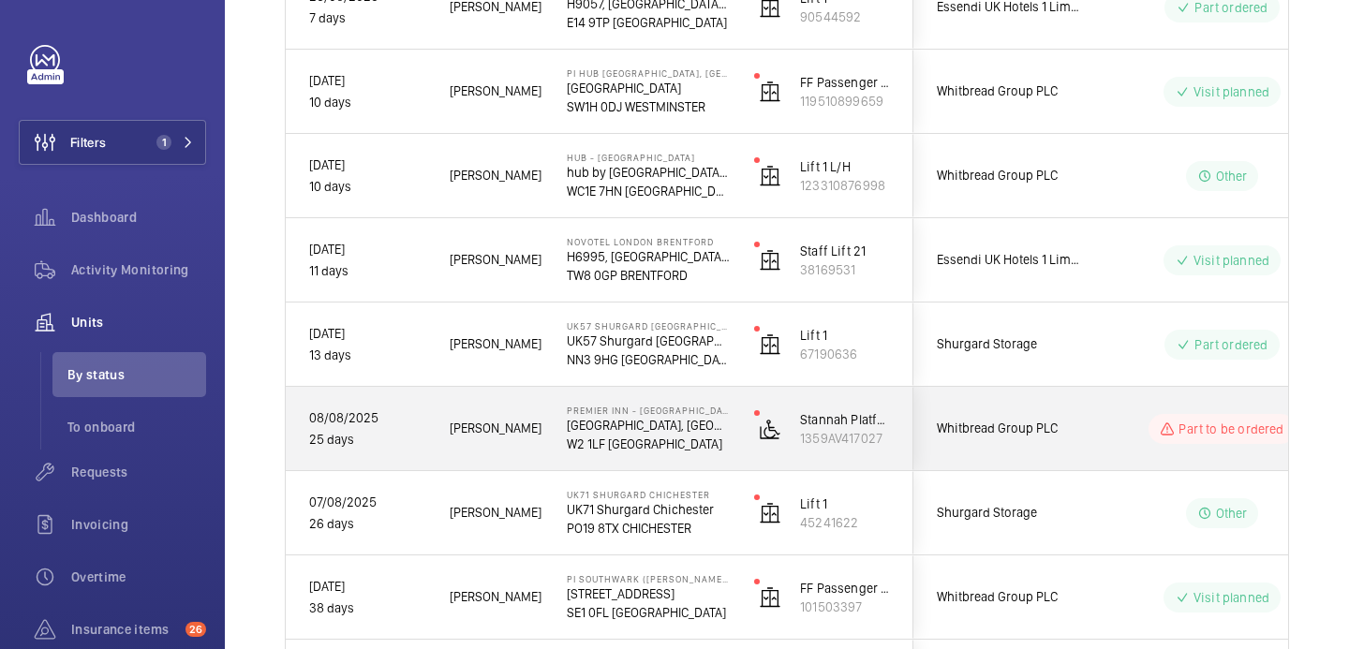
click at [486, 441] on div "[PERSON_NAME]" at bounding box center [484, 428] width 115 height 59
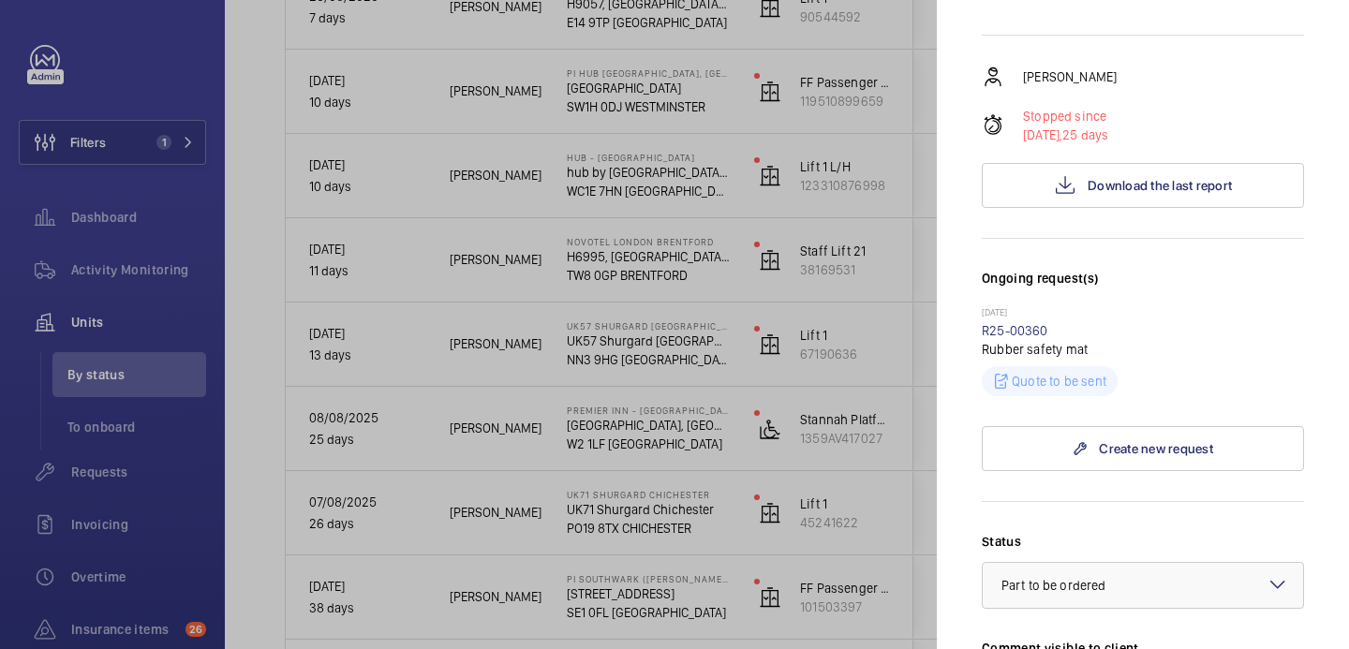
scroll to position [0, 0]
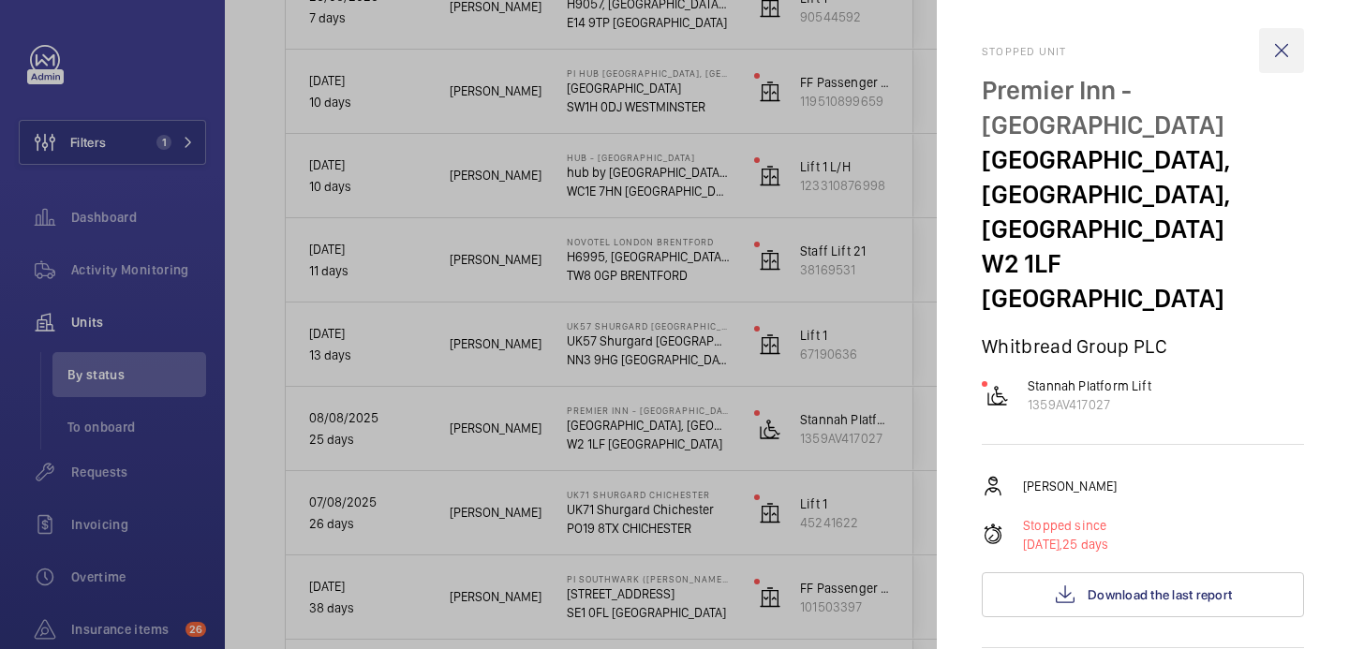
click at [1272, 54] on wm-front-icon-button at bounding box center [1282, 50] width 45 height 45
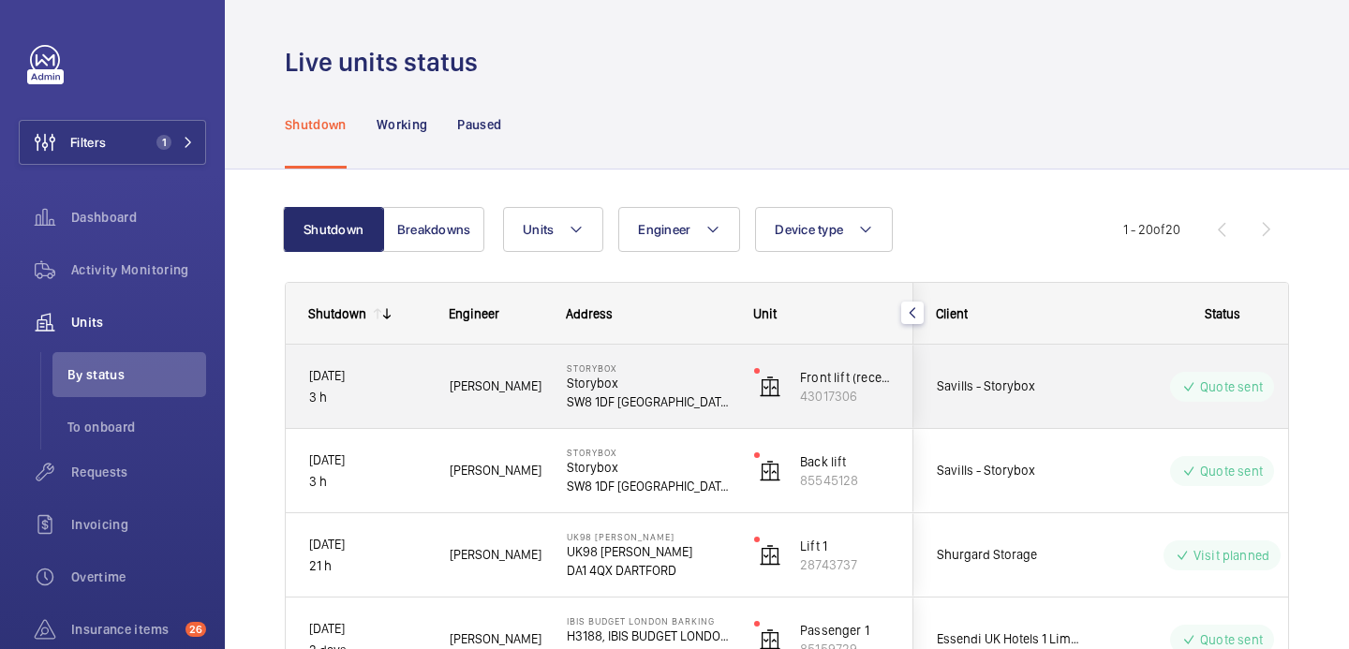
click at [1044, 403] on div "Savills - Storybox" at bounding box center [998, 386] width 167 height 59
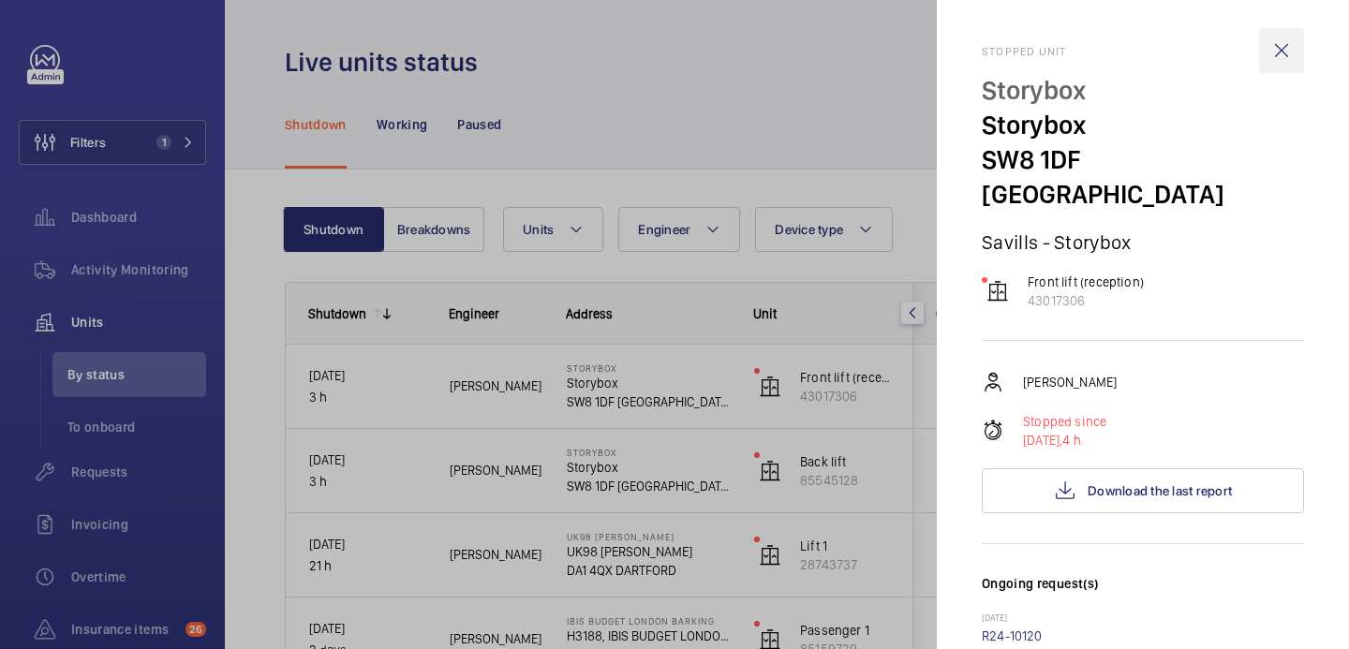
click at [1286, 52] on wm-front-icon-button at bounding box center [1282, 50] width 45 height 45
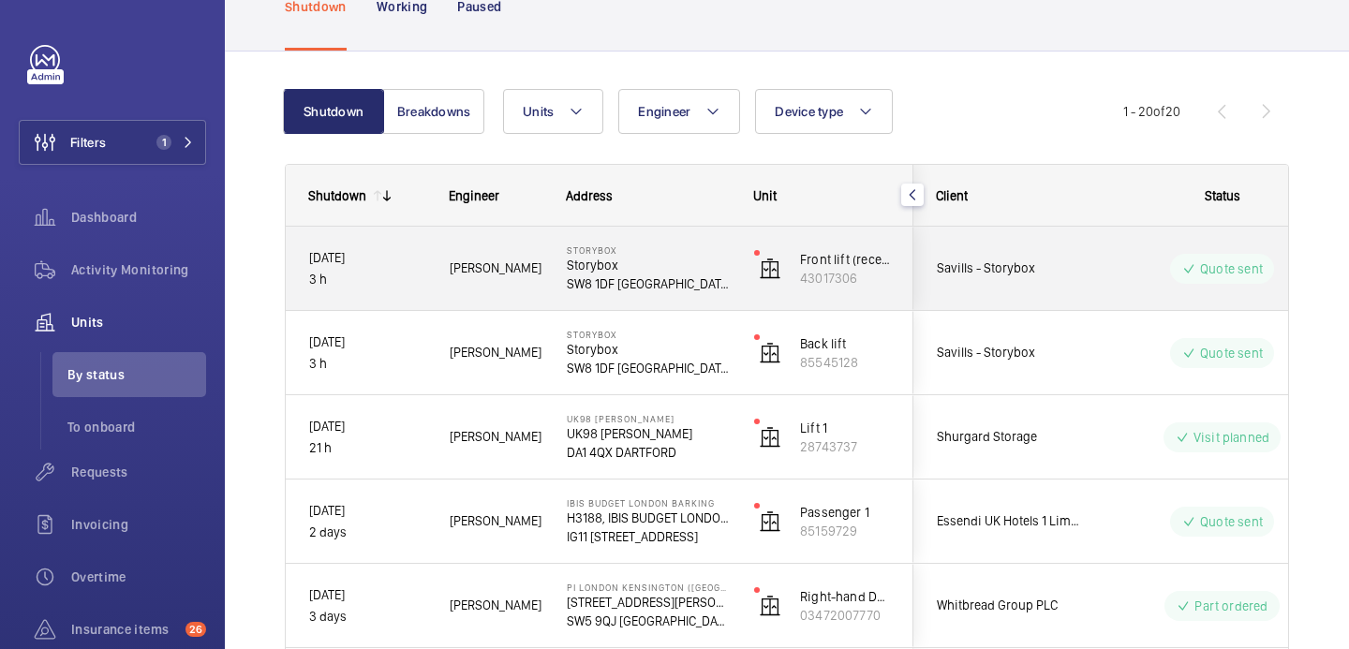
scroll to position [157, 0]
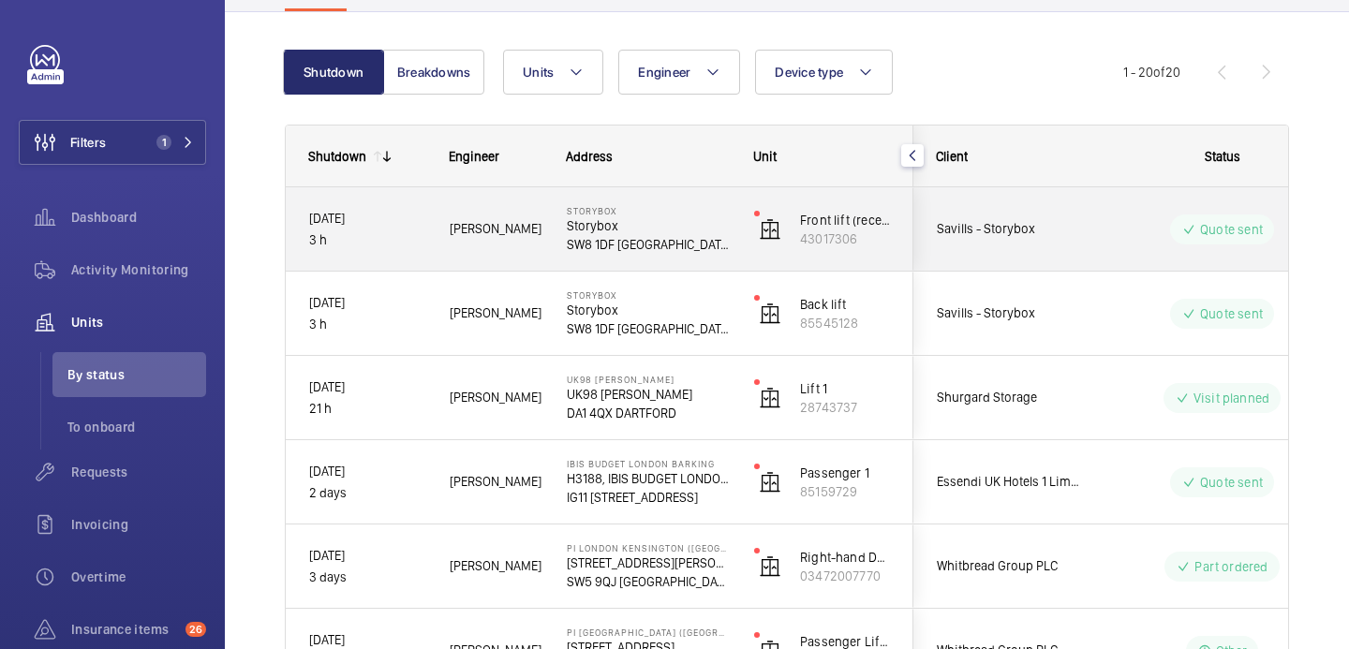
click at [1092, 260] on div "Quote sent" at bounding box center [1211, 229] width 256 height 67
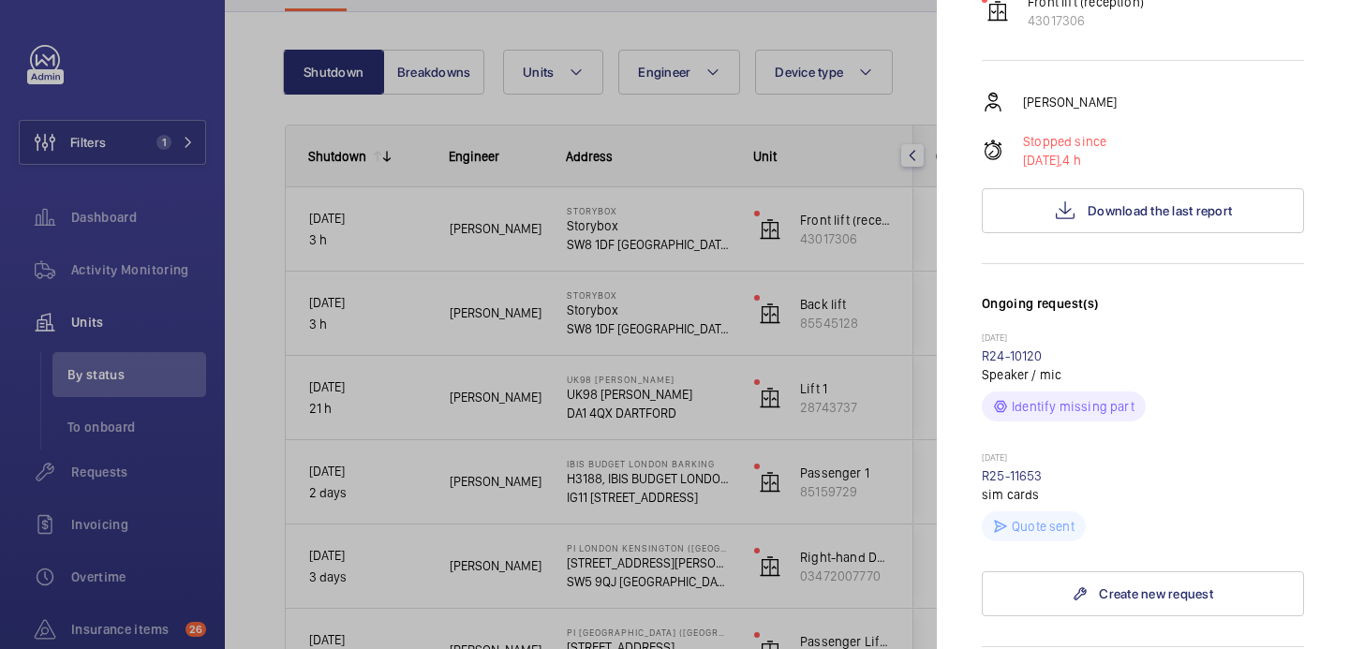
scroll to position [0, 0]
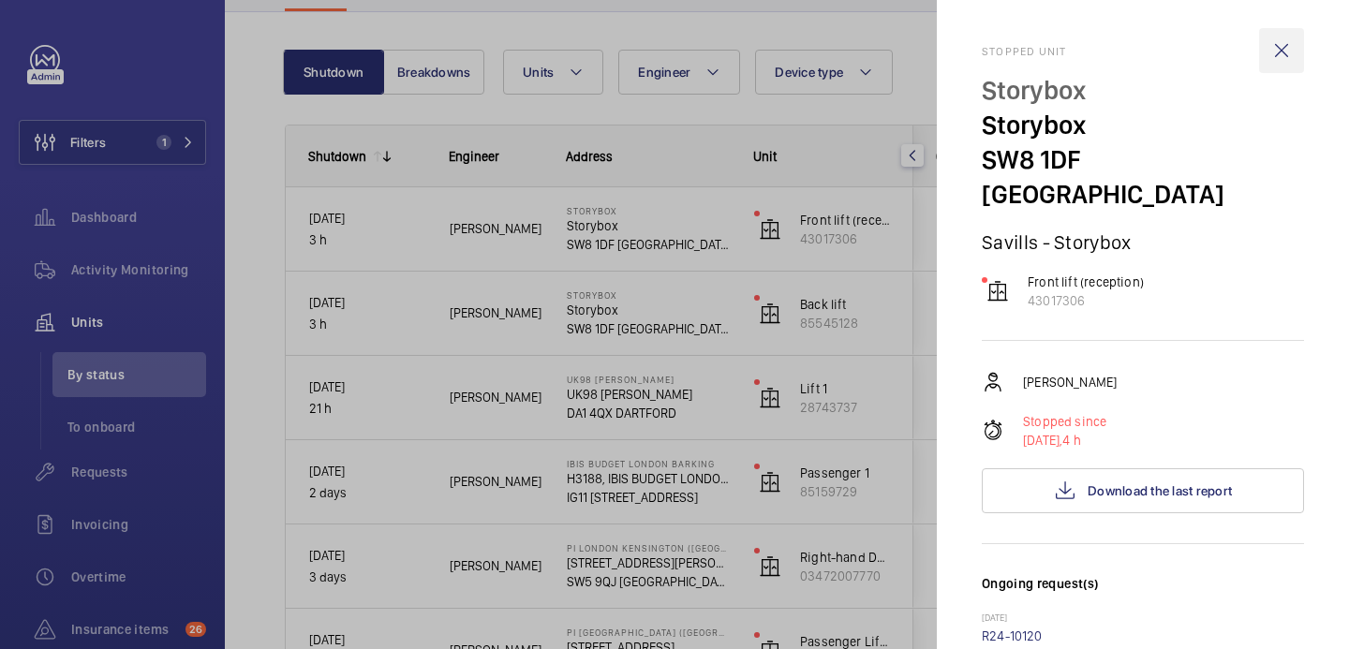
click at [1298, 37] on wm-front-icon-button at bounding box center [1282, 50] width 45 height 45
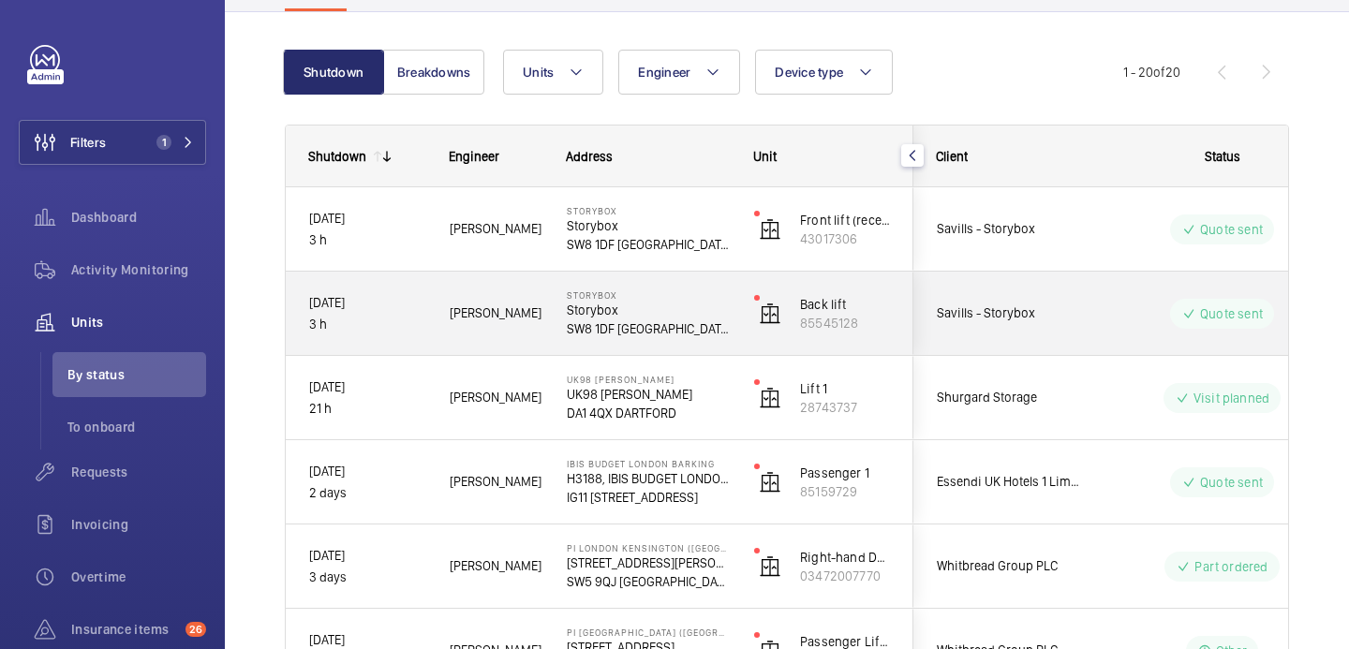
click at [1110, 312] on wm-front-pills-cell "Quote sent" at bounding box center [1222, 314] width 233 height 30
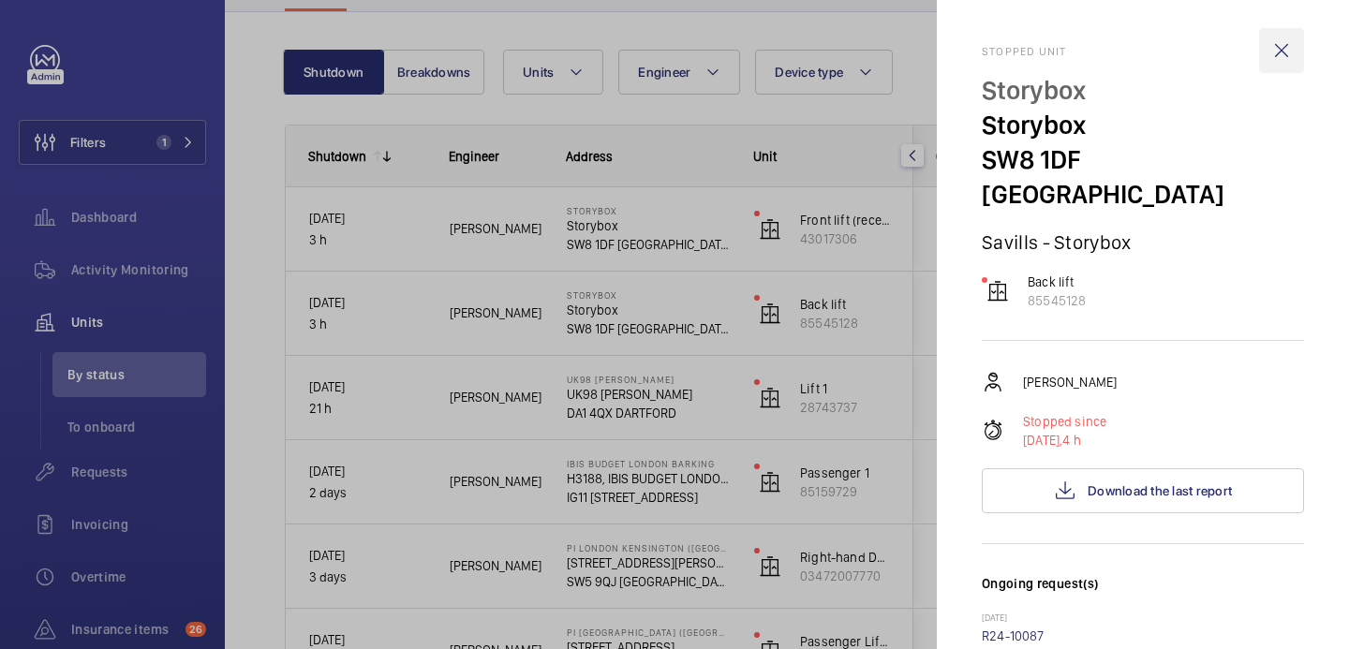
click at [1292, 57] on wm-front-icon-button at bounding box center [1282, 50] width 45 height 45
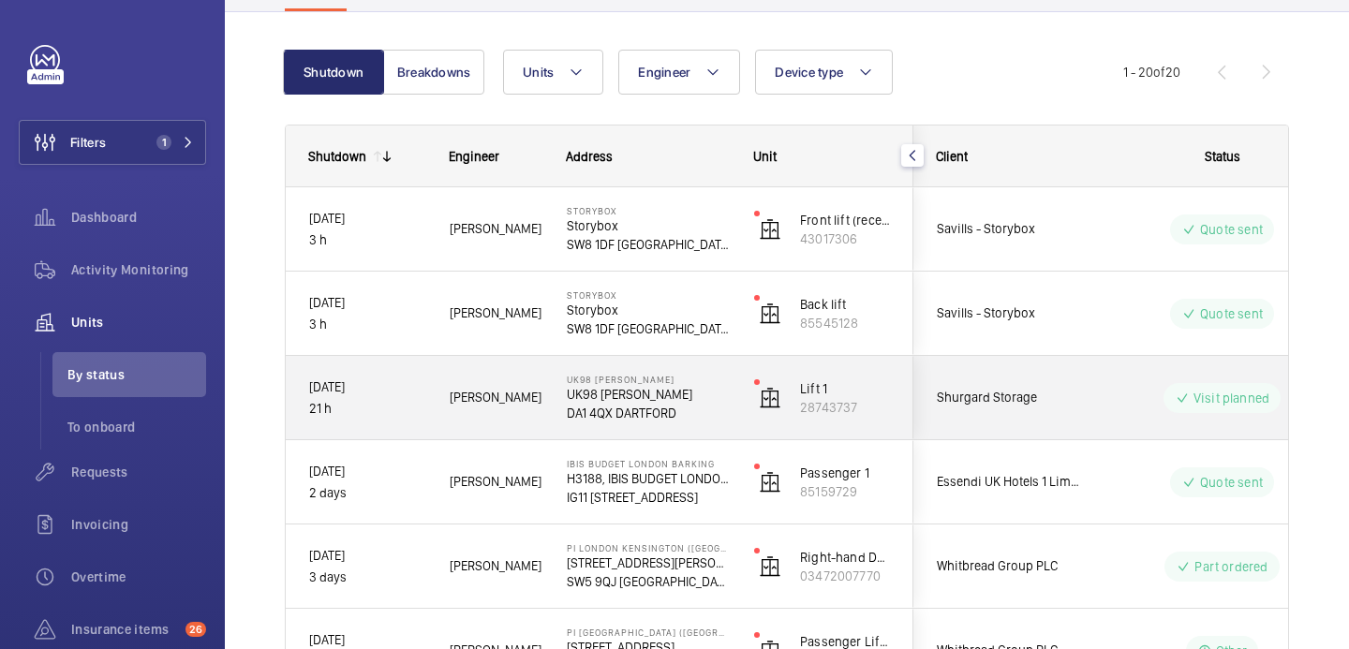
click at [1113, 419] on div "Visit planned" at bounding box center [1211, 398] width 256 height 67
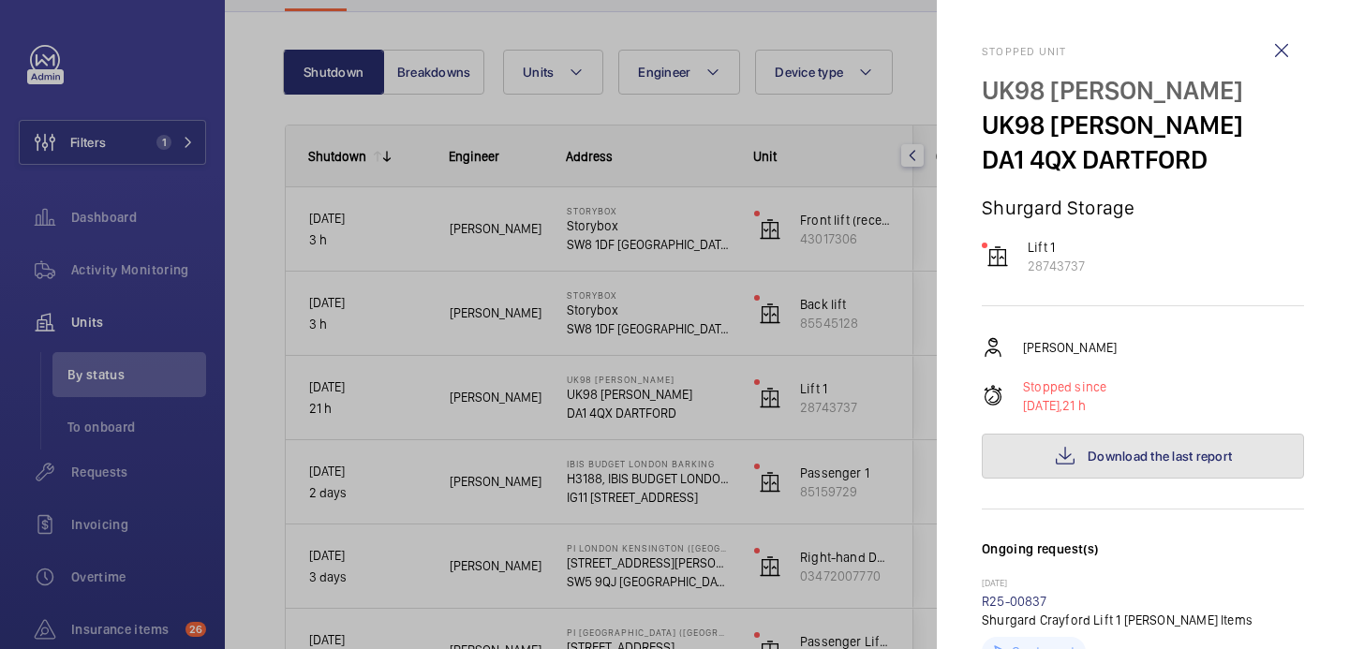
click at [1096, 449] on span "Download the last report" at bounding box center [1160, 456] width 144 height 15
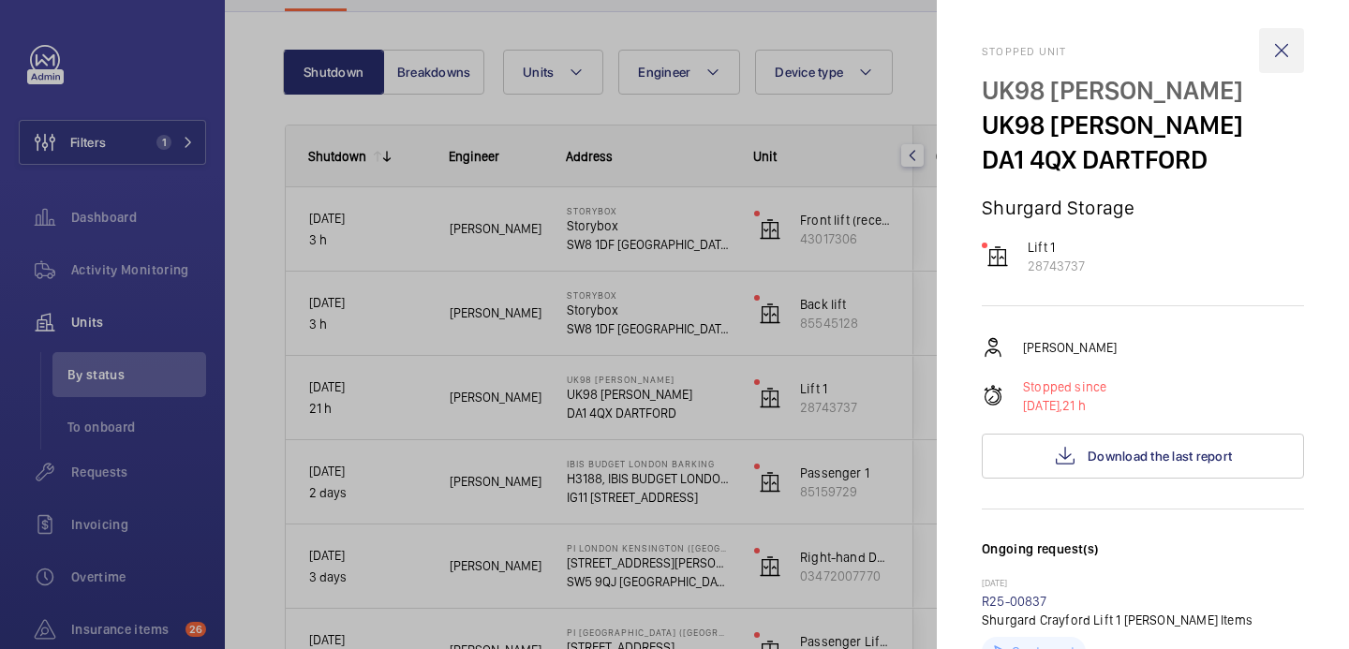
click at [1290, 41] on wm-front-icon-button at bounding box center [1282, 50] width 45 height 45
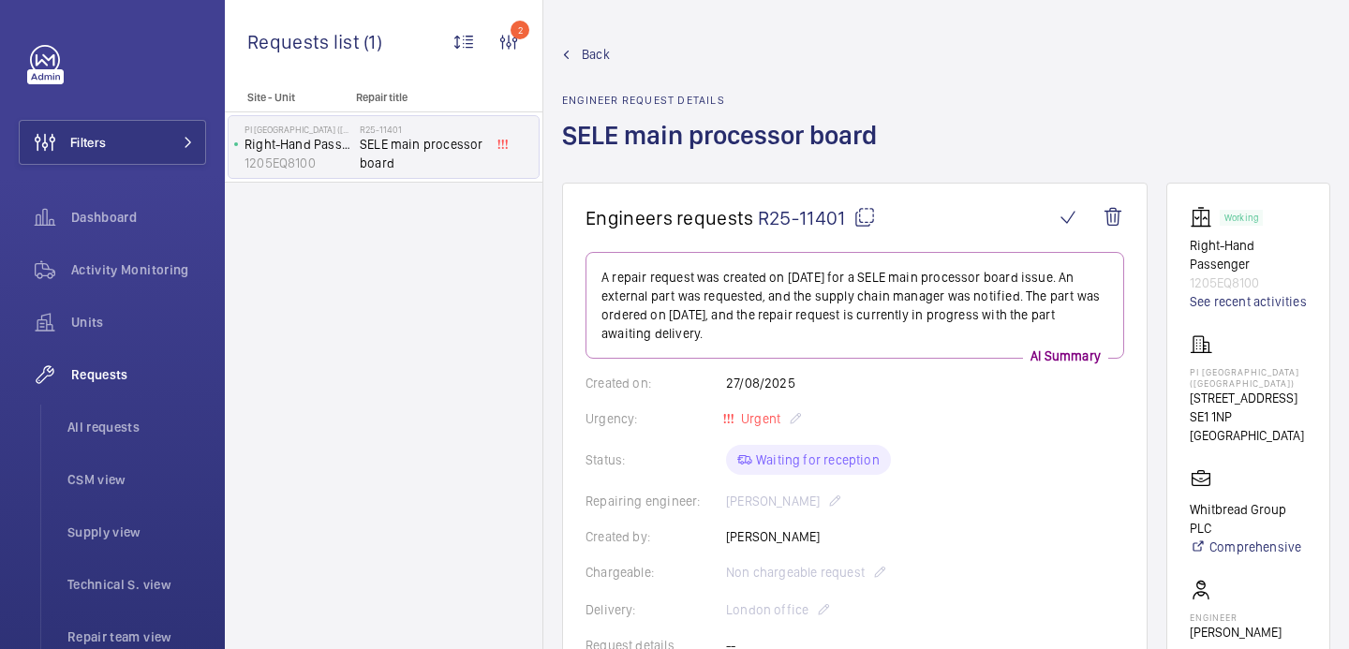
scroll to position [956, 0]
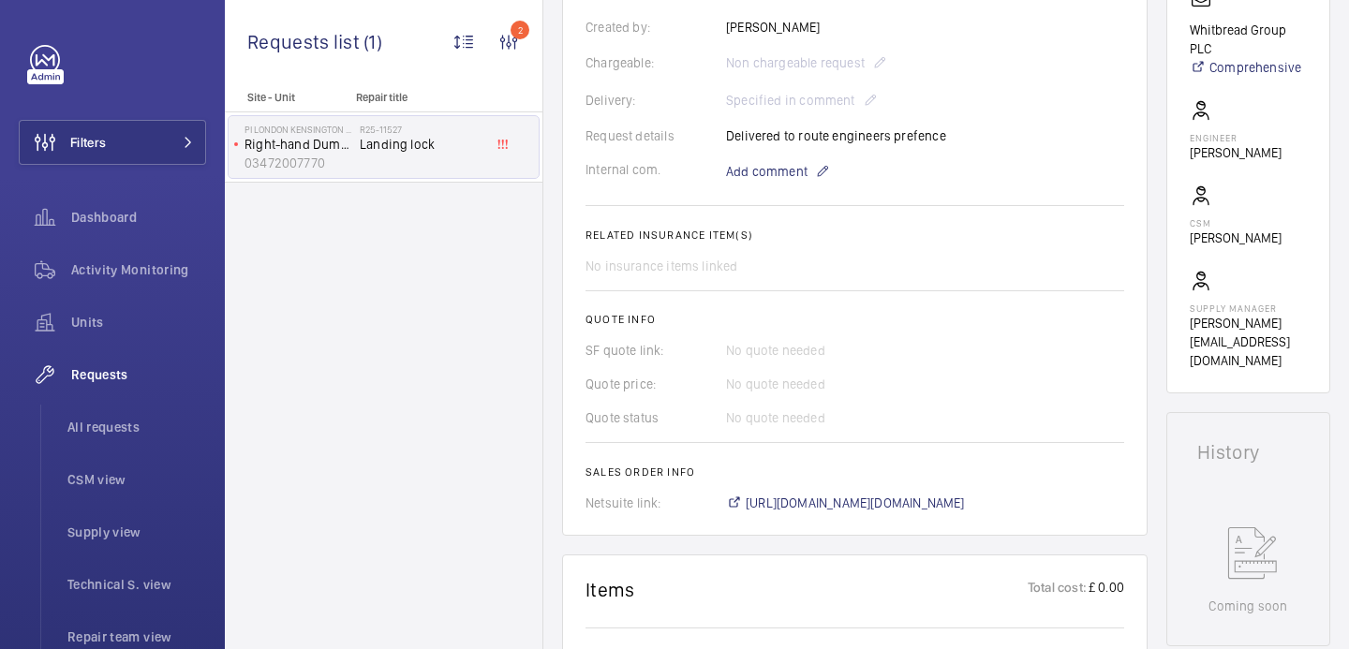
scroll to position [778, 0]
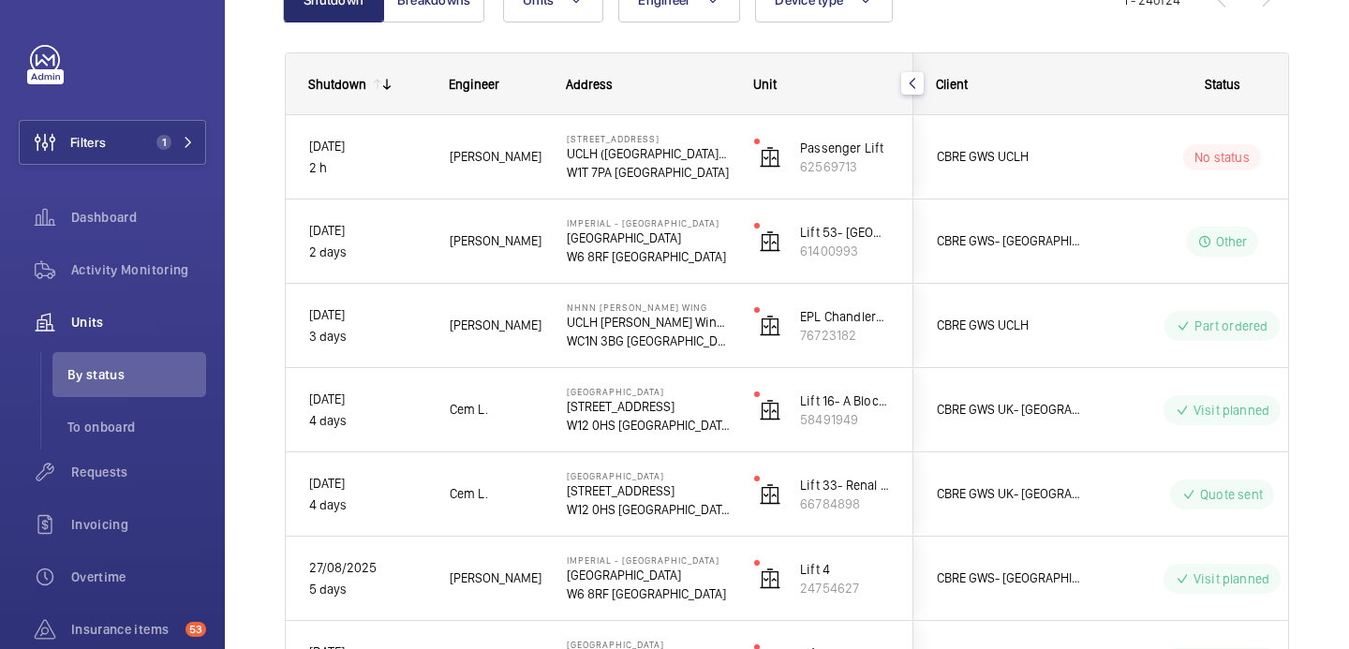
scroll to position [237, 0]
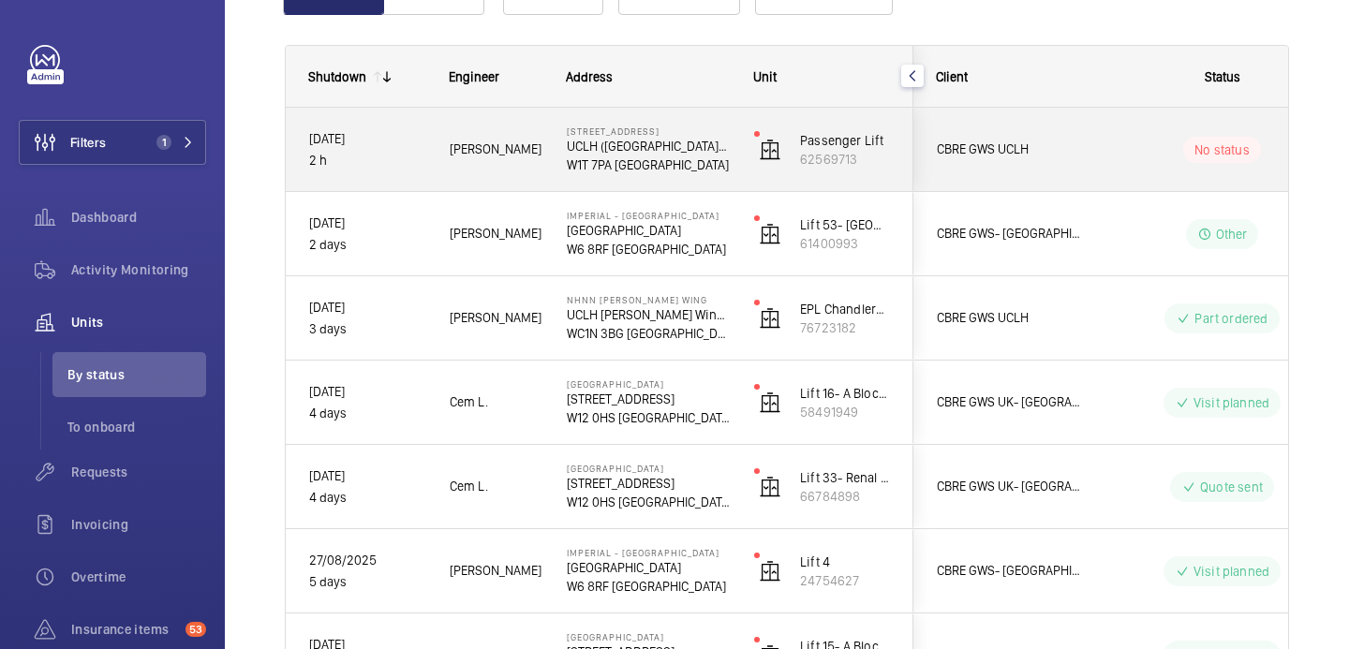
click at [534, 152] on span "[PERSON_NAME]" at bounding box center [496, 150] width 93 height 22
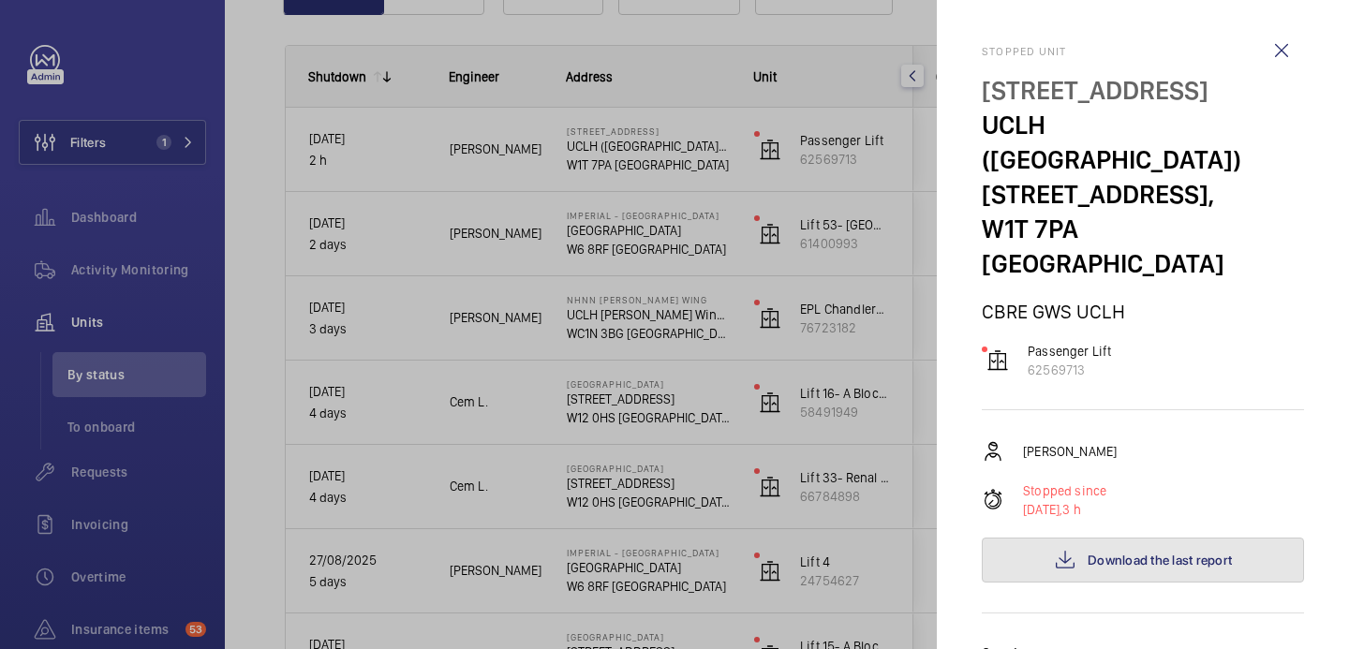
click at [1152, 538] on button "Download the last report" at bounding box center [1143, 560] width 322 height 45
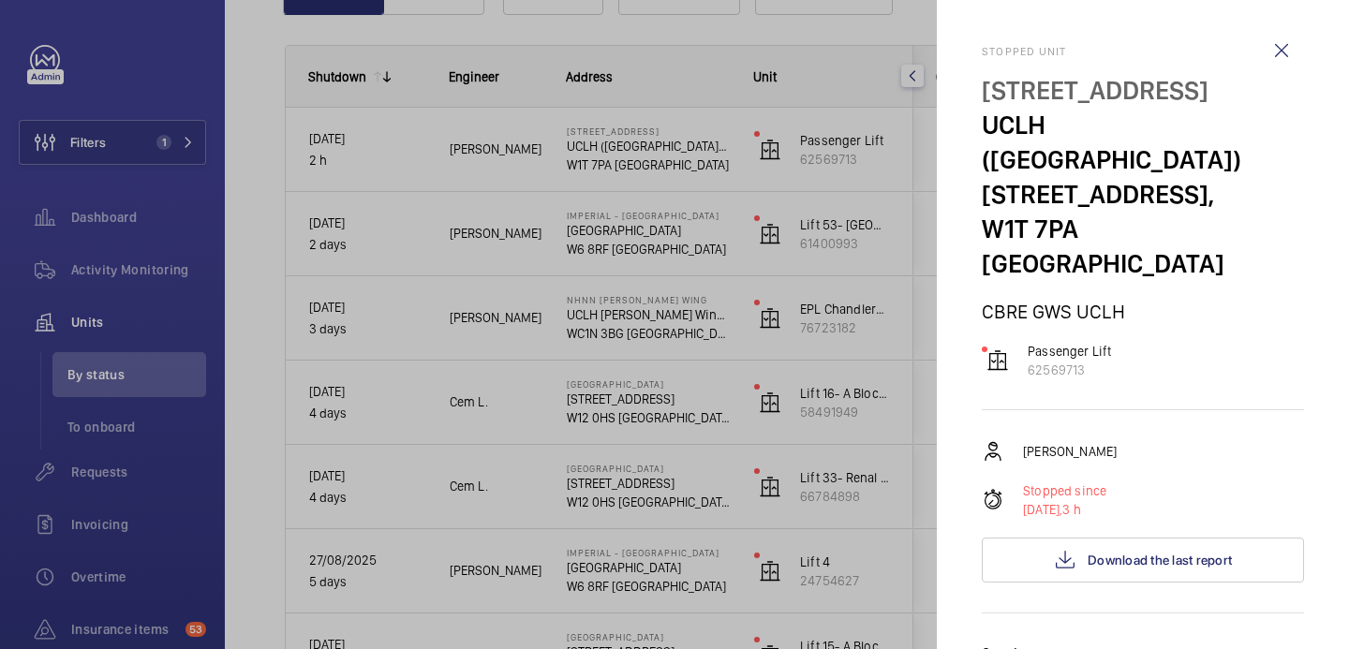
scroll to position [628, 0]
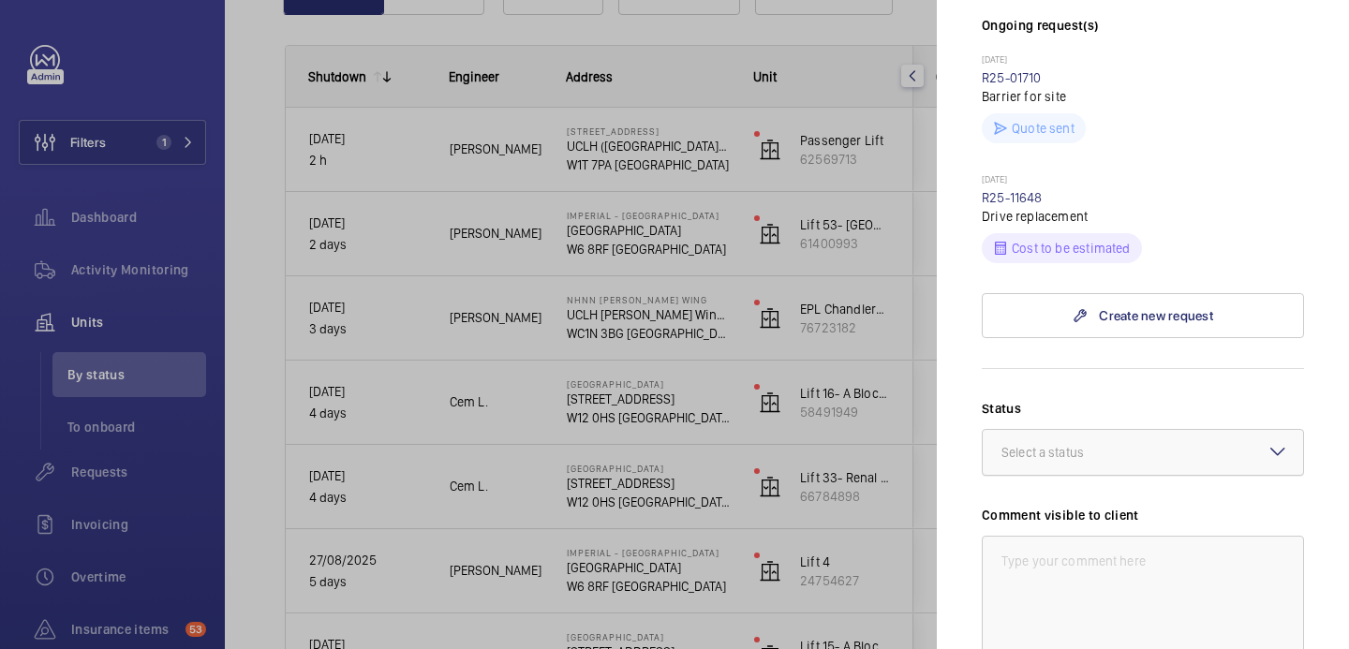
click at [1082, 430] on div at bounding box center [1143, 452] width 320 height 45
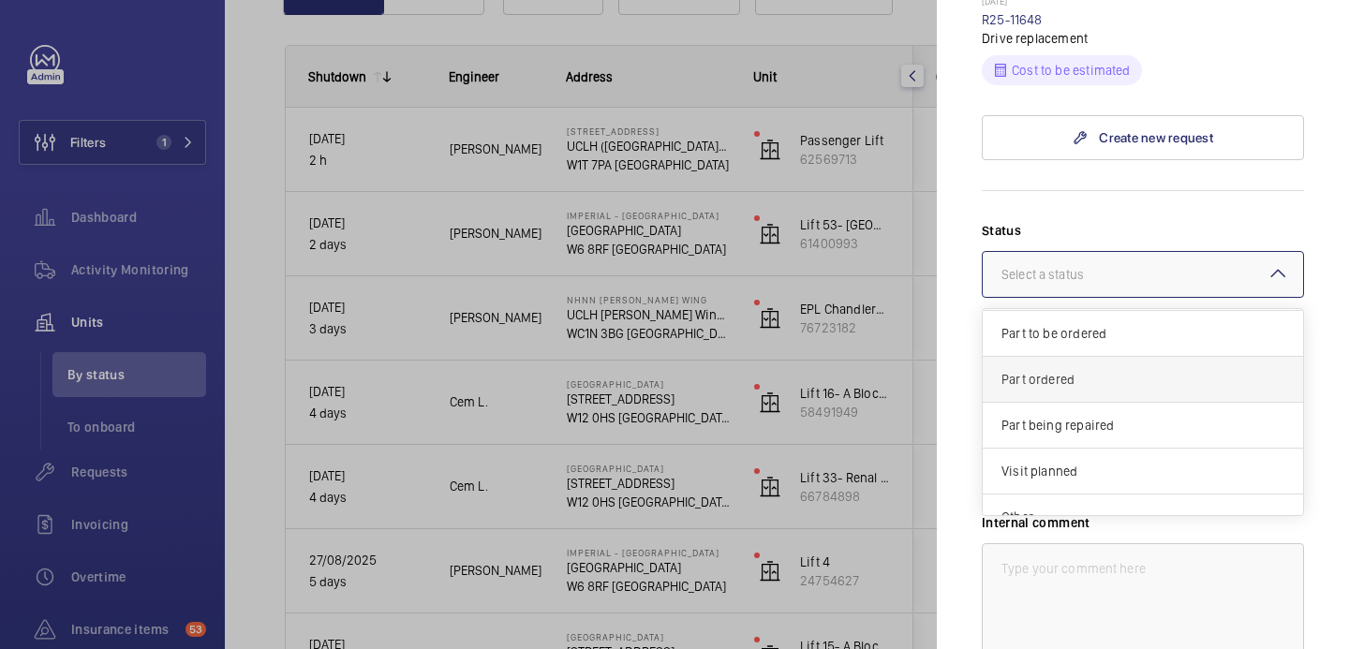
scroll to position [131, 0]
click at [1094, 316] on div "Part to be ordered" at bounding box center [1143, 339] width 320 height 46
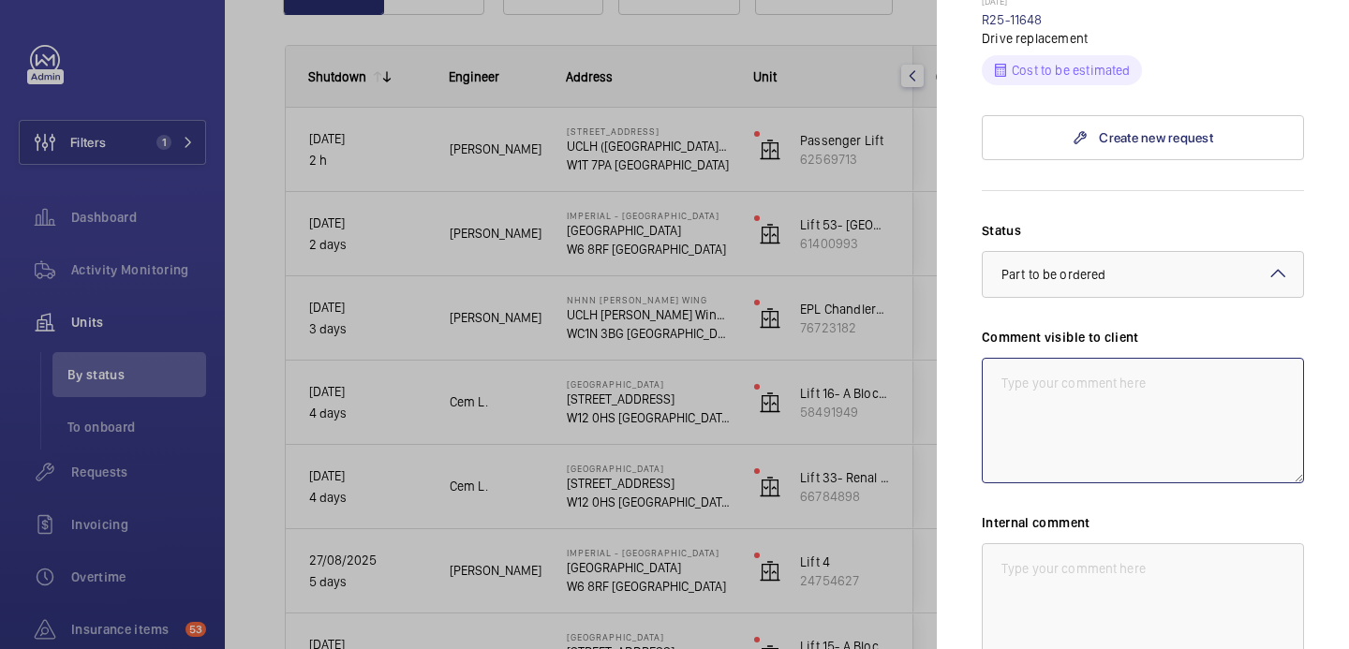
click at [1080, 358] on textarea at bounding box center [1143, 421] width 322 height 126
paste textarea "new drive required Spoken to tech department and lift manufacture"
click at [1224, 358] on textarea "WM ACTION: new drive required Spoken to tech department and lift manufacture" at bounding box center [1143, 421] width 322 height 126
click at [1212, 358] on textarea "WM ACTION: new drive required liasing with to tech department and lift manufact…" at bounding box center [1143, 421] width 322 height 126
click at [1221, 358] on textarea "WM ACTION: new drive required liasing with to tech department and lift manufact…" at bounding box center [1143, 421] width 322 height 126
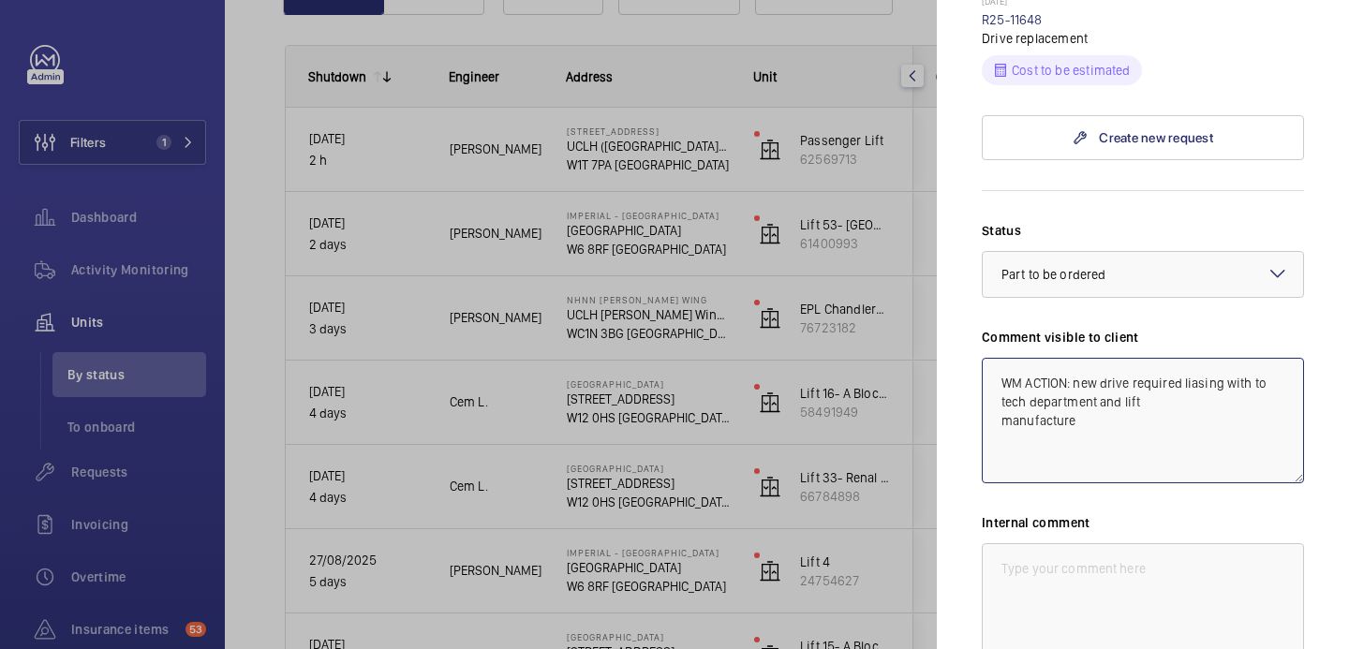
click at [1206, 358] on textarea "WM ACTION: new drive required liasing with to tech department and lift manufact…" at bounding box center [1143, 421] width 322 height 126
click at [1267, 358] on textarea "WM ACTION: new drive required liasing with to tech department and lift manufact…" at bounding box center [1143, 421] width 322 height 126
click at [998, 358] on textarea "WM ACTION: new drive required liasing with tech department and lift manufacture" at bounding box center [1143, 421] width 322 height 126
click at [1199, 358] on textarea "WM ACTION: new drive required liasing with tech department and lift manufacture" at bounding box center [1143, 421] width 322 height 126
click at [1226, 358] on textarea "WM ACTION: new drive required liasing with tech department and lift manufacture…" at bounding box center [1143, 421] width 322 height 126
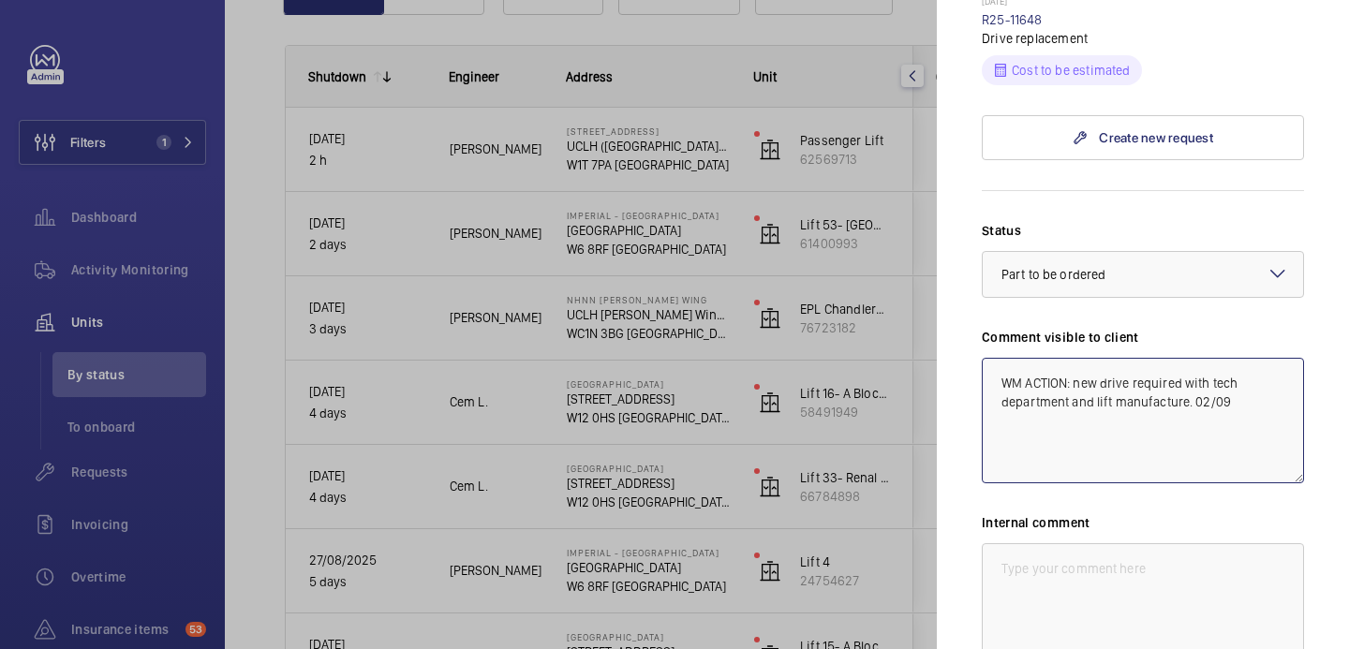
paste textarea "liaising"
drag, startPoint x: 1239, startPoint y: 336, endPoint x: 991, endPoint y: 305, distance: 250.4
click at [991, 358] on textarea "WM ACTION: new drive required liaising with tech department and lift manufactur…" at bounding box center [1143, 421] width 322 height 126
type textarea "WM ACTION: new drive required liaising with tech department and lift manufactur…"
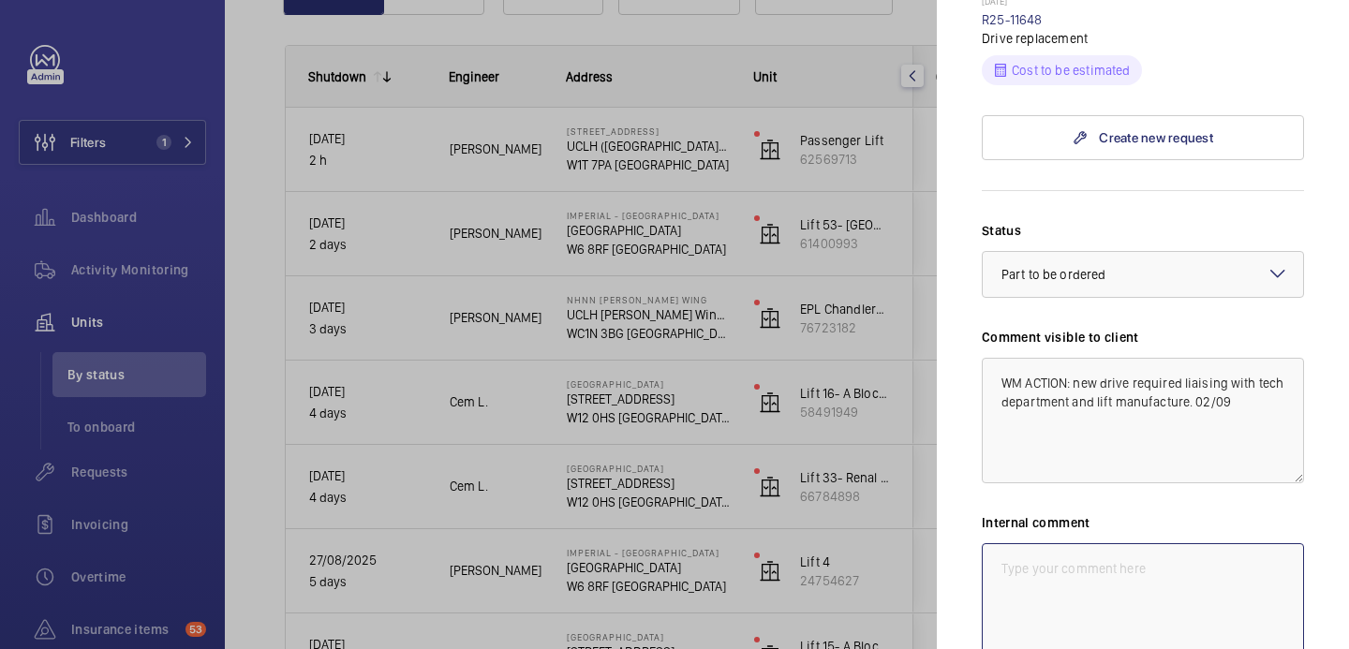
click at [1122, 544] on textarea at bounding box center [1143, 607] width 322 height 126
paste textarea "WM ACTION: new drive required liaising with tech department and lift manufactur…"
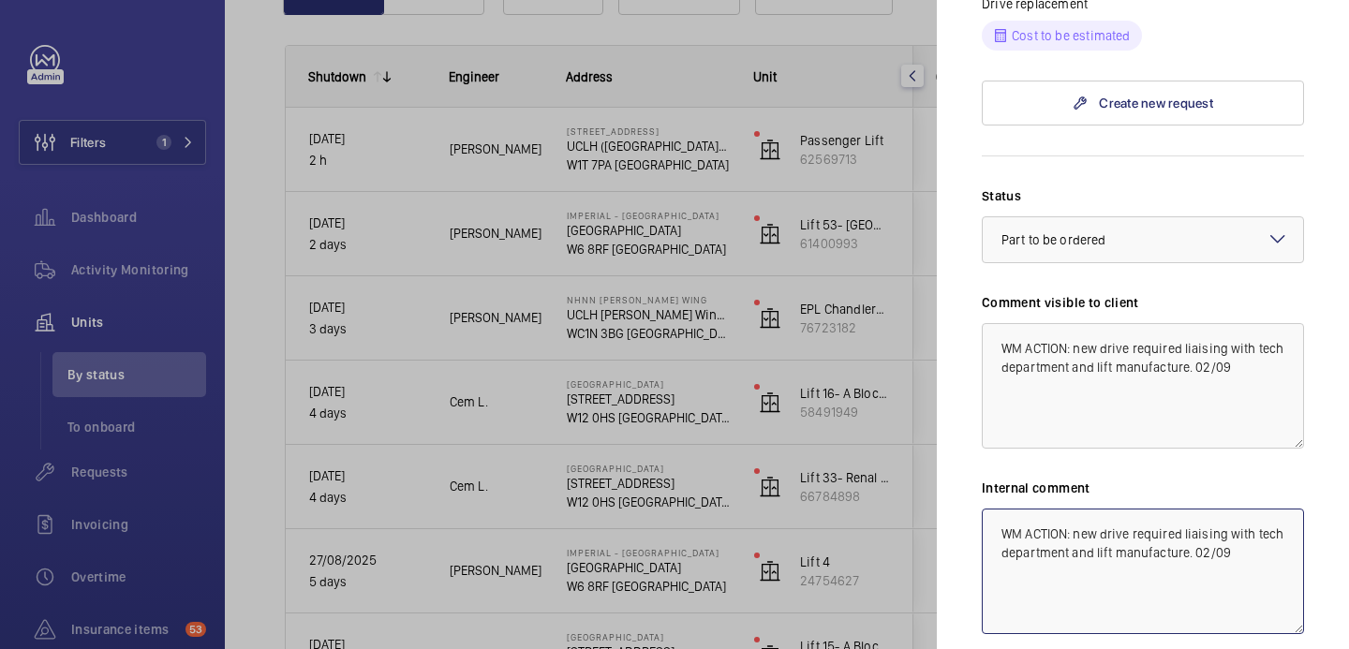
scroll to position [842, 0]
click at [1183, 508] on textarea "WM ACTION: new drive required liaising with tech department and lift manufactur…" at bounding box center [1143, 571] width 322 height 126
click at [1191, 508] on textarea "WM ACTION: new drive required kari liaising with tech department and lift manuf…" at bounding box center [1143, 571] width 322 height 126
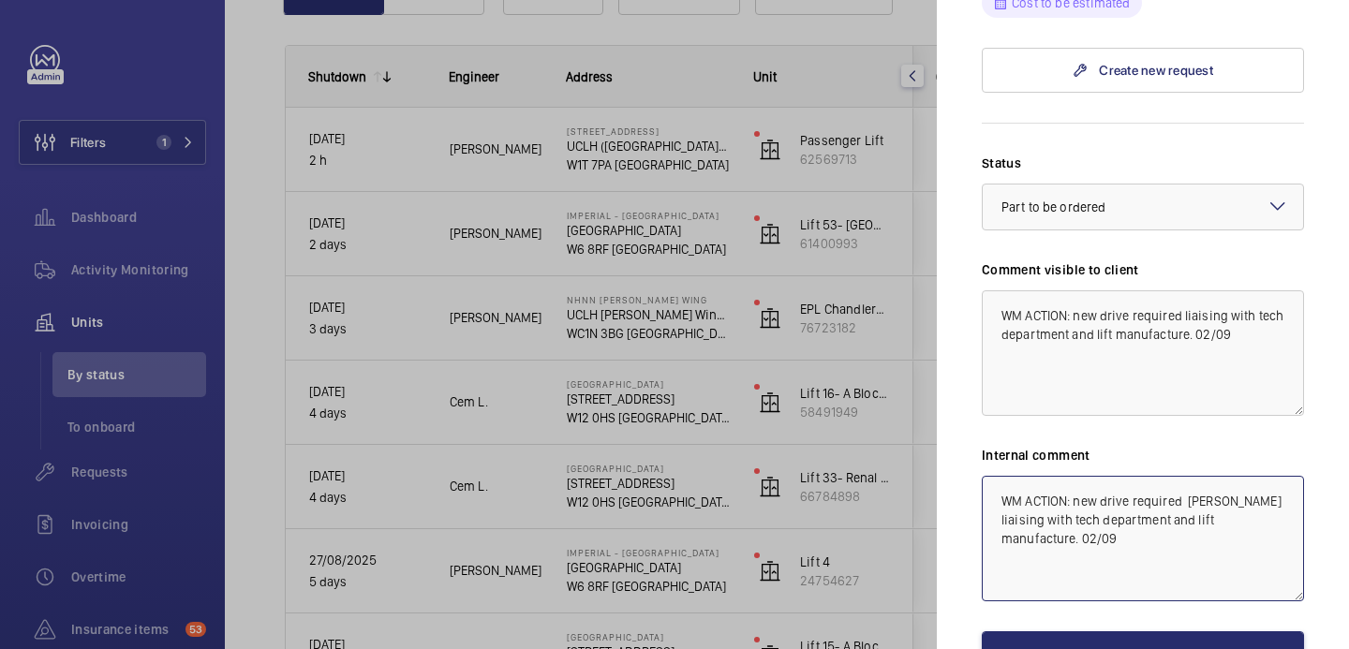
scroll to position [884, 0]
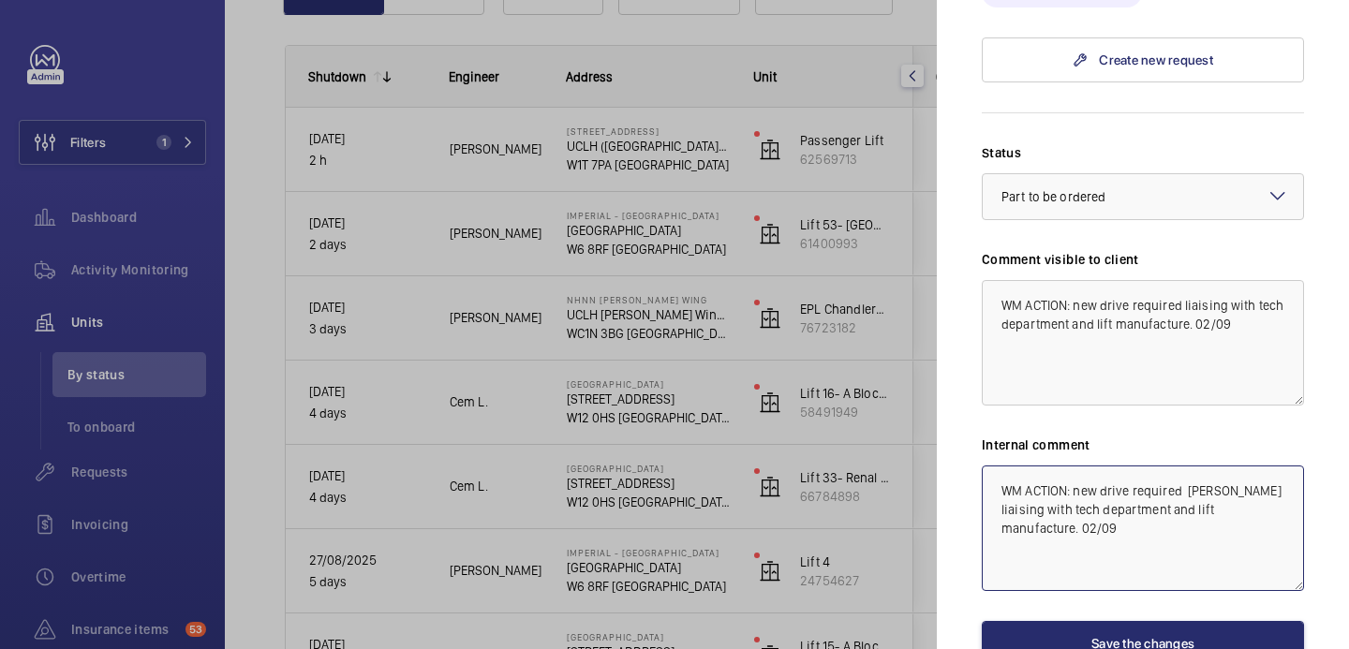
click at [1268, 466] on textarea "WM ACTION: new drive required Kari liaising with tech department and lift manuf…" at bounding box center [1143, 529] width 322 height 126
type textarea "WM ACTION: new drive required [PERSON_NAME] liaising with tech department and l…"
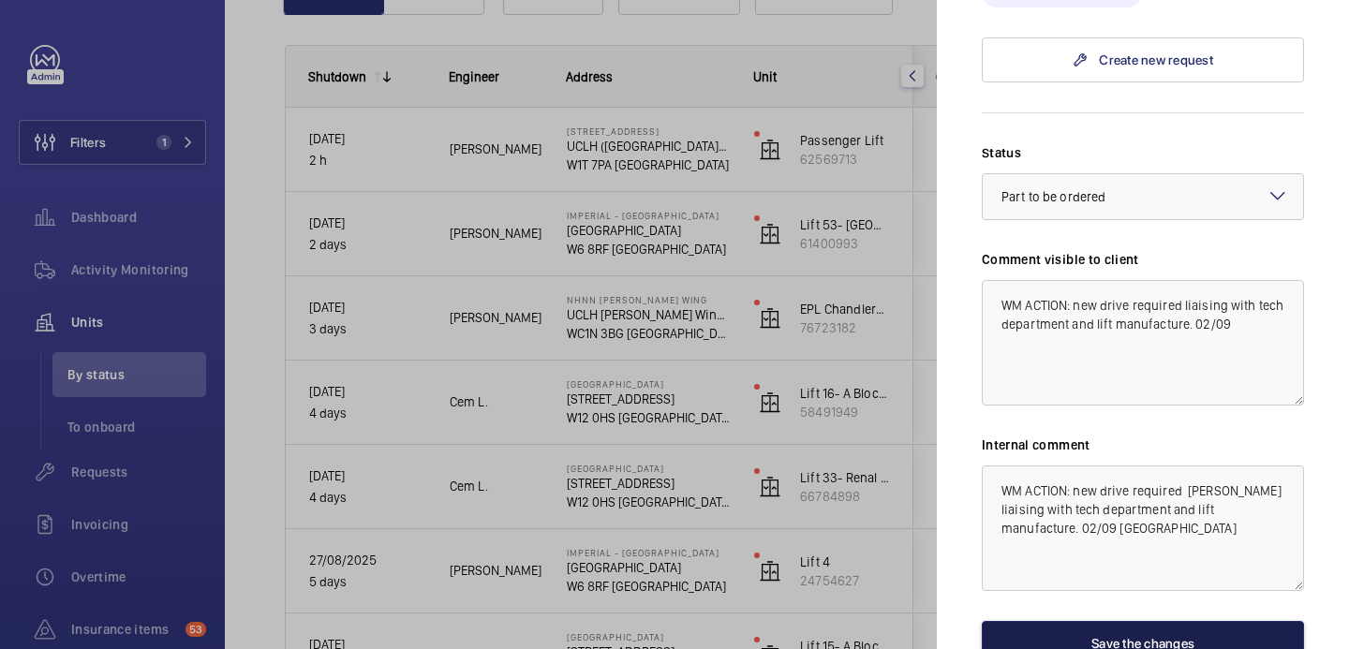
click at [1192, 621] on button "Save the changes" at bounding box center [1143, 643] width 322 height 45
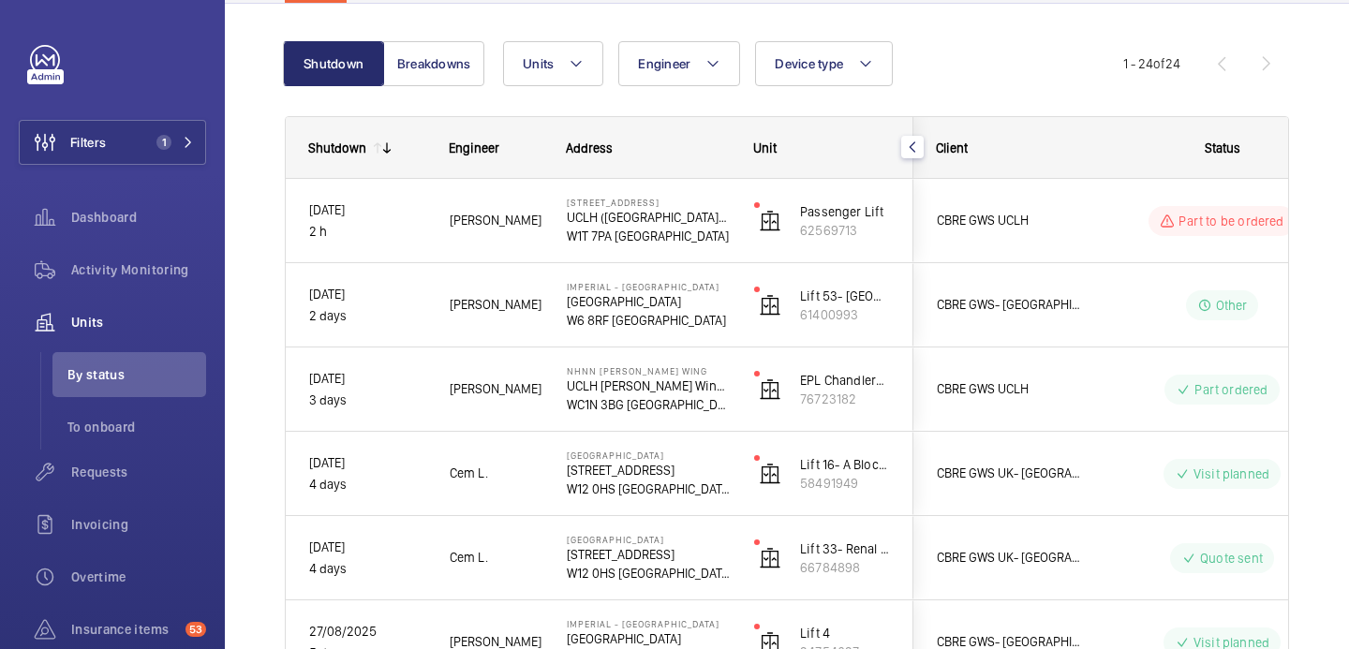
scroll to position [84, 0]
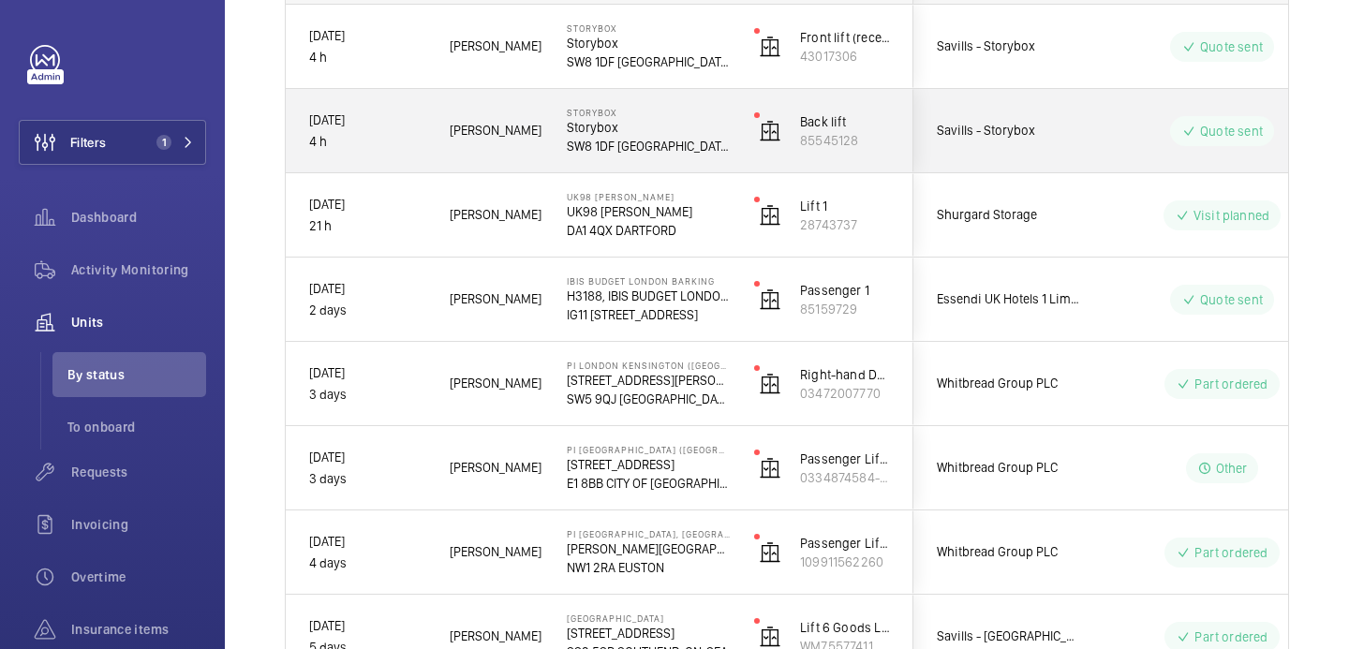
scroll to position [359, 0]
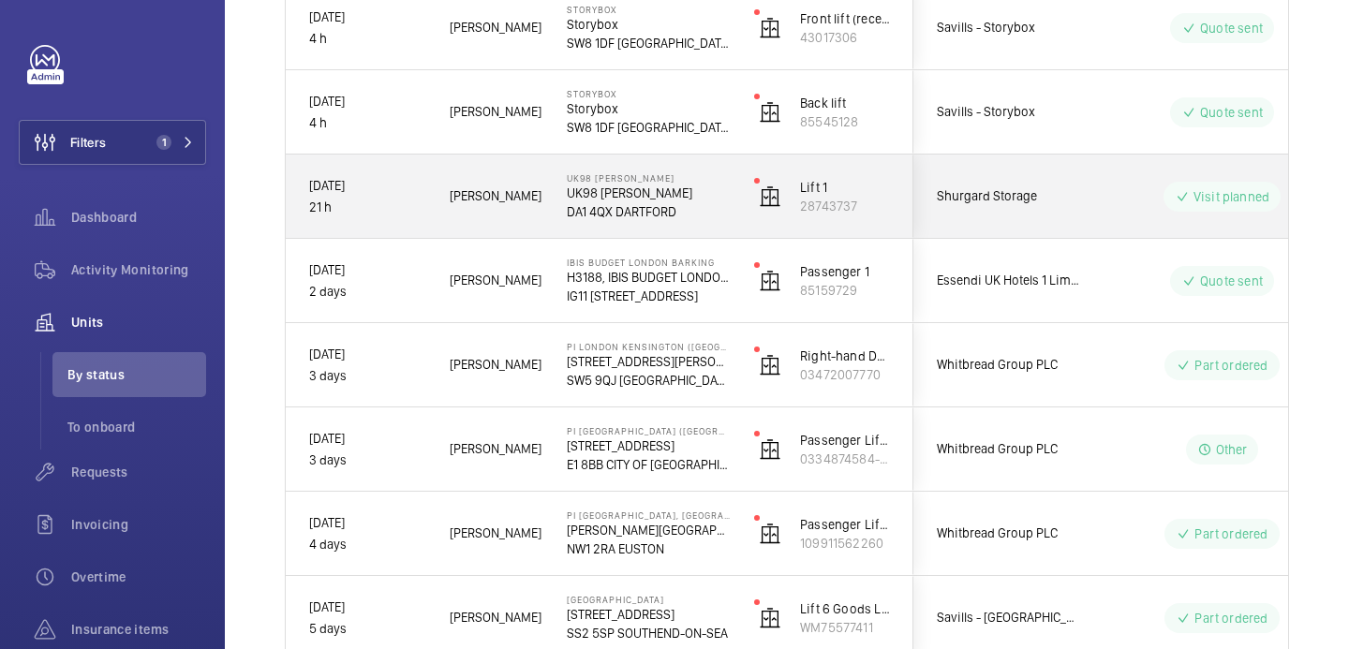
click at [685, 197] on p "UK98 [PERSON_NAME]" at bounding box center [648, 193] width 163 height 19
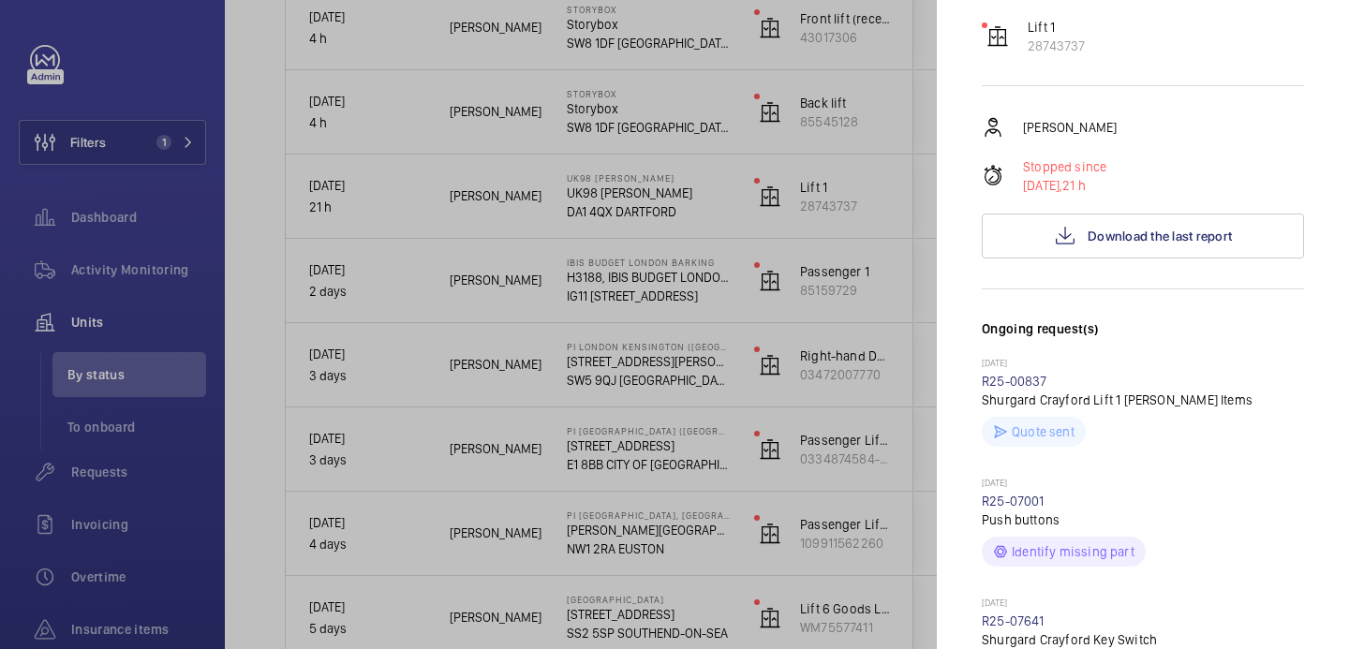
scroll to position [0, 0]
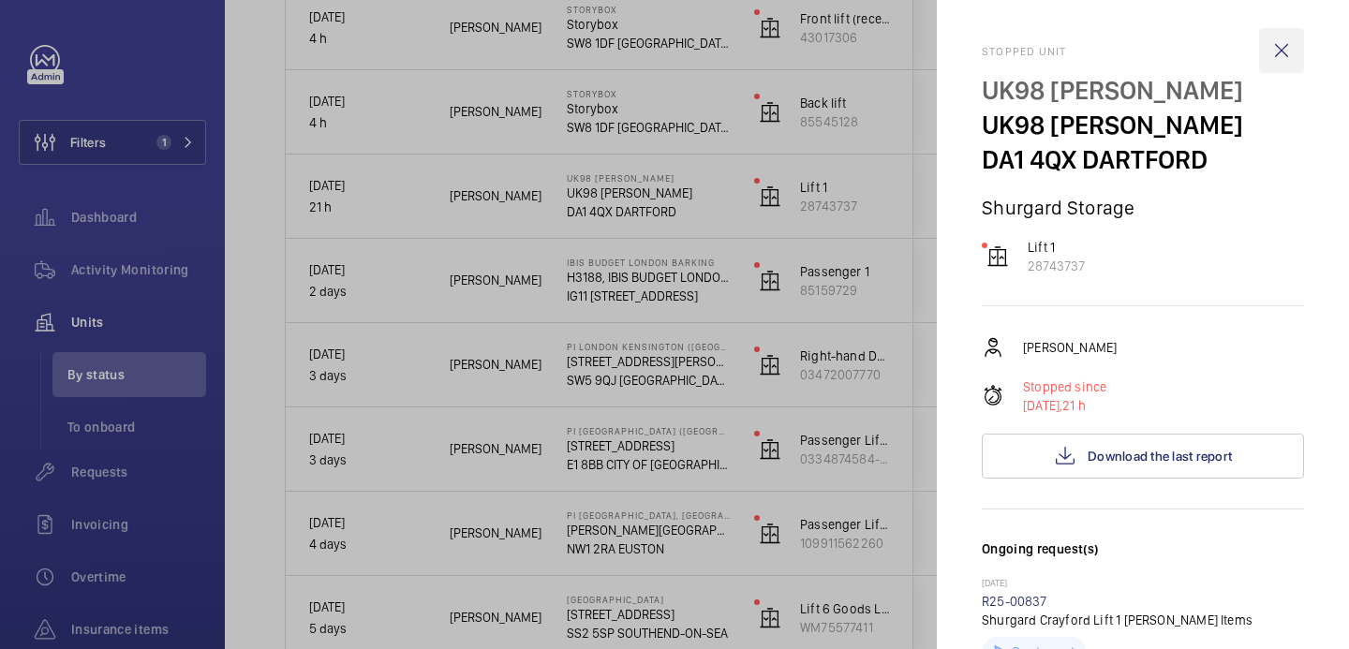
click at [1277, 45] on wm-front-icon-button at bounding box center [1282, 50] width 45 height 45
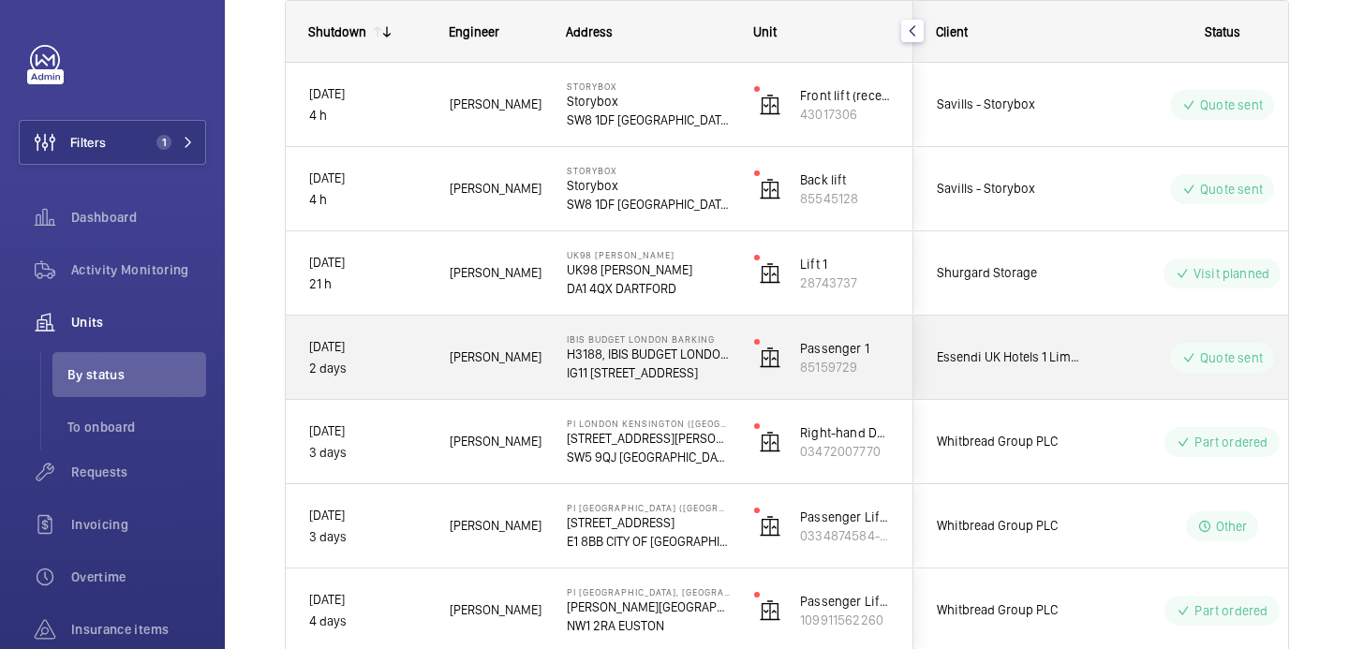
scroll to position [395, 0]
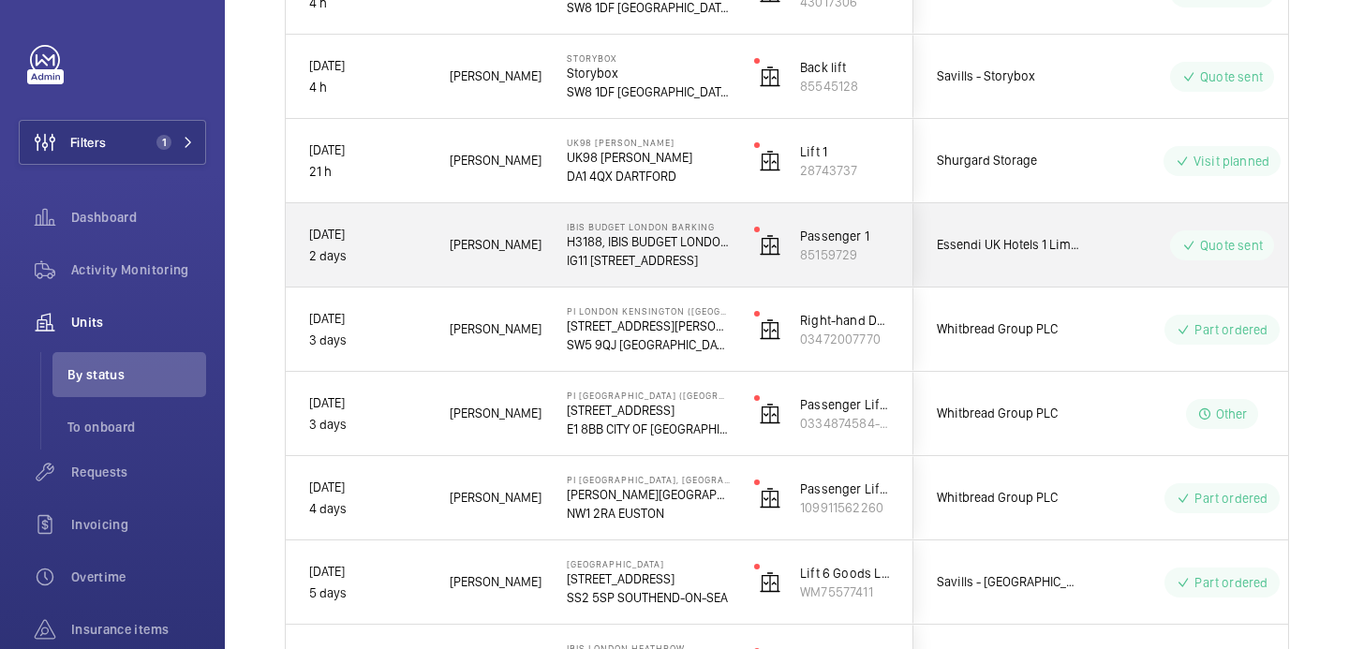
click at [1098, 276] on div "Quote sent" at bounding box center [1211, 245] width 256 height 67
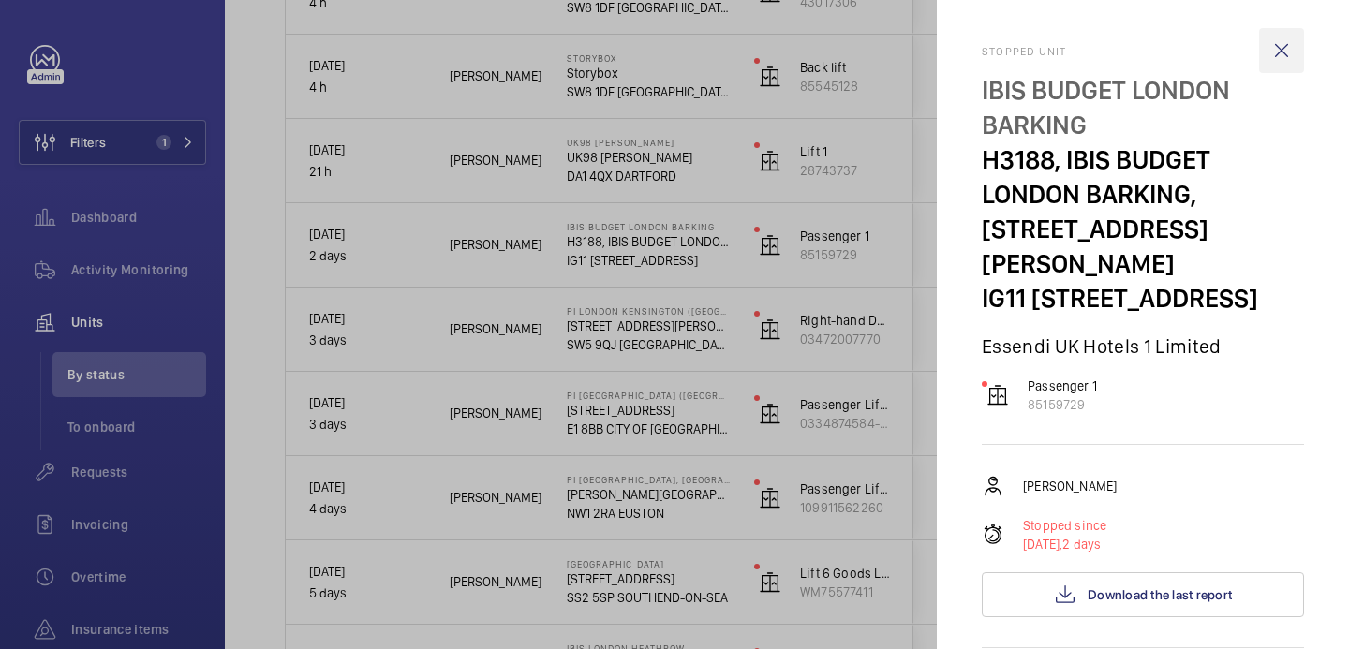
click at [1274, 62] on wm-front-icon-button at bounding box center [1282, 50] width 45 height 45
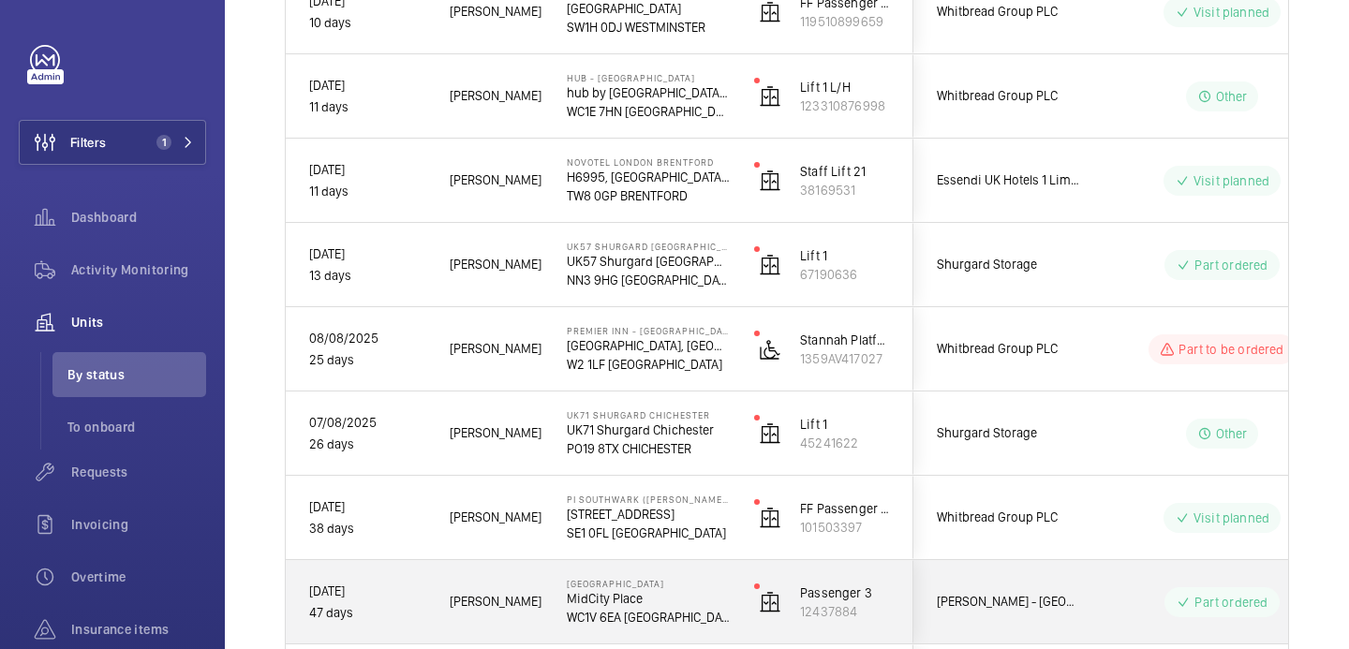
scroll to position [1217, 0]
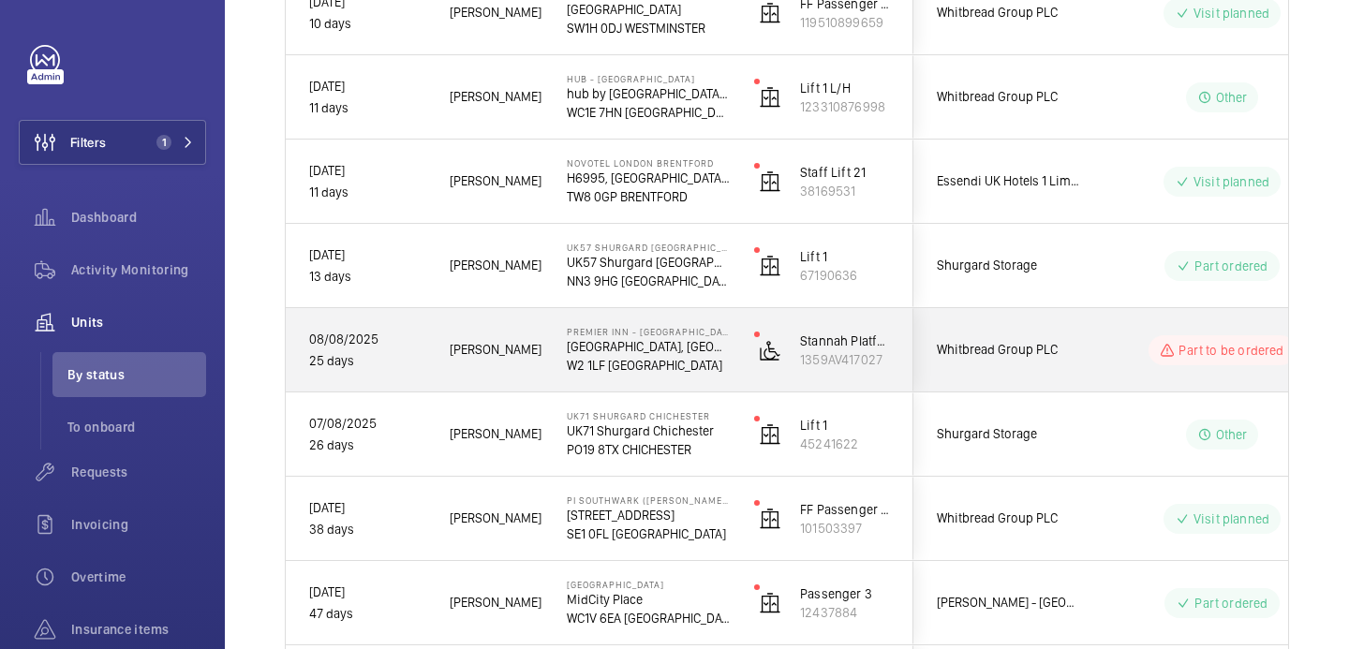
click at [1081, 371] on div "Whitbread Group PLC" at bounding box center [998, 349] width 167 height 59
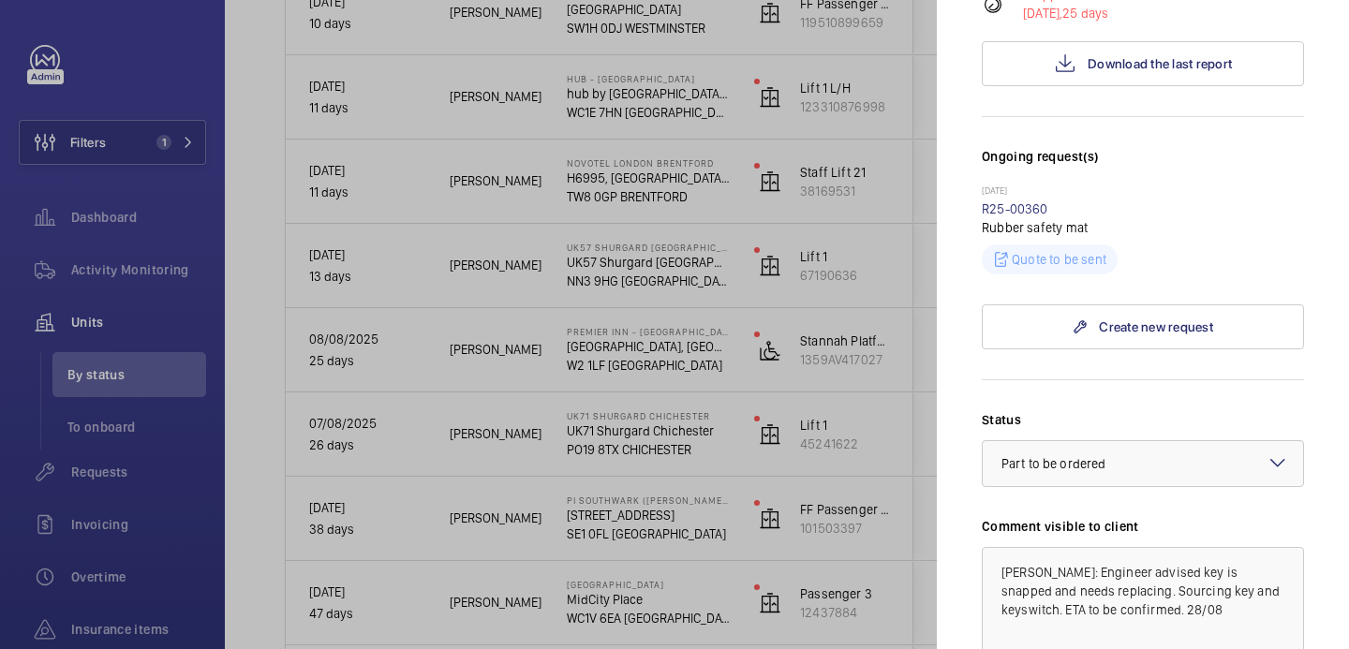
scroll to position [534, 0]
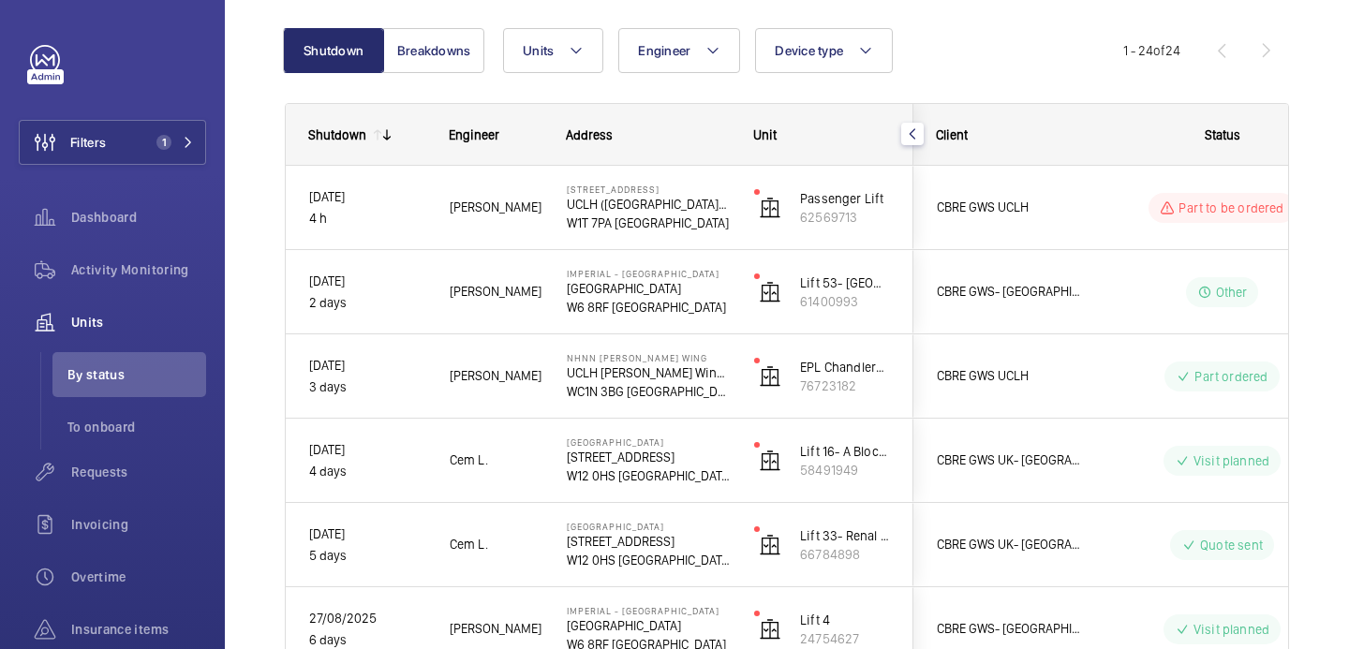
scroll to position [192, 0]
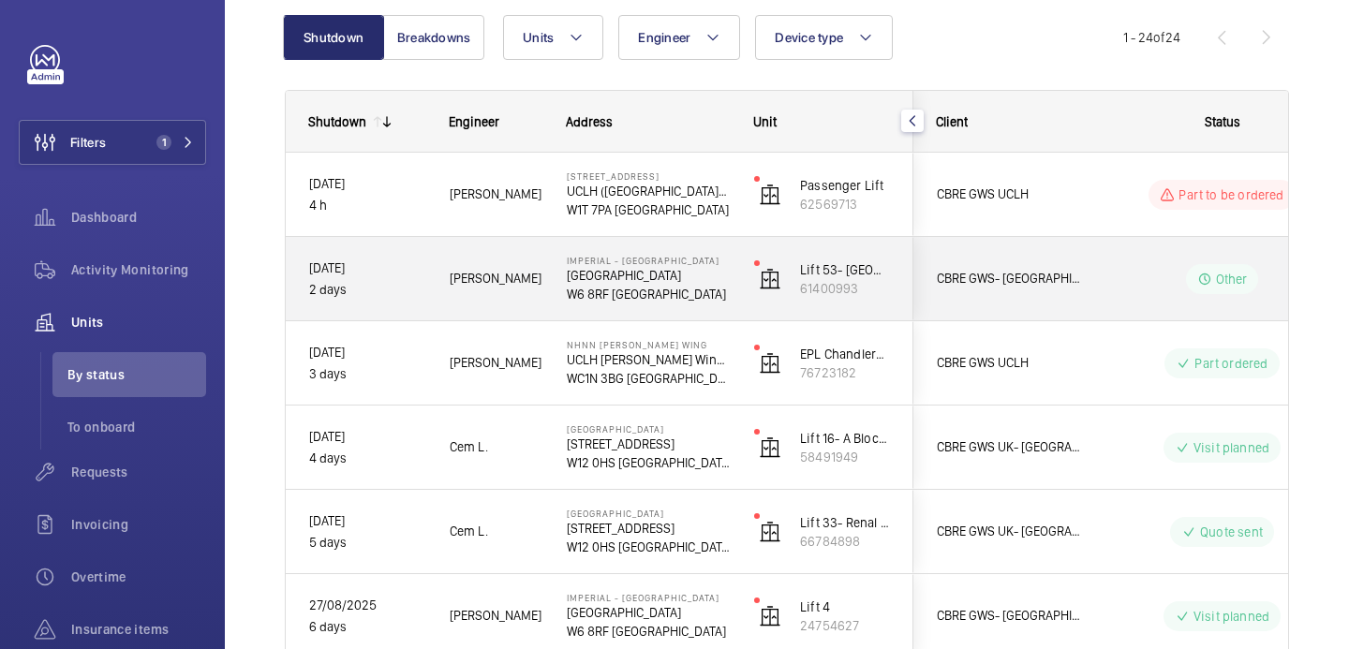
click at [1124, 261] on div "Other" at bounding box center [1211, 279] width 256 height 67
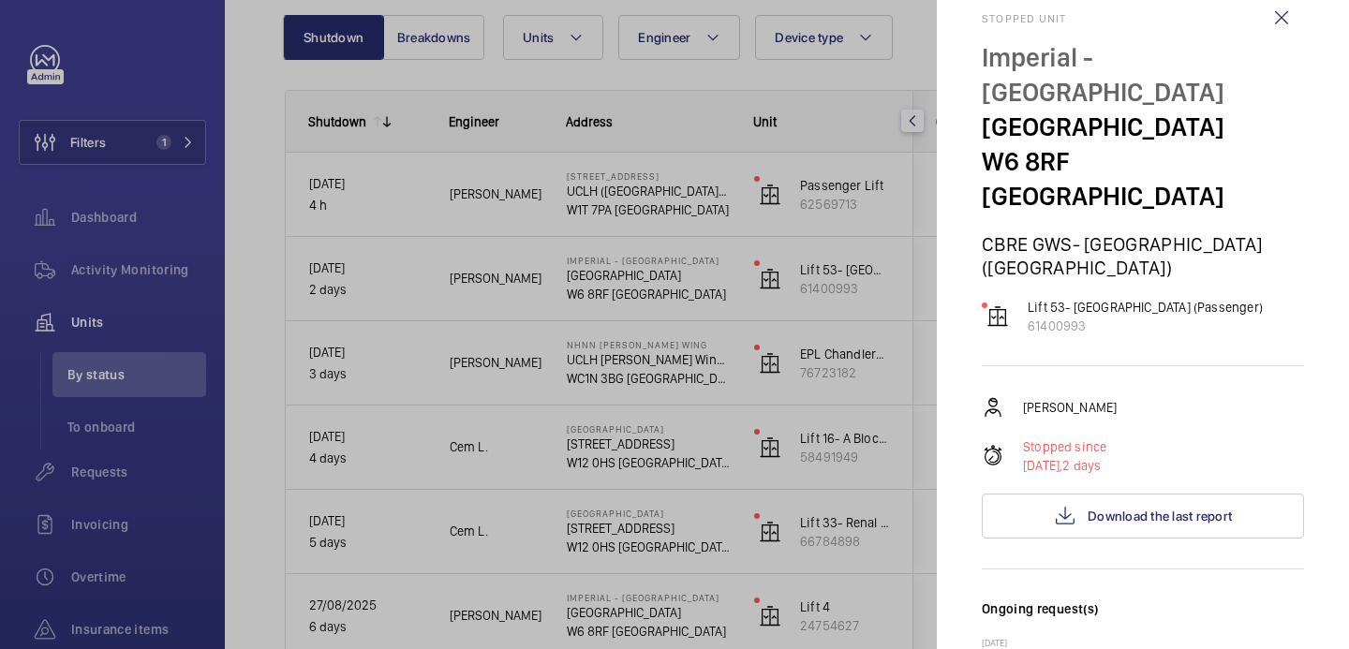
scroll to position [0, 0]
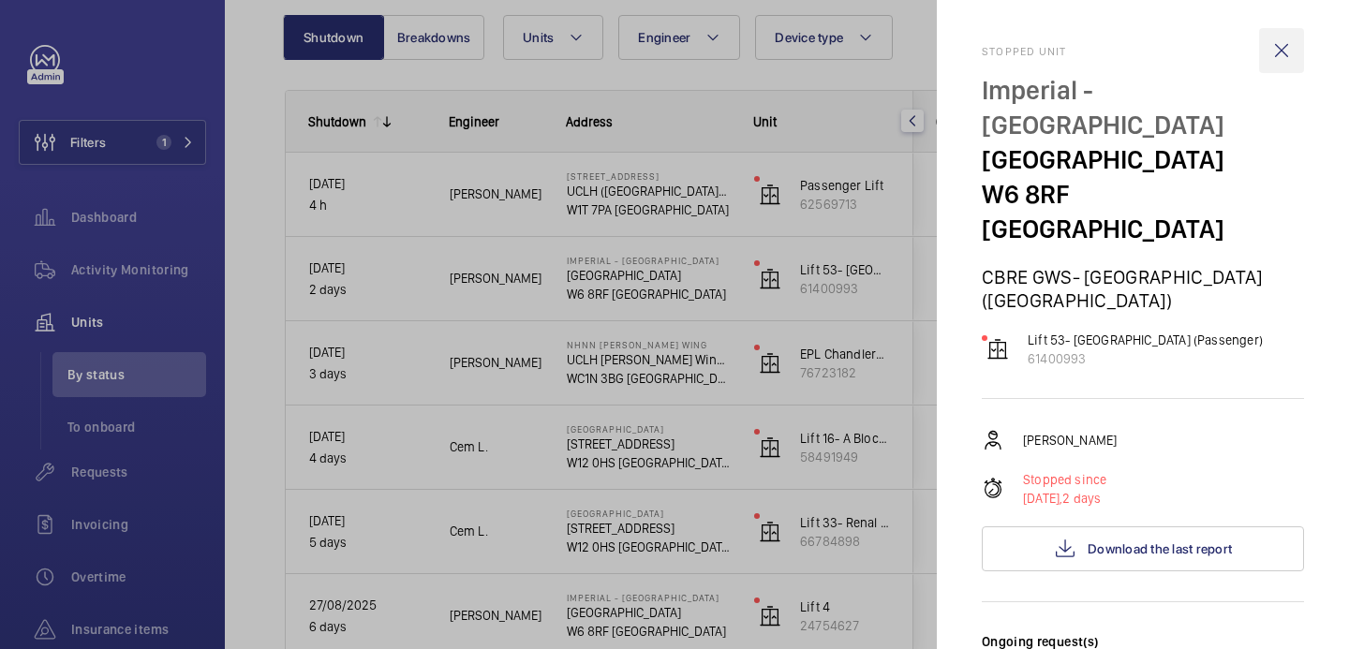
click at [1270, 51] on wm-front-icon-button at bounding box center [1282, 50] width 45 height 45
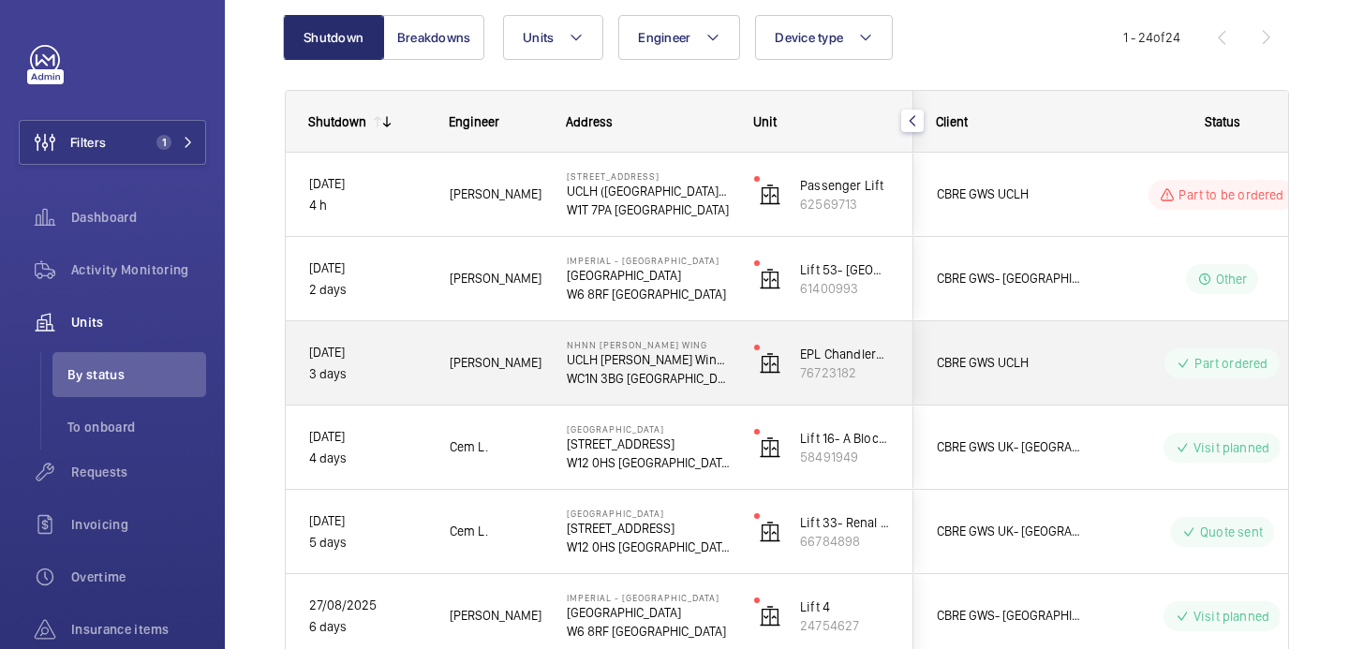
click at [1095, 361] on div "Part ordered" at bounding box center [1211, 363] width 256 height 67
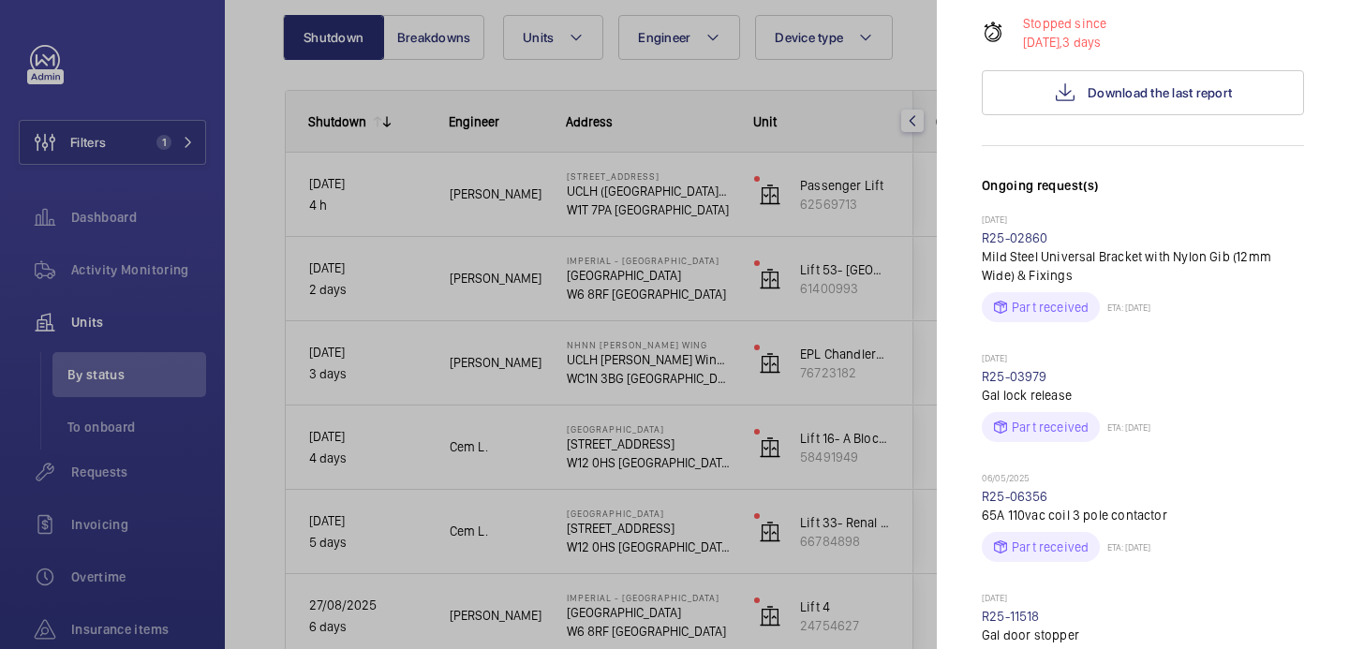
scroll to position [10, 0]
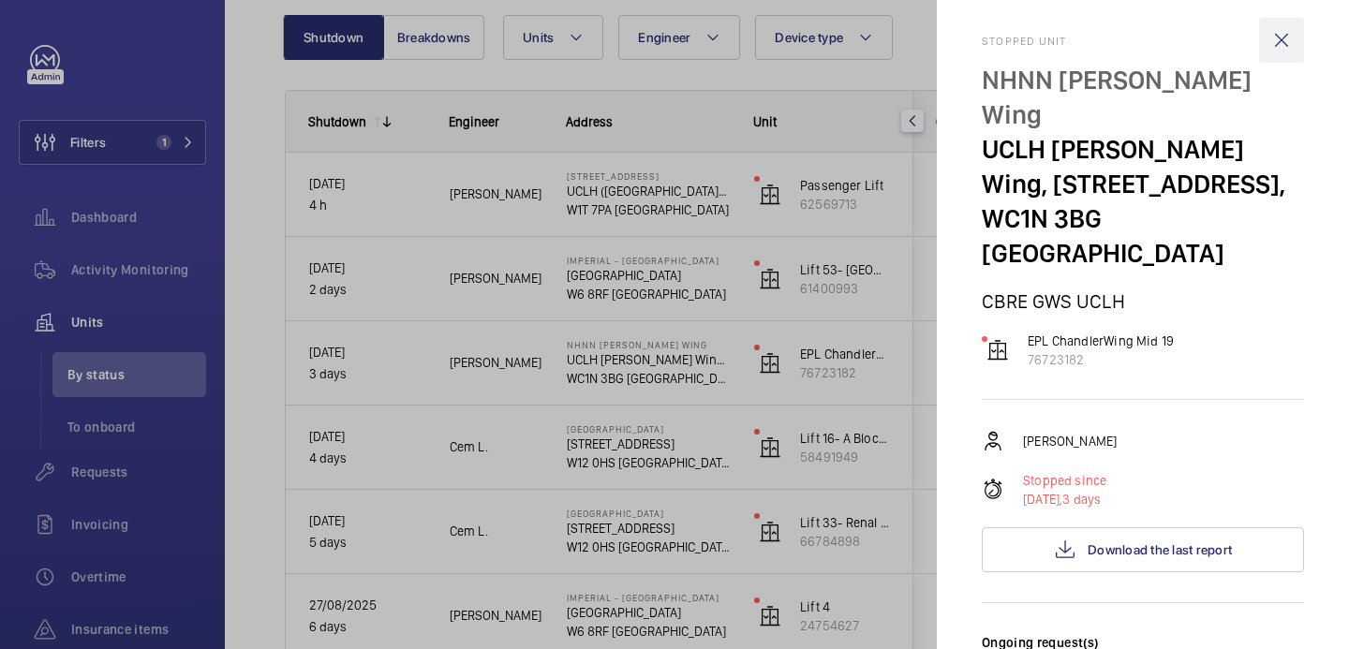
click at [1283, 34] on wm-front-icon-button at bounding box center [1282, 40] width 45 height 45
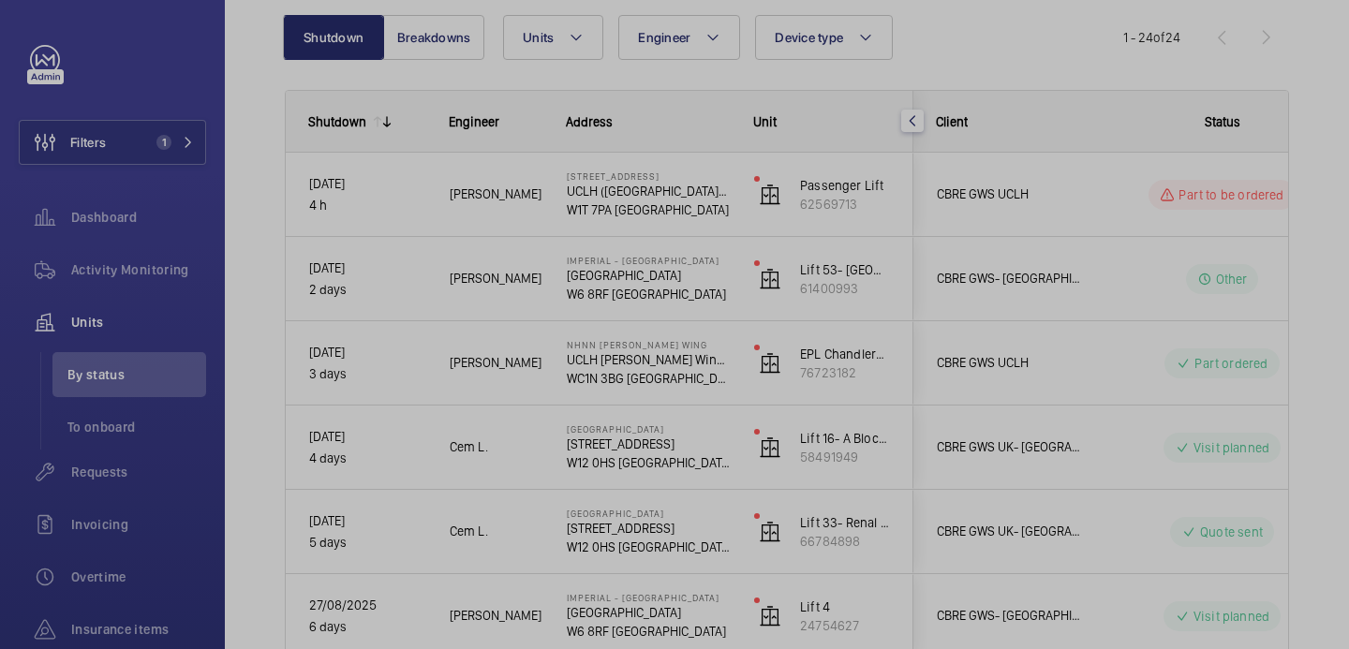
scroll to position [0, 0]
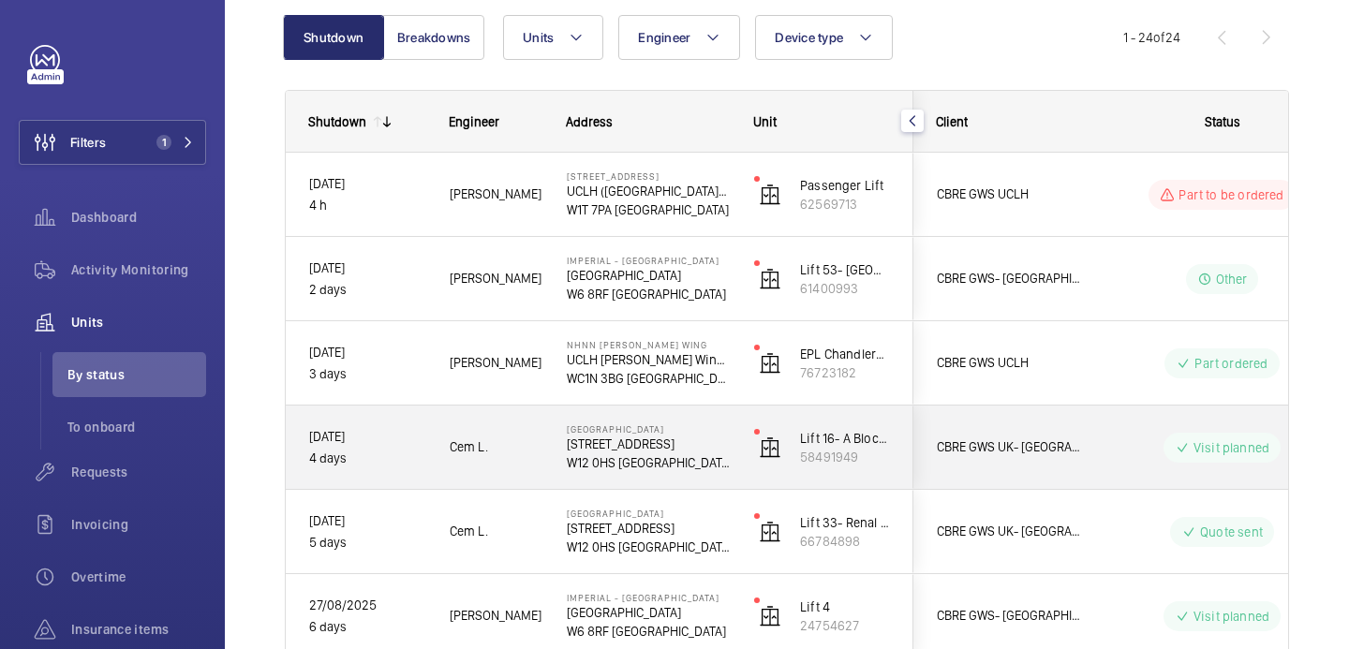
click at [1111, 453] on wm-front-pills-cell "Visit planned" at bounding box center [1222, 448] width 233 height 30
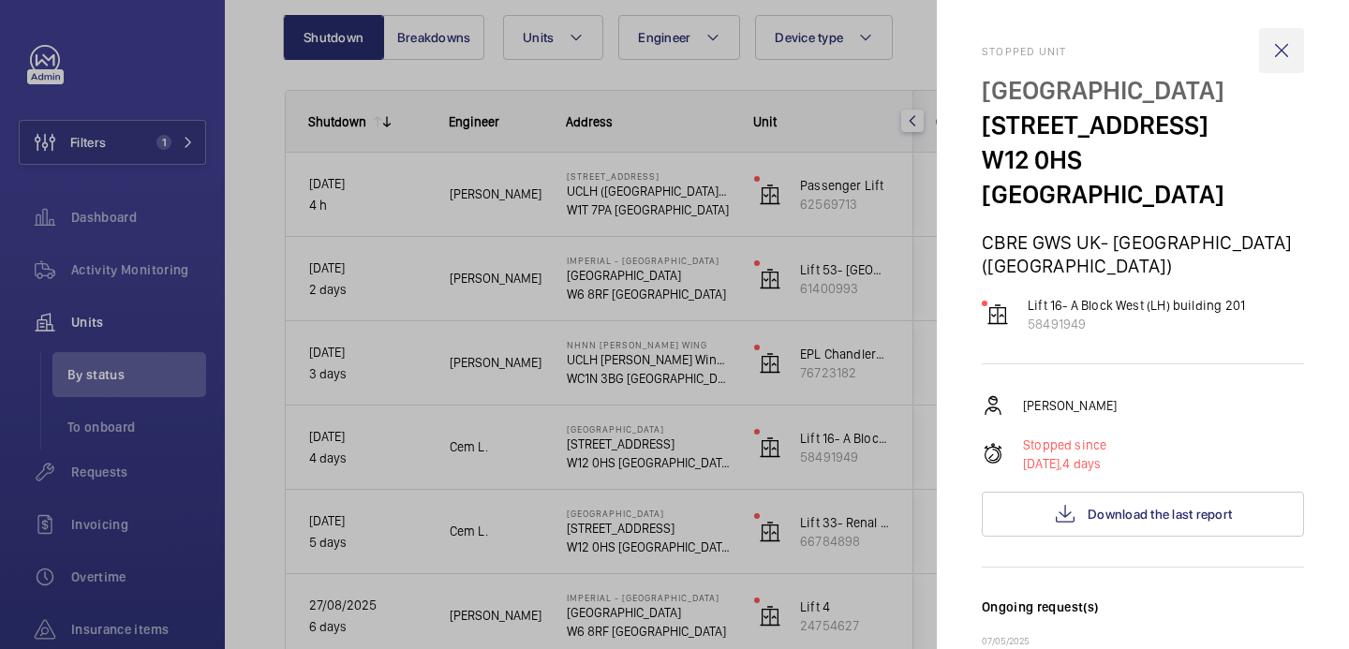
click at [1280, 48] on wm-front-icon-button at bounding box center [1282, 50] width 45 height 45
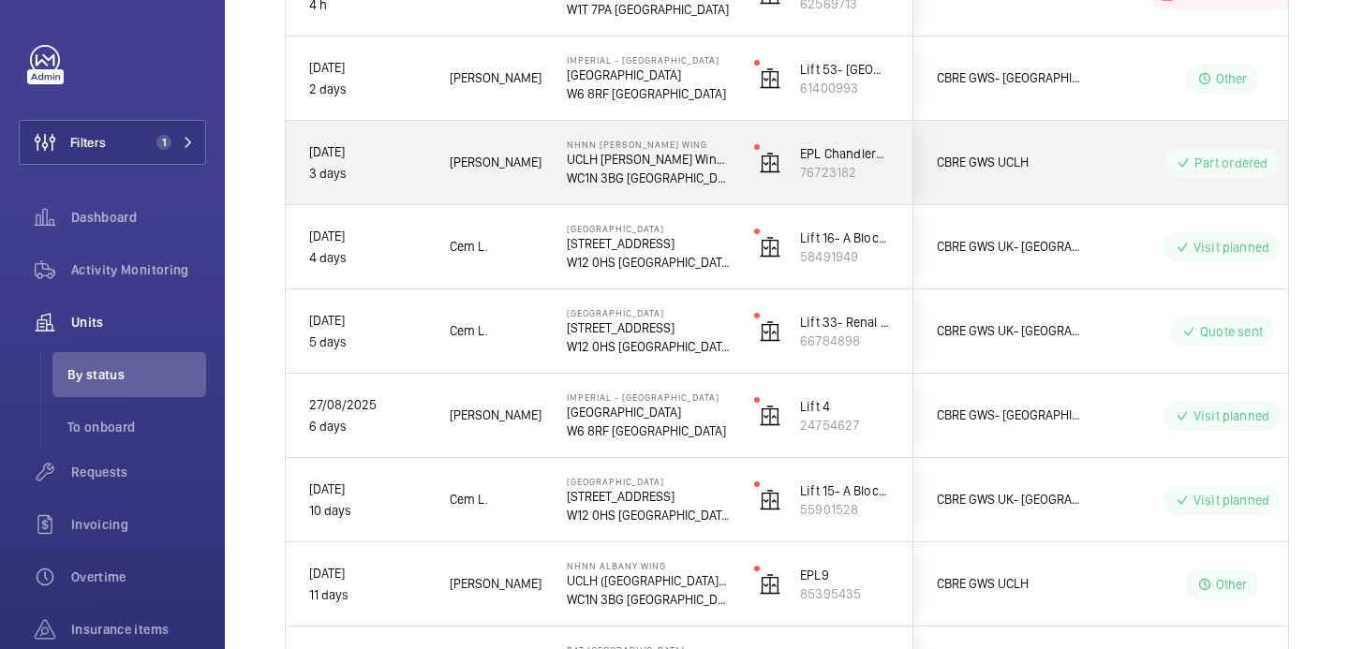
scroll to position [394, 0]
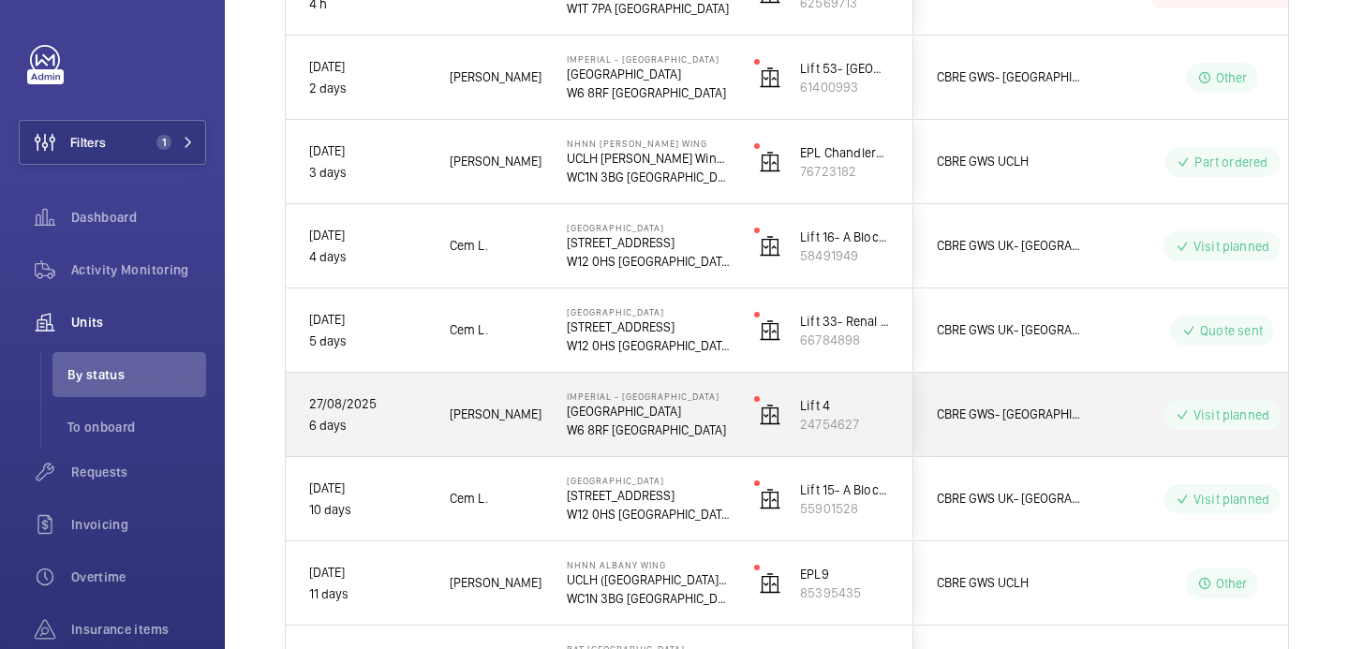
click at [678, 444] on div "Imperial - Charing Cross Hospital Charing Cross Hospital W6 8RF LONDON" at bounding box center [637, 415] width 186 height 84
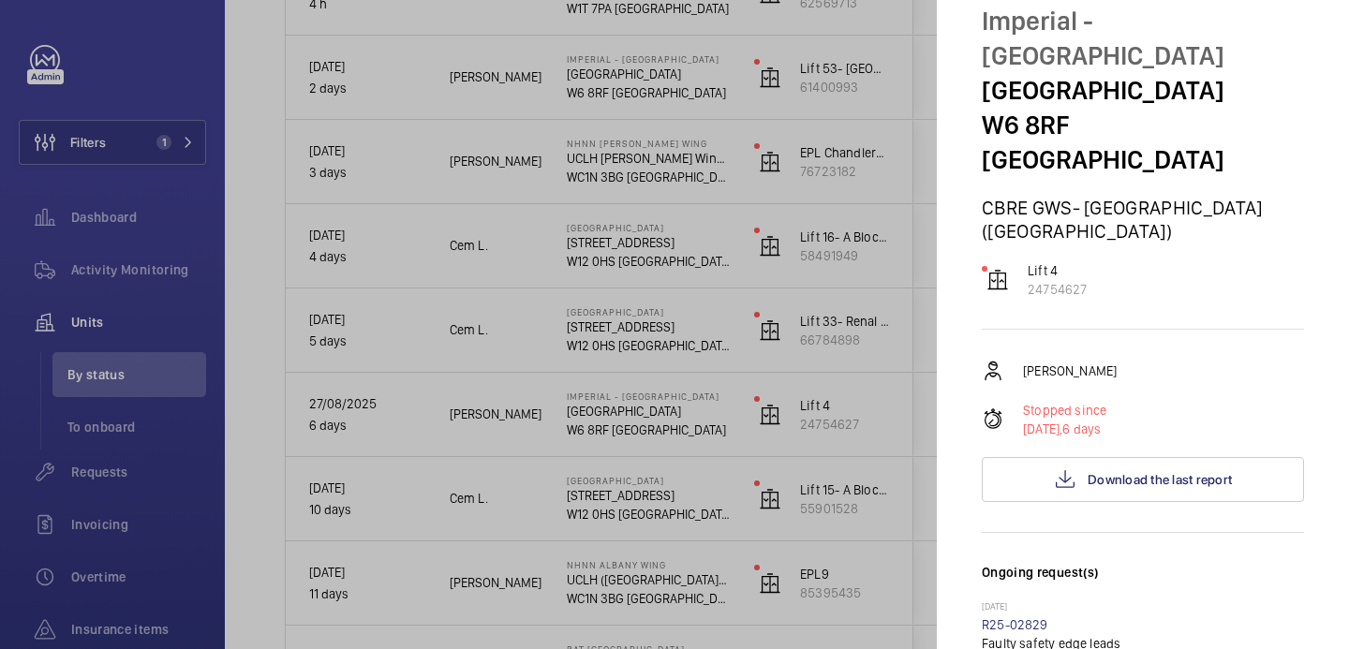
scroll to position [7, 0]
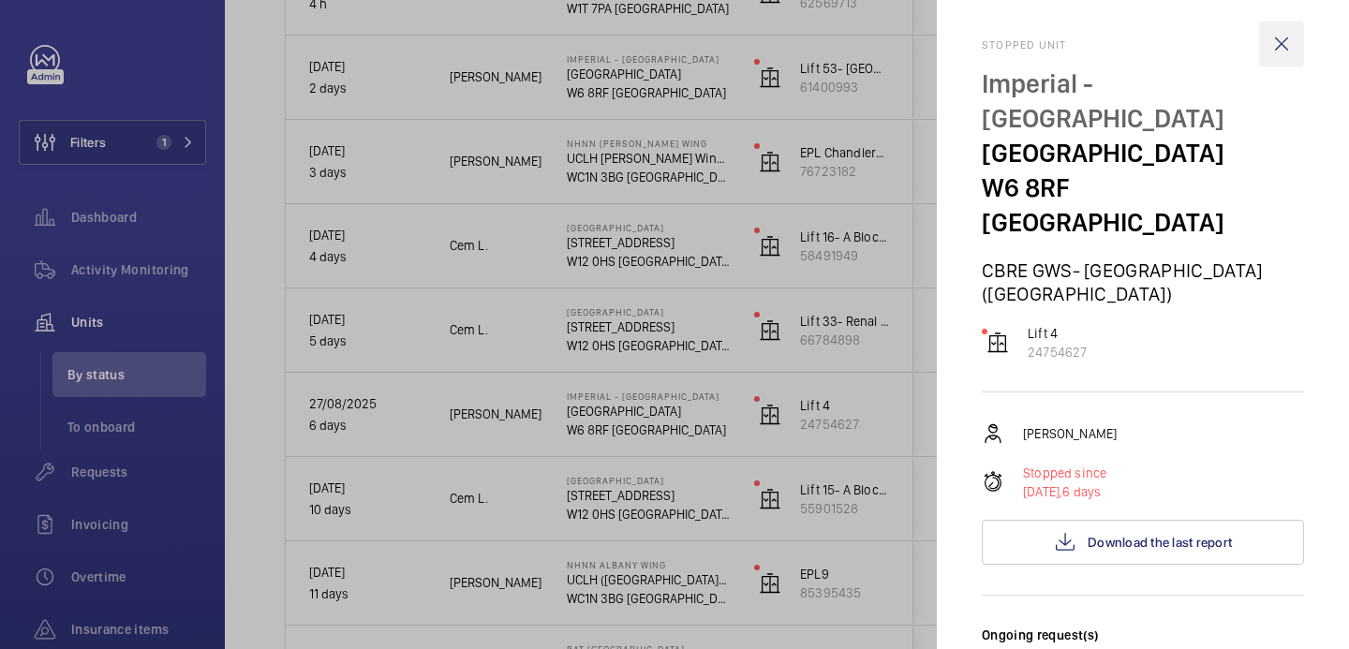
click at [1277, 44] on wm-front-icon-button at bounding box center [1282, 44] width 45 height 45
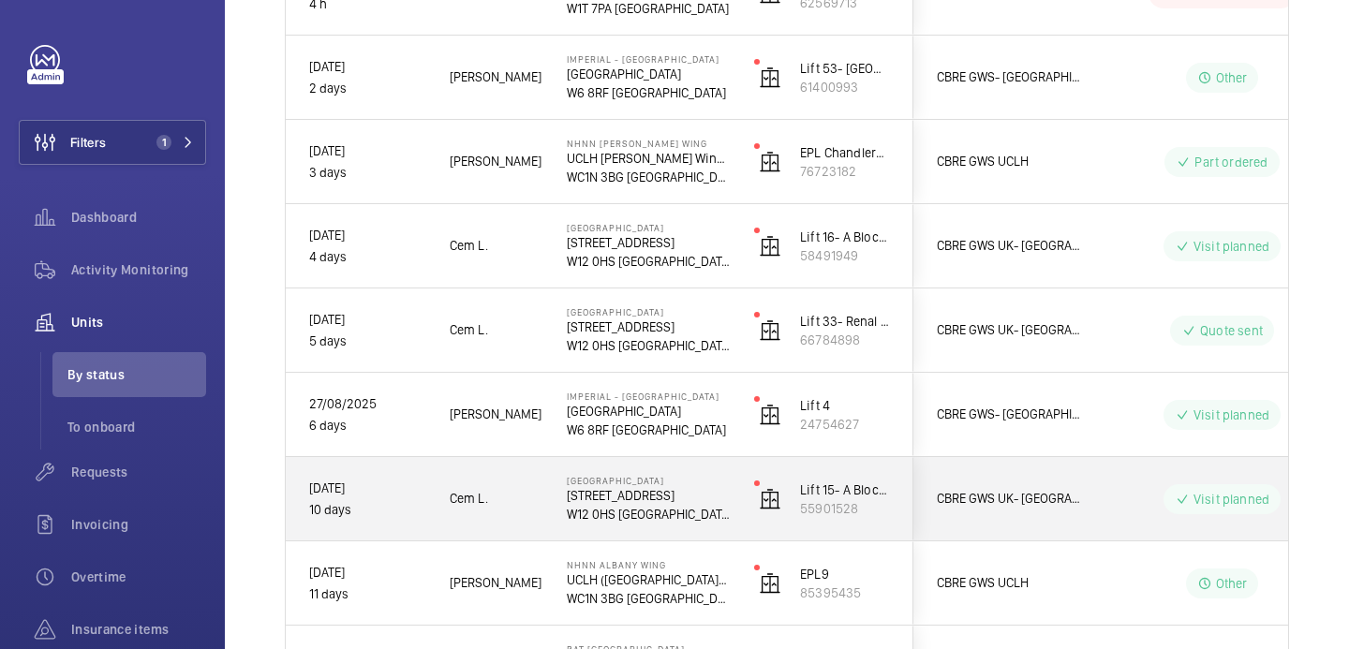
click at [1048, 520] on div "CBRE GWS UK- Imperial Hospital (Hammersmith)" at bounding box center [998, 499] width 167 height 59
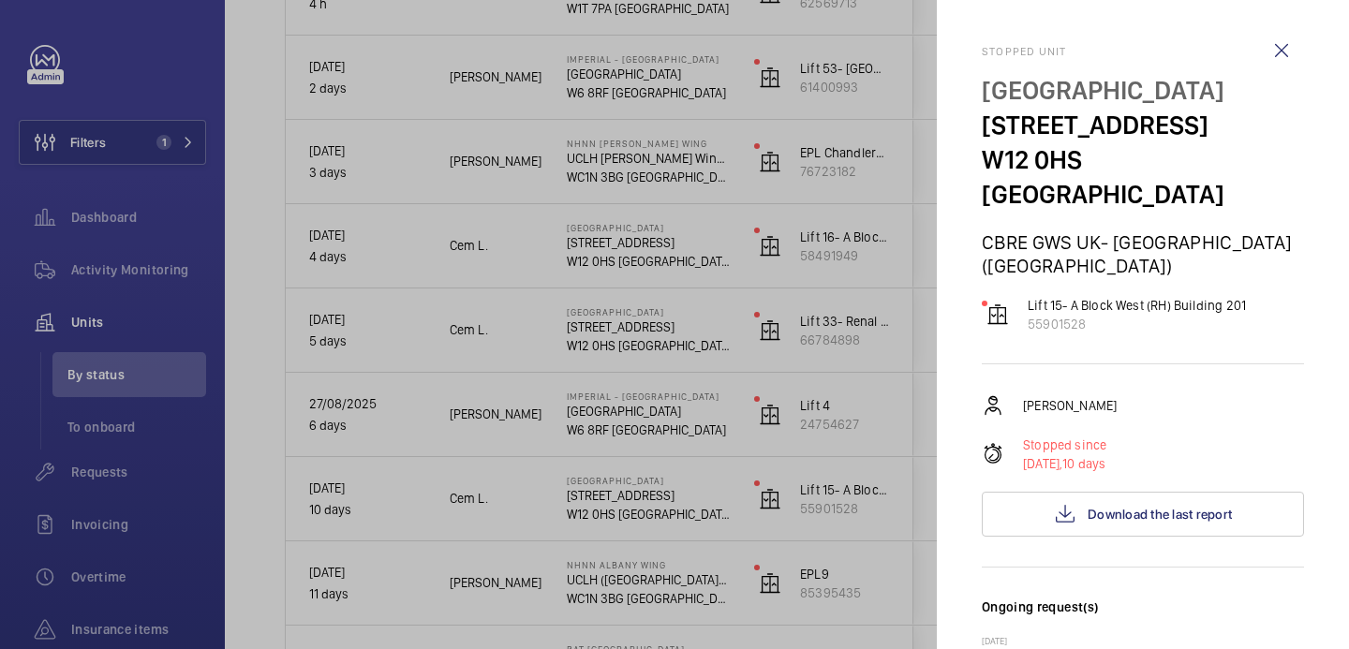
click at [1282, 52] on wm-front-icon-button at bounding box center [1282, 50] width 45 height 45
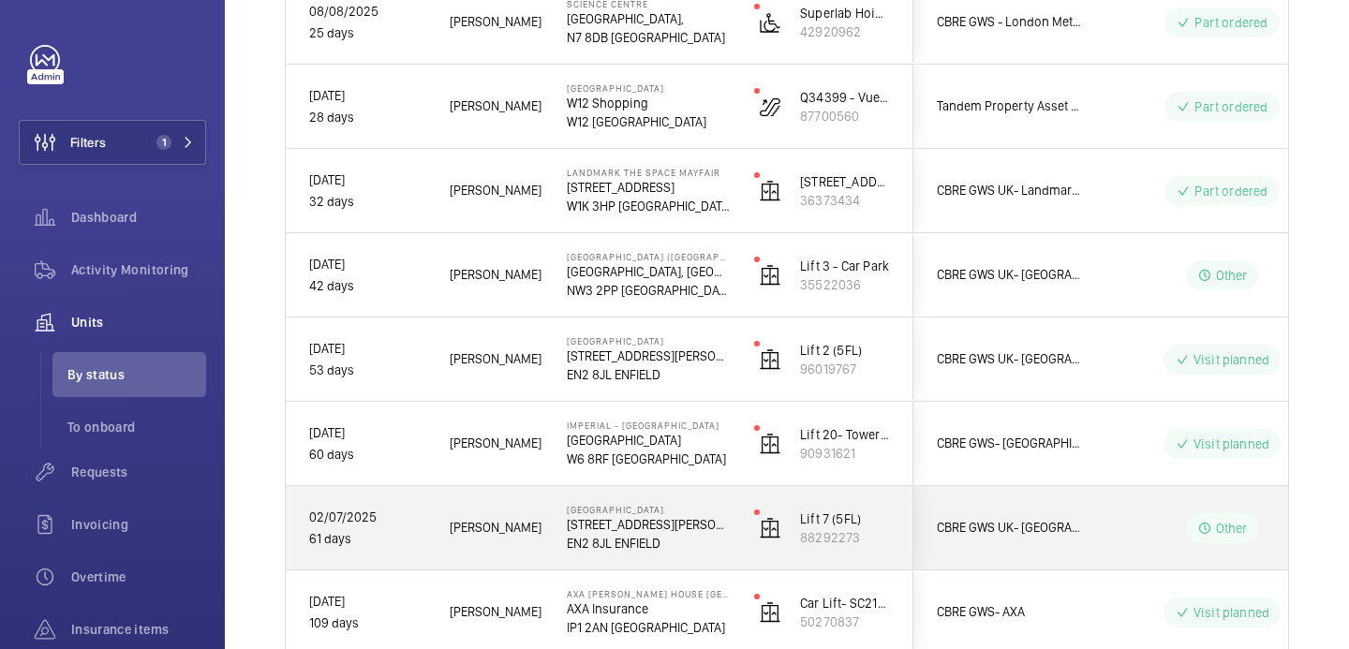
scroll to position [1811, 0]
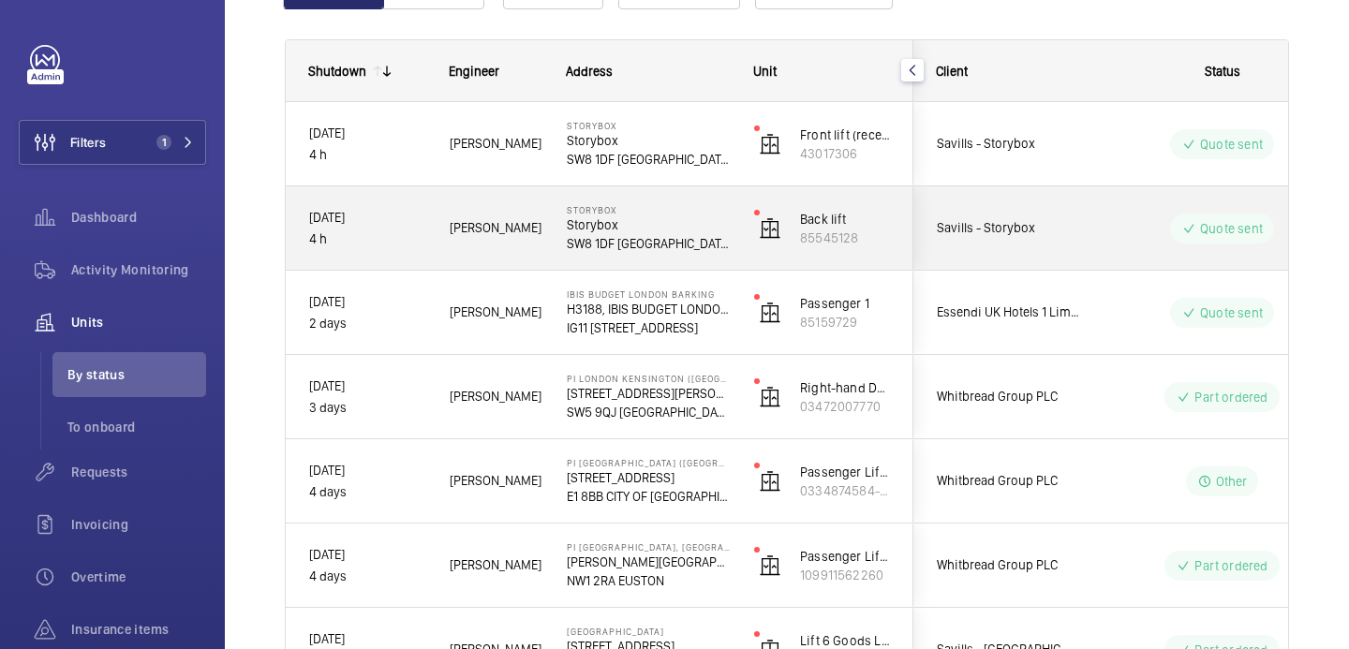
scroll to position [186, 0]
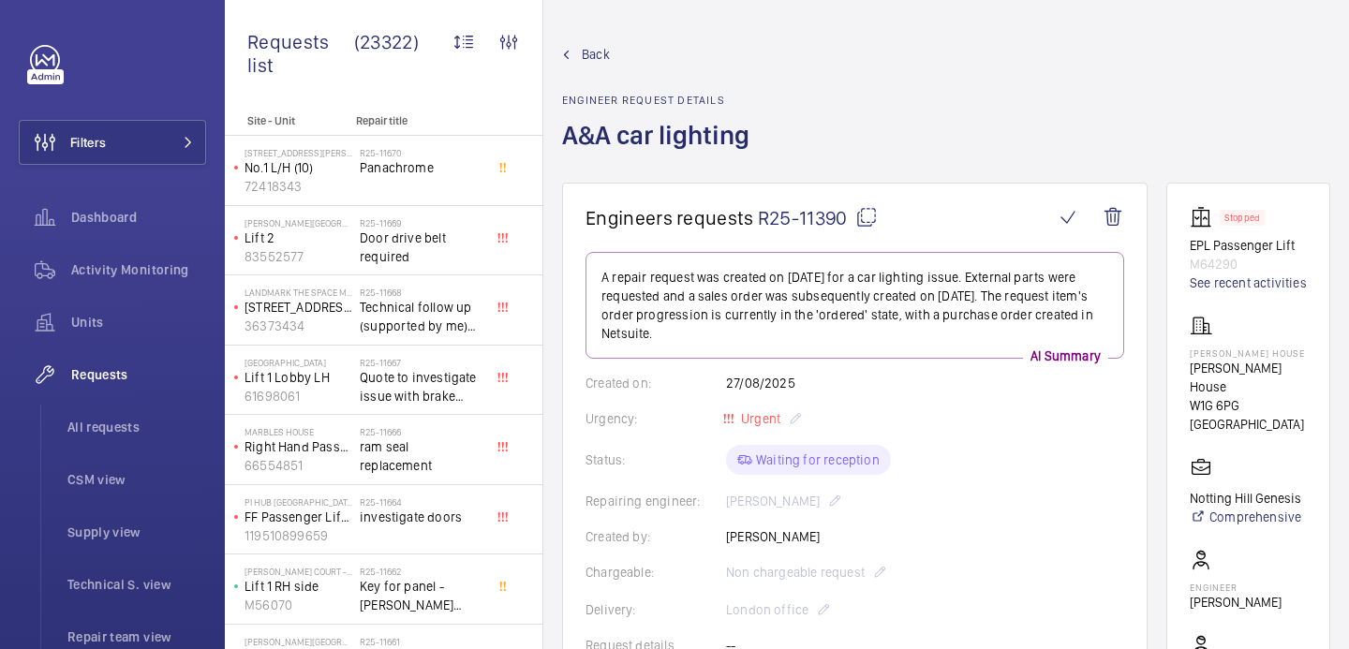
click at [868, 216] on mat-icon at bounding box center [867, 217] width 22 height 22
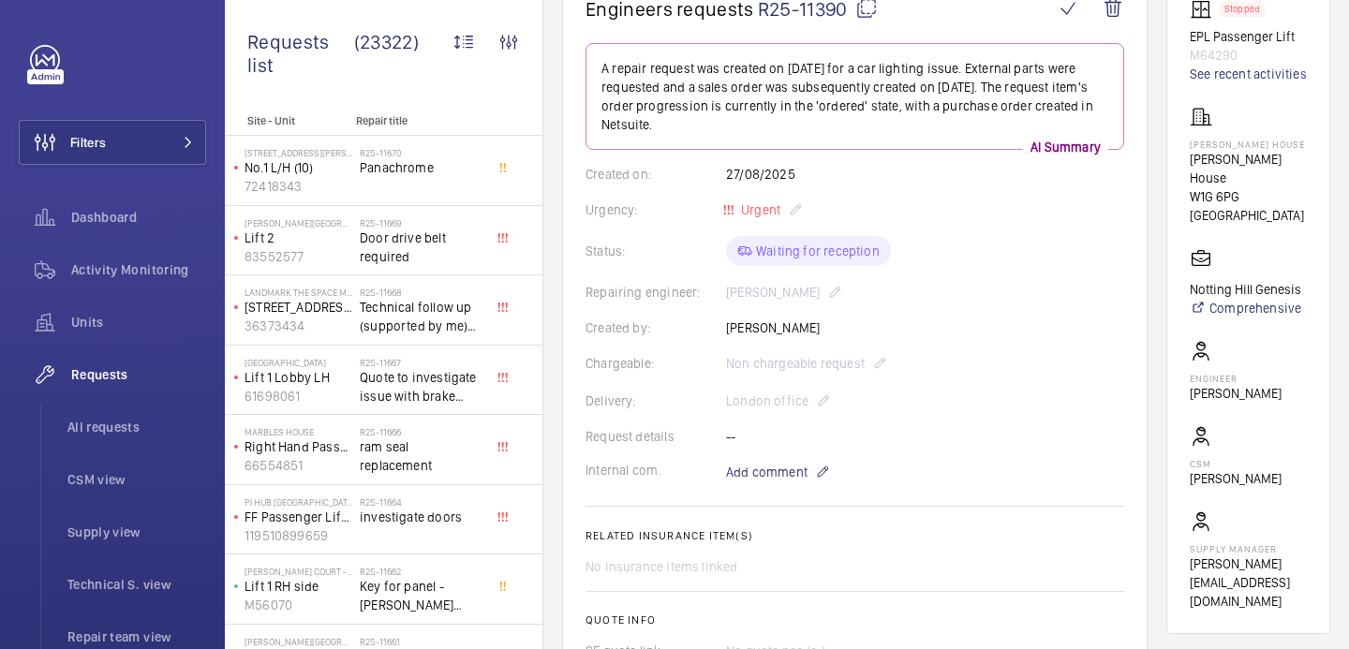
scroll to position [216, 0]
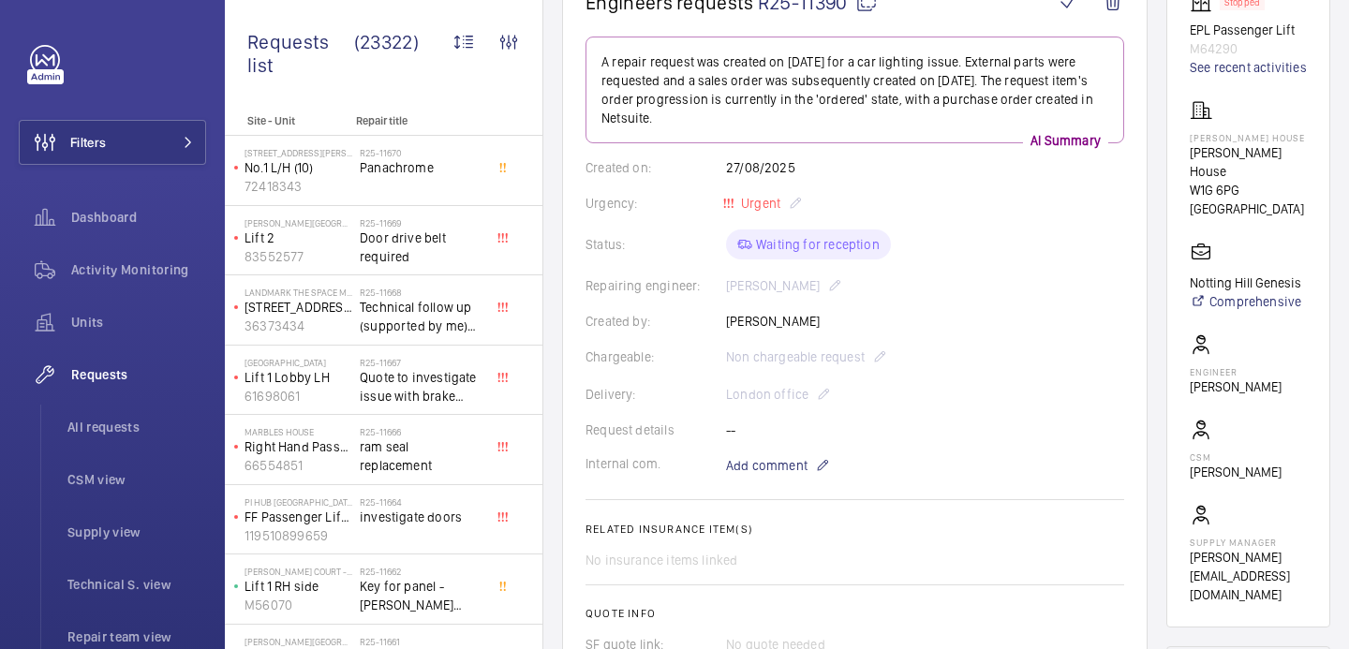
click at [1200, 143] on p "Elizabeth House" at bounding box center [1248, 137] width 117 height 11
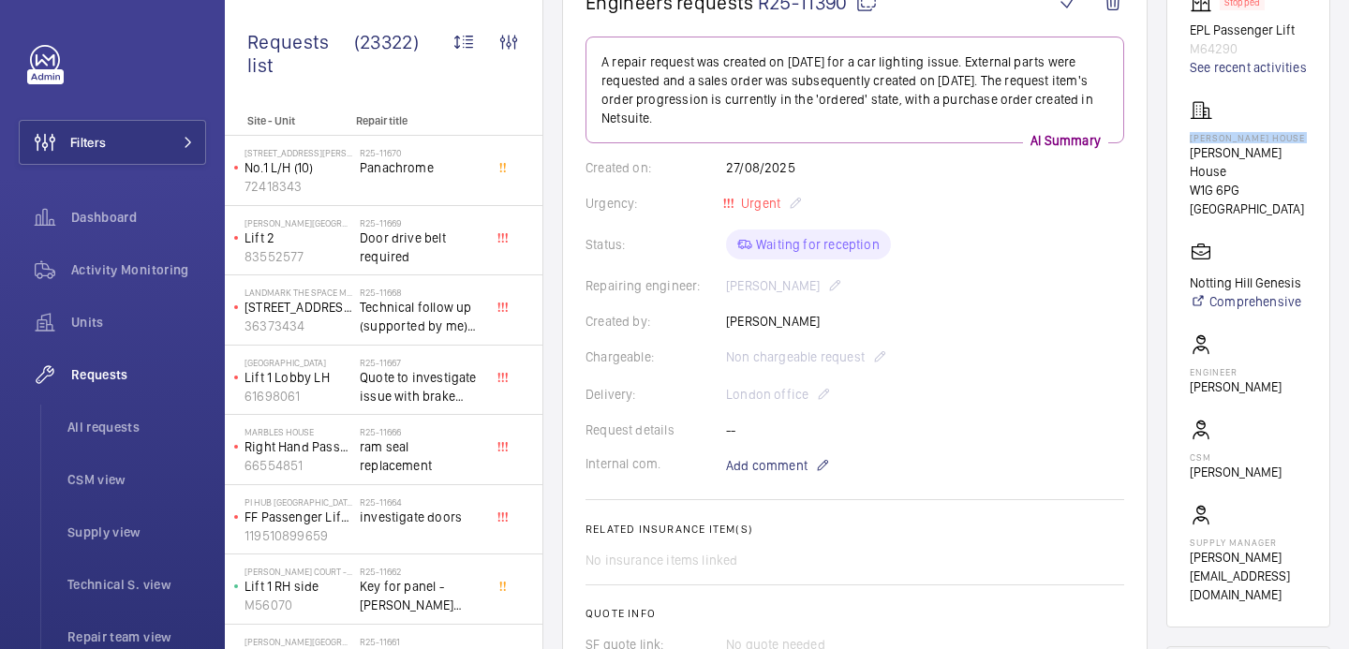
scroll to position [684, 0]
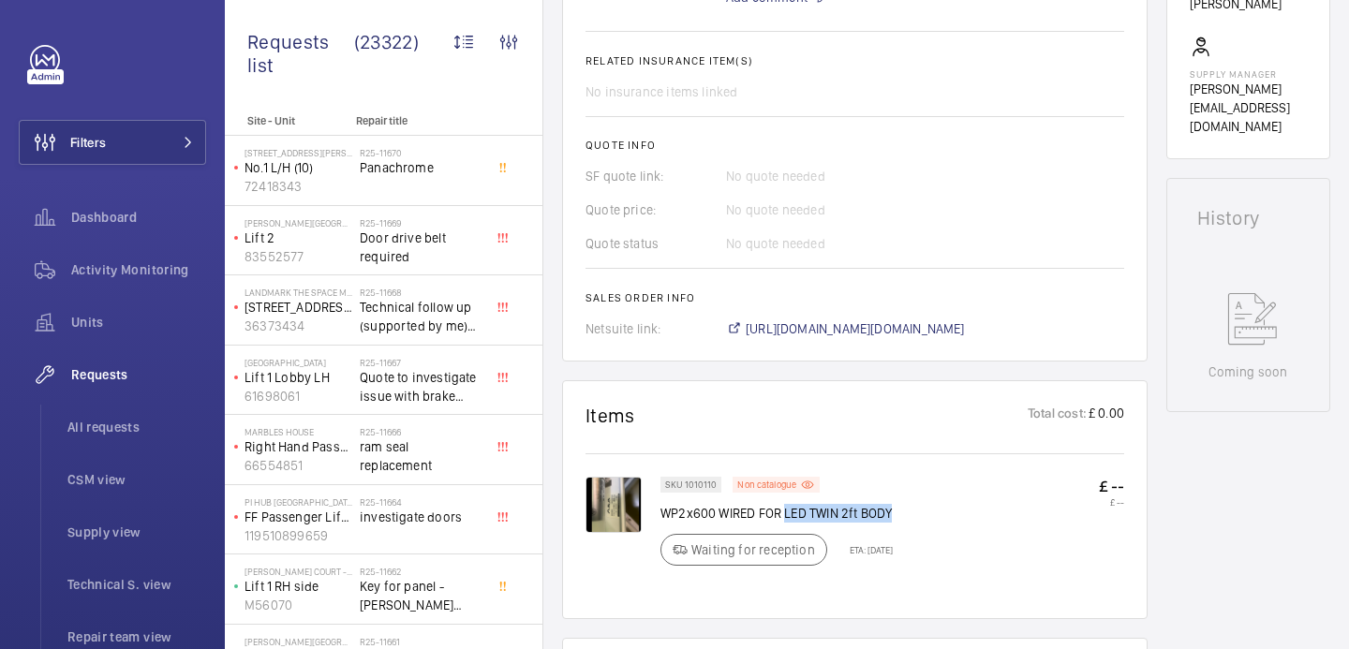
drag, startPoint x: 783, startPoint y: 514, endPoint x: 928, endPoint y: 508, distance: 144.5
click at [928, 508] on div "SKU 1010110 Non catalogue WP2x600 WIRED FOR LED TWIN 2ft BODY Waiting for recep…" at bounding box center [893, 527] width 464 height 100
copy p "LED TWIN 2ft BODY"
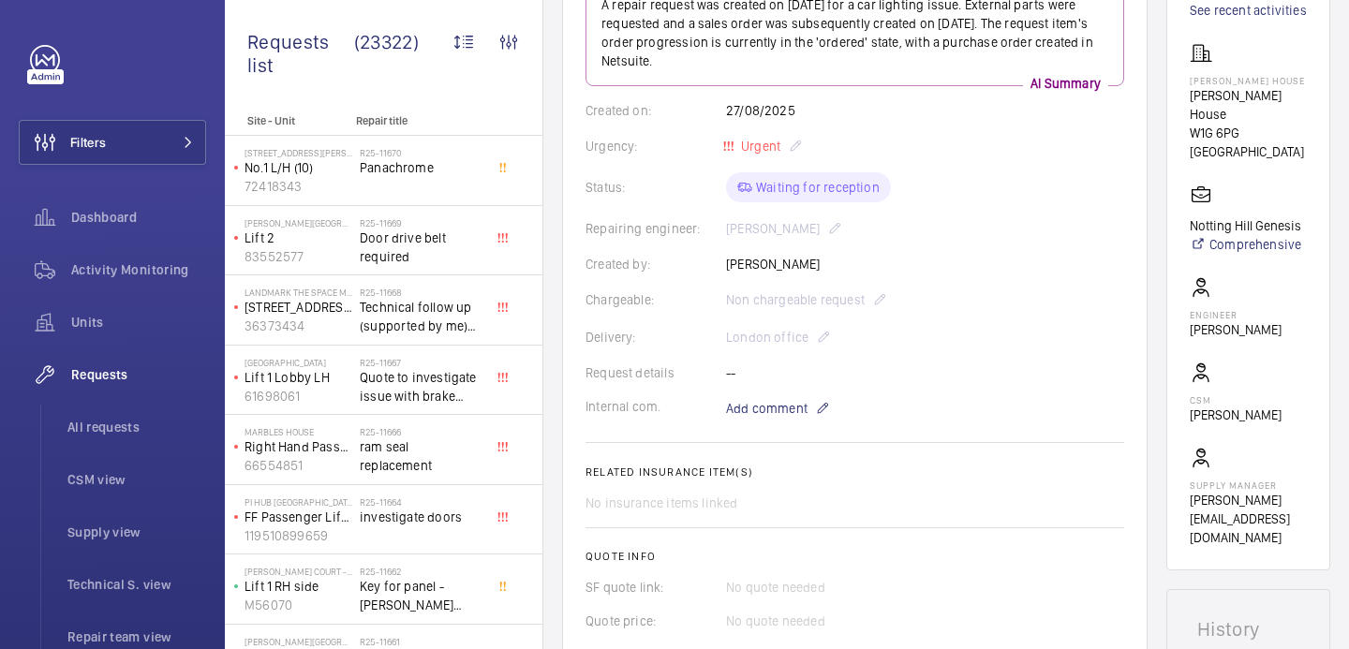
scroll to position [185, 0]
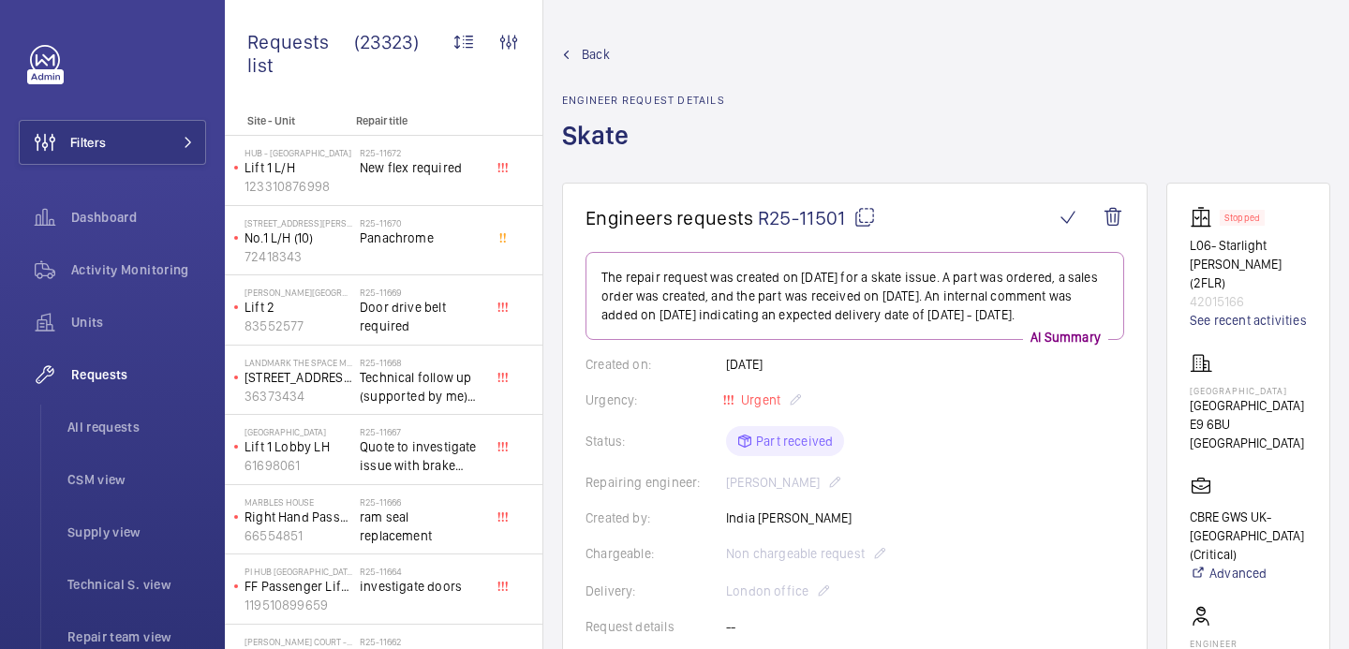
click at [1206, 391] on p "[GEOGRAPHIC_DATA]" at bounding box center [1248, 390] width 117 height 11
copy p "[GEOGRAPHIC_DATA]"
click at [871, 214] on mat-icon at bounding box center [865, 217] width 22 height 22
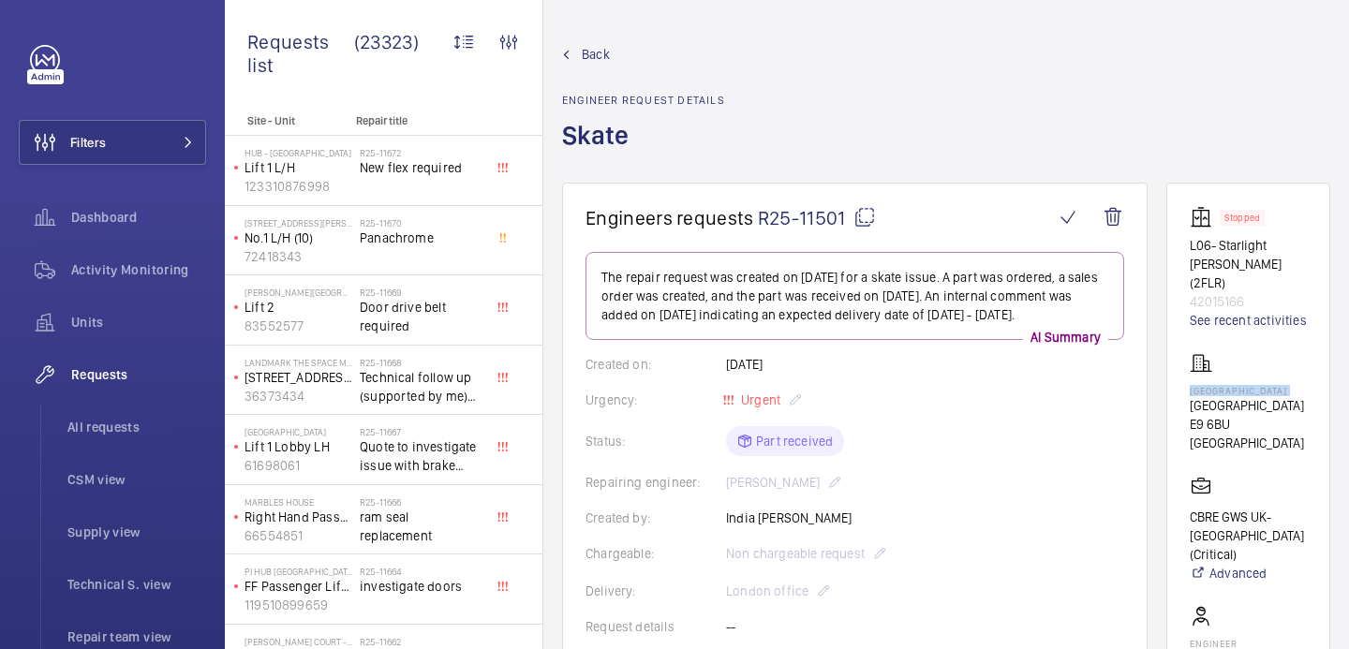
copy p "[GEOGRAPHIC_DATA]"
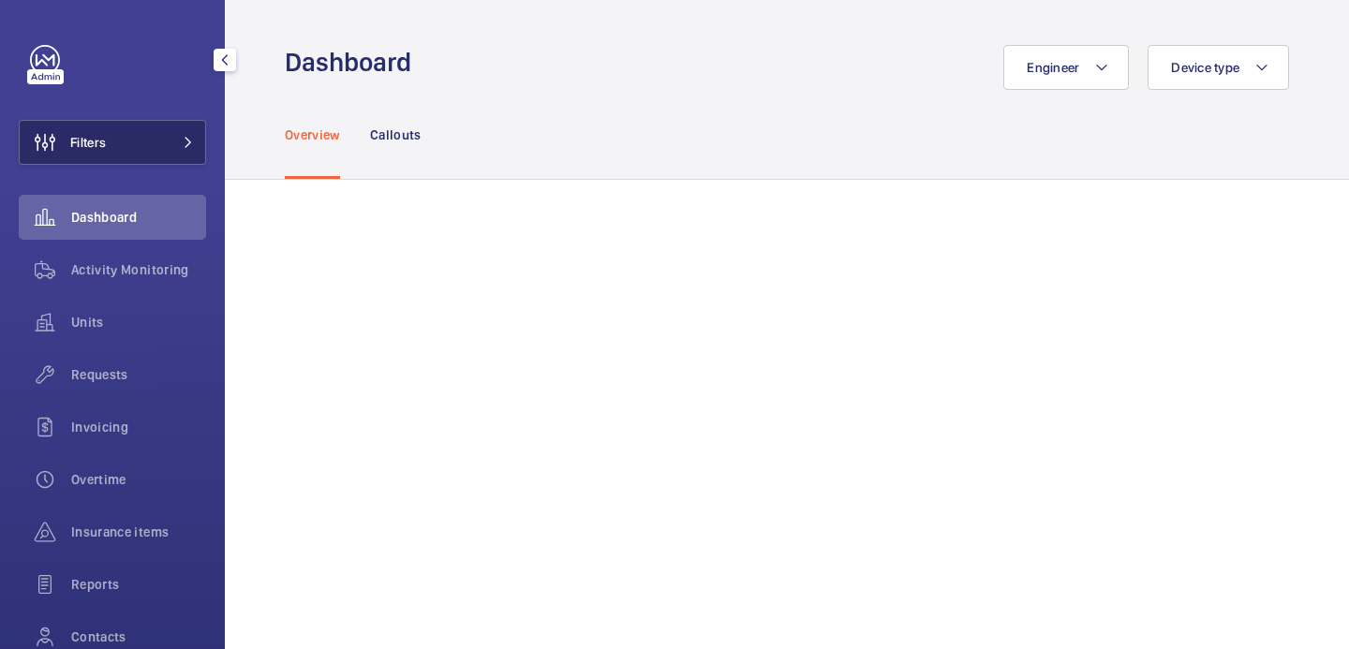
click at [130, 142] on button "Filters" at bounding box center [112, 142] width 187 height 45
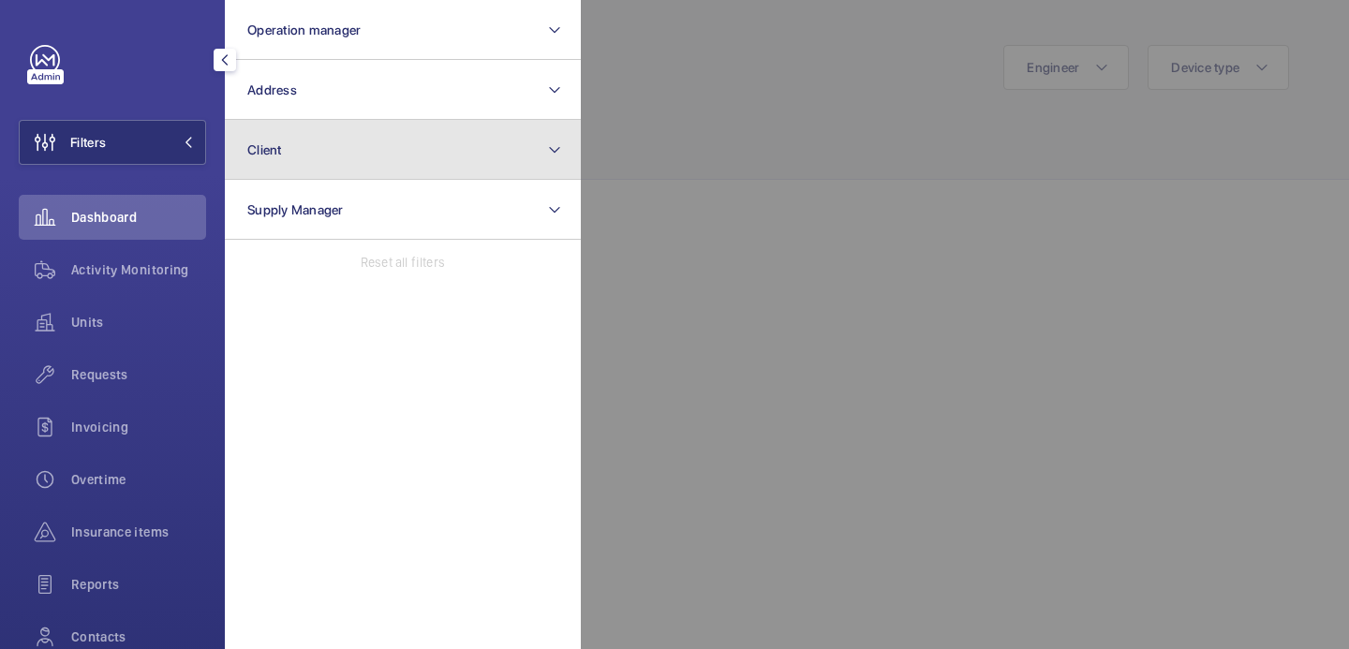
click at [421, 153] on button "Client" at bounding box center [403, 150] width 356 height 60
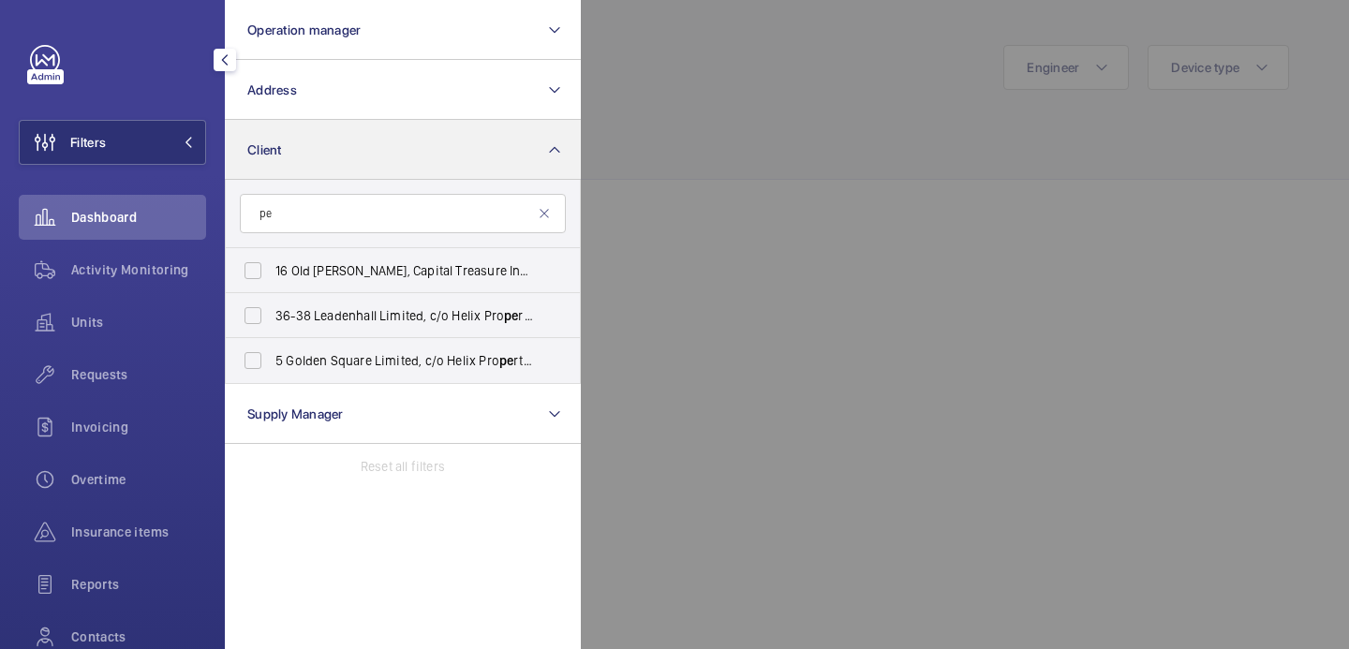
type input "p"
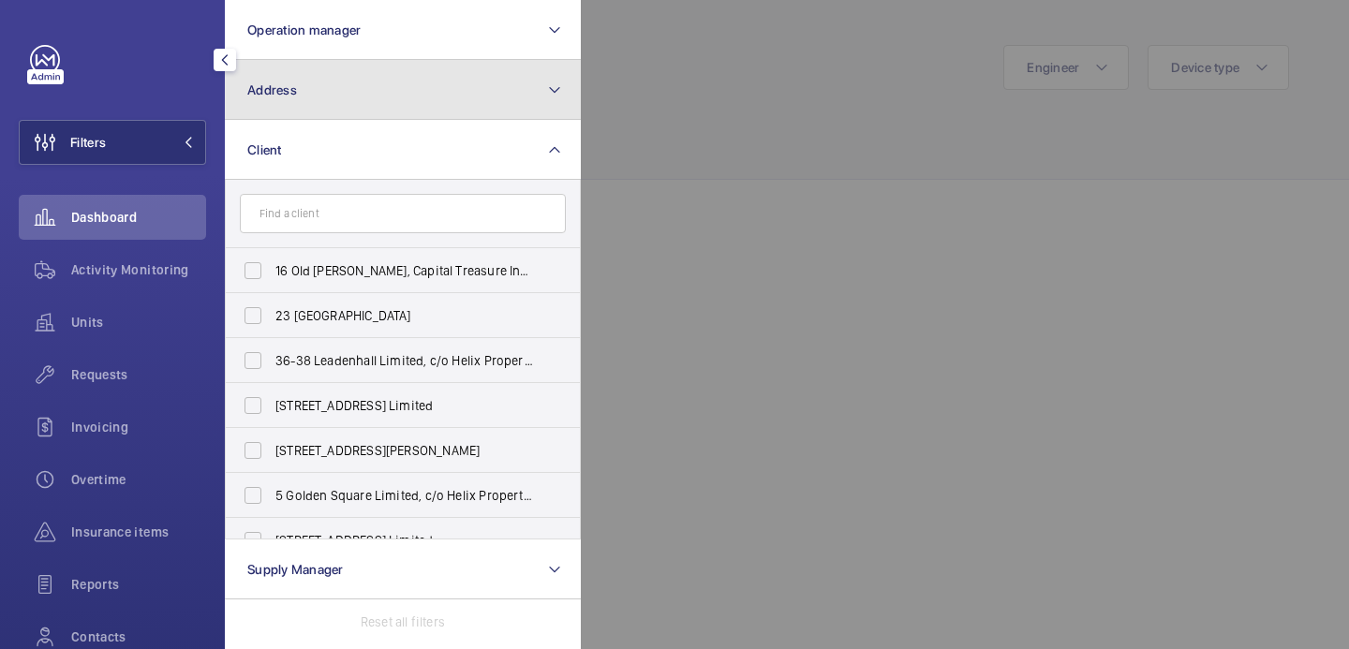
click at [499, 105] on button "Address" at bounding box center [403, 90] width 356 height 60
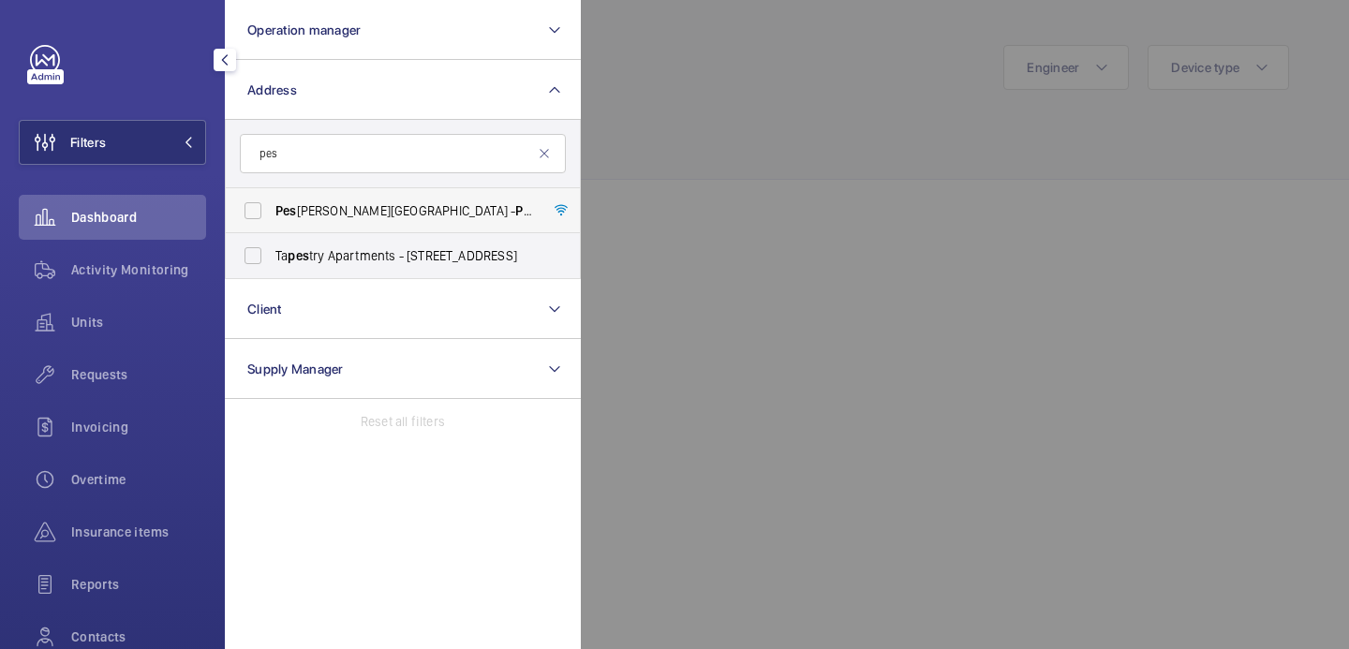
type input "pes"
click at [428, 216] on span "Pes tana Chelsea Bridge Hotel - Pes tana Chelsea Bridge Hotel, LONDON SW11 8AE" at bounding box center [405, 210] width 258 height 19
click at [272, 216] on input "Pes tana Chelsea Bridge Hotel - Pes tana Chelsea Bridge Hotel, LONDON SW11 8AE" at bounding box center [252, 210] width 37 height 37
checkbox input "true"
click at [699, 136] on div at bounding box center [1255, 324] width 1349 height 649
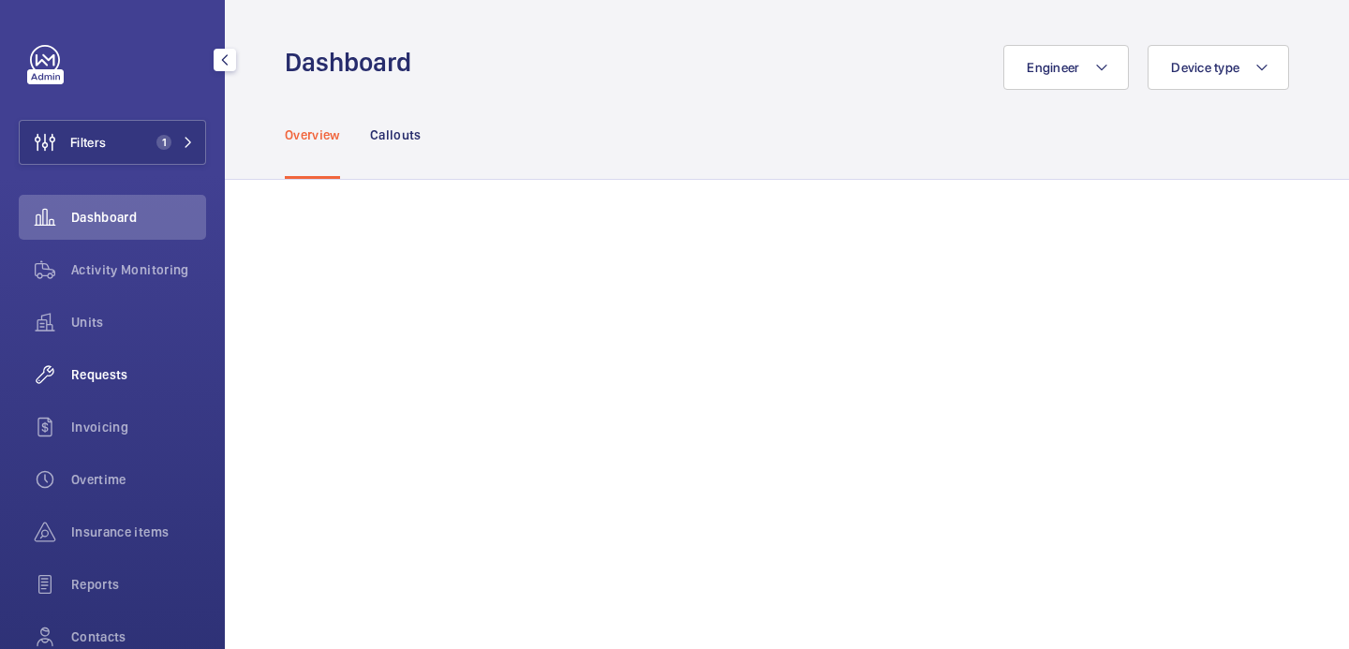
click at [126, 379] on span "Requests" at bounding box center [138, 374] width 135 height 19
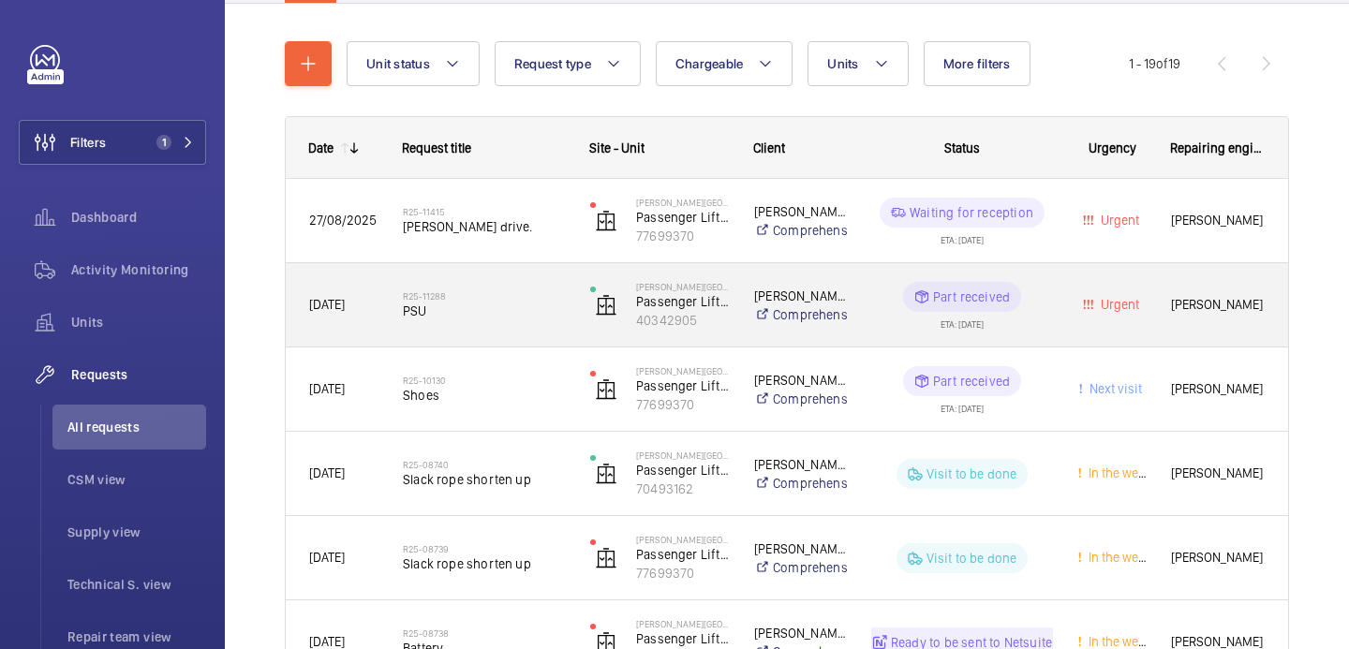
scroll to position [196, 0]
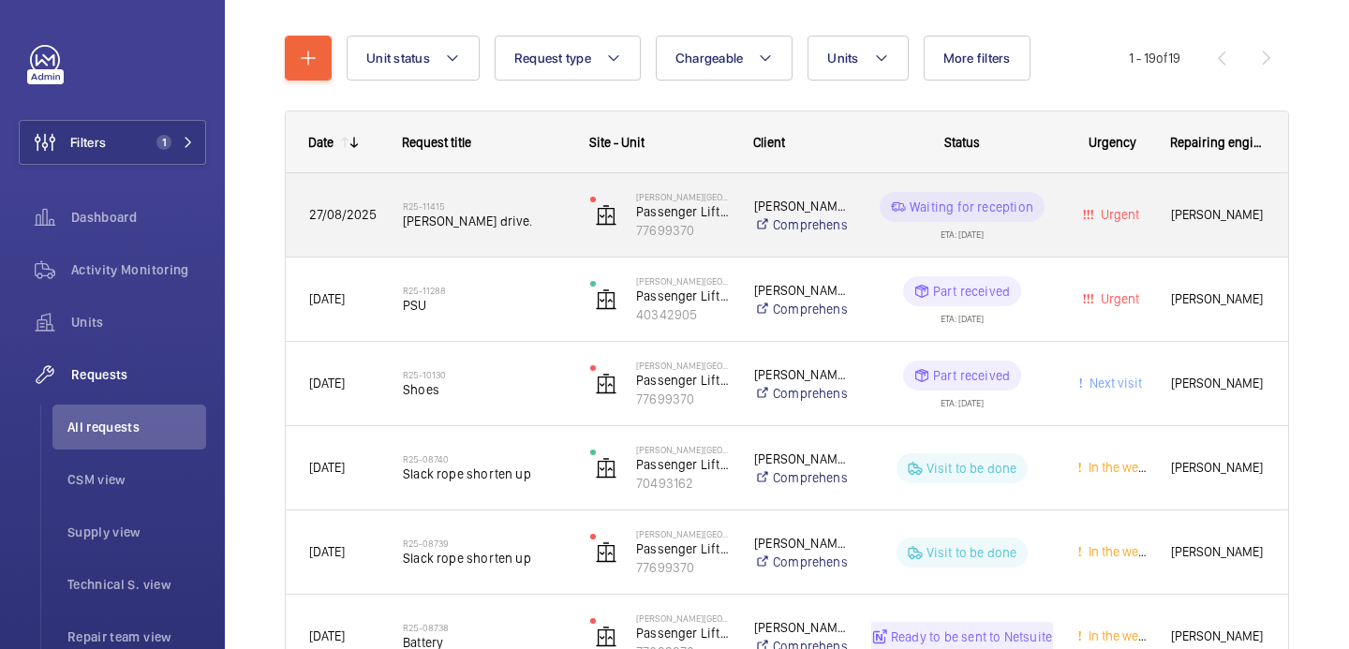
click at [562, 208] on h2 "R25-11415" at bounding box center [484, 206] width 163 height 11
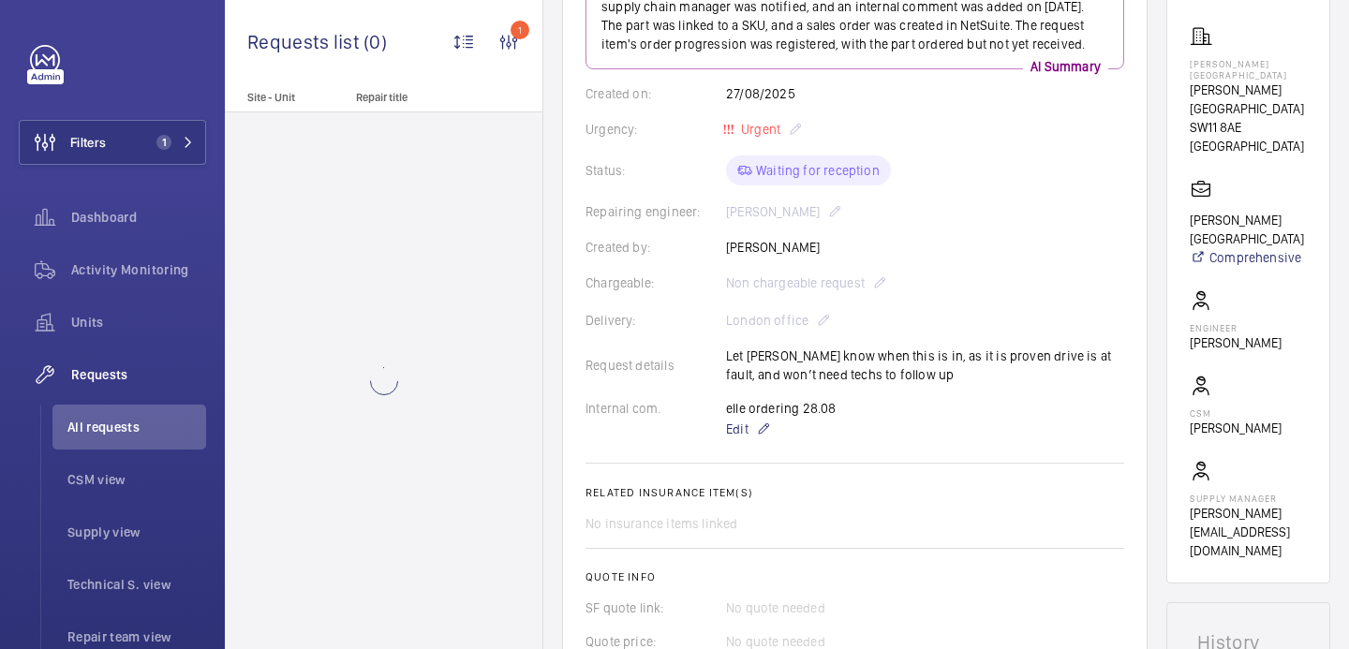
scroll to position [665, 0]
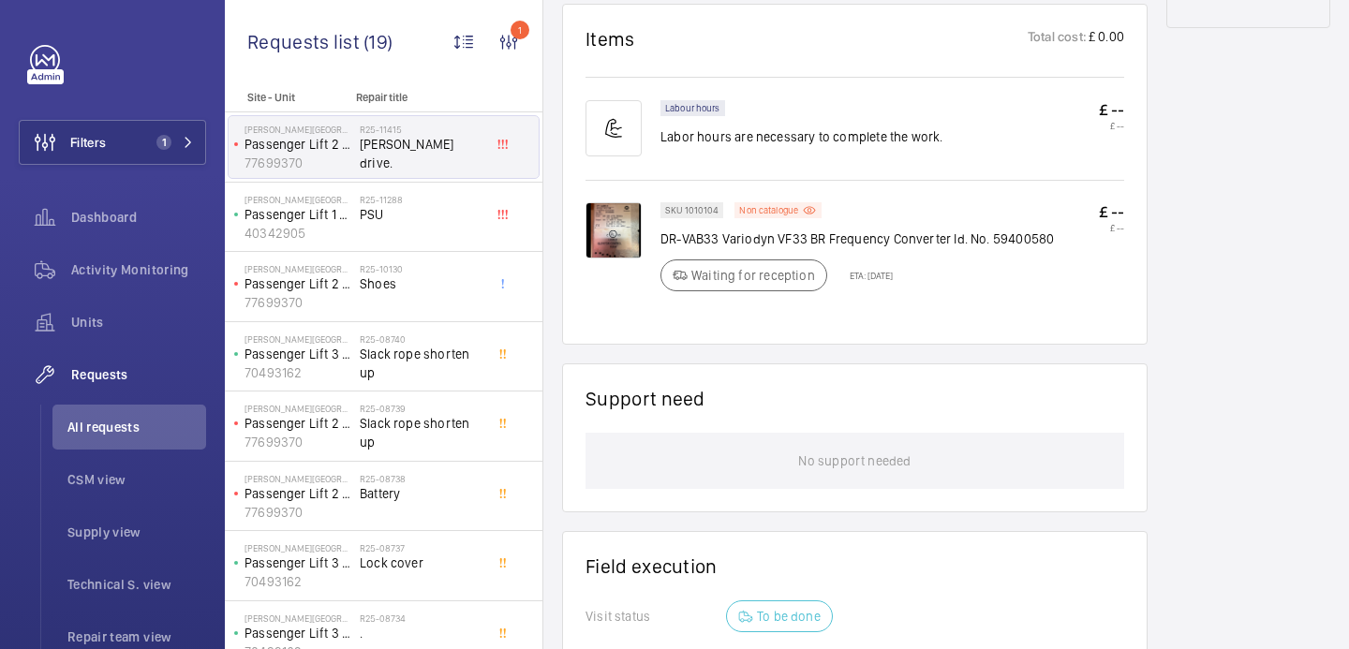
scroll to position [1119, 0]
click at [421, 236] on div "R25-11288 PSU" at bounding box center [422, 221] width 124 height 54
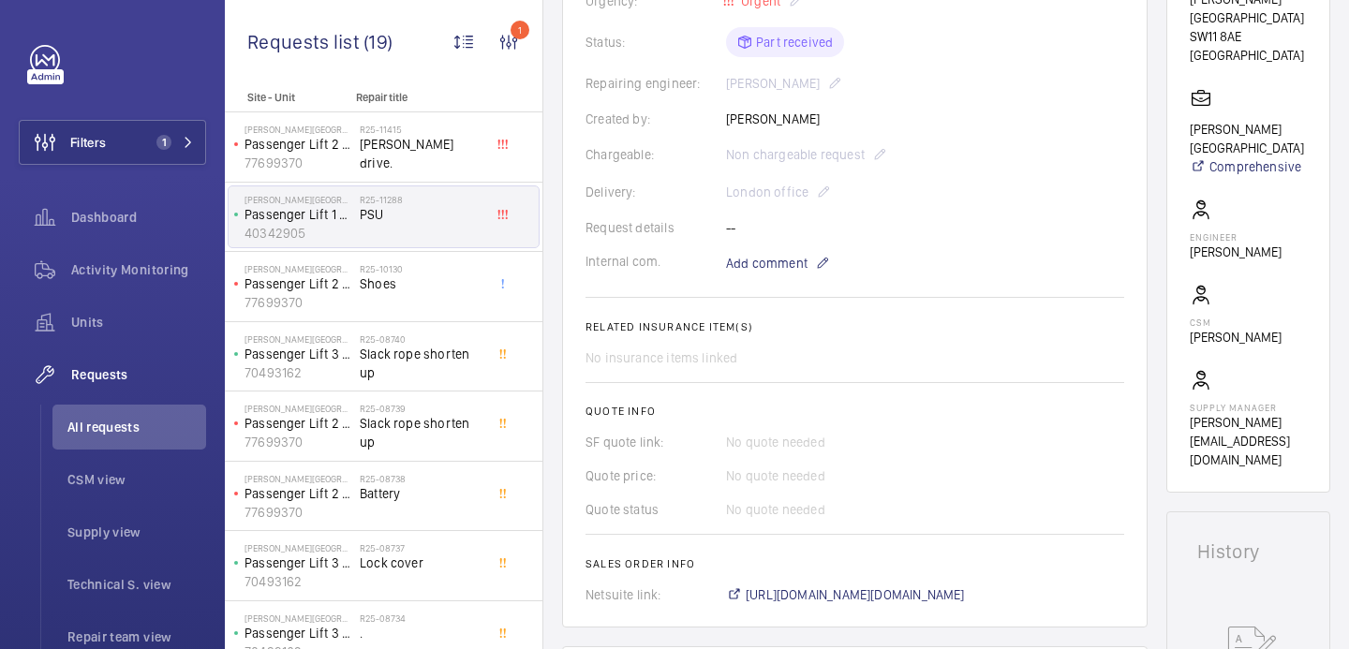
scroll to position [885, 0]
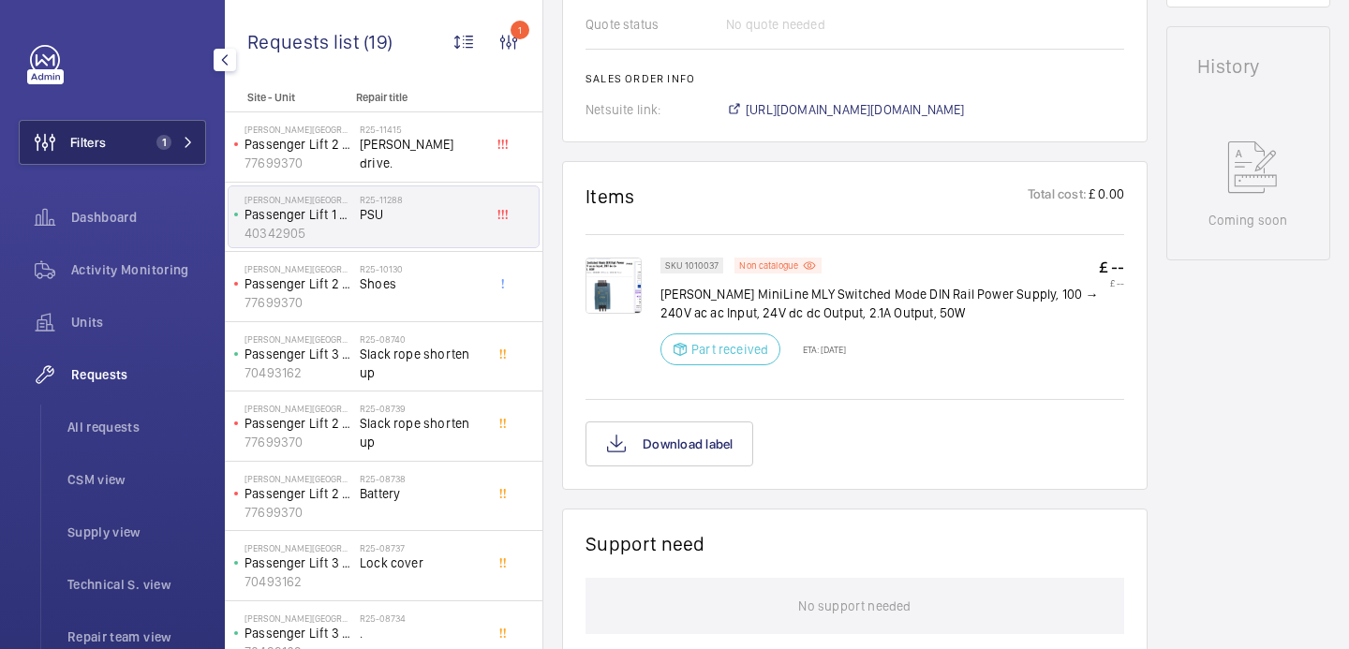
click at [168, 130] on button "Filters 1" at bounding box center [112, 142] width 187 height 45
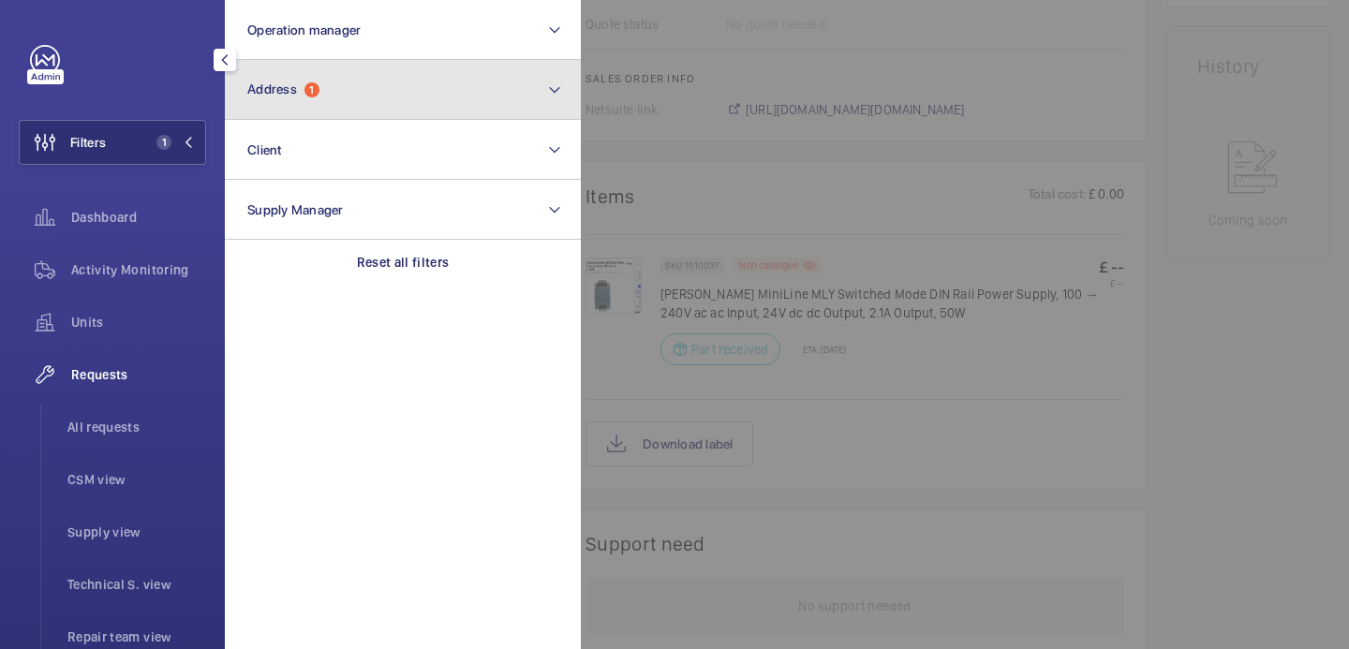
click at [436, 99] on button "Address 1" at bounding box center [403, 90] width 356 height 60
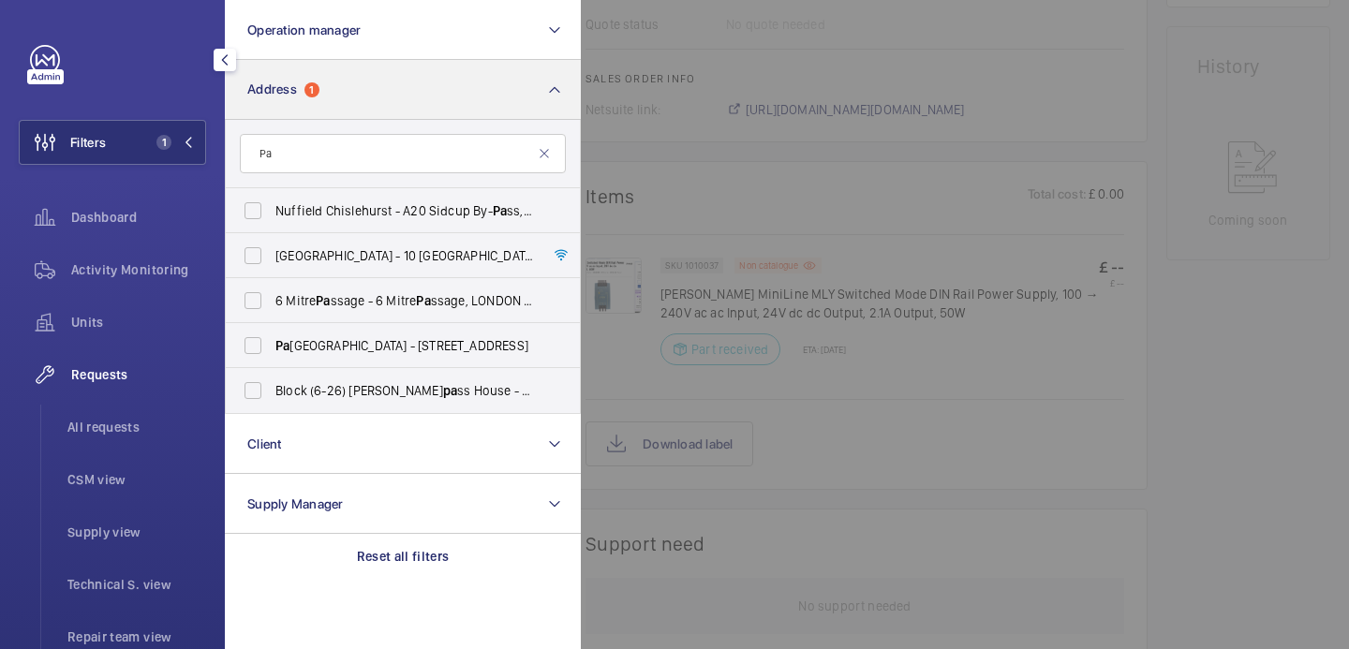
type input "P"
type input "p"
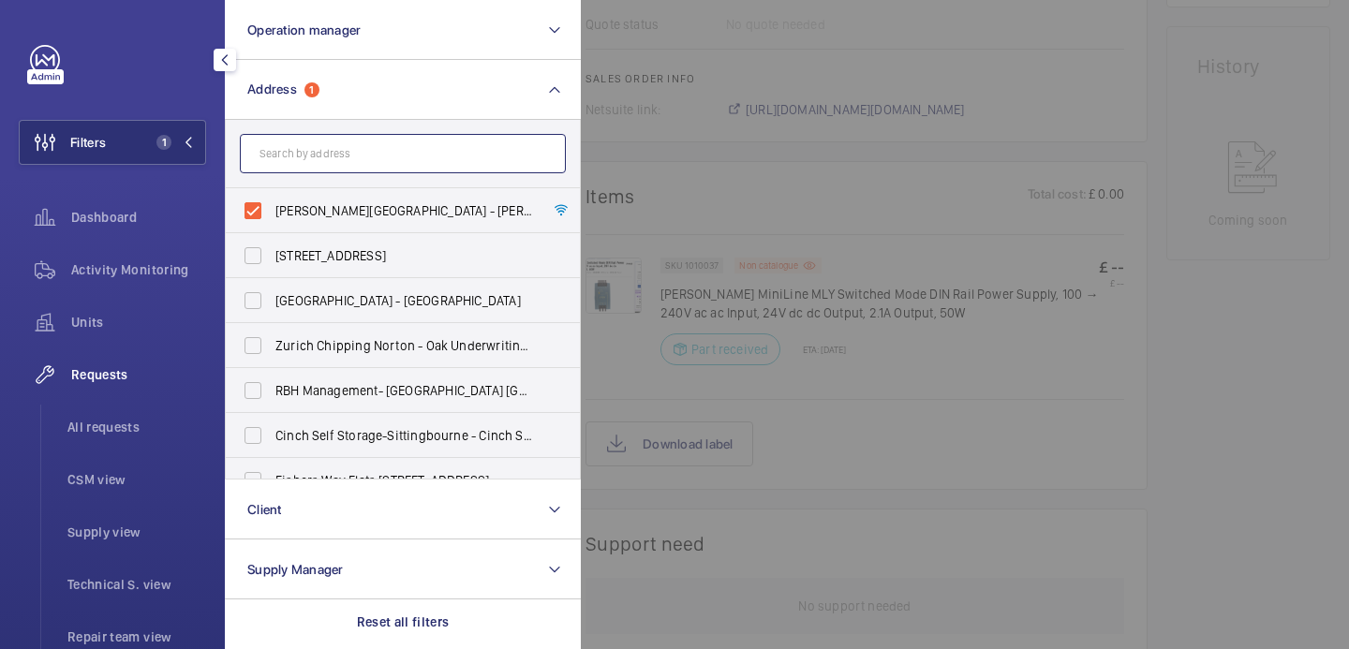
click at [453, 153] on input "text" at bounding box center [403, 153] width 326 height 39
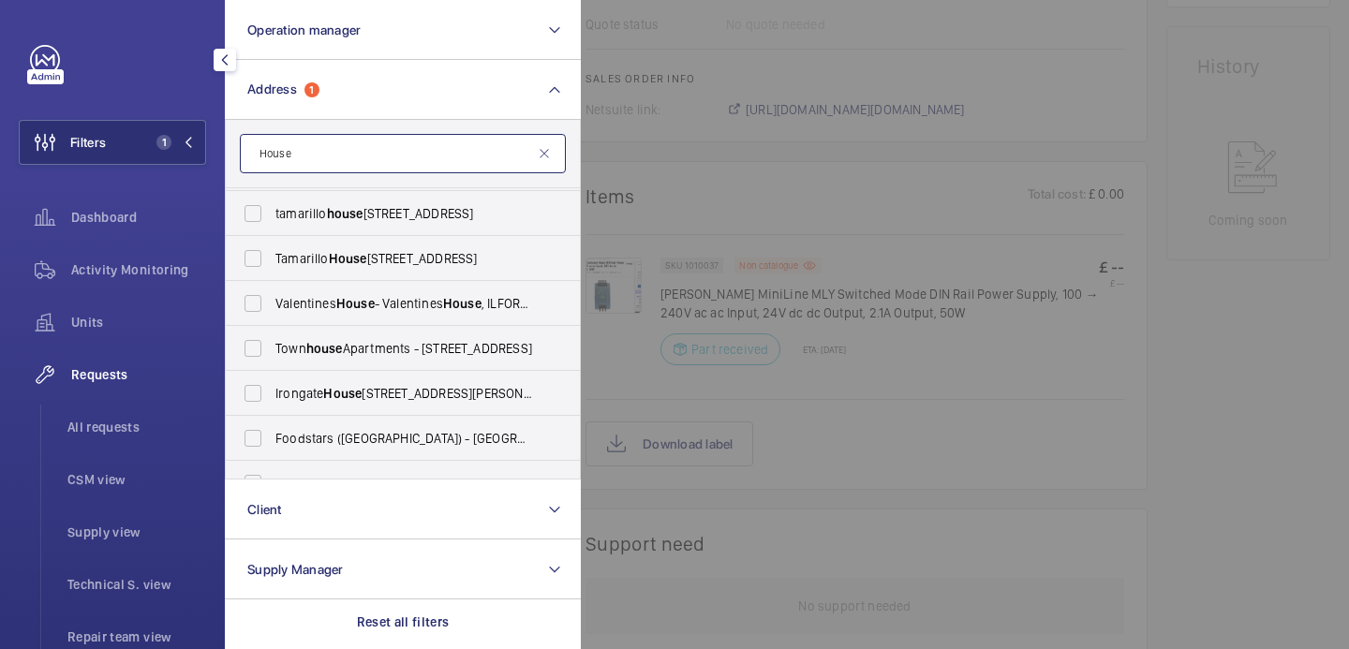
scroll to position [10616, 0]
type input "House"
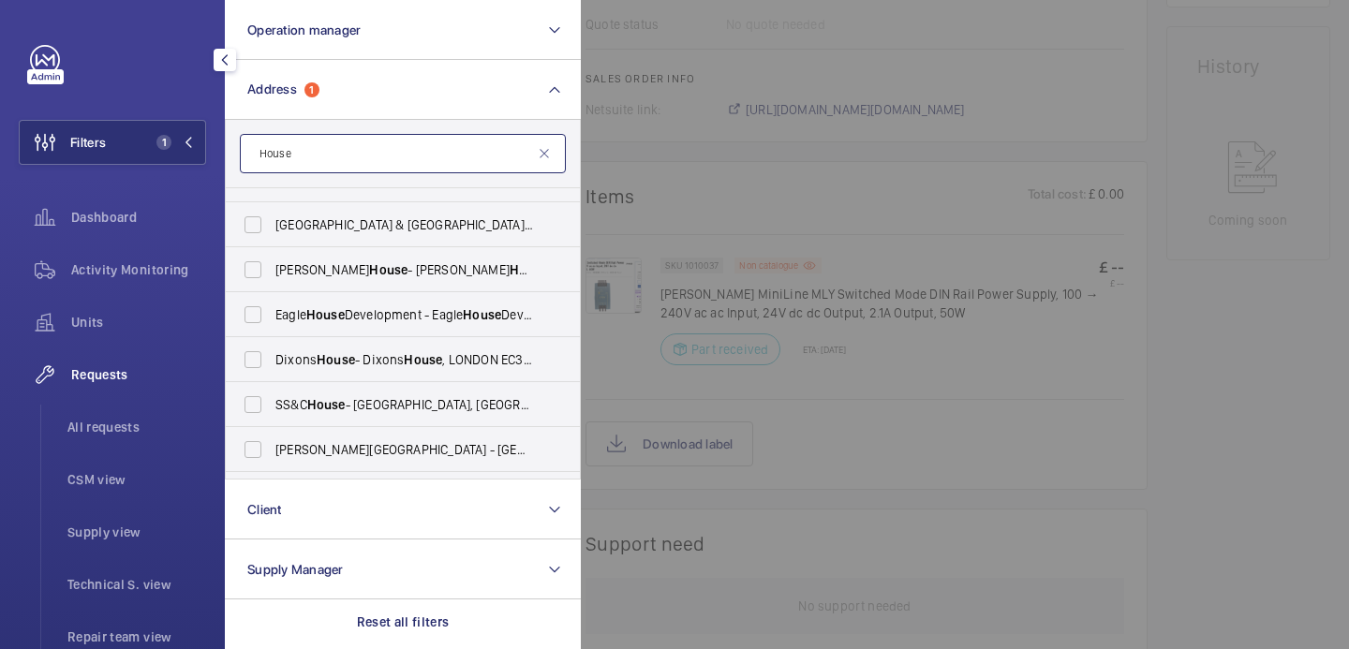
scroll to position [18922, 0]
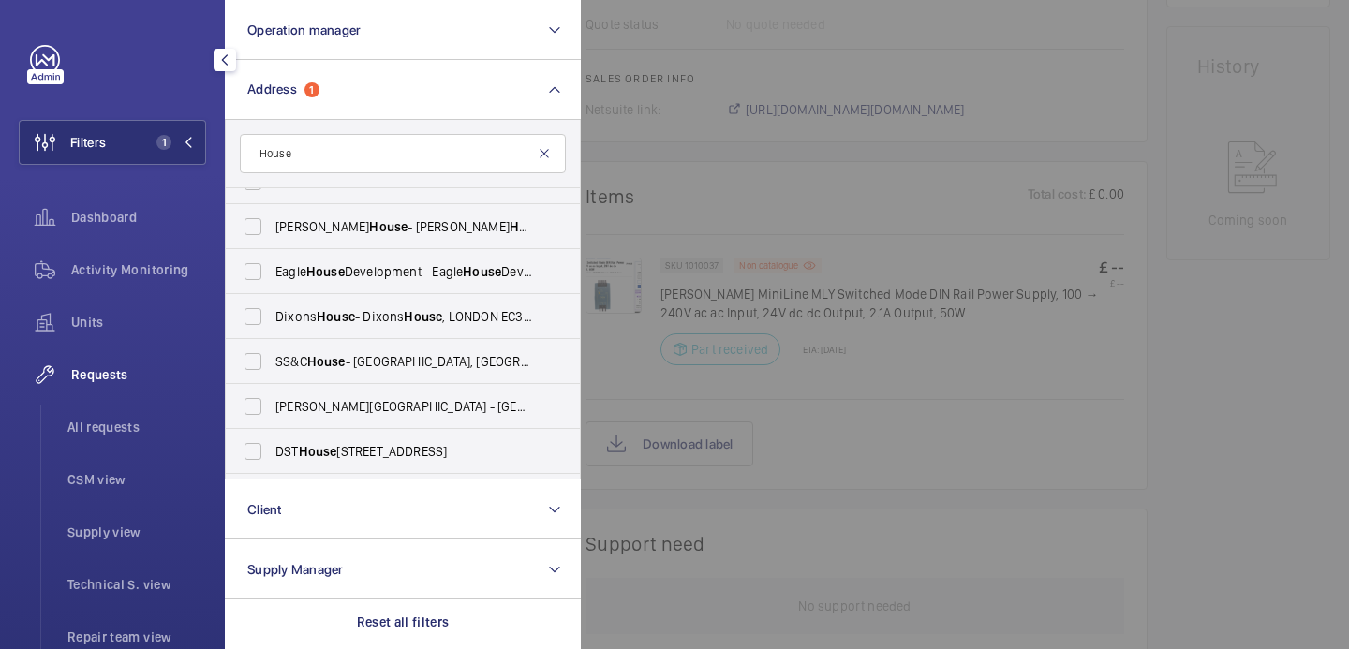
click at [546, 153] on mat-icon at bounding box center [544, 153] width 15 height 15
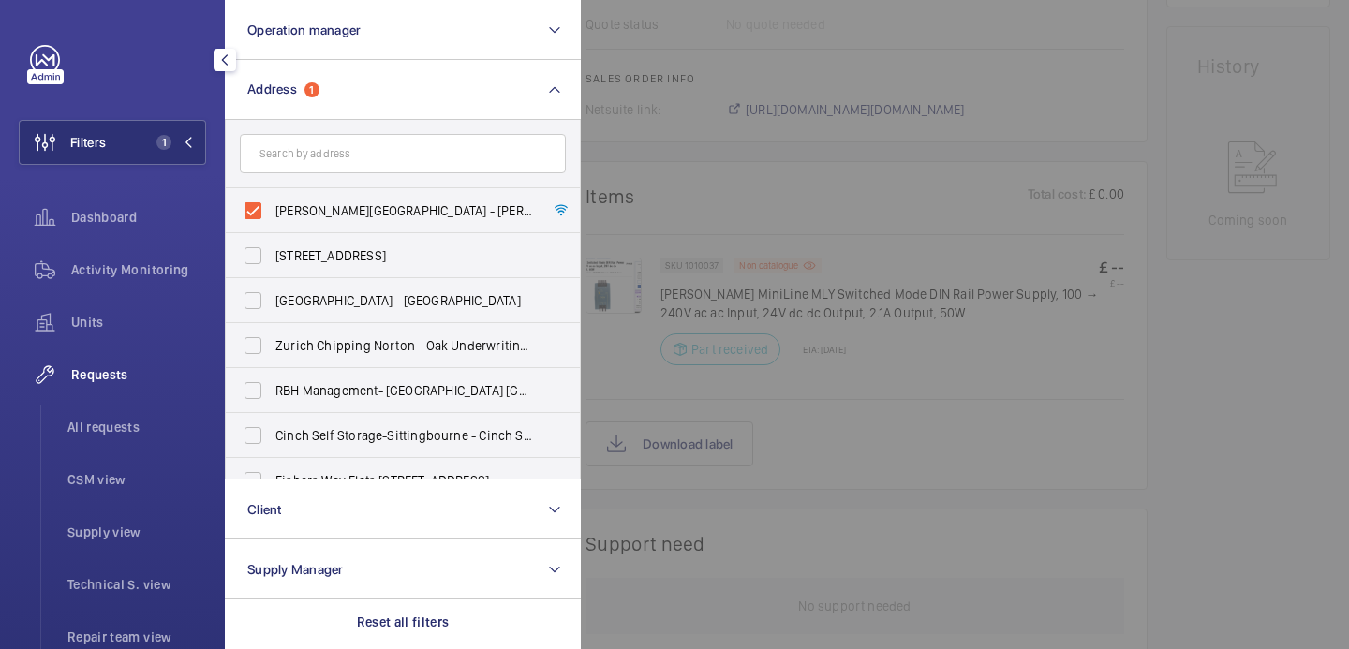
click at [647, 174] on div at bounding box center [1255, 324] width 1349 height 649
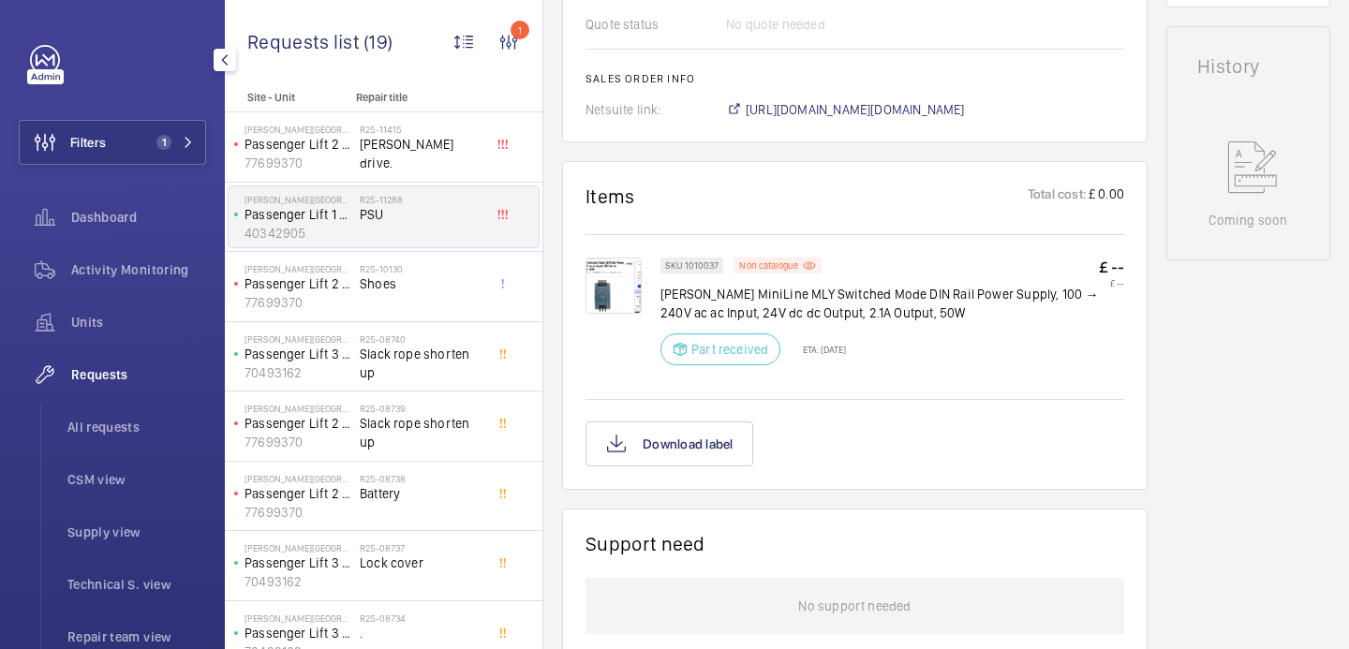
click at [129, 371] on span "Requests" at bounding box center [138, 374] width 135 height 19
click at [148, 128] on button "Filters 1" at bounding box center [112, 142] width 187 height 45
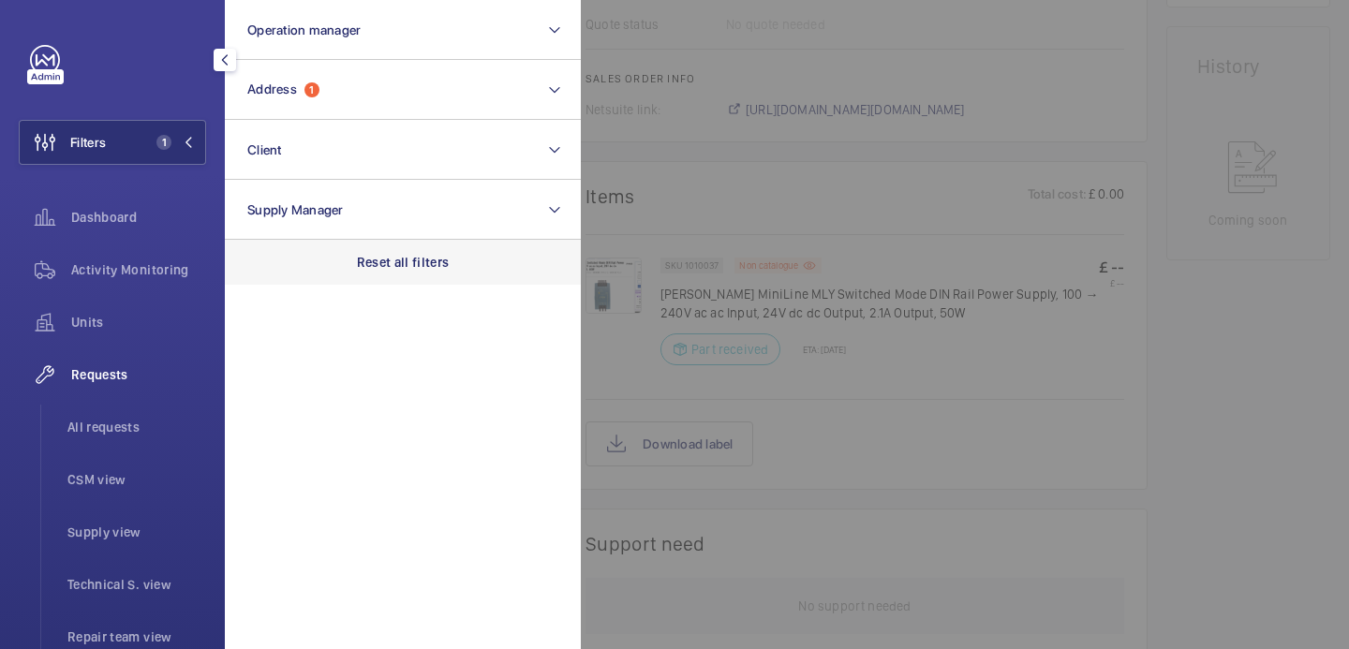
click at [388, 266] on p "Reset all filters" at bounding box center [403, 262] width 93 height 19
click at [650, 173] on div at bounding box center [1255, 324] width 1349 height 649
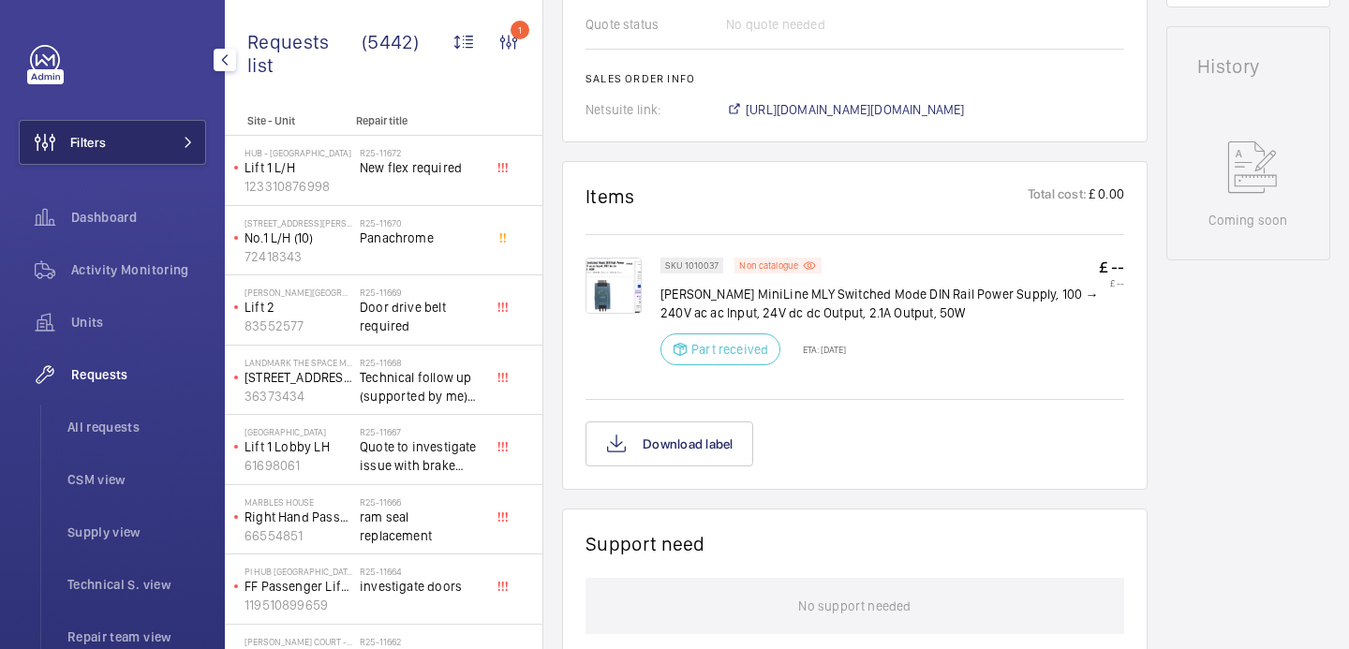
click at [133, 149] on button "Filters" at bounding box center [112, 142] width 187 height 45
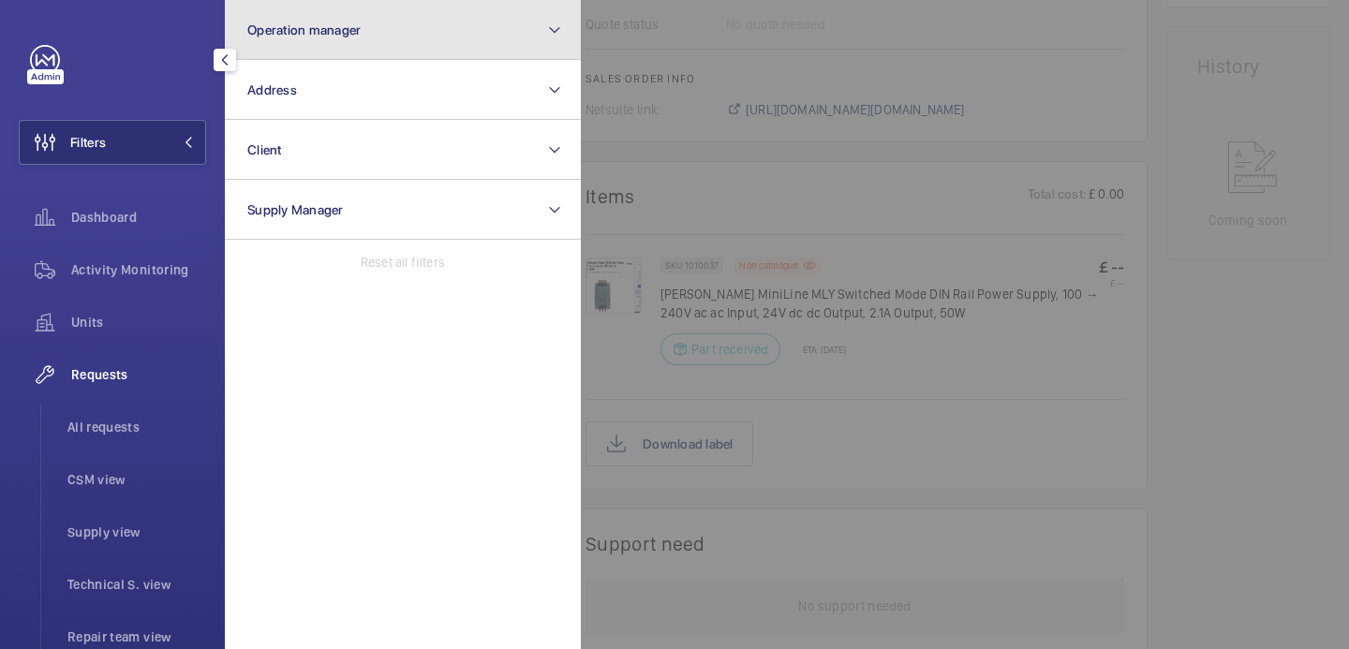
click at [351, 32] on span "Operation manager" at bounding box center [303, 29] width 113 height 15
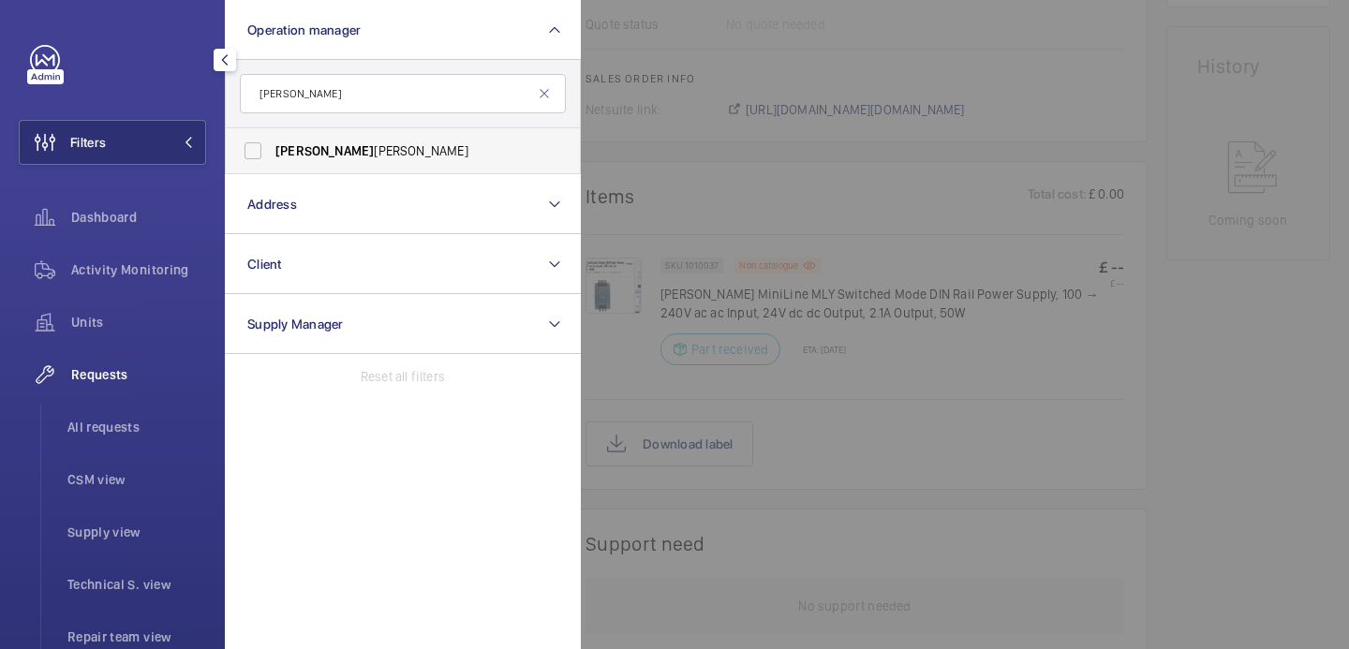
type input "alex"
click at [409, 154] on span "Alex Waterman" at bounding box center [405, 151] width 258 height 19
click at [272, 154] on input "Alex Waterman" at bounding box center [252, 150] width 37 height 37
checkbox input "true"
click at [700, 158] on div at bounding box center [1255, 324] width 1349 height 649
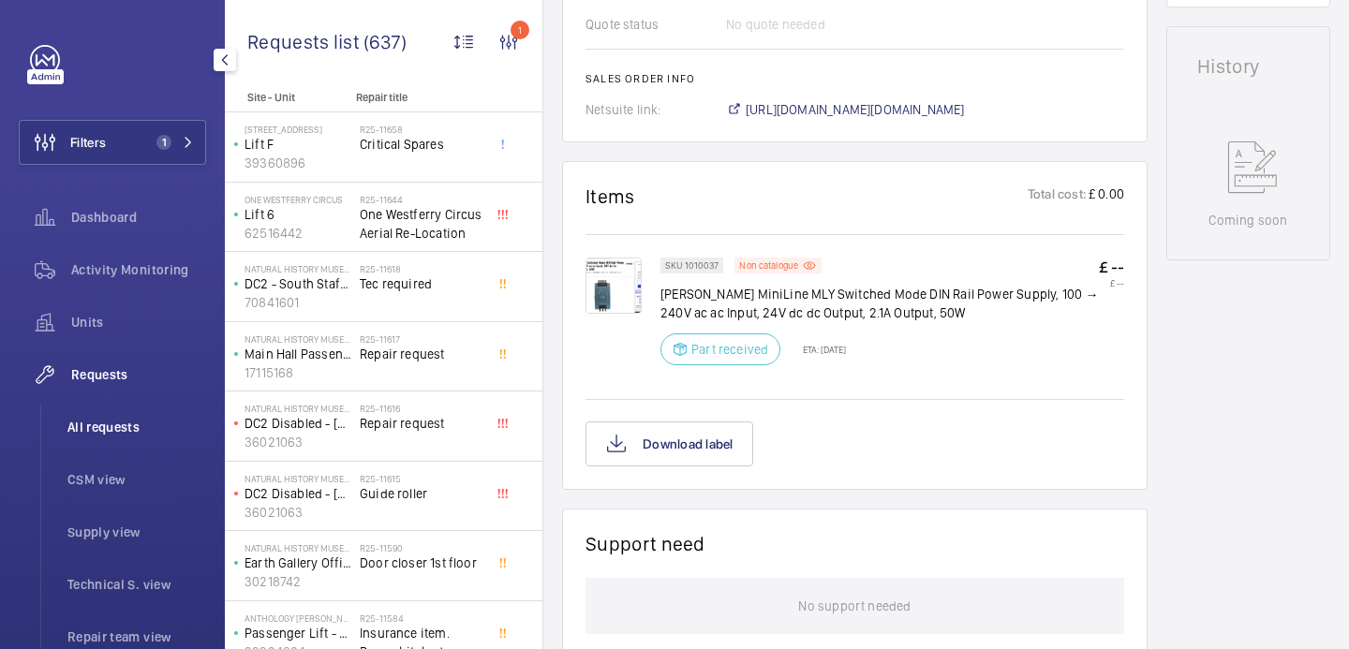
click at [109, 428] on span "All requests" at bounding box center [136, 427] width 139 height 19
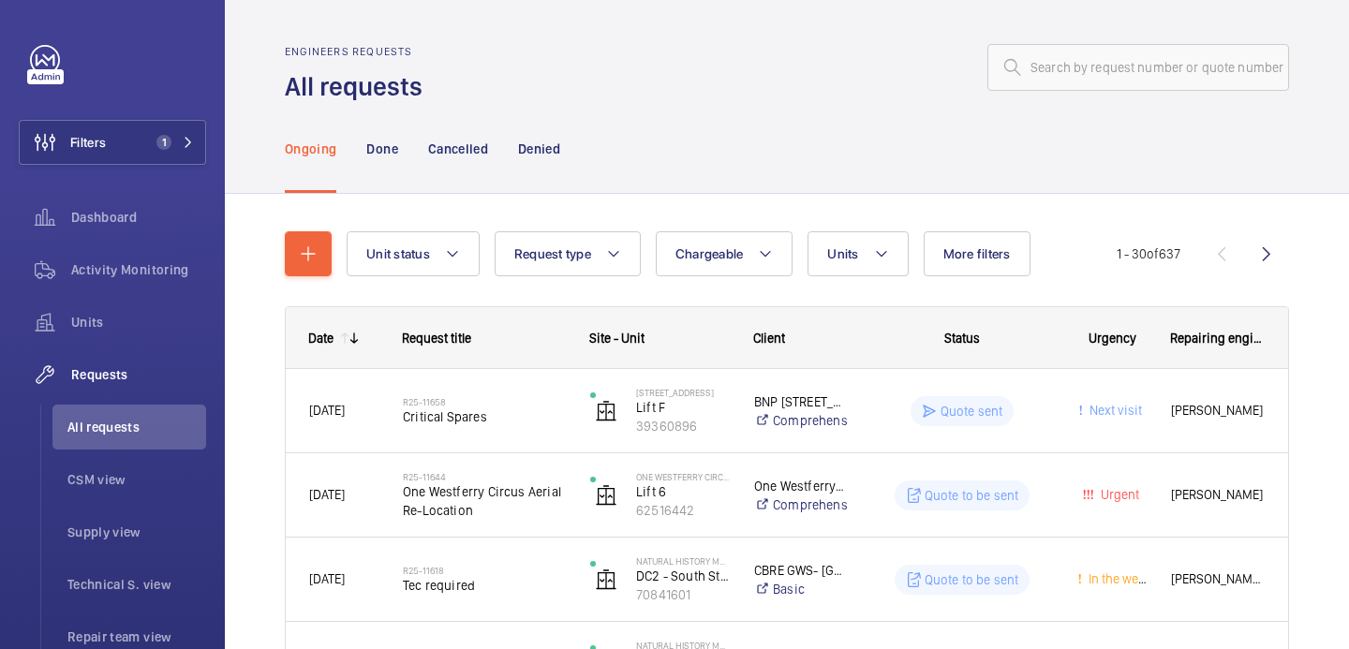
click at [1060, 250] on div "Unit status Request type Chargeable Units More filters Request status Urgency R…" at bounding box center [732, 253] width 770 height 45
click at [864, 256] on button "Units" at bounding box center [858, 253] width 100 height 45
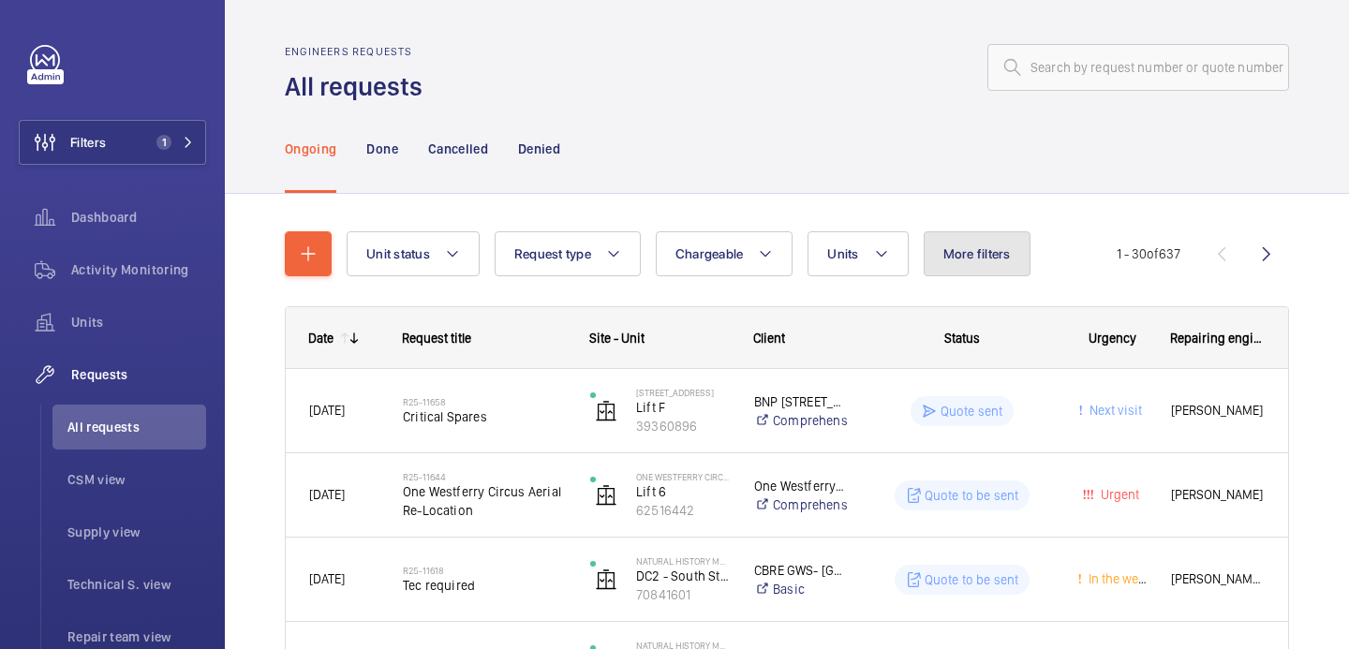
click at [967, 261] on span "More filters" at bounding box center [977, 253] width 67 height 15
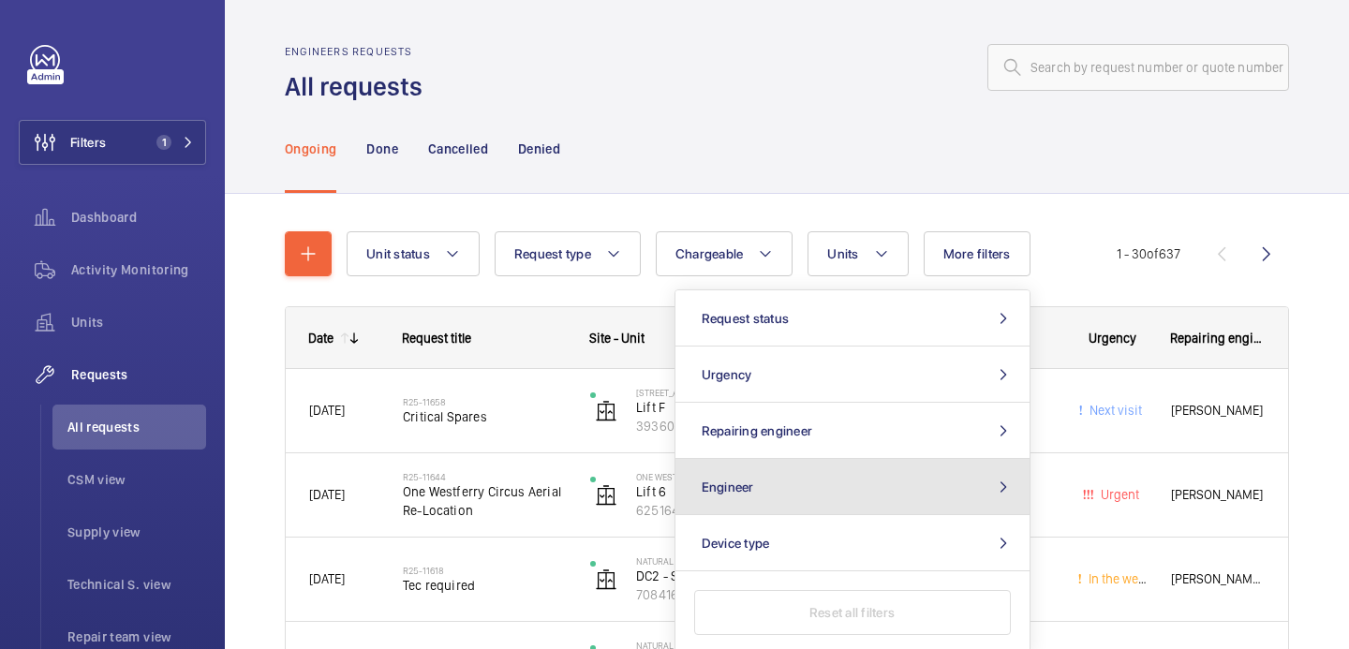
click at [805, 496] on button "Engineer" at bounding box center [853, 487] width 354 height 56
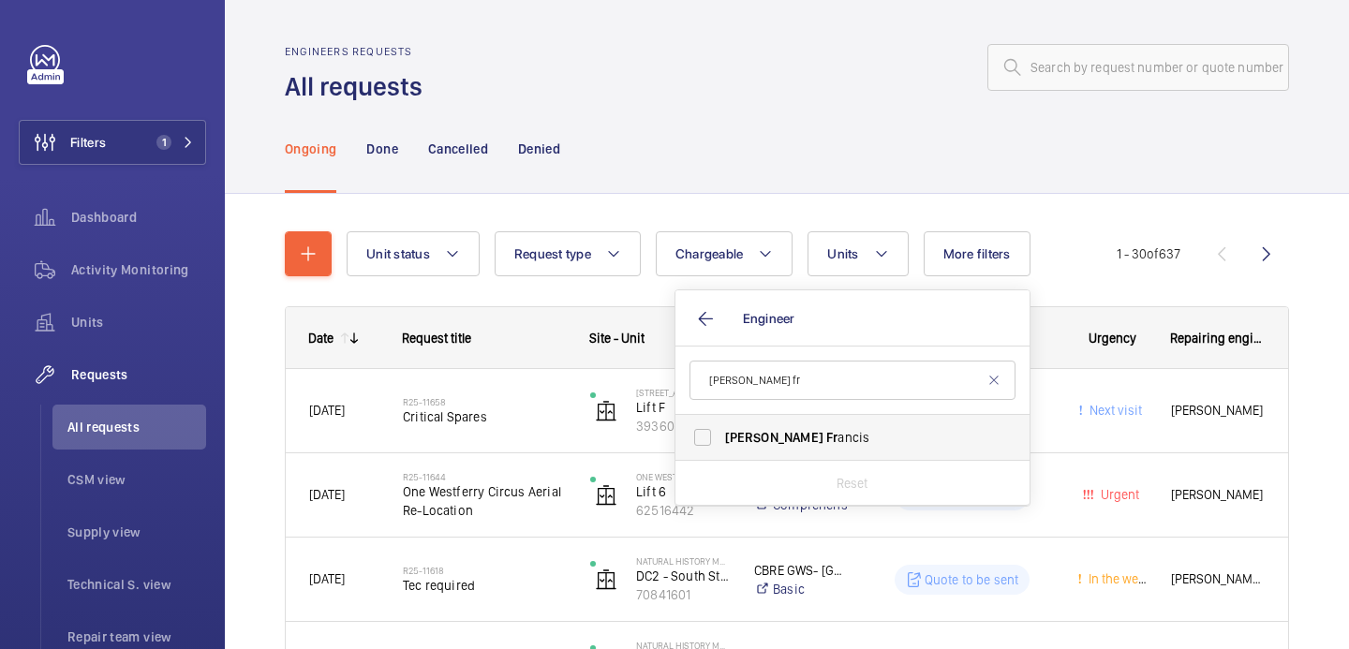
type input "dan fr"
click at [812, 433] on span "Dan Fr ancis" at bounding box center [854, 437] width 258 height 19
click at [722, 433] on input "Dan Fr ancis" at bounding box center [702, 437] width 37 height 37
checkbox input "true"
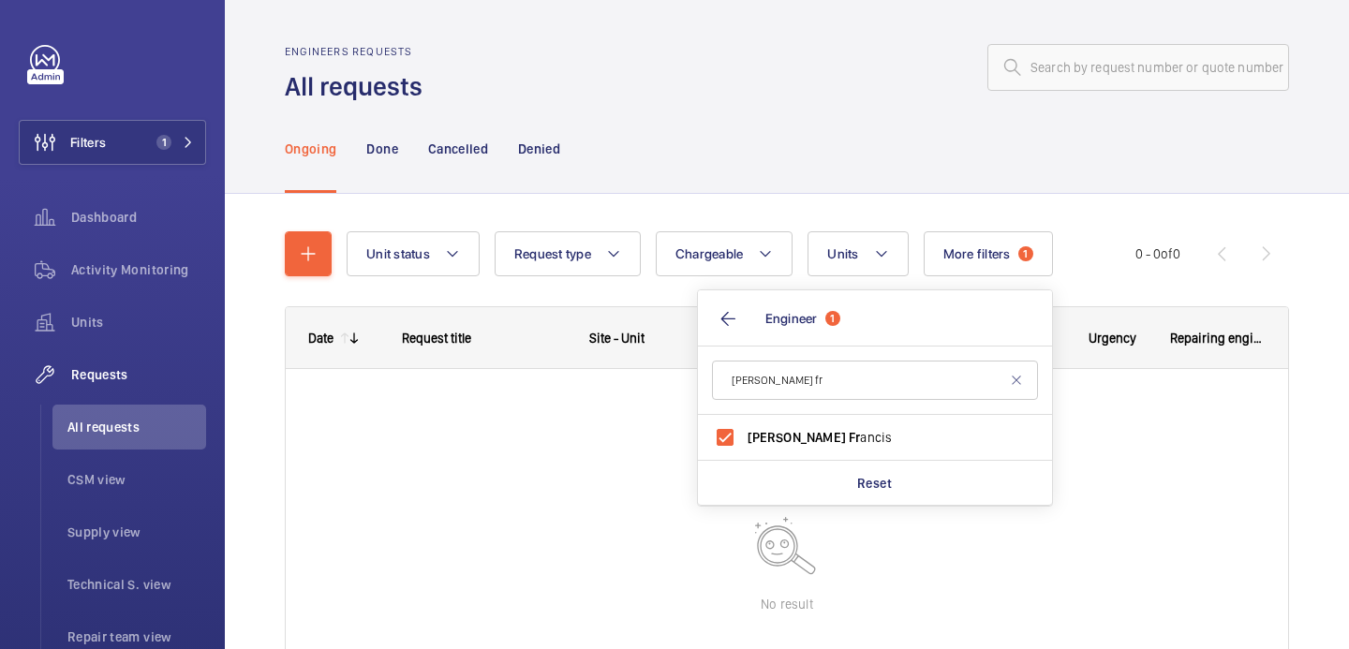
click at [1074, 238] on div "Unit status Request type Chargeable Units More filters 1 Request status Urgency…" at bounding box center [741, 253] width 789 height 45
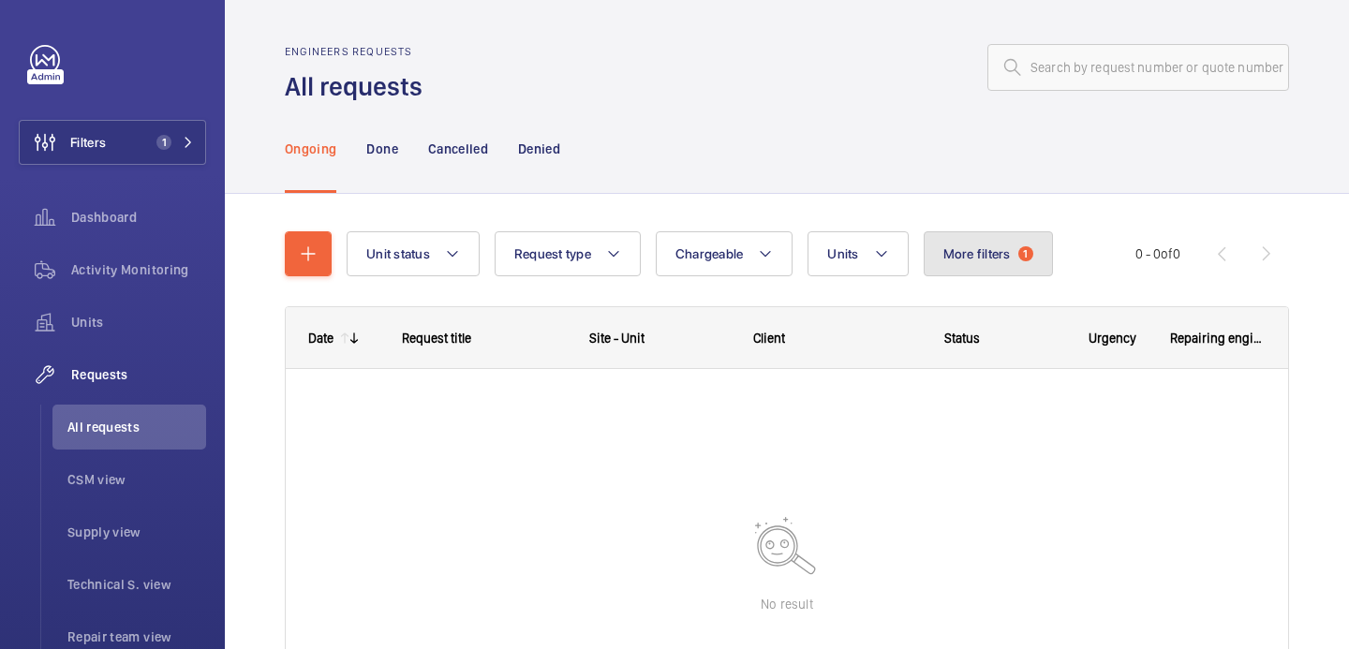
click at [1000, 259] on span "More filters" at bounding box center [977, 253] width 67 height 15
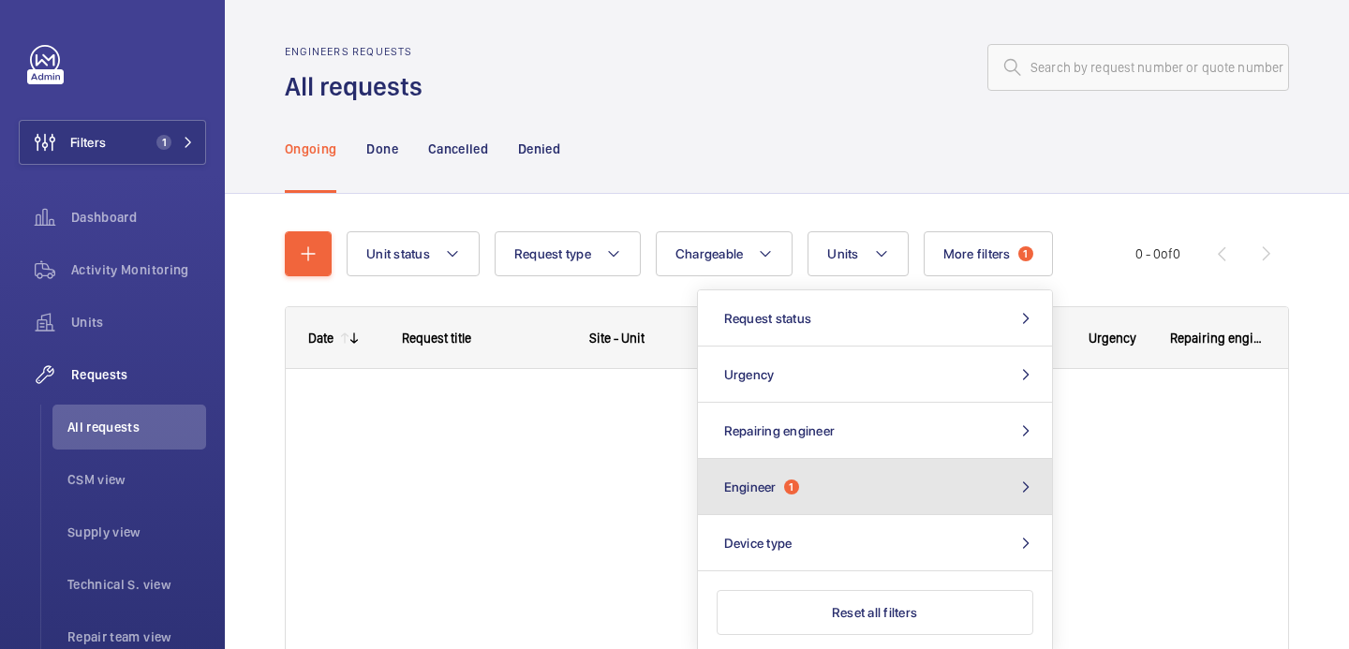
click at [934, 484] on button "Engineer 1" at bounding box center [875, 487] width 354 height 56
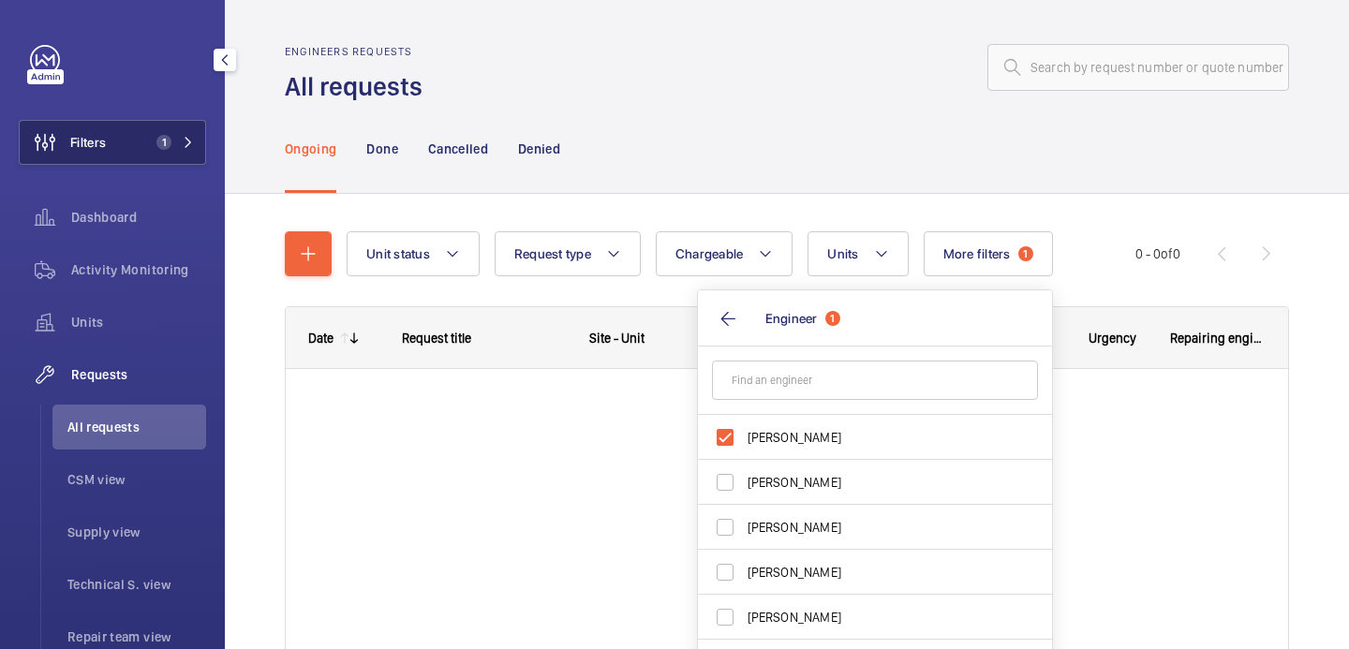
click at [168, 143] on span "1" at bounding box center [164, 142] width 15 height 15
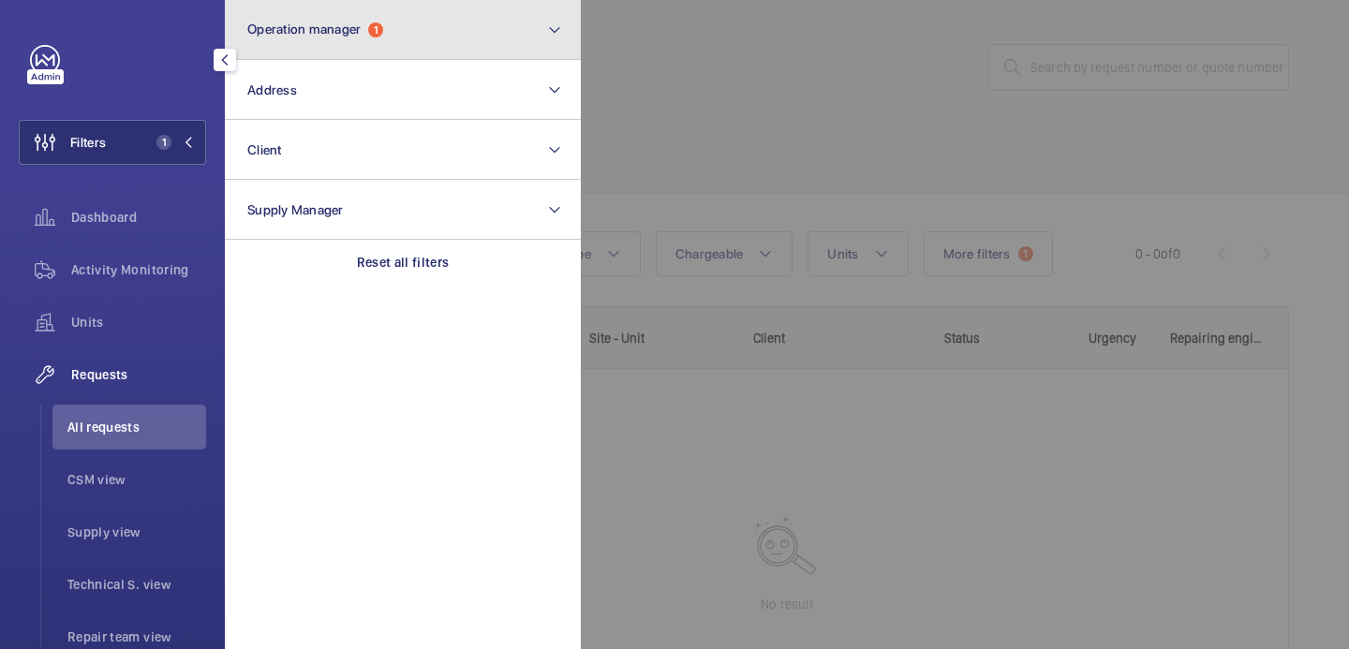
click at [512, 30] on button "Operation manager 1" at bounding box center [403, 30] width 356 height 60
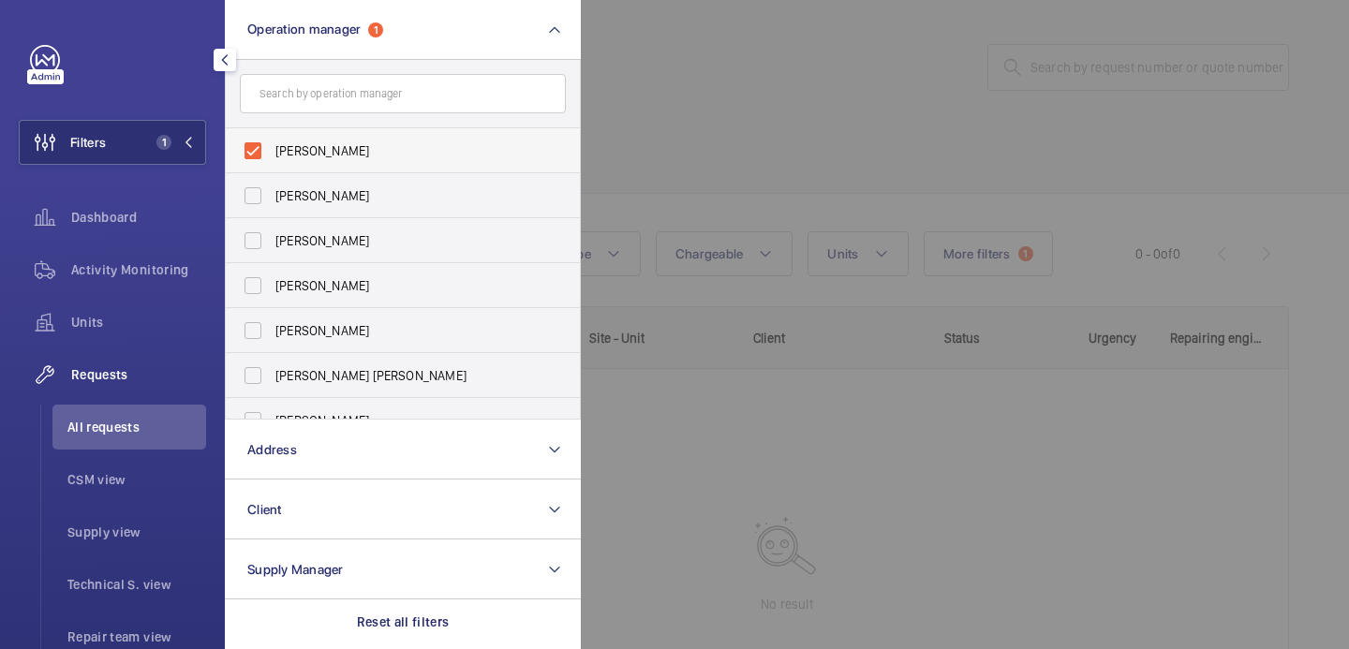
click at [349, 156] on span "Alex Waterman" at bounding box center [405, 151] width 258 height 19
click at [272, 156] on input "Alex Waterman" at bounding box center [252, 150] width 37 height 37
checkbox input "false"
click at [692, 112] on div at bounding box center [1255, 324] width 1349 height 649
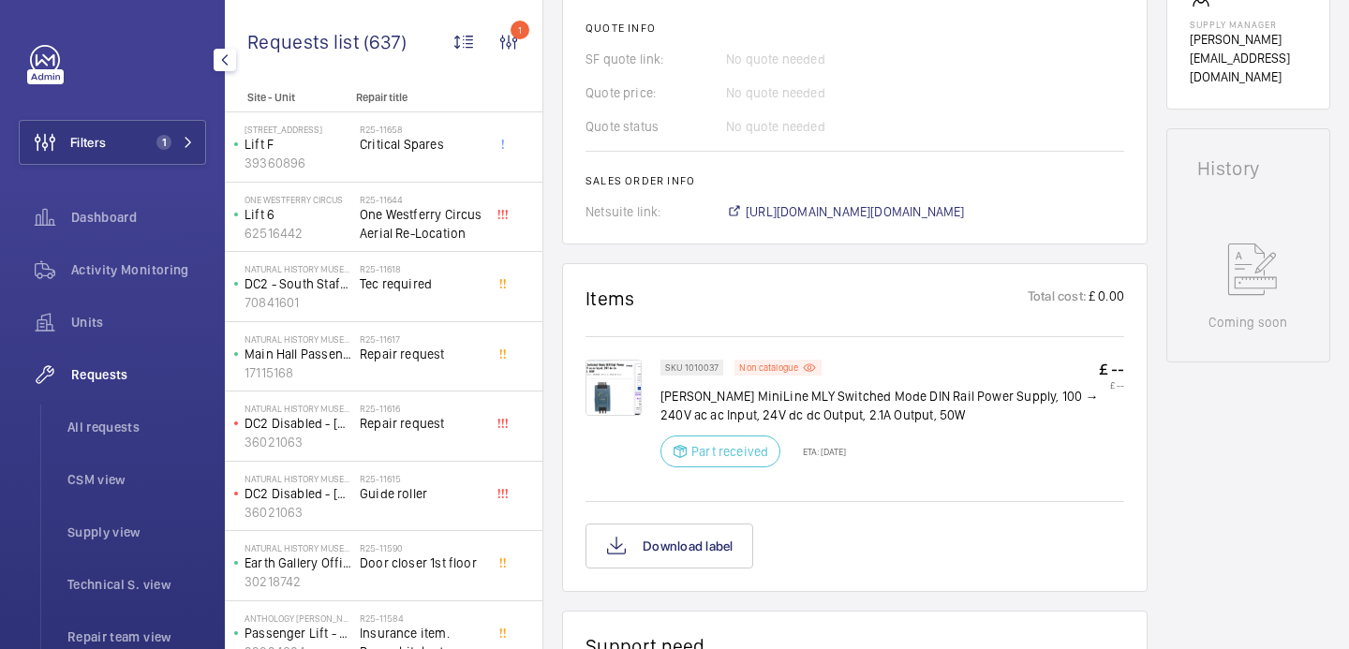
scroll to position [784, 0]
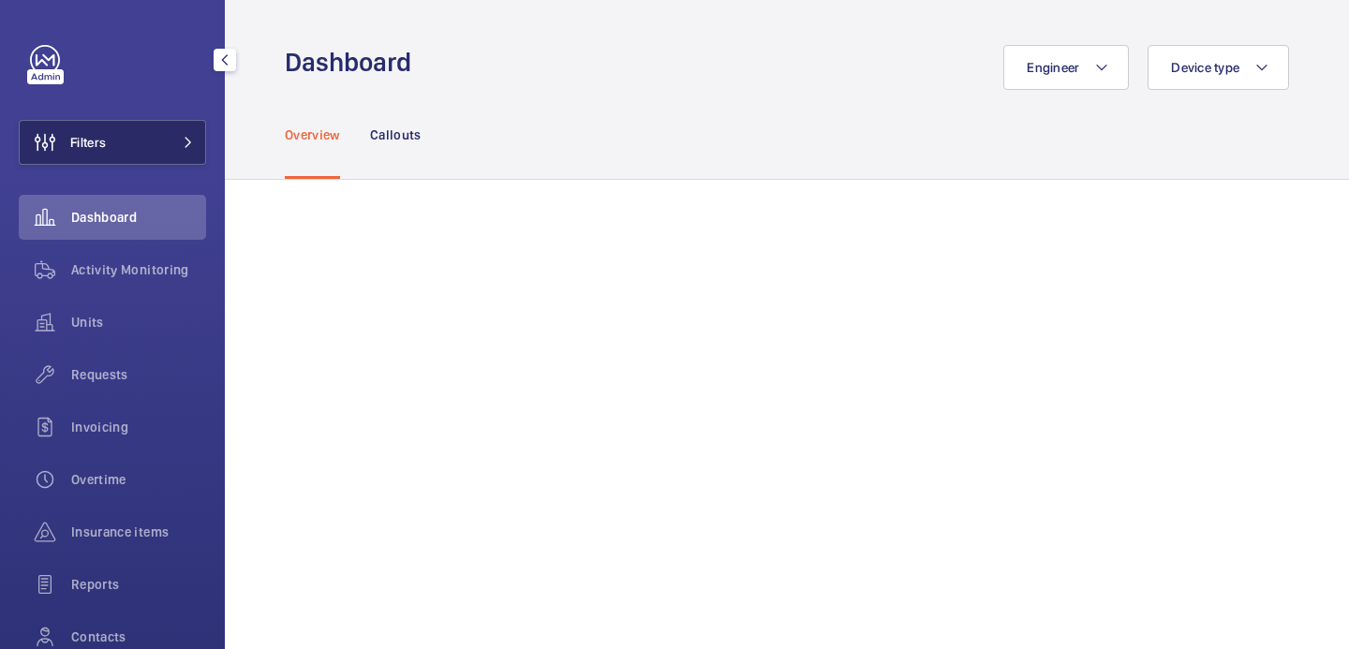
click at [139, 162] on button "Filters" at bounding box center [112, 142] width 187 height 45
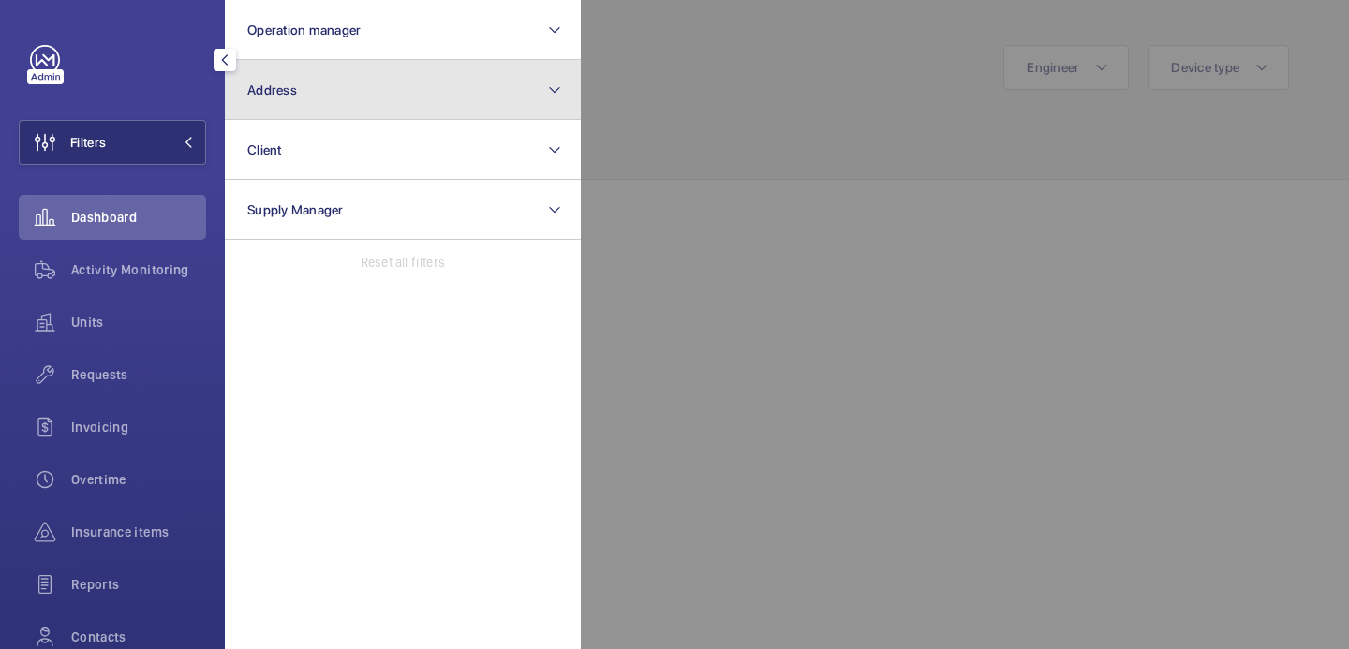
click at [388, 91] on button "Address" at bounding box center [403, 90] width 356 height 60
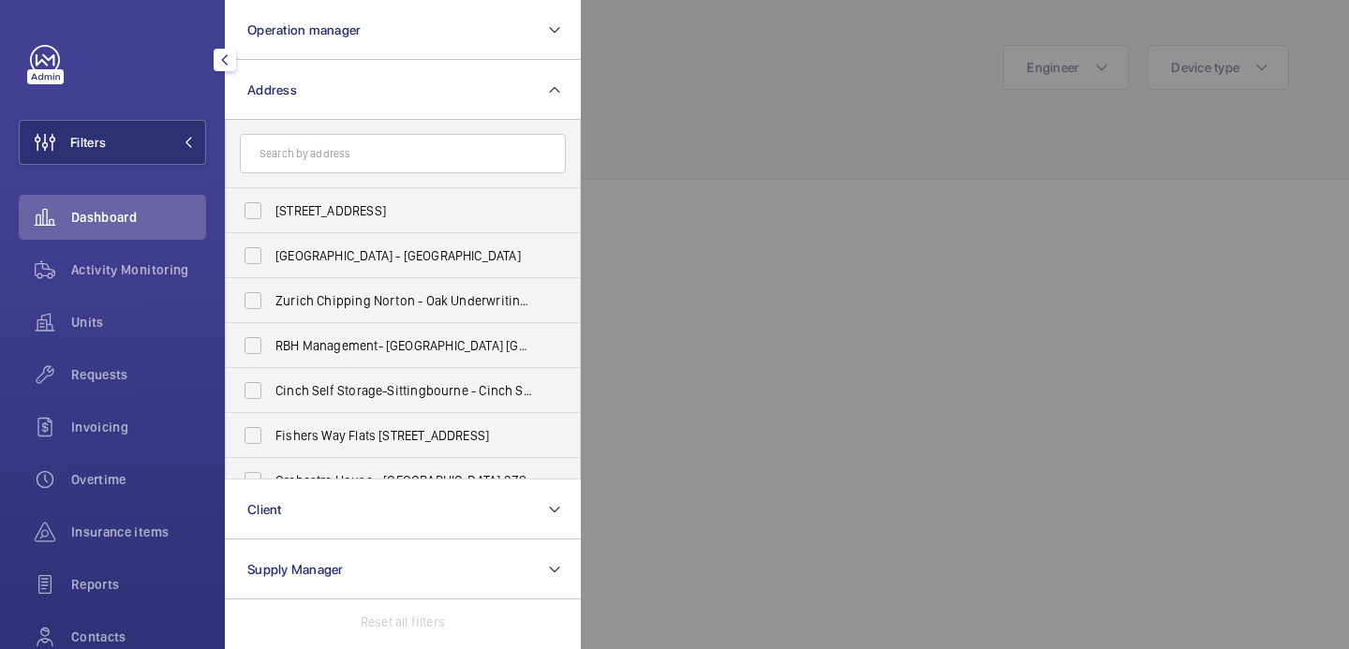
click at [362, 161] on input "text" at bounding box center [403, 153] width 326 height 39
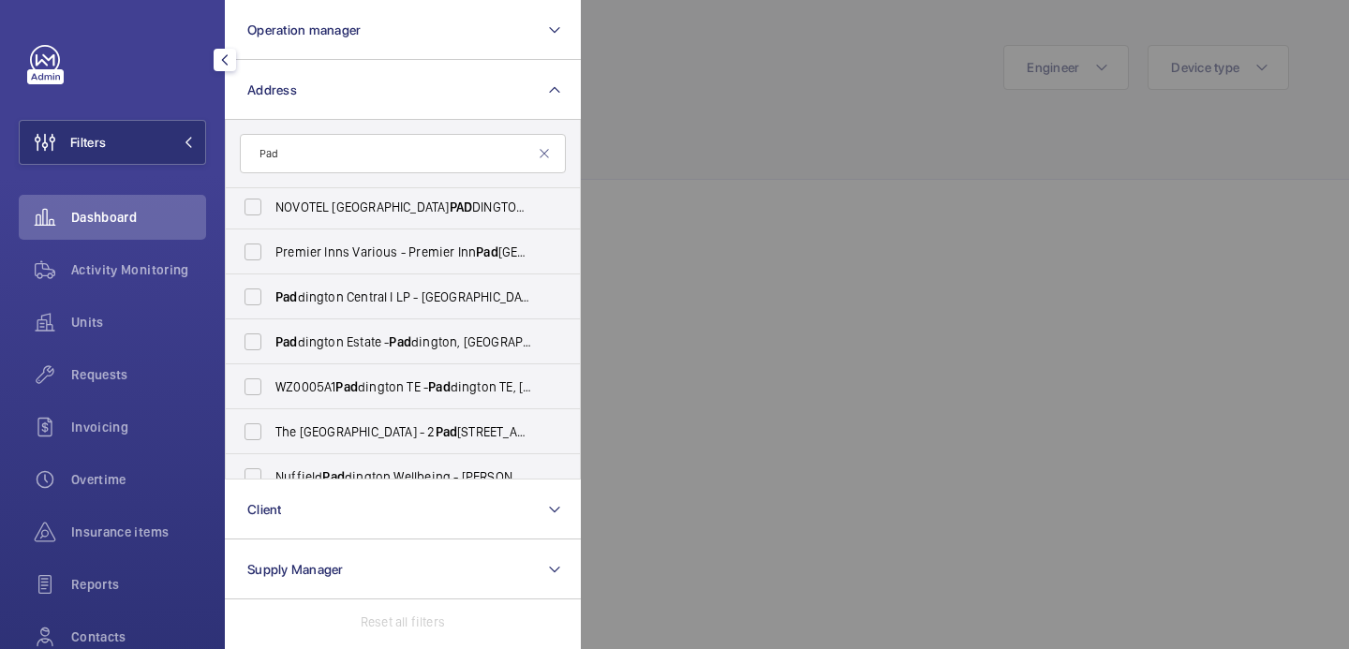
scroll to position [204, 0]
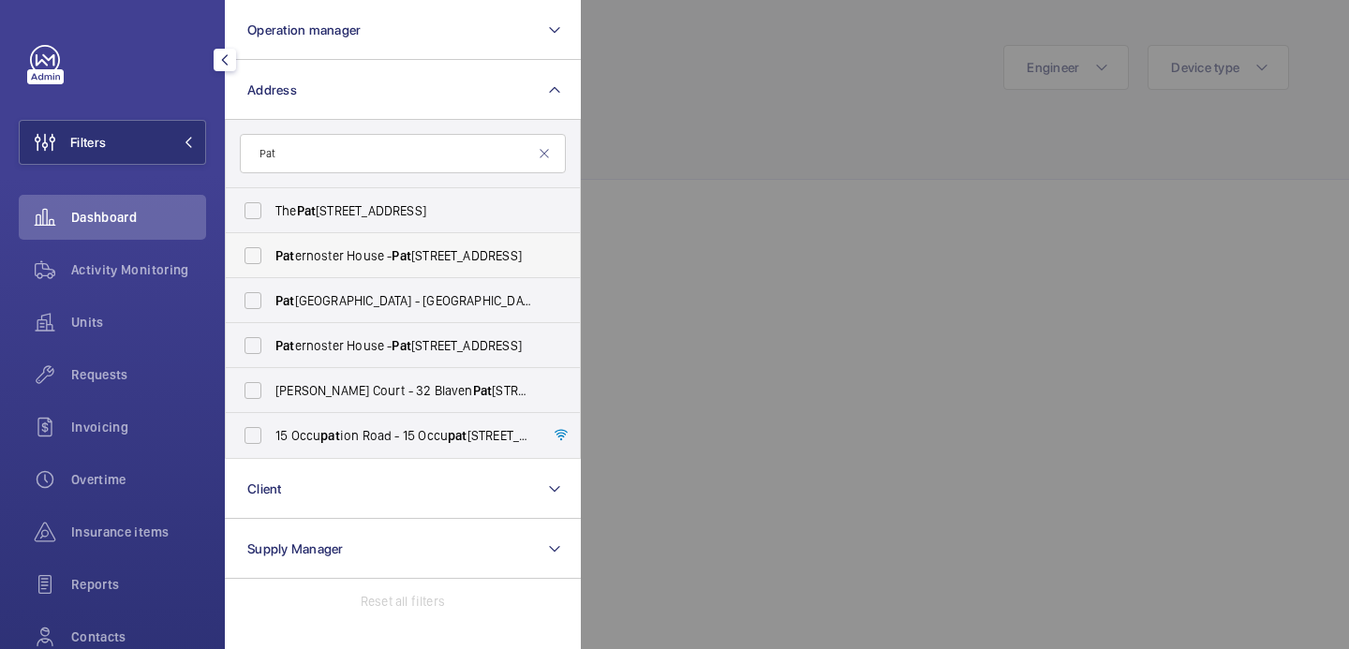
type input "Pat"
click at [360, 258] on span "Pat ernoster House - Pat [GEOGRAPHIC_DATA]" at bounding box center [405, 255] width 258 height 19
click at [272, 258] on input "Pat ernoster House - Pat [GEOGRAPHIC_DATA]" at bounding box center [252, 255] width 37 height 37
checkbox input "true"
click at [360, 307] on span "Pat ernoster House - [GEOGRAPHIC_DATA]" at bounding box center [405, 300] width 258 height 19
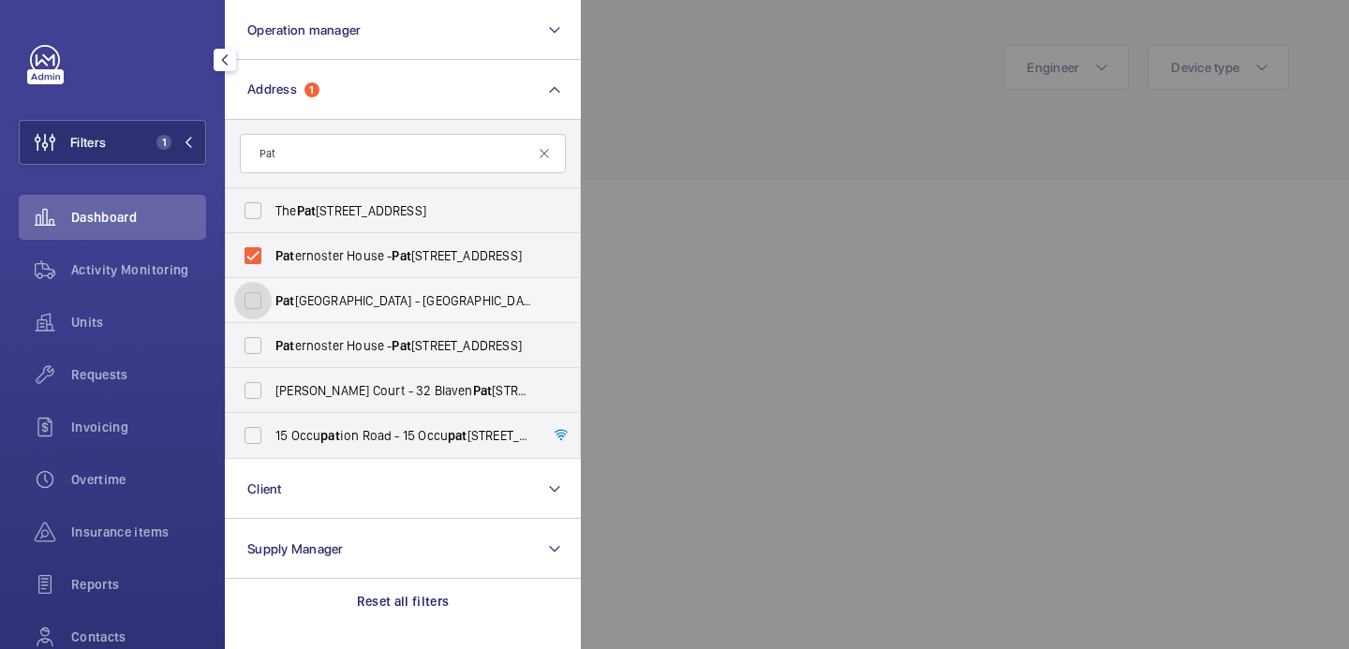
click at [272, 307] on input "Pat ernoster House - [GEOGRAPHIC_DATA]" at bounding box center [252, 300] width 37 height 37
checkbox input "true"
click at [360, 334] on label "Pat ernoster House - Pat [GEOGRAPHIC_DATA]" at bounding box center [389, 345] width 326 height 45
click at [272, 334] on input "Pat ernoster House - Pat [GEOGRAPHIC_DATA]" at bounding box center [252, 345] width 37 height 37
checkbox input "true"
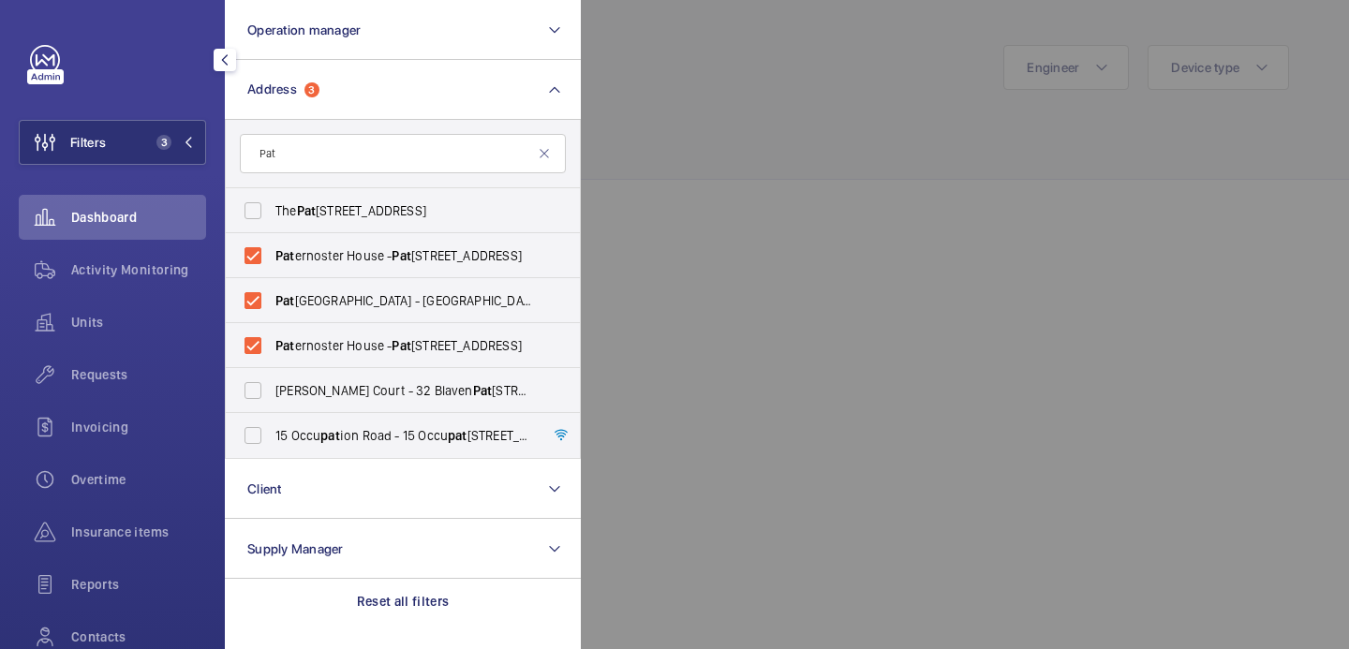
click at [713, 177] on div at bounding box center [1255, 324] width 1349 height 649
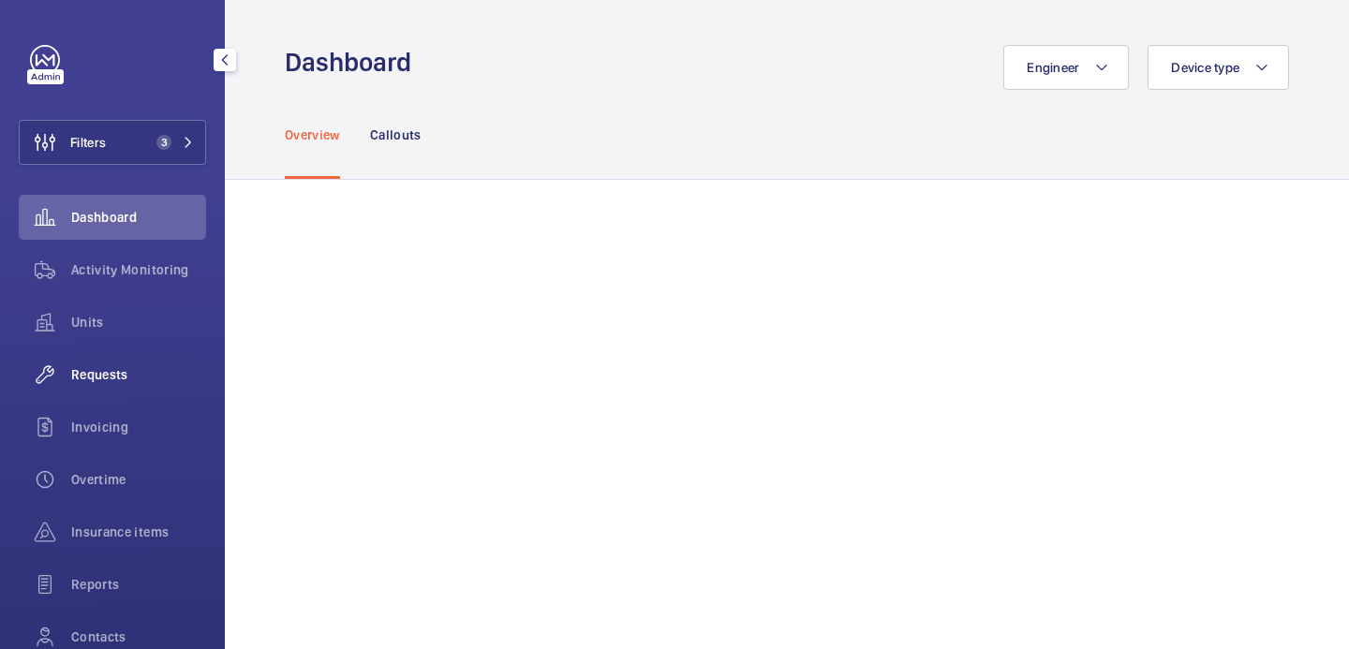
click at [105, 369] on span "Requests" at bounding box center [138, 374] width 135 height 19
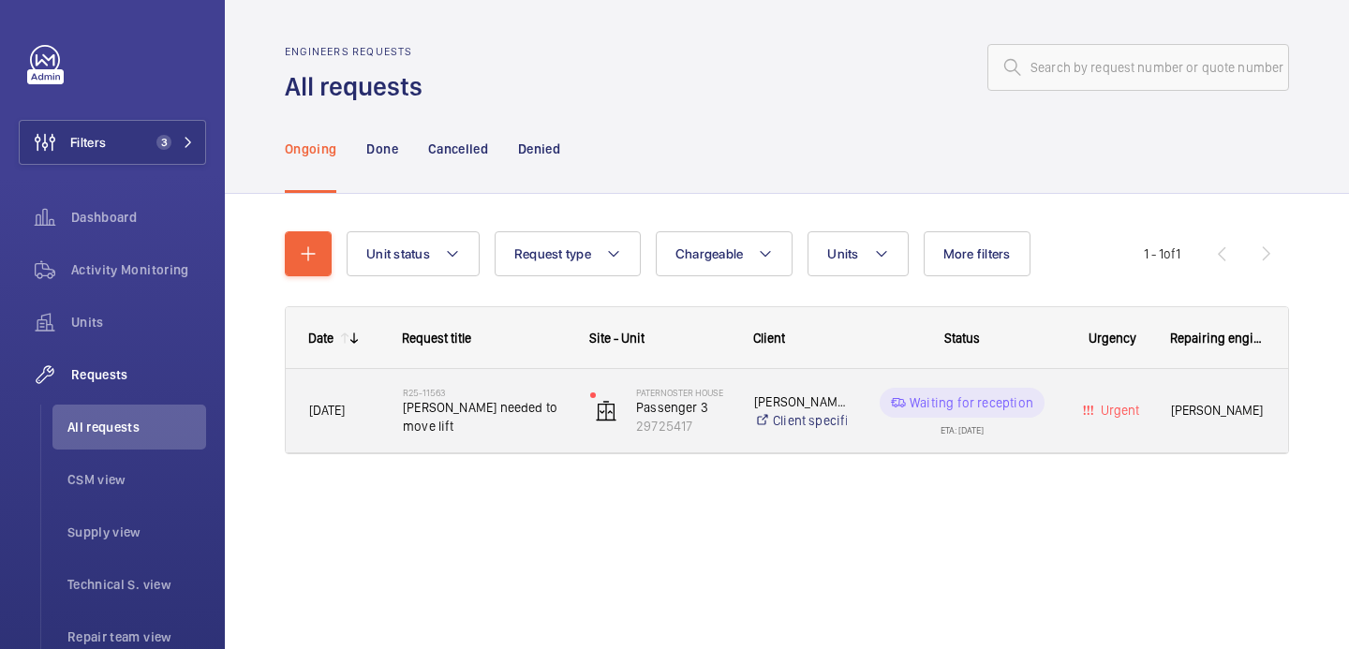
click at [537, 420] on span "[PERSON_NAME] needed to move lift" at bounding box center [484, 416] width 163 height 37
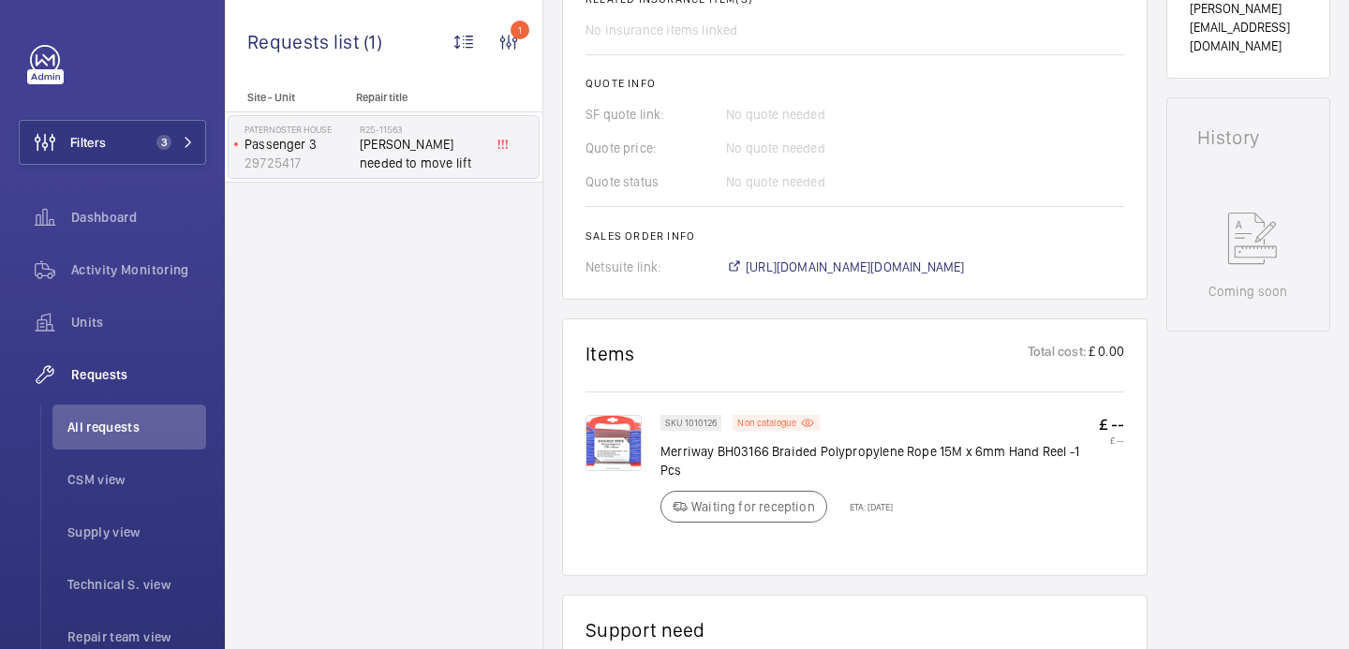
scroll to position [763, 0]
click at [893, 278] on span "[URL][DOMAIN_NAME][DOMAIN_NAME]" at bounding box center [855, 269] width 219 height 19
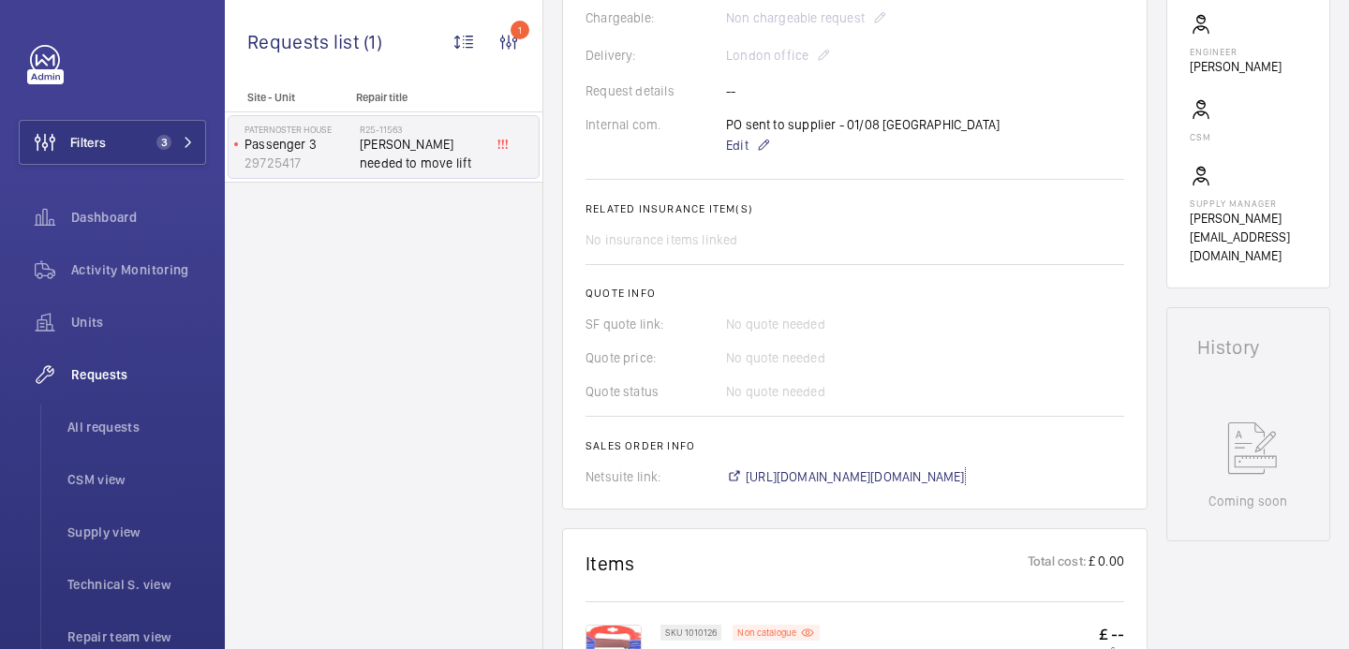
scroll to position [0, 0]
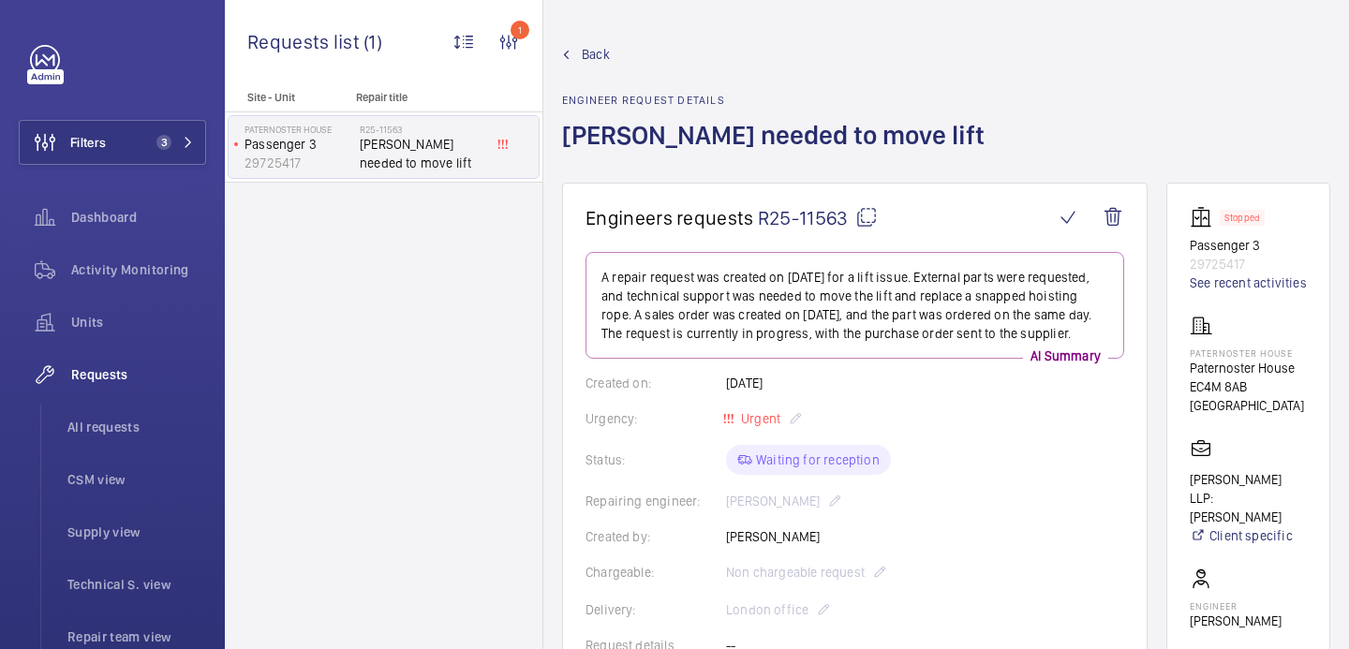
click at [1212, 360] on div "Paternoster House [STREET_ADDRESS]" at bounding box center [1248, 365] width 117 height 100
click at [1212, 359] on p "Paternoster House" at bounding box center [1248, 353] width 117 height 11
copy p "Paternoster House"
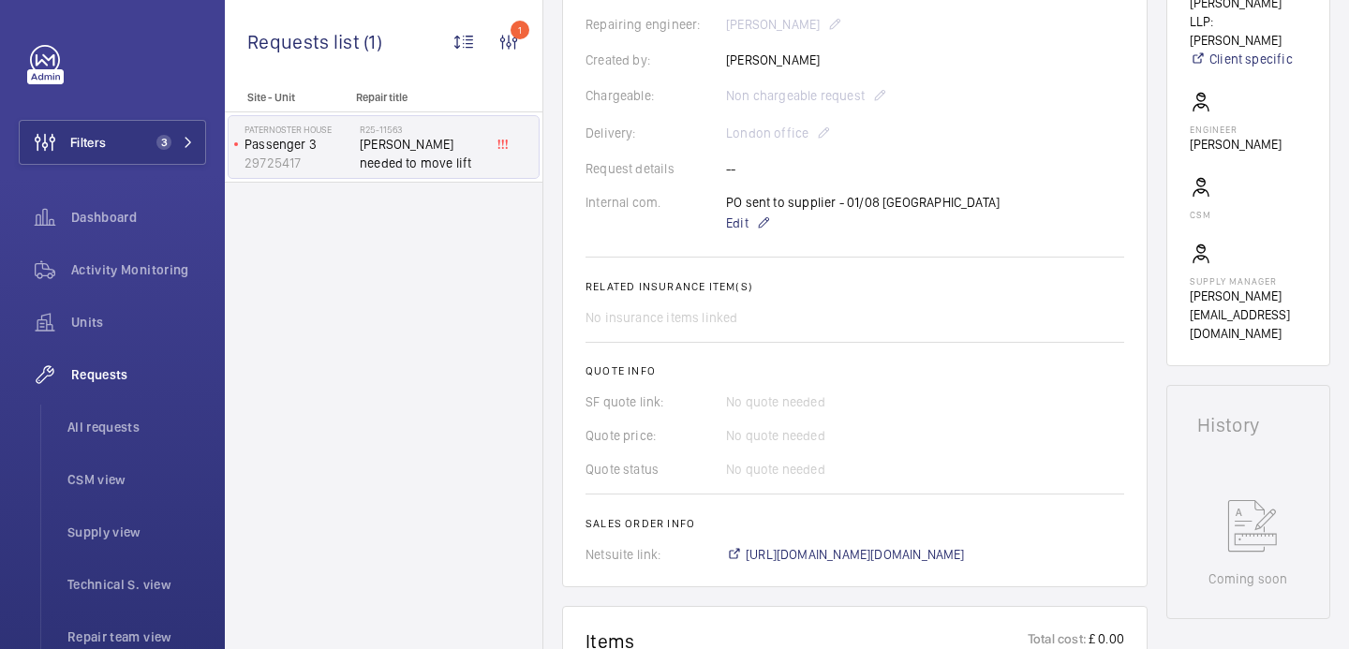
scroll to position [899, 0]
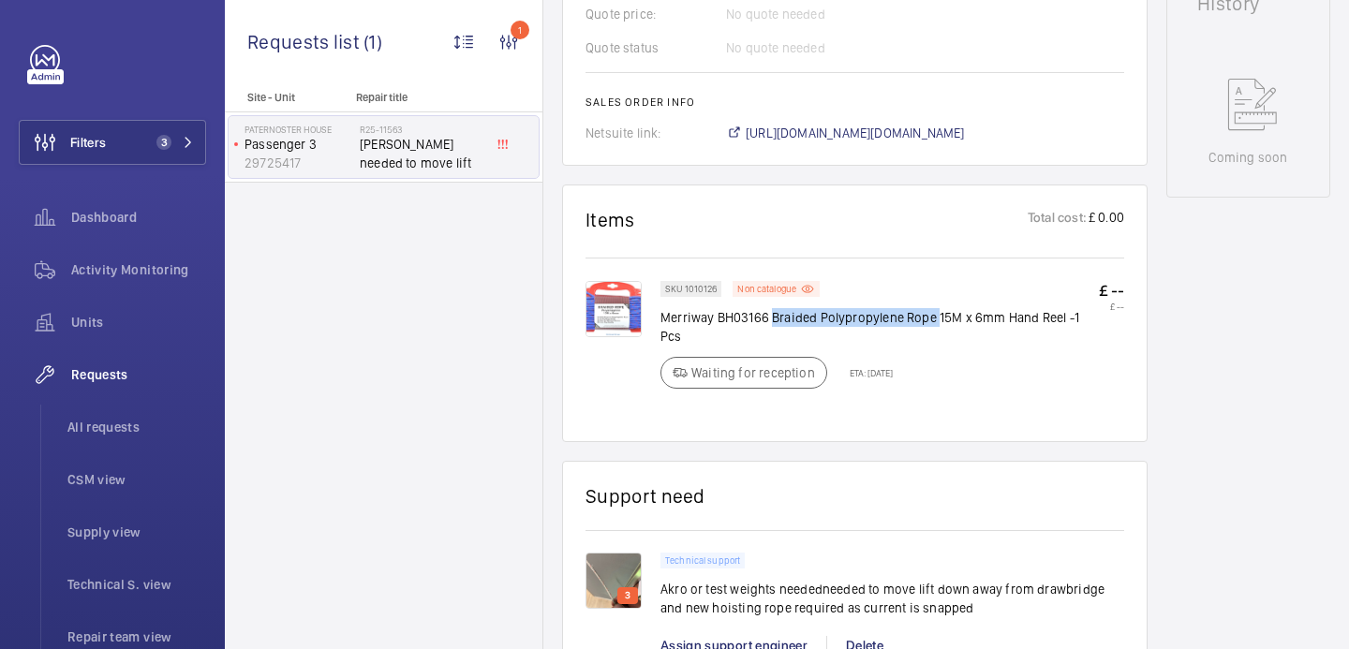
drag, startPoint x: 769, startPoint y: 339, endPoint x: 935, endPoint y: 341, distance: 165.9
click at [935, 341] on p "Merriway BH03166 Braided Polypropylene Rope 15M x 6mm Hand Reel -1 Pcs" at bounding box center [880, 326] width 439 height 37
copy p "Braided Polypropylene Rope"
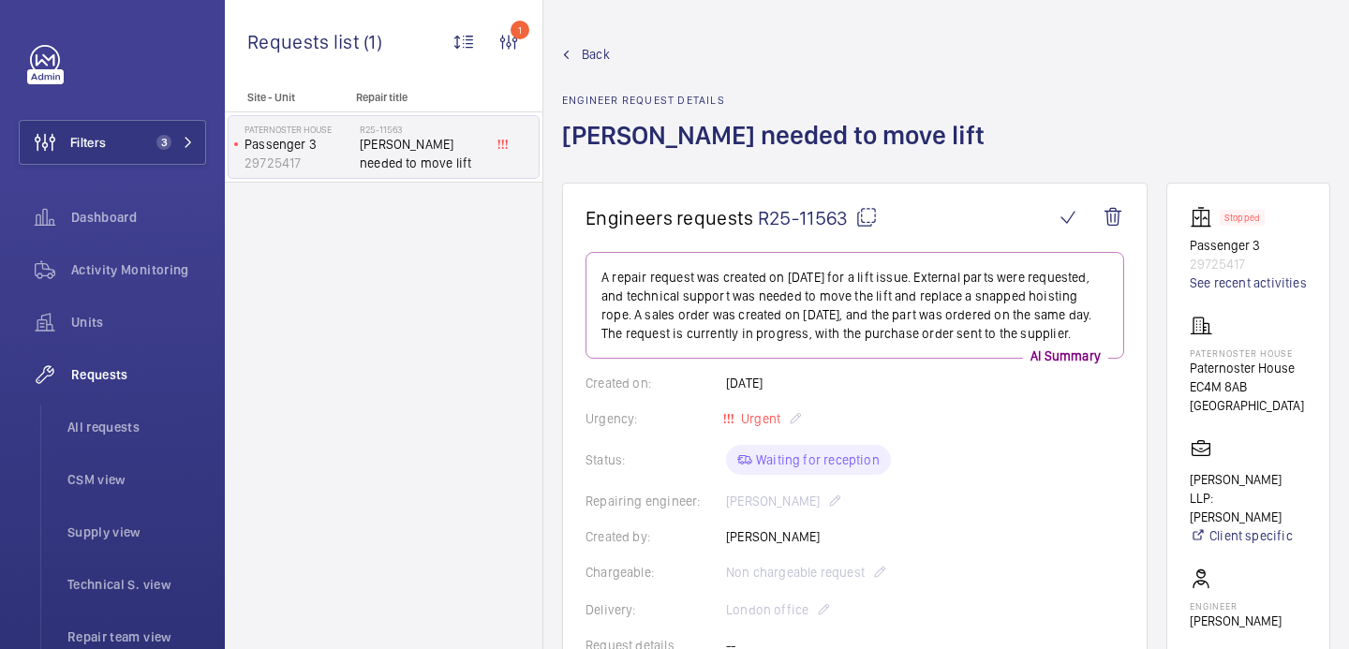
drag, startPoint x: 857, startPoint y: 219, endPoint x: 950, endPoint y: 122, distance: 134.6
click at [857, 219] on mat-icon at bounding box center [867, 217] width 22 height 22
copy p "Braided Polypropylene Rope"
click at [1218, 359] on p "Paternoster House" at bounding box center [1248, 353] width 117 height 11
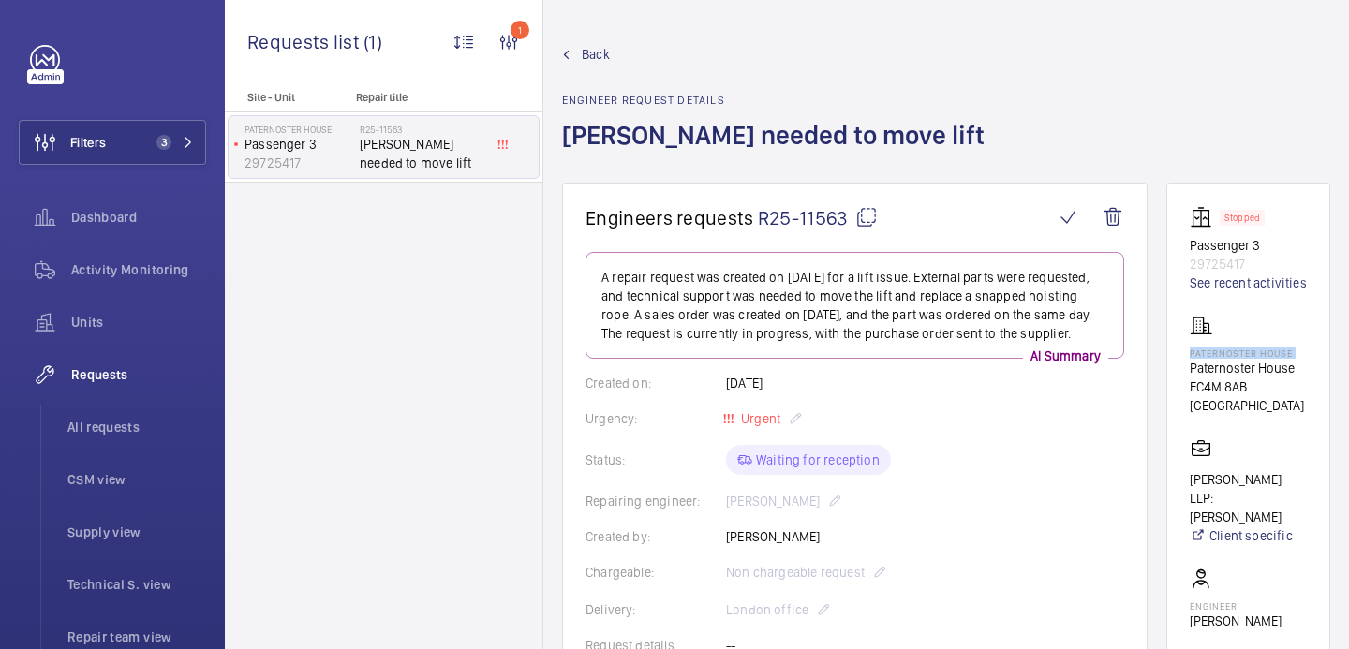
click at [1218, 359] on p "Paternoster House" at bounding box center [1248, 353] width 117 height 11
copy p "Paternoster House"
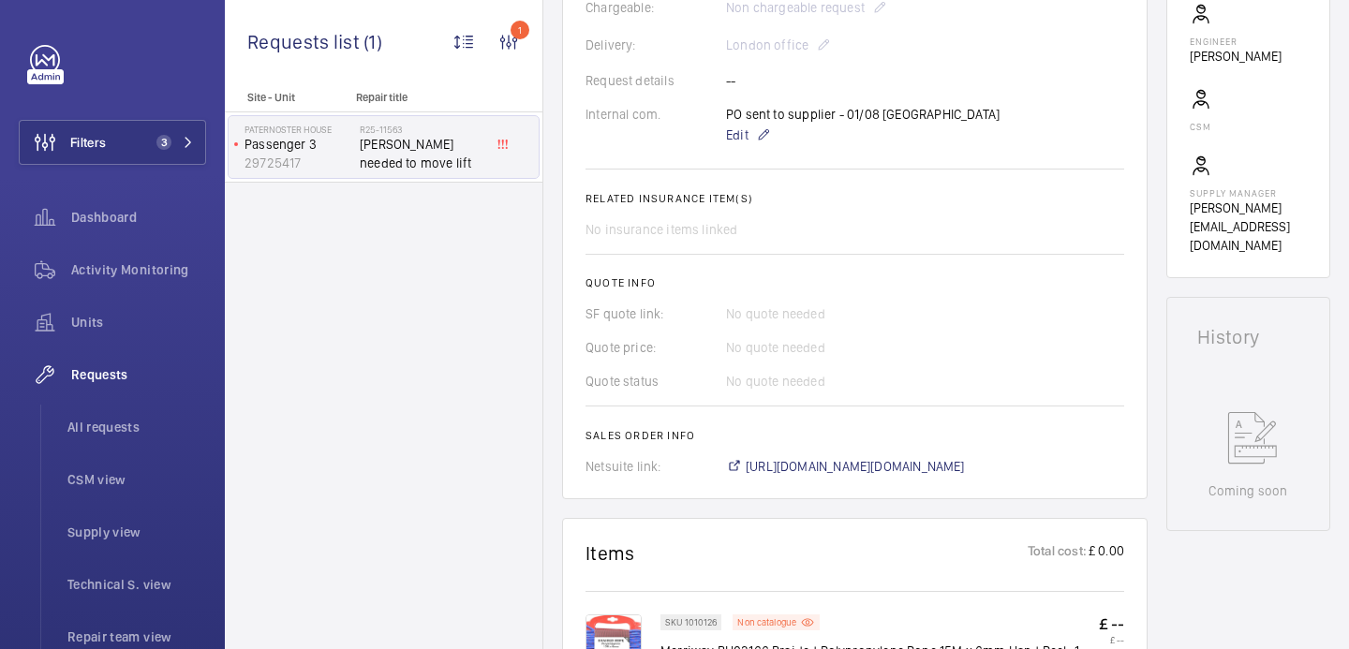
scroll to position [955, 0]
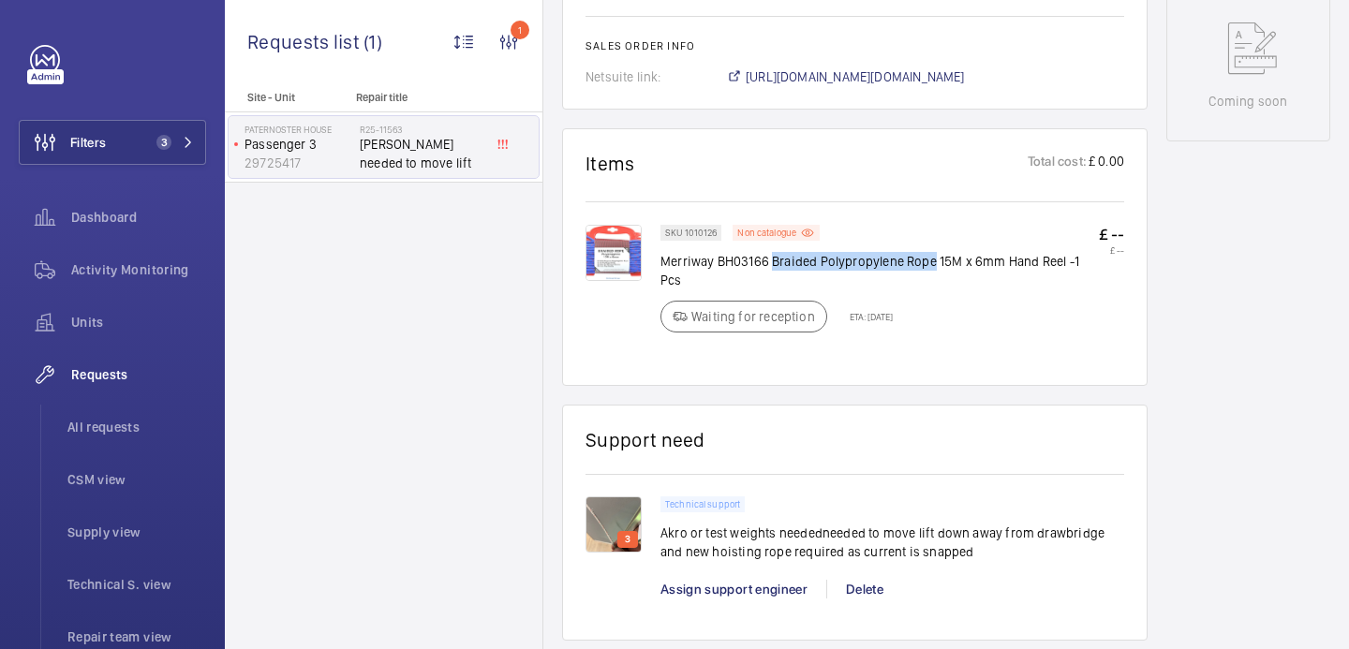
drag, startPoint x: 770, startPoint y: 283, endPoint x: 932, endPoint y: 289, distance: 162.2
click at [932, 289] on p "Merriway BH03166 Braided Polypropylene Rope 15M x 6mm Hand Reel -1 Pcs" at bounding box center [880, 270] width 439 height 37
copy p "Braided Polypropylene Rope"
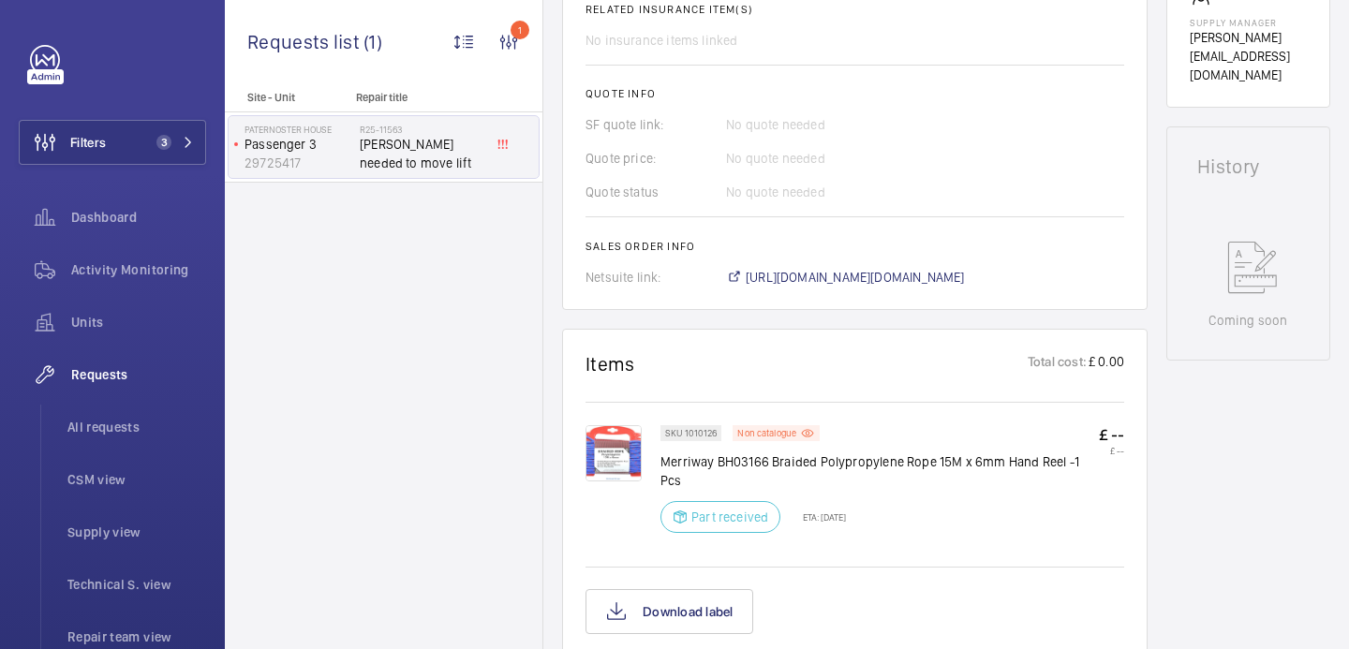
scroll to position [754, 0]
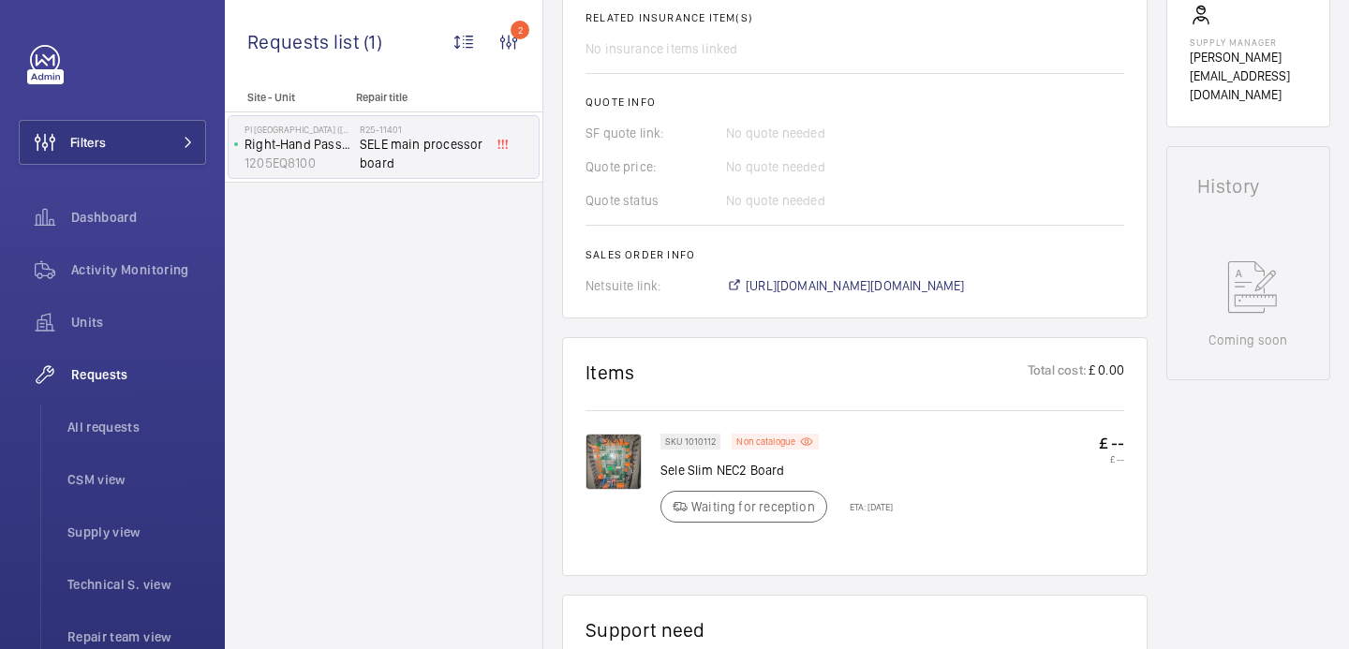
scroll to position [695, 0]
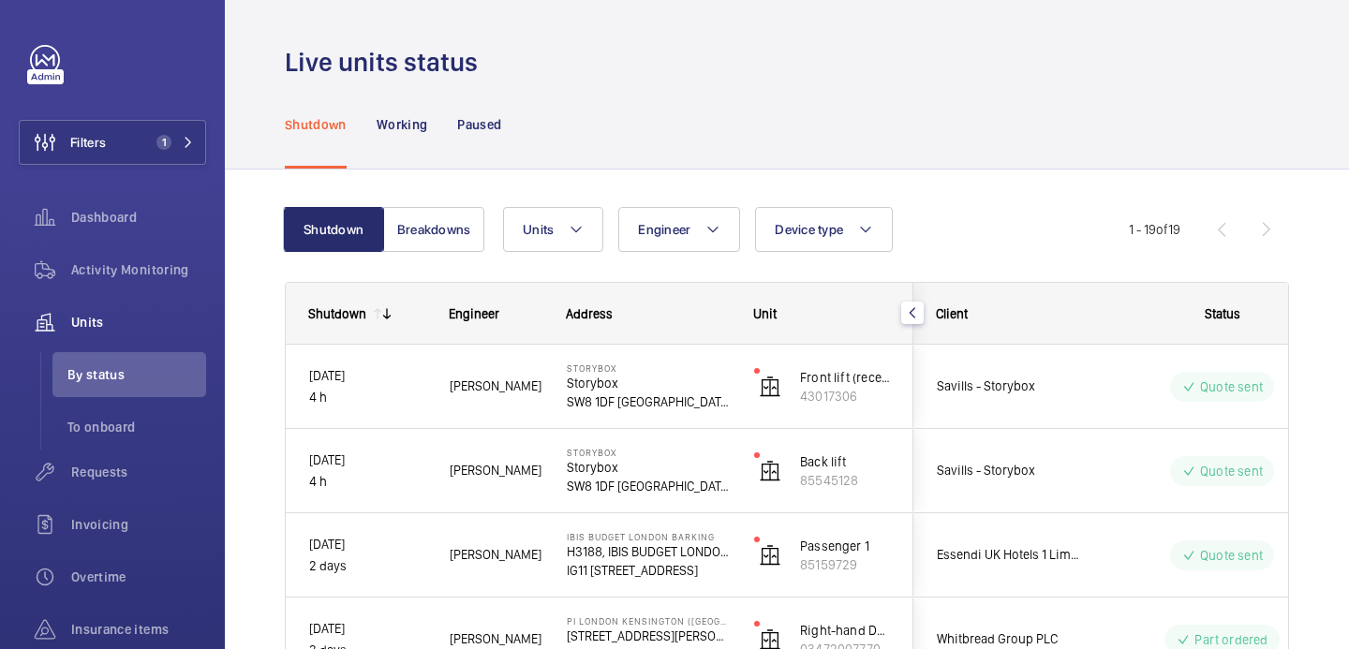
scroll to position [186, 0]
